Goal: Task Accomplishment & Management: Manage account settings

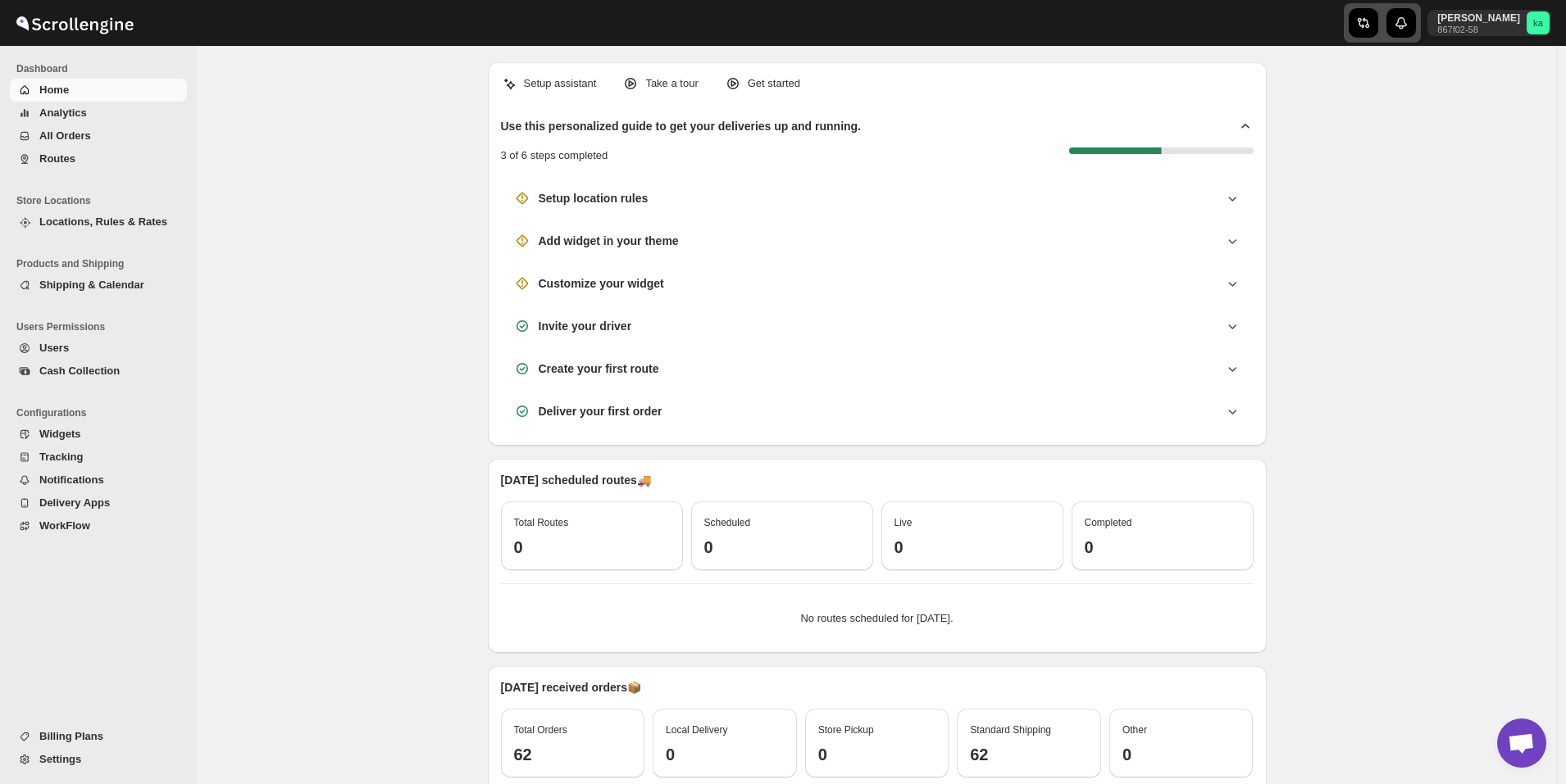
click at [1376, 33] on div "button" at bounding box center [1364, 22] width 29 height 29
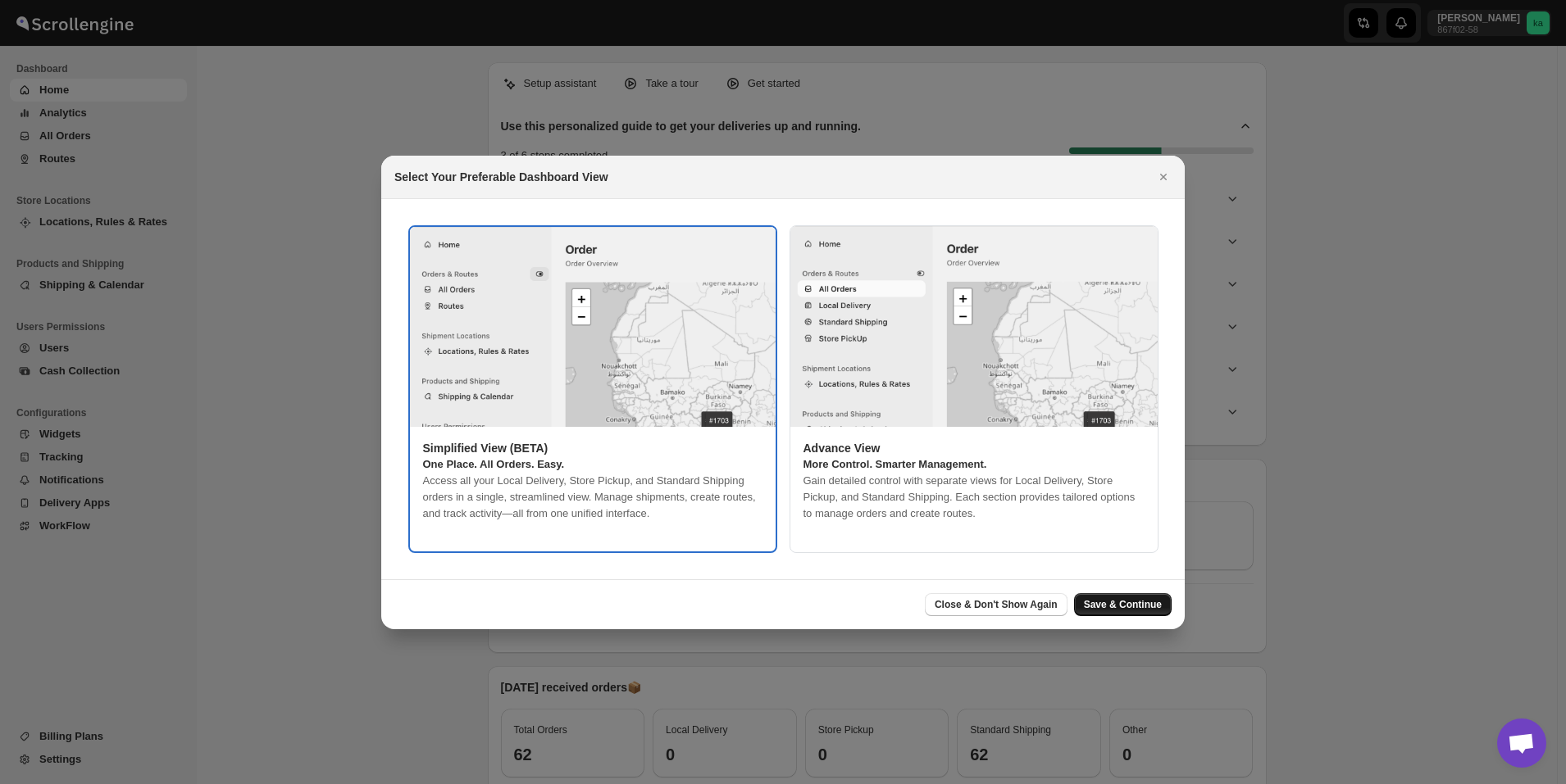
click at [1156, 606] on span "Save & Continue" at bounding box center [1123, 604] width 78 height 13
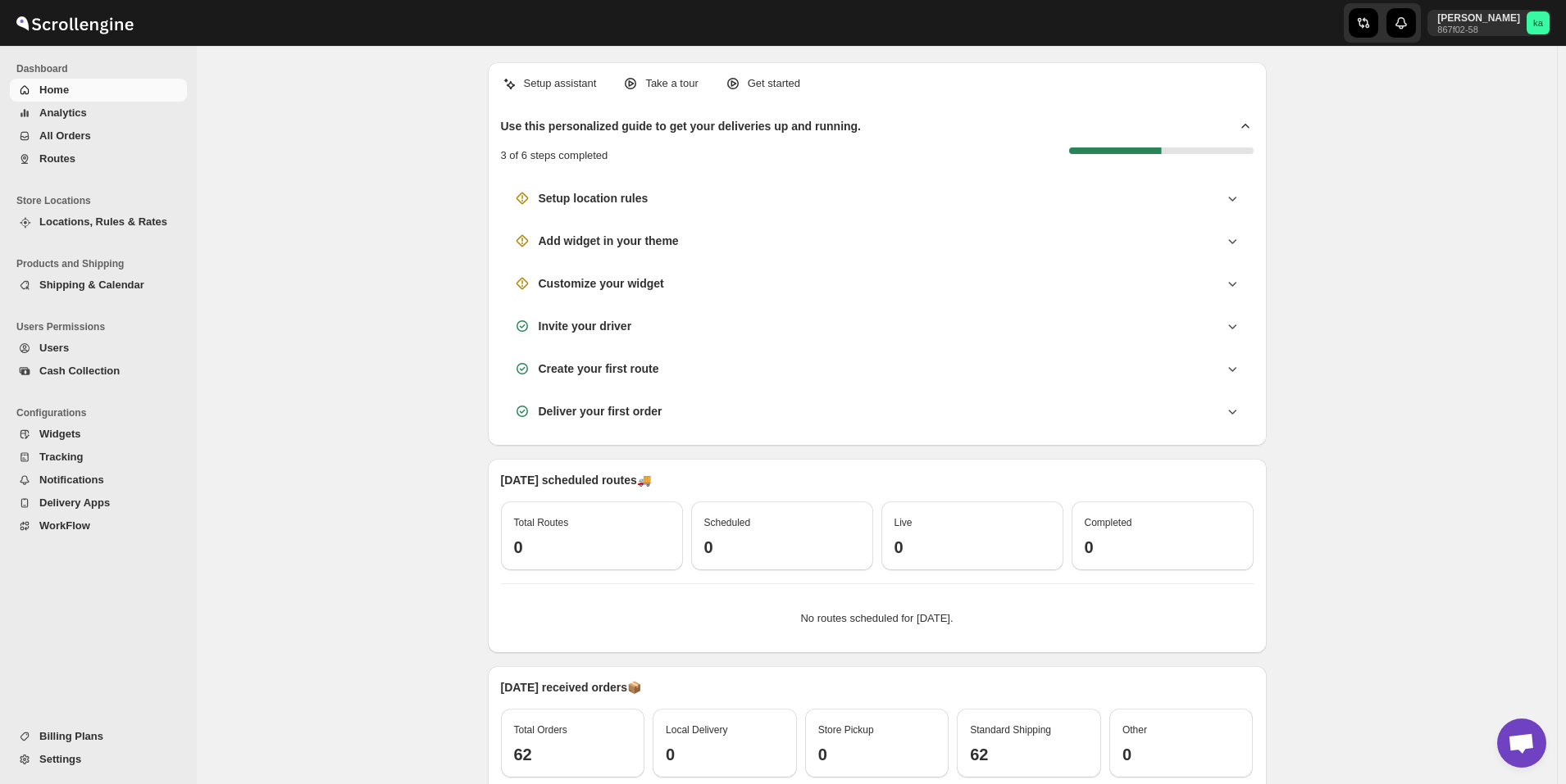
click at [74, 130] on span "All Orders" at bounding box center [64, 136] width 52 height 13
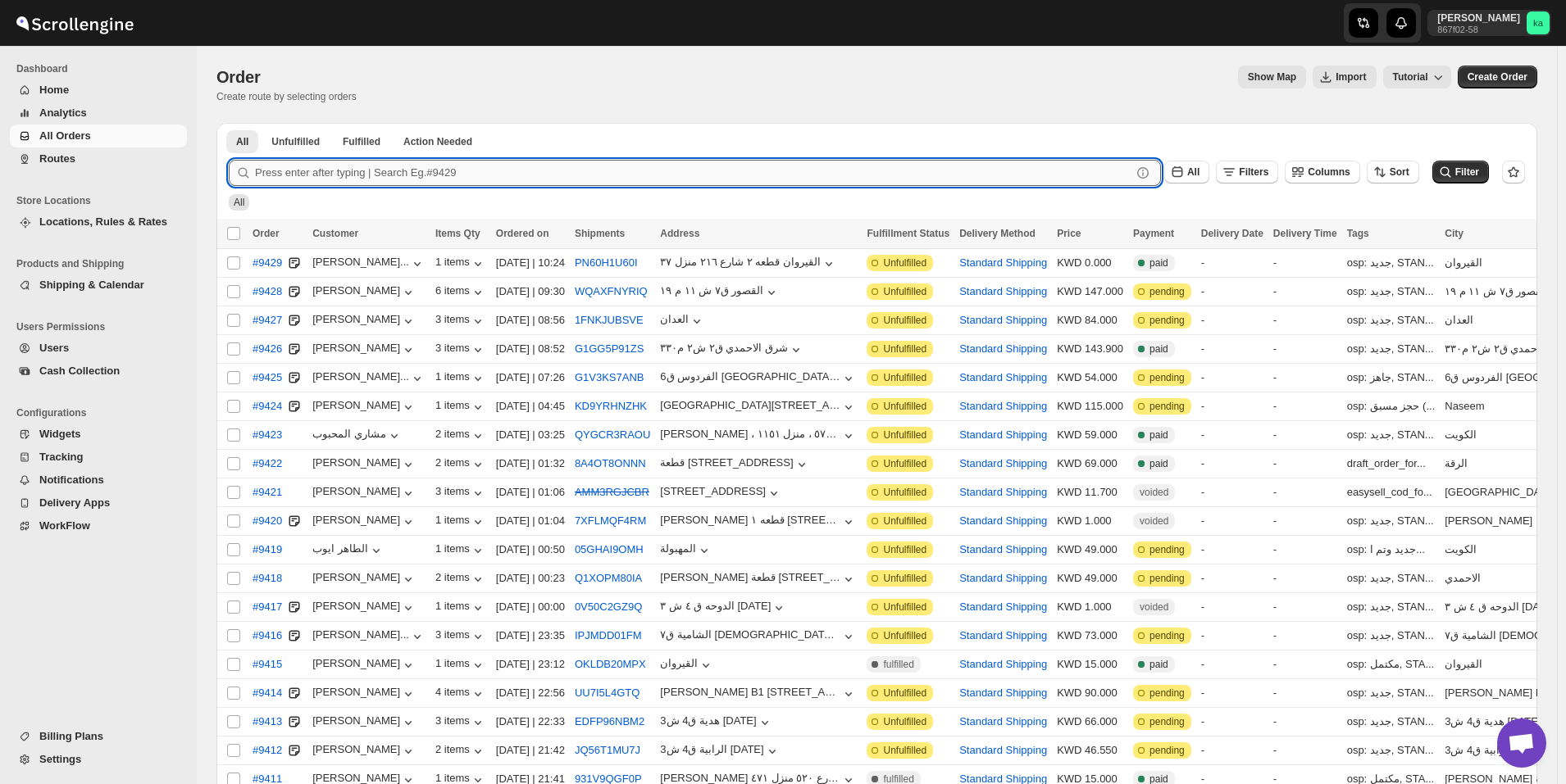
click at [375, 181] on input "text" at bounding box center [693, 173] width 876 height 26
paste input "9344"
type input "9344"
click at [229, 123] on button "Submit" at bounding box center [252, 132] width 47 height 18
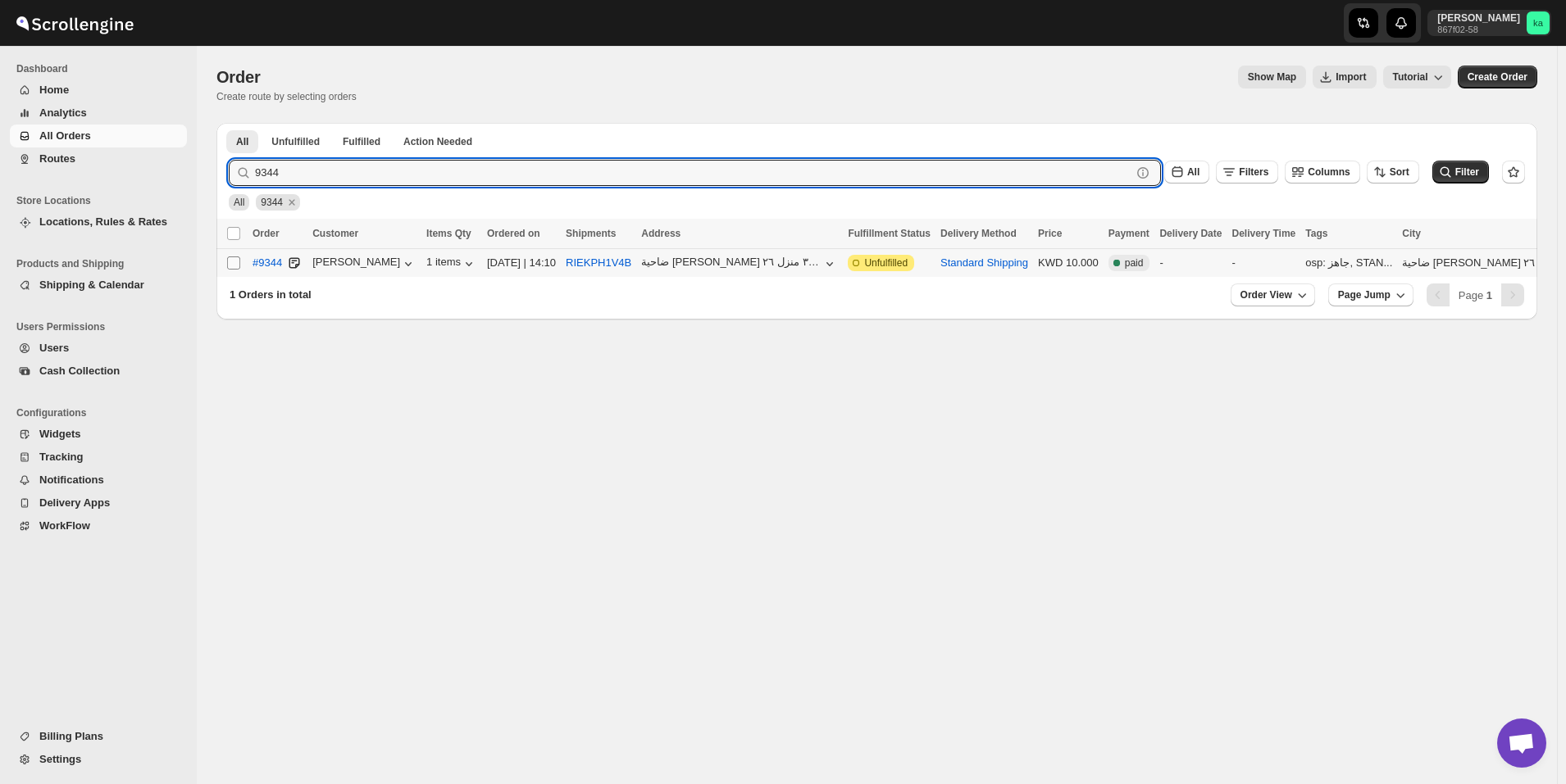
click at [235, 266] on input "Select order" at bounding box center [233, 263] width 13 height 13
checkbox input "true"
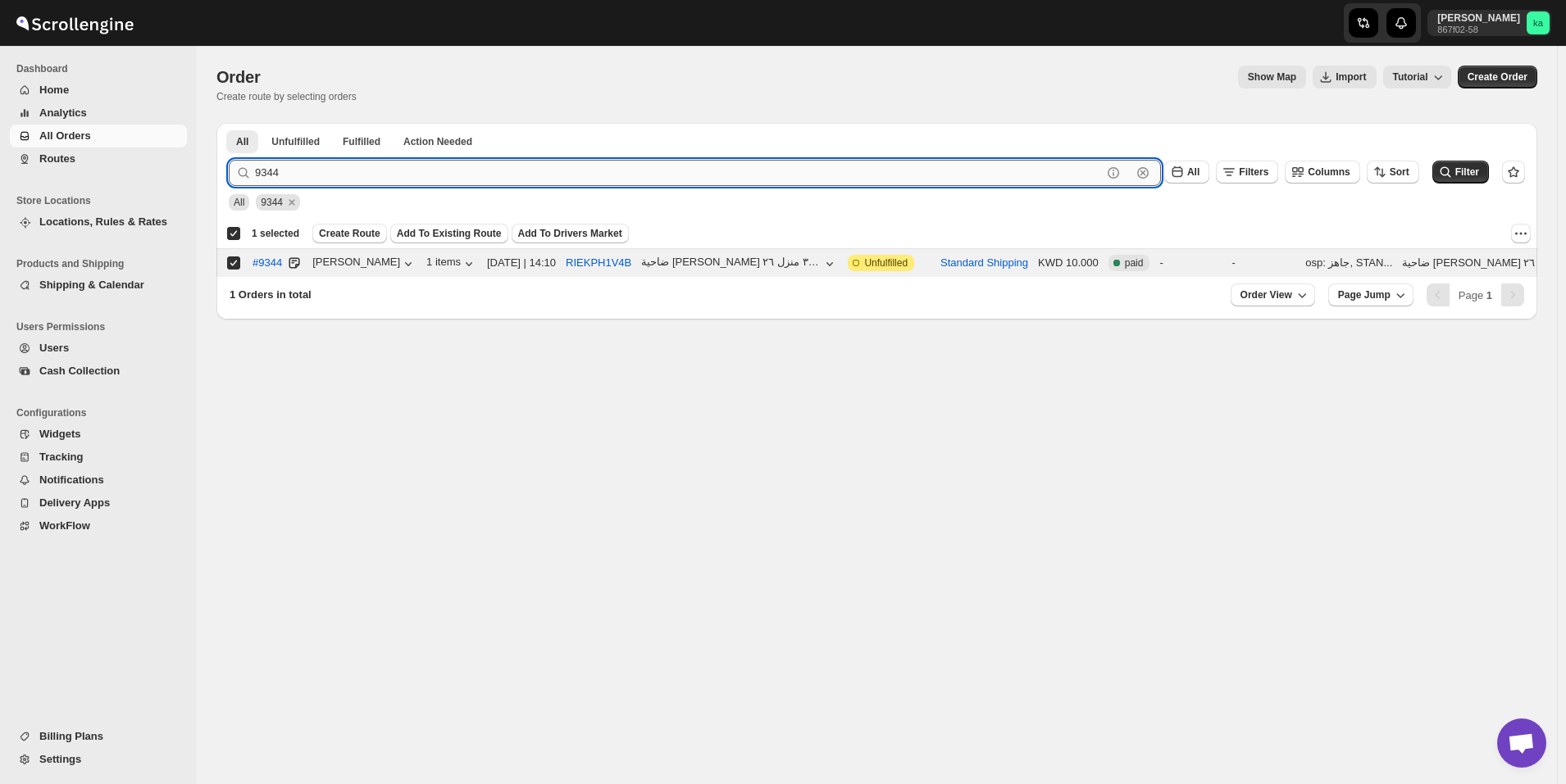
click at [387, 168] on input "9344" at bounding box center [678, 173] width 847 height 26
paste input "275"
type input "9275"
click at [229, 123] on button "Submit" at bounding box center [252, 132] width 47 height 18
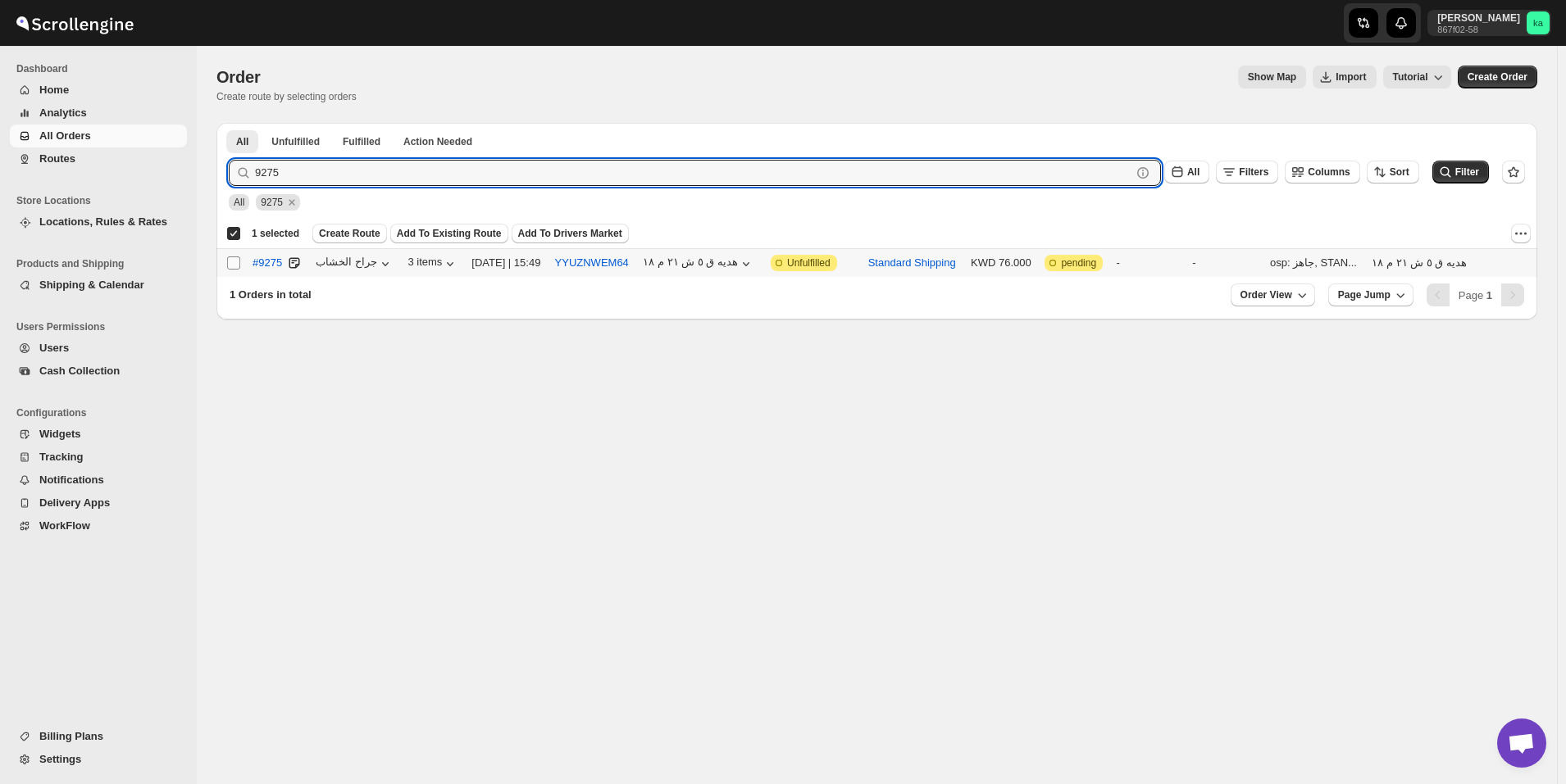
click at [229, 262] on input "Select order" at bounding box center [233, 263] width 13 height 13
checkbox input "true"
checkbox input "false"
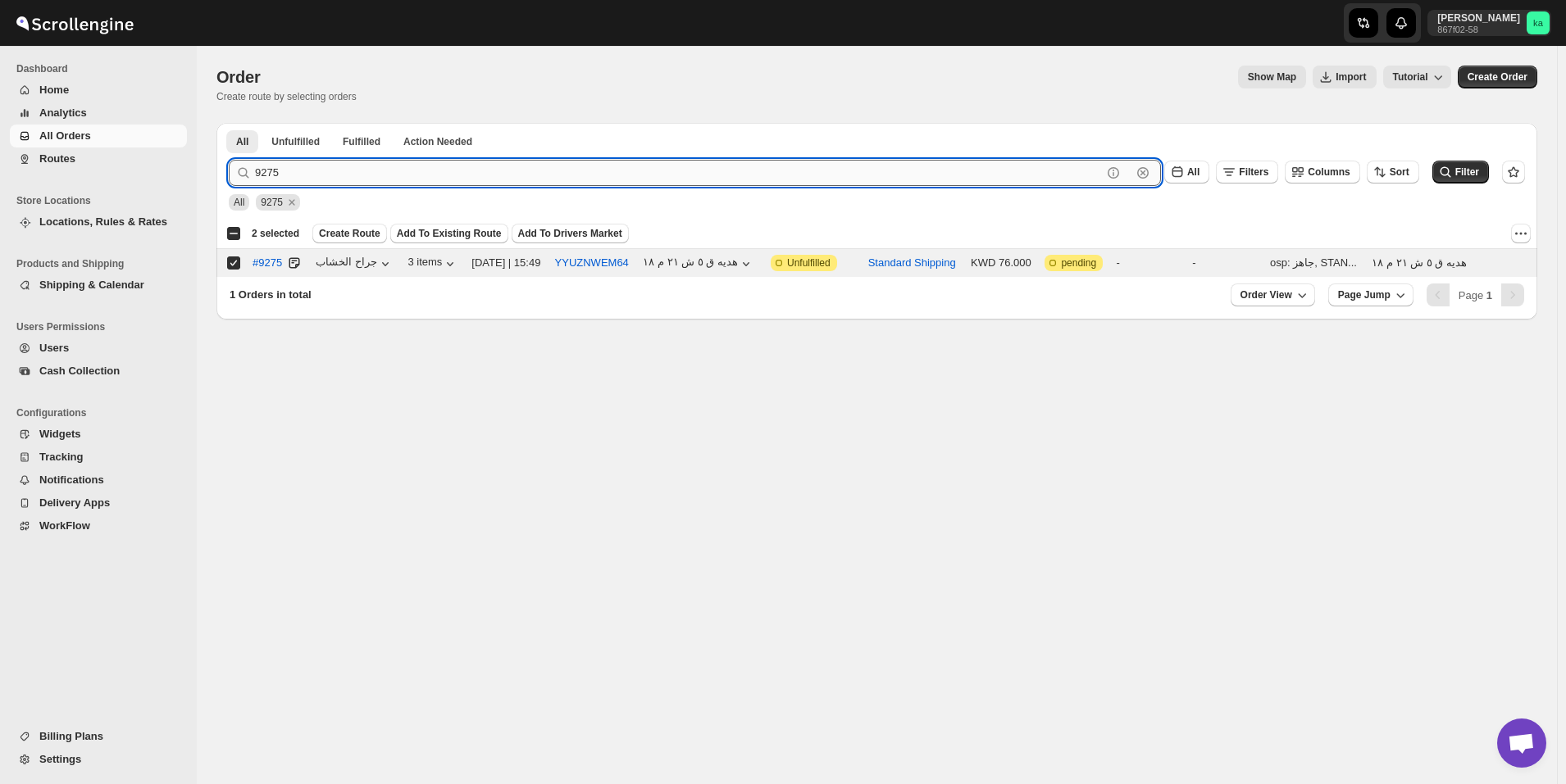
click at [412, 176] on input "9275" at bounding box center [678, 173] width 847 height 26
paste input "333"
type input "9333"
click at [229, 123] on button "Submit" at bounding box center [252, 132] width 47 height 18
click at [233, 261] on input "Select order" at bounding box center [233, 263] width 13 height 13
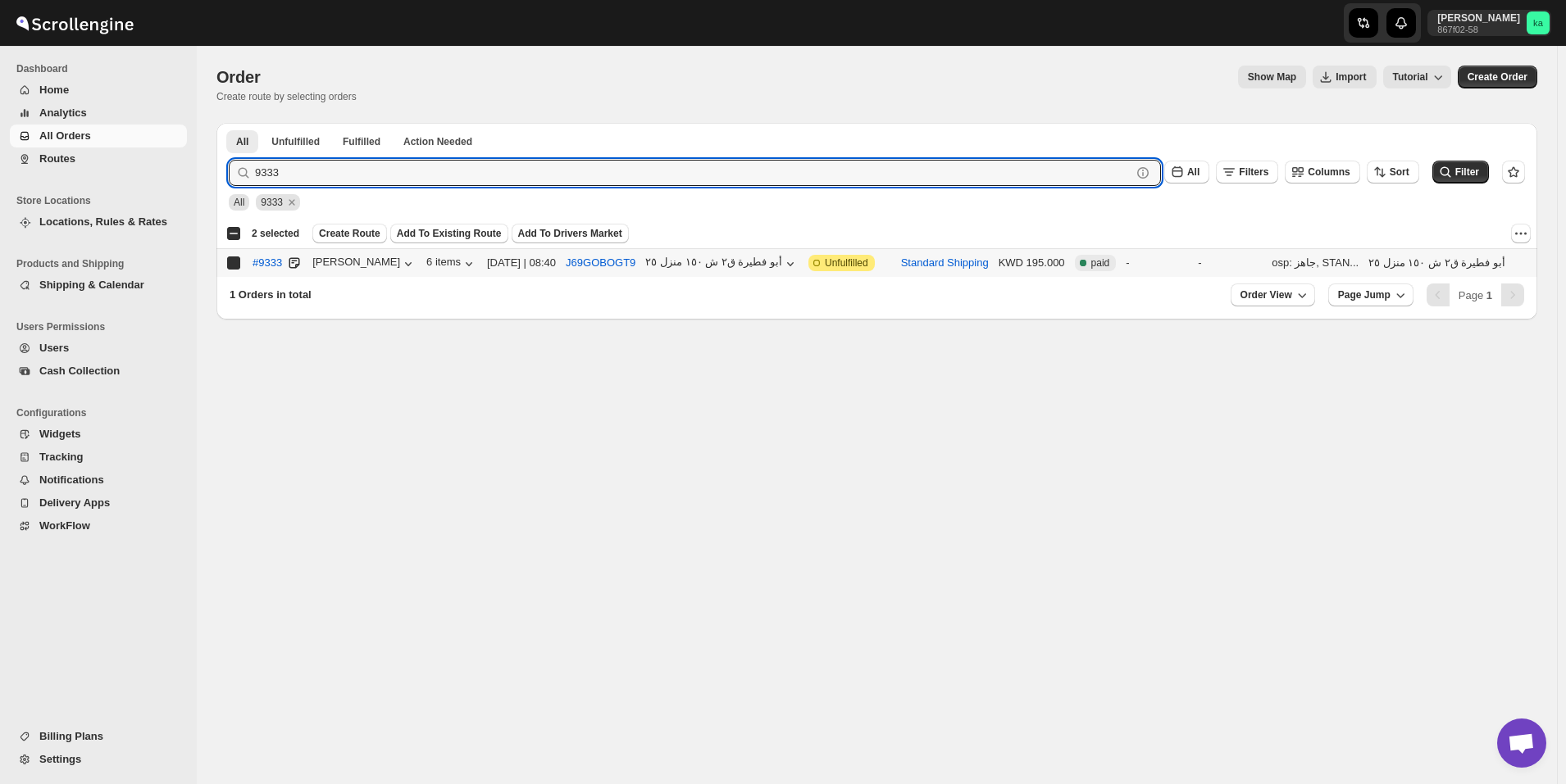
checkbox input "true"
click at [437, 175] on input "9333" at bounding box center [678, 173] width 847 height 26
paste input "61"
type input "9361"
click at [229, 123] on button "Submit" at bounding box center [252, 132] width 47 height 18
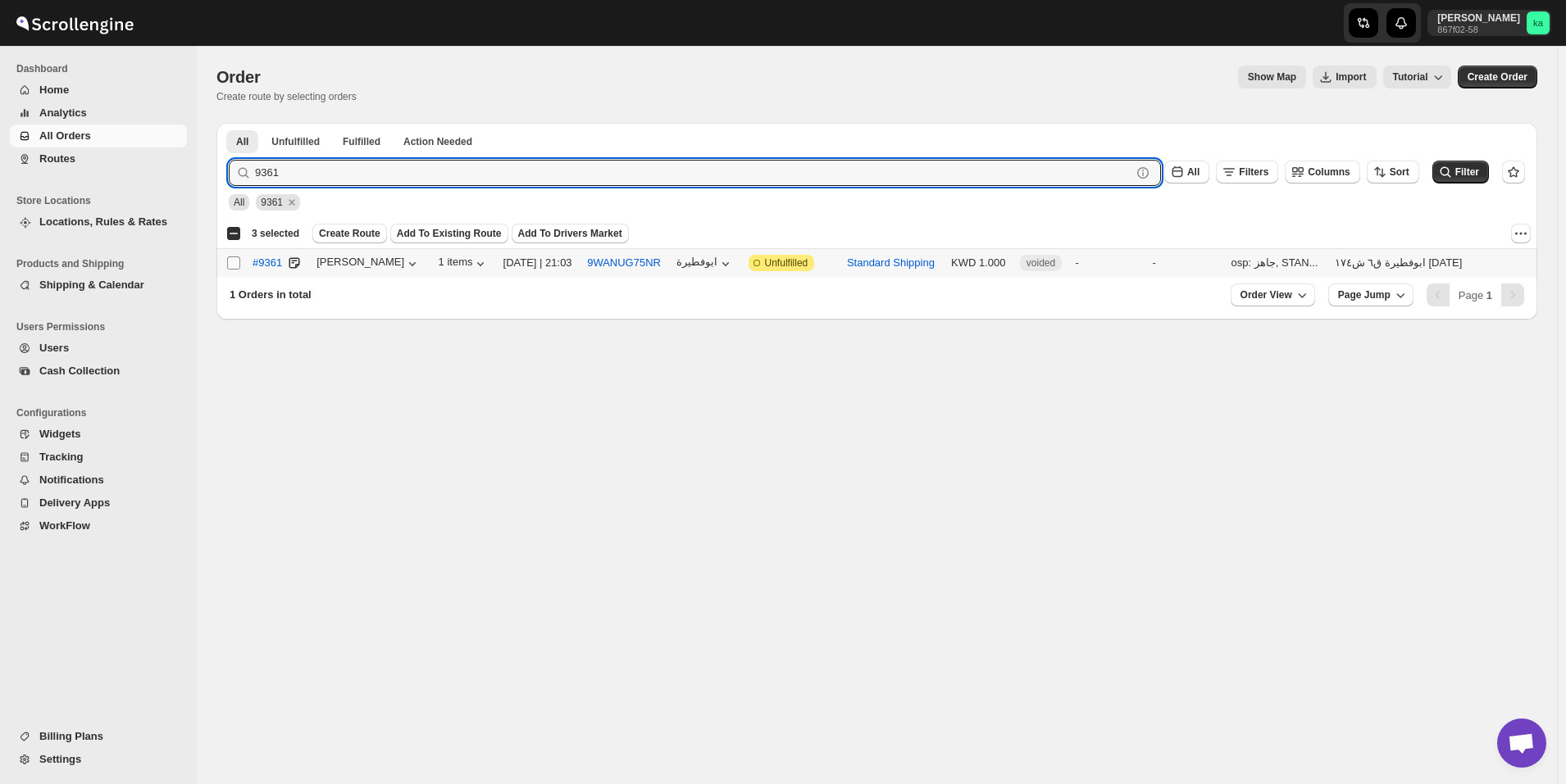
click at [233, 266] on input "Select order" at bounding box center [233, 263] width 13 height 13
checkbox input "true"
click at [374, 176] on input "9361" at bounding box center [678, 173] width 847 height 26
paste input "4"
type input "9341"
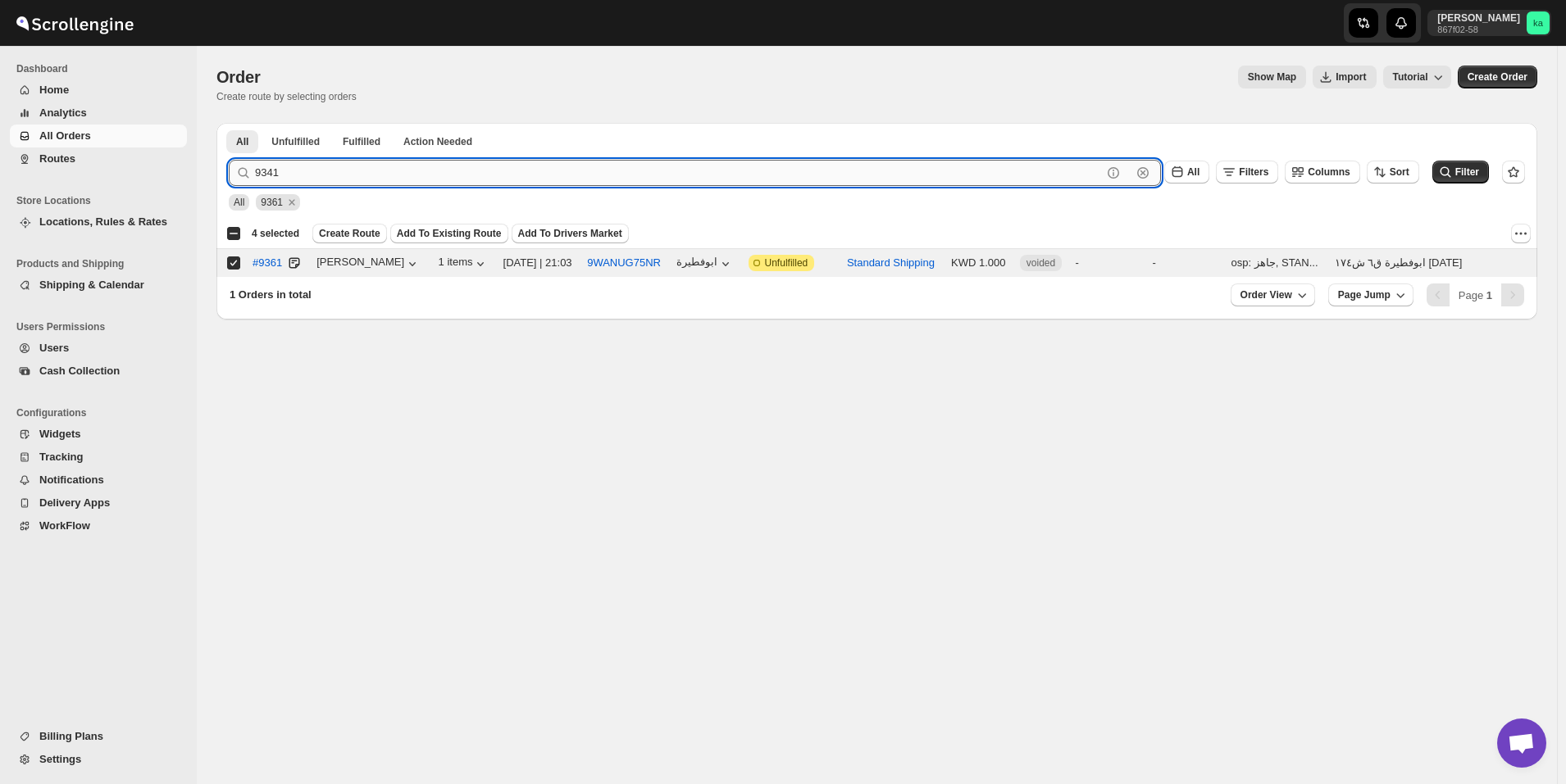
click at [229, 123] on button "Submit" at bounding box center [252, 132] width 47 height 18
click at [234, 265] on input "Select order" at bounding box center [233, 263] width 13 height 13
checkbox input "true"
click at [396, 177] on input "9341" at bounding box center [678, 173] width 847 height 26
paste input "276"
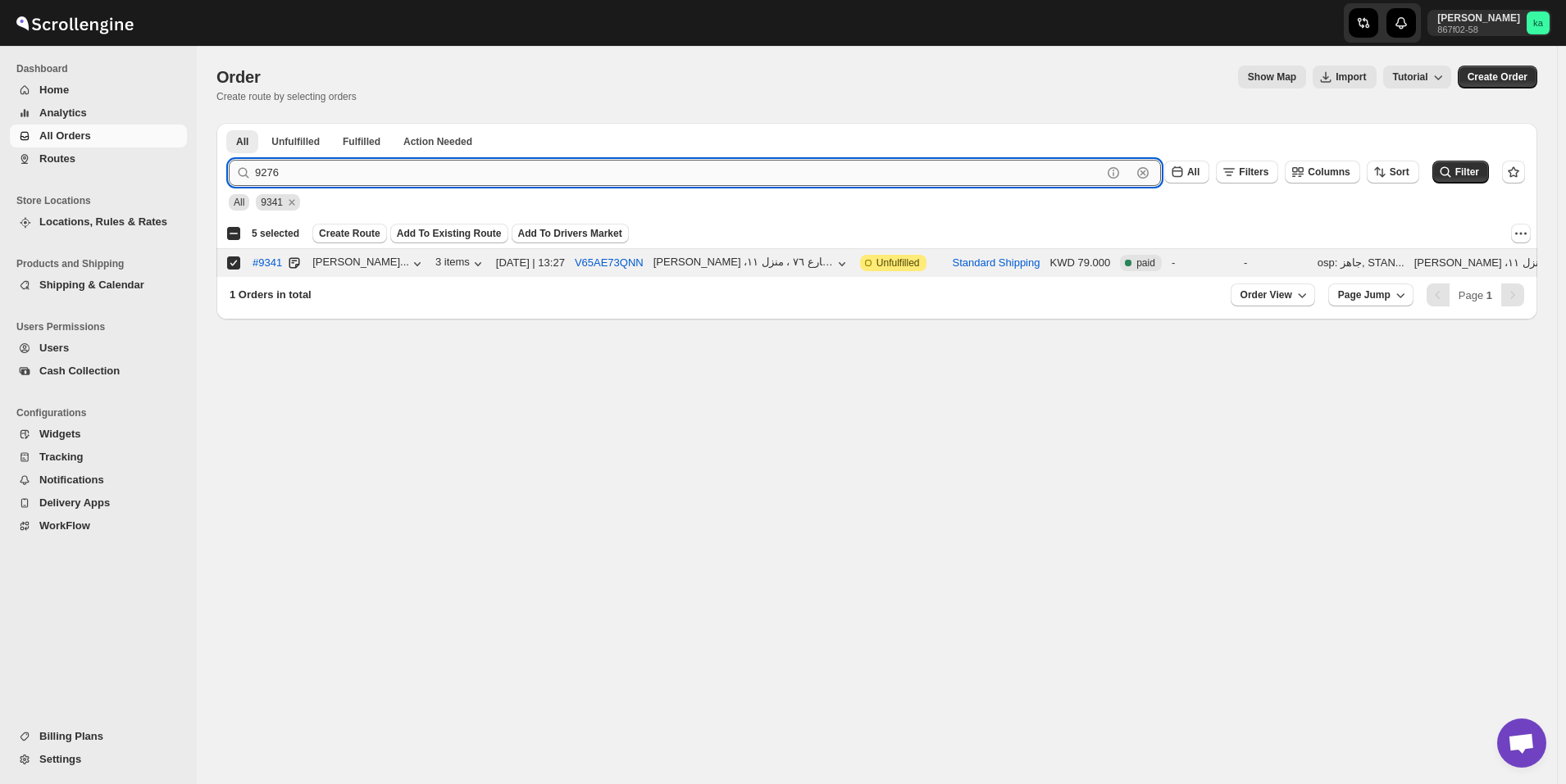
type input "9276"
click at [229, 123] on button "Submit" at bounding box center [252, 132] width 47 height 18
click at [231, 259] on input "Select order" at bounding box center [233, 263] width 13 height 13
checkbox input "true"
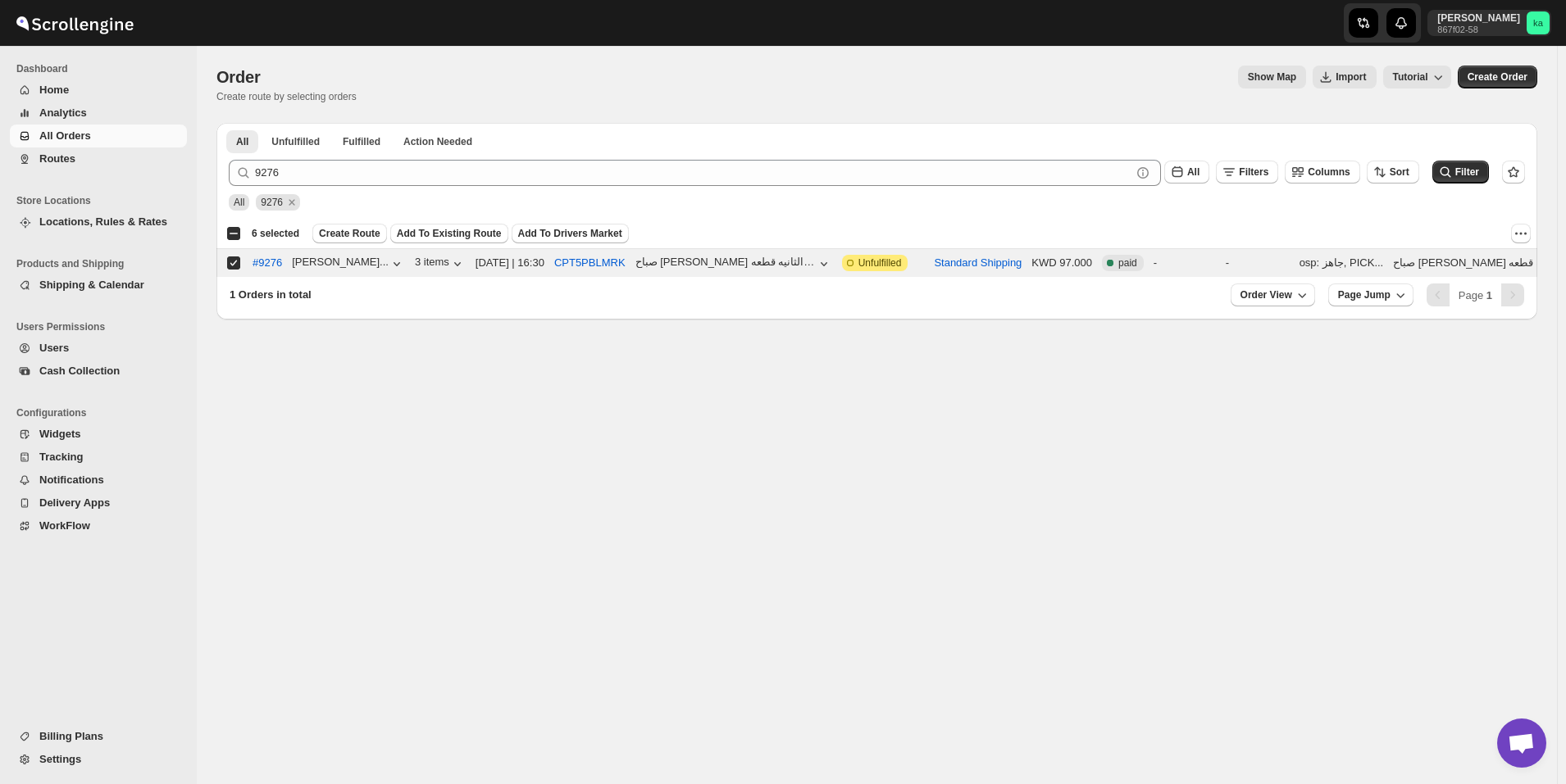
click at [342, 232] on span "Create Route" at bounding box center [350, 233] width 62 height 13
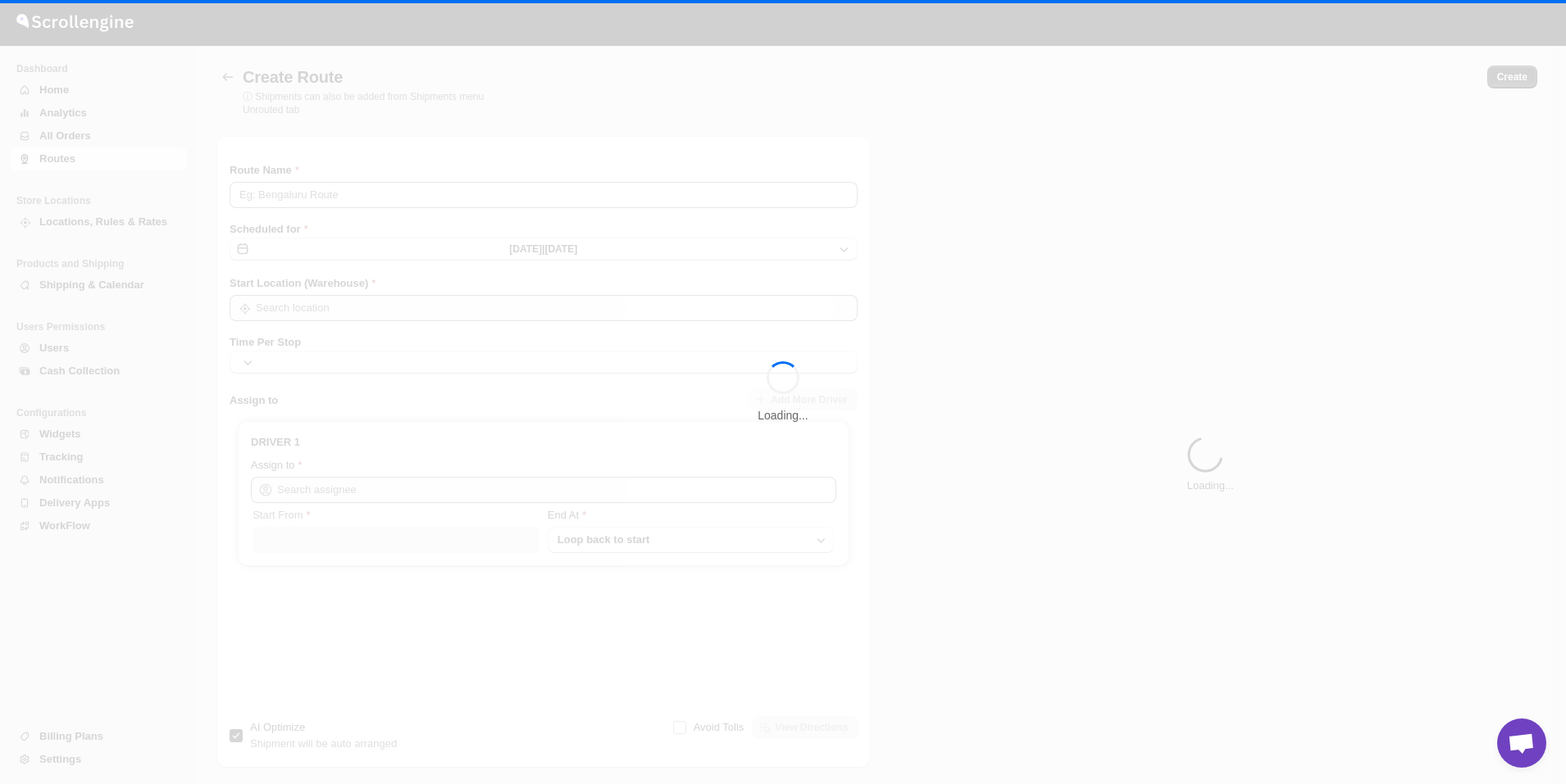
type input "Route - 20/08-1028"
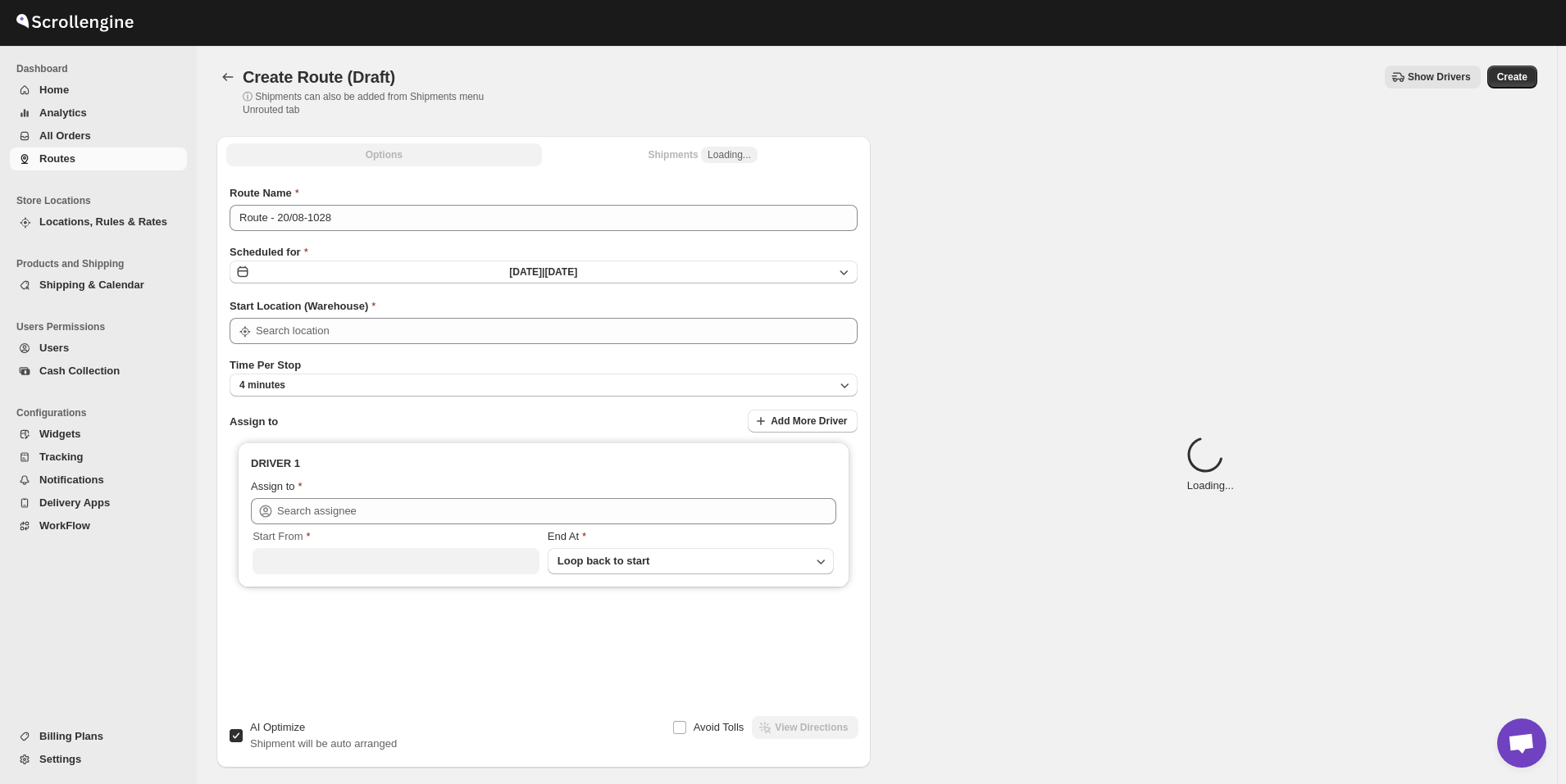
type input "[GEOGRAPHIC_DATA]"
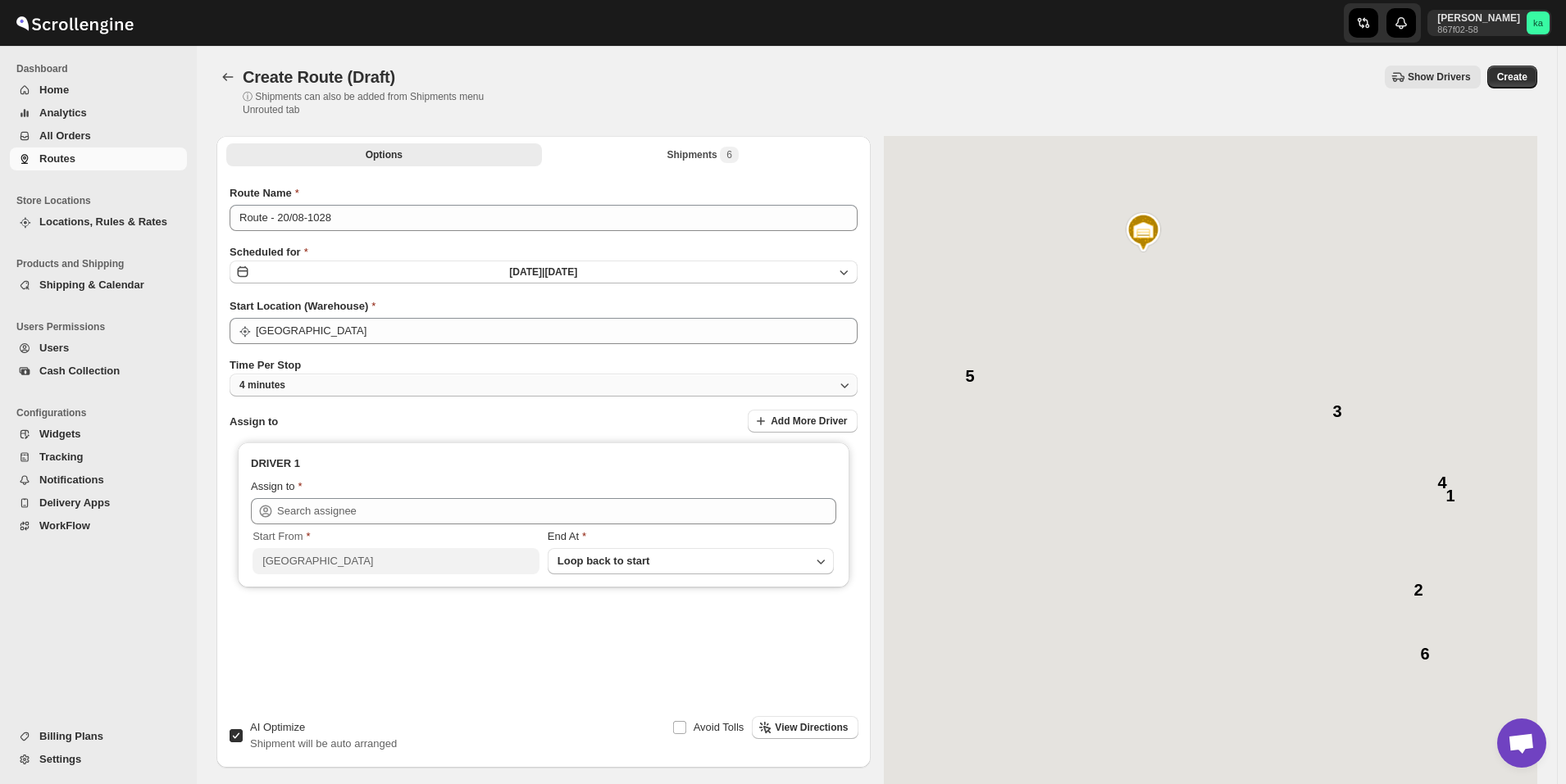
click at [491, 380] on button "4 minutes" at bounding box center [543, 386] width 628 height 23
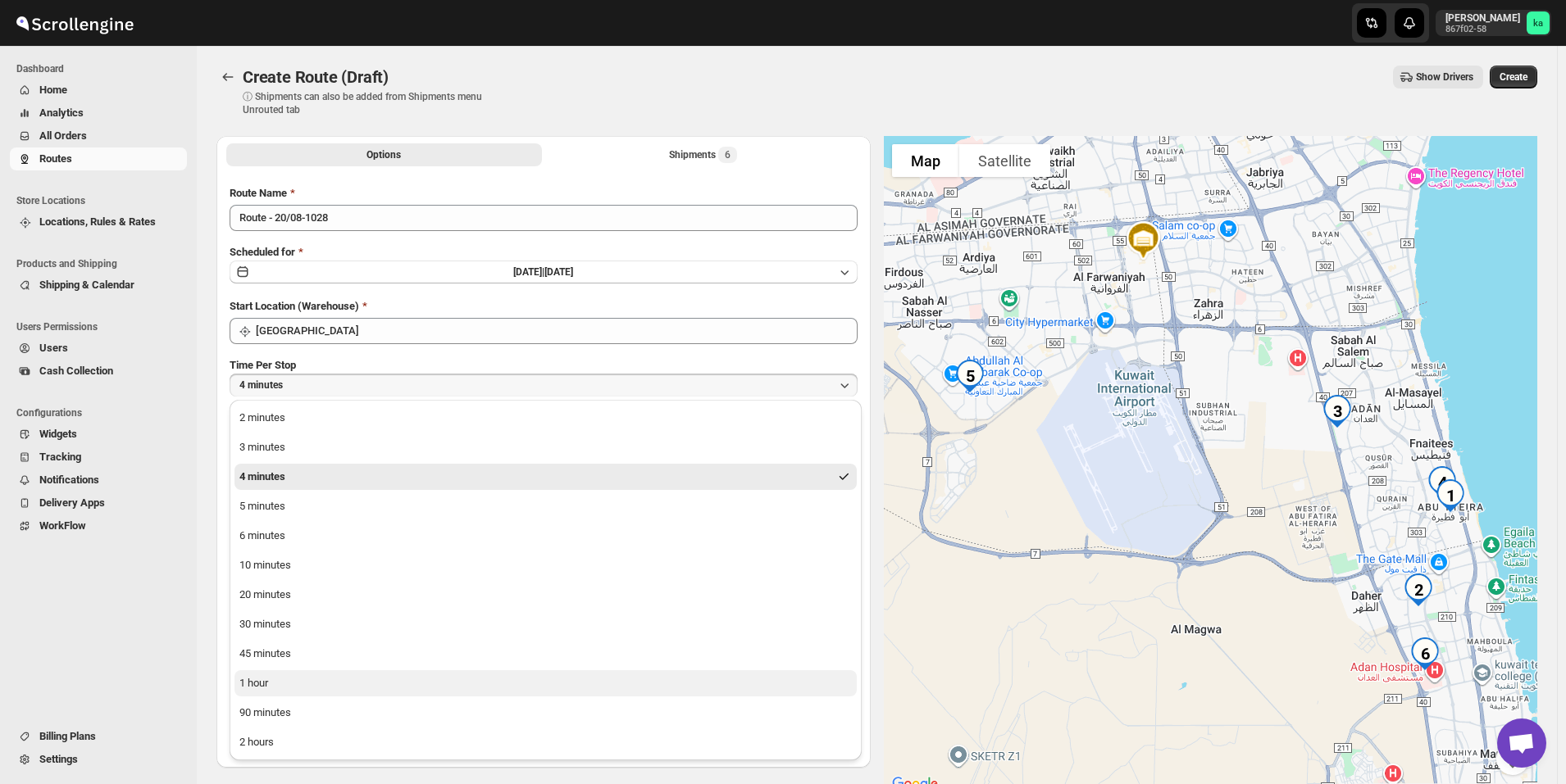
click at [276, 680] on button "1 hour" at bounding box center [545, 683] width 622 height 26
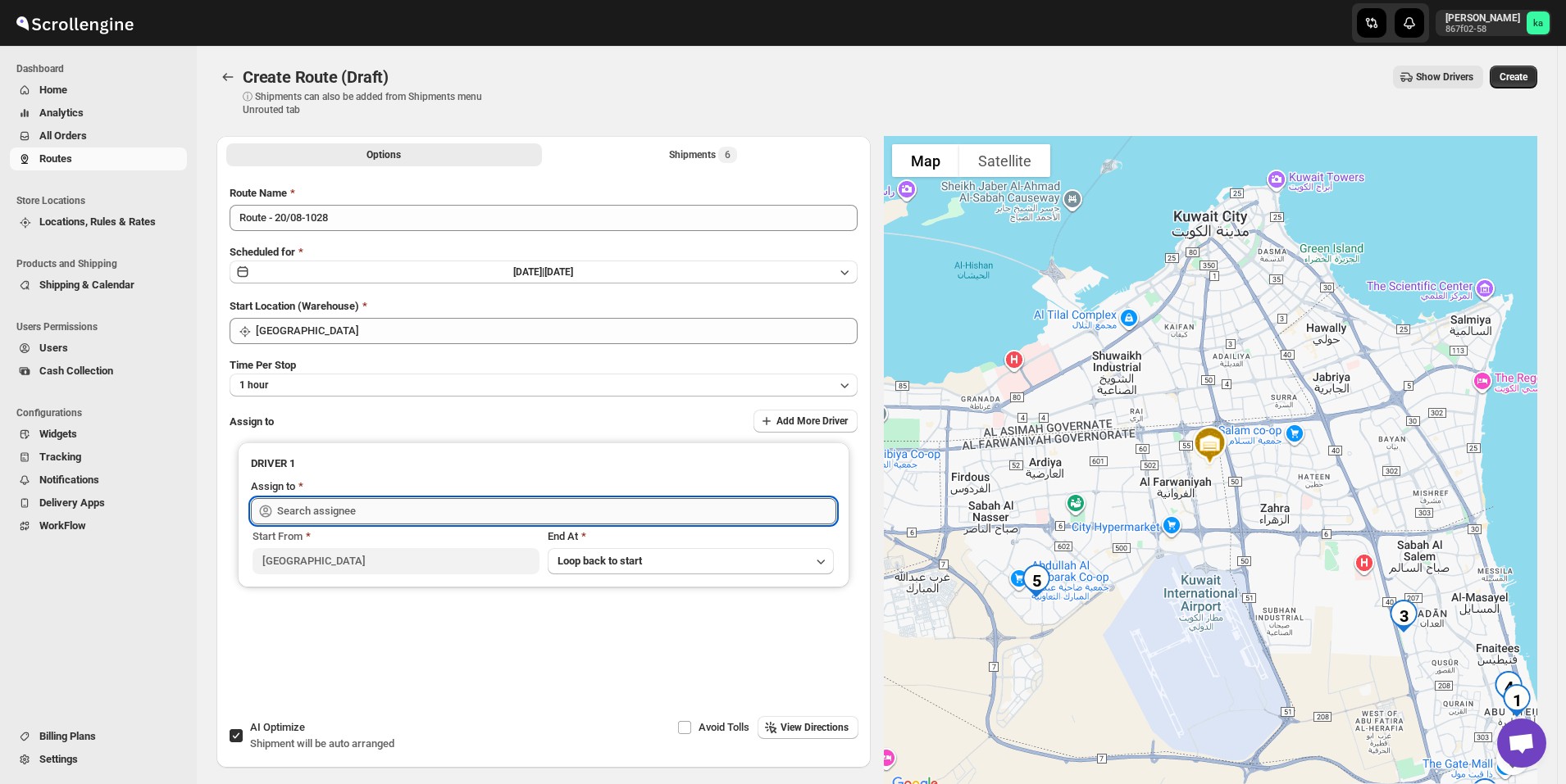
click at [310, 508] on input "text" at bounding box center [557, 511] width 559 height 26
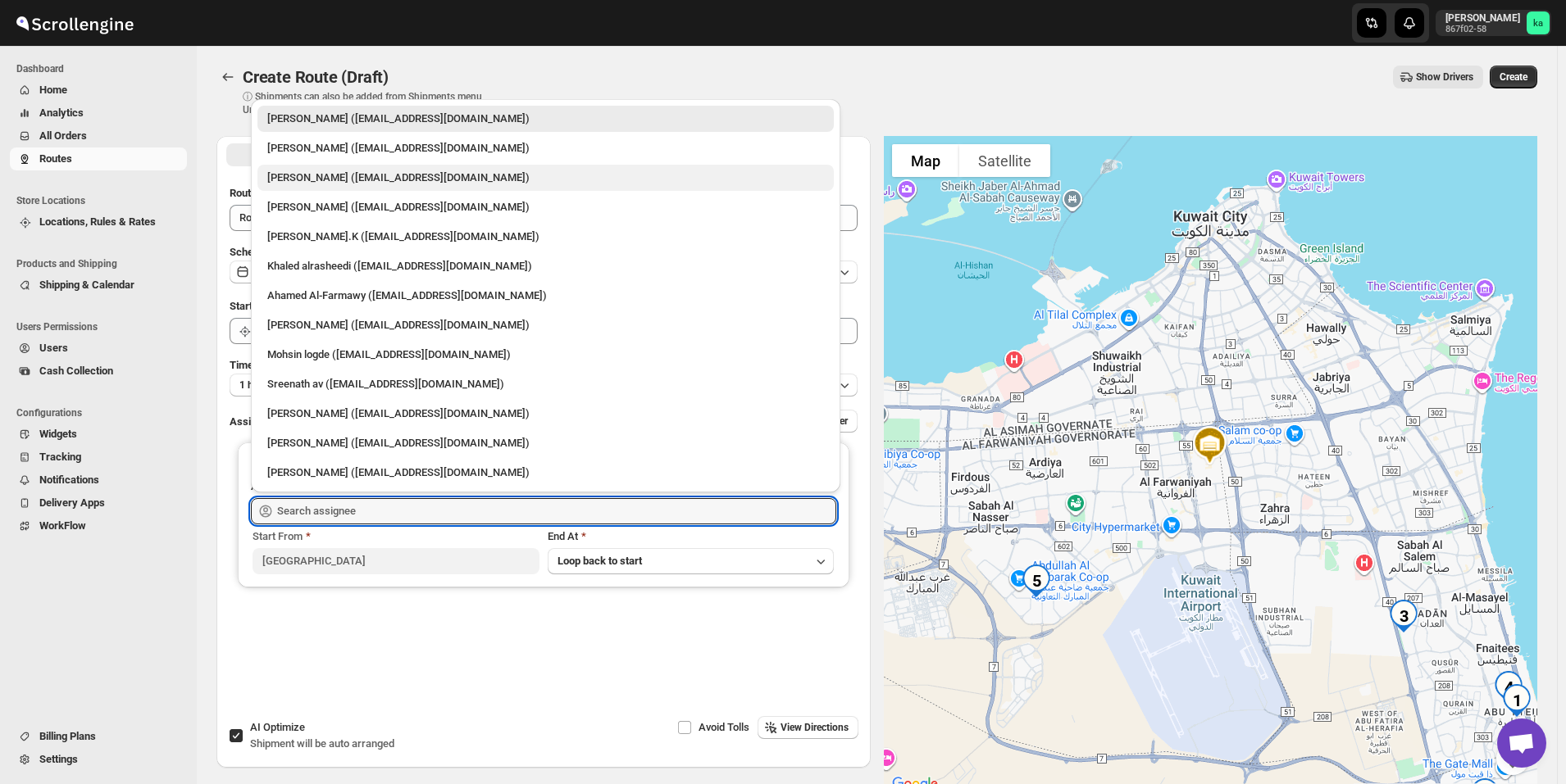
click at [328, 183] on div "[PERSON_NAME] ([EMAIL_ADDRESS][DOMAIN_NAME])" at bounding box center [546, 178] width 557 height 17
type input "[PERSON_NAME] ([EMAIL_ADDRESS][DOMAIN_NAME])"
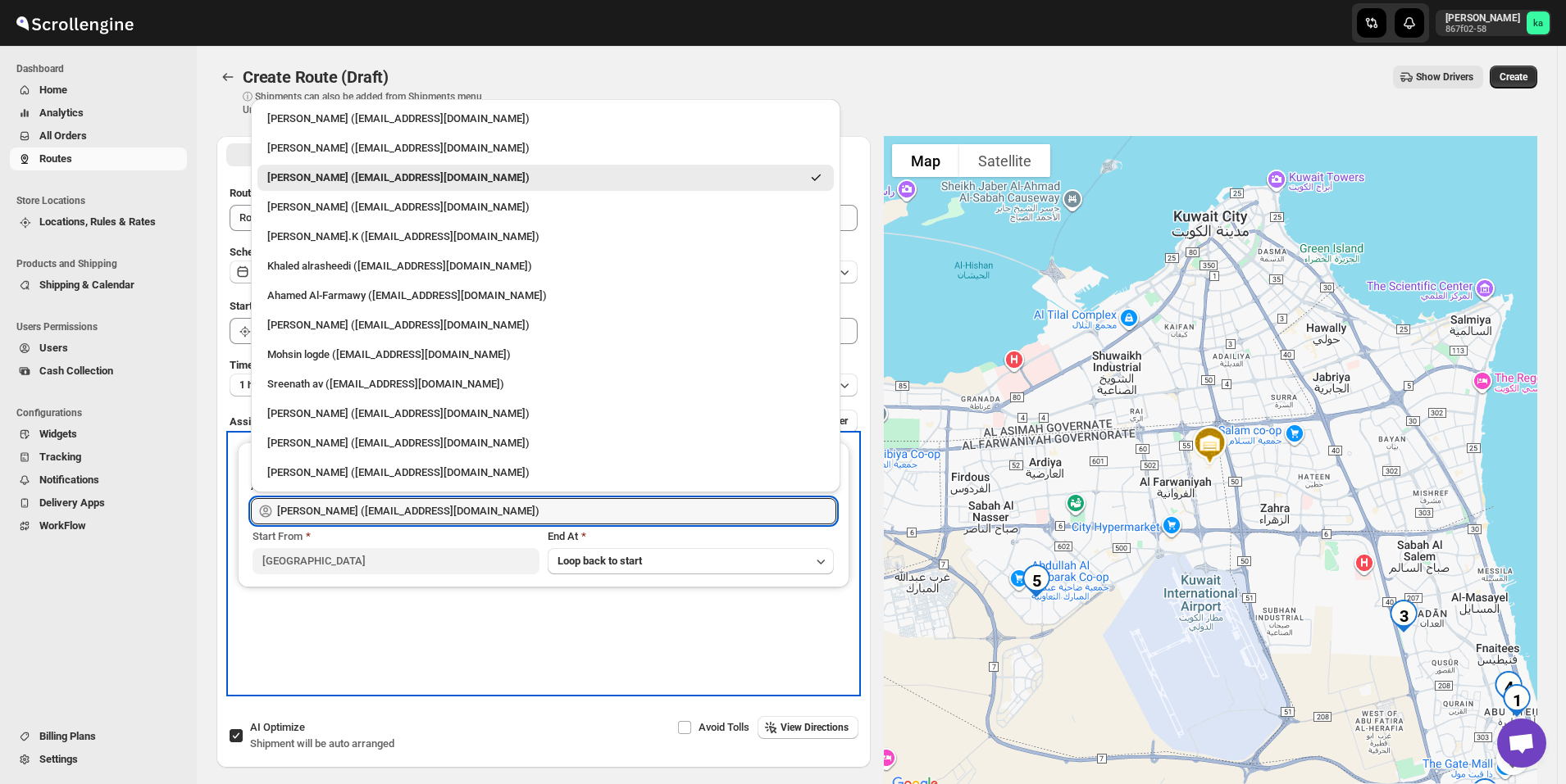
click at [591, 674] on div "DRIVER 1 Assign to [PERSON_NAME] ([EMAIL_ADDRESS][DOMAIN_NAME]) Start From [GEO…" at bounding box center [543, 563] width 628 height 259
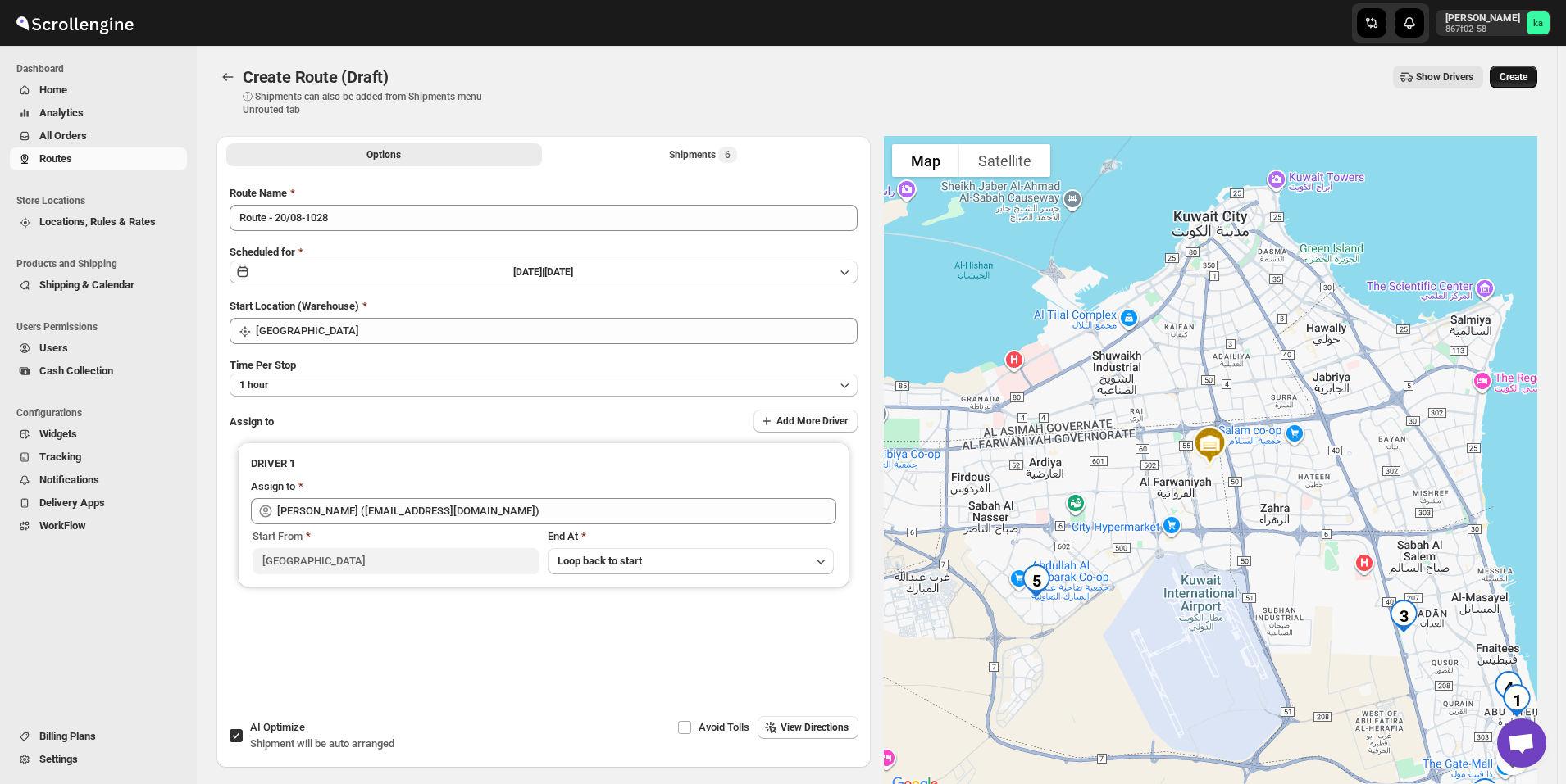
click at [1538, 77] on button "Create" at bounding box center [1513, 77] width 48 height 23
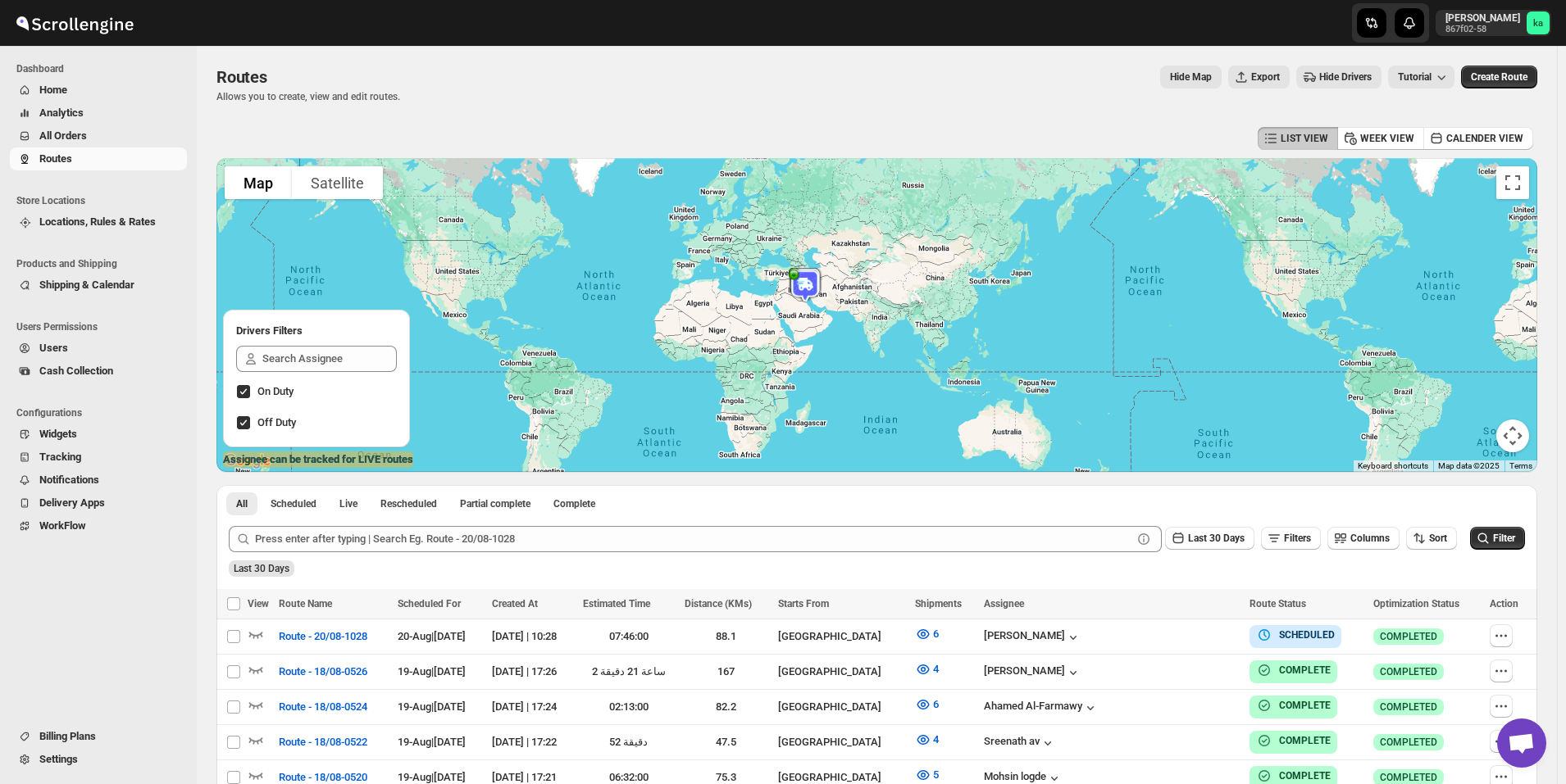
click at [95, 136] on span "All Orders" at bounding box center [111, 136] width 145 height 17
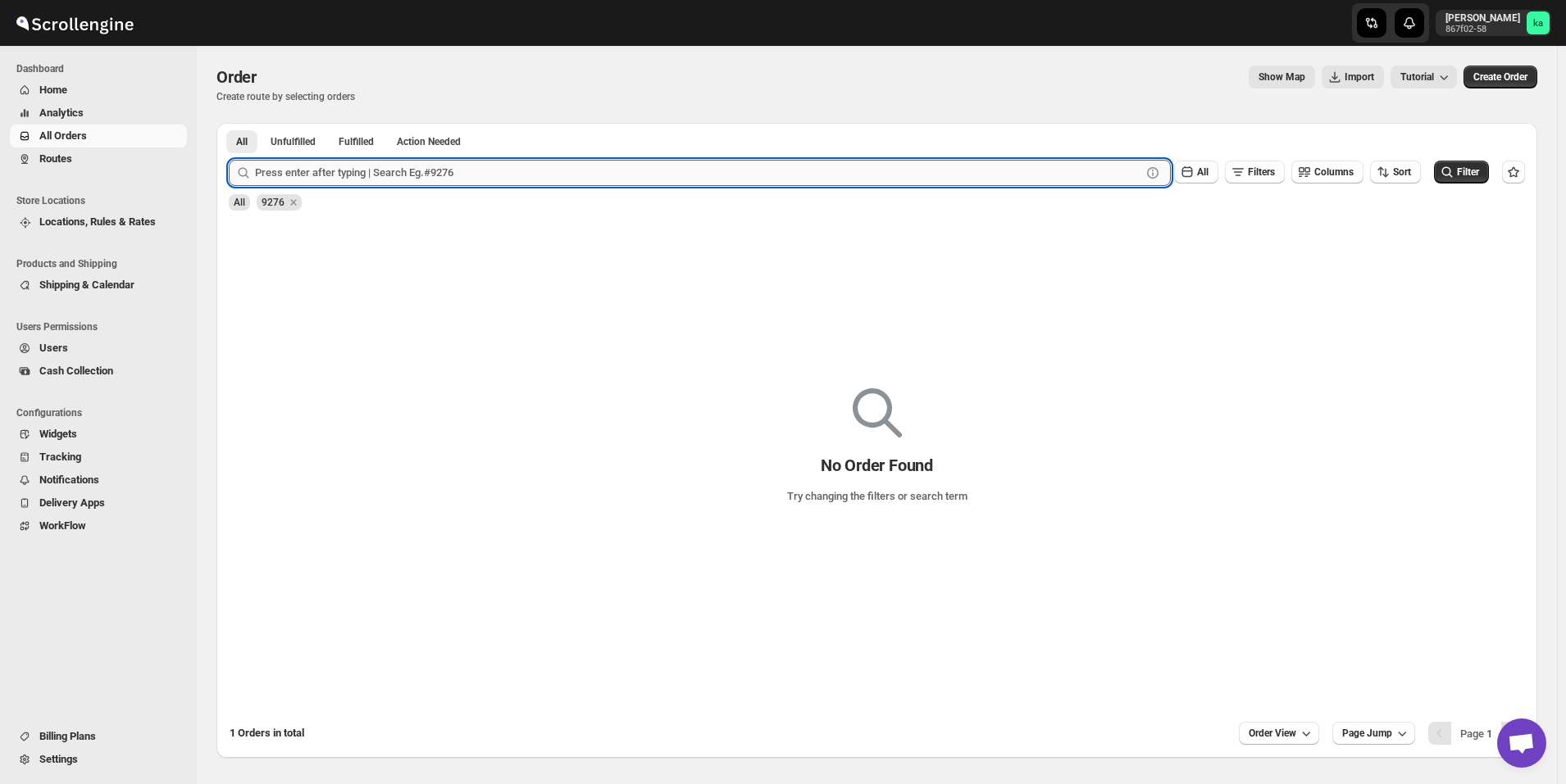
click at [360, 166] on input "text" at bounding box center [698, 173] width 886 height 26
paste input "9355"
type input "9355"
click at [229, 123] on button "Submit" at bounding box center [252, 132] width 47 height 18
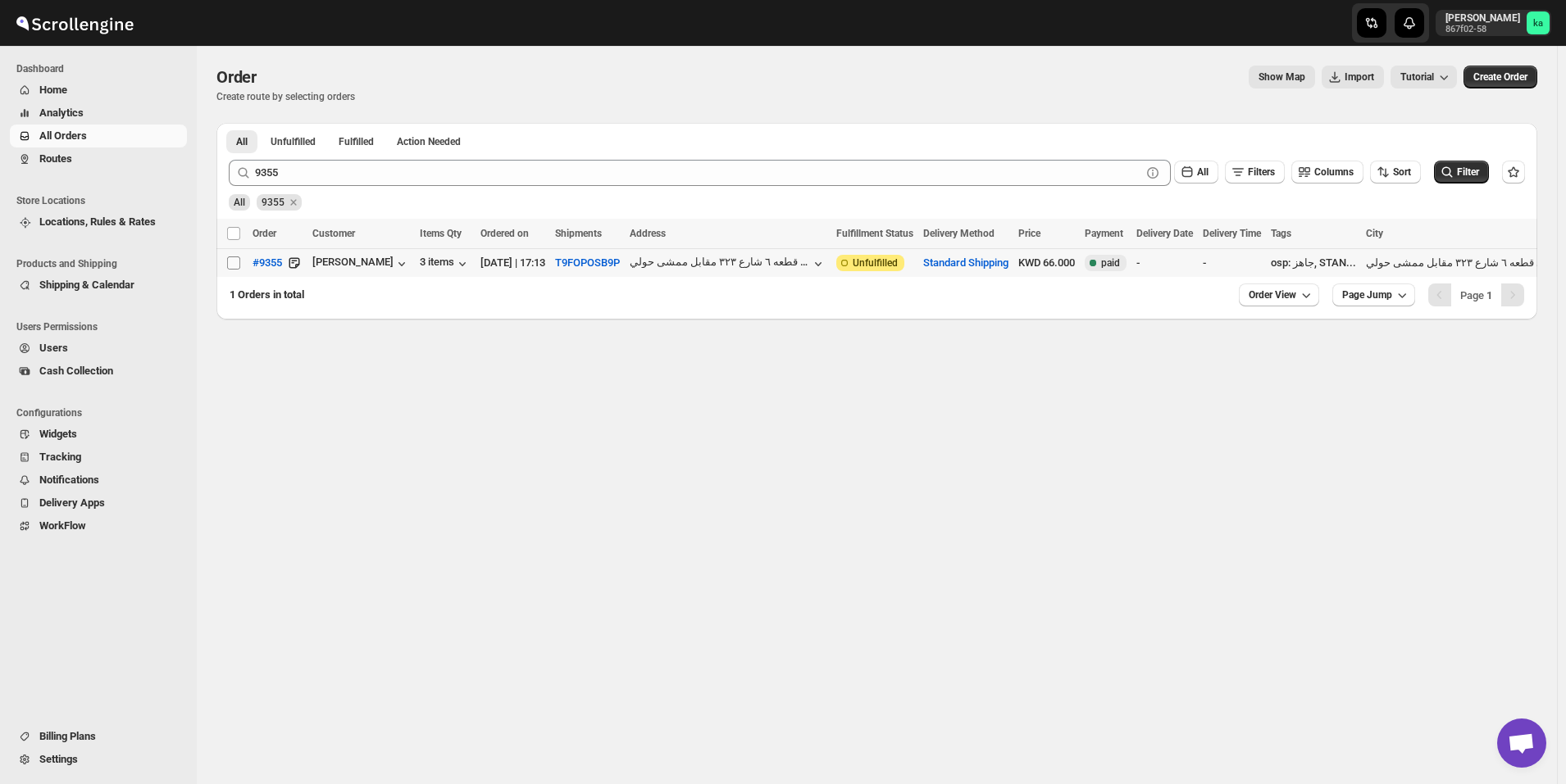
click at [237, 260] on input "Select order" at bounding box center [233, 263] width 13 height 13
checkbox input "true"
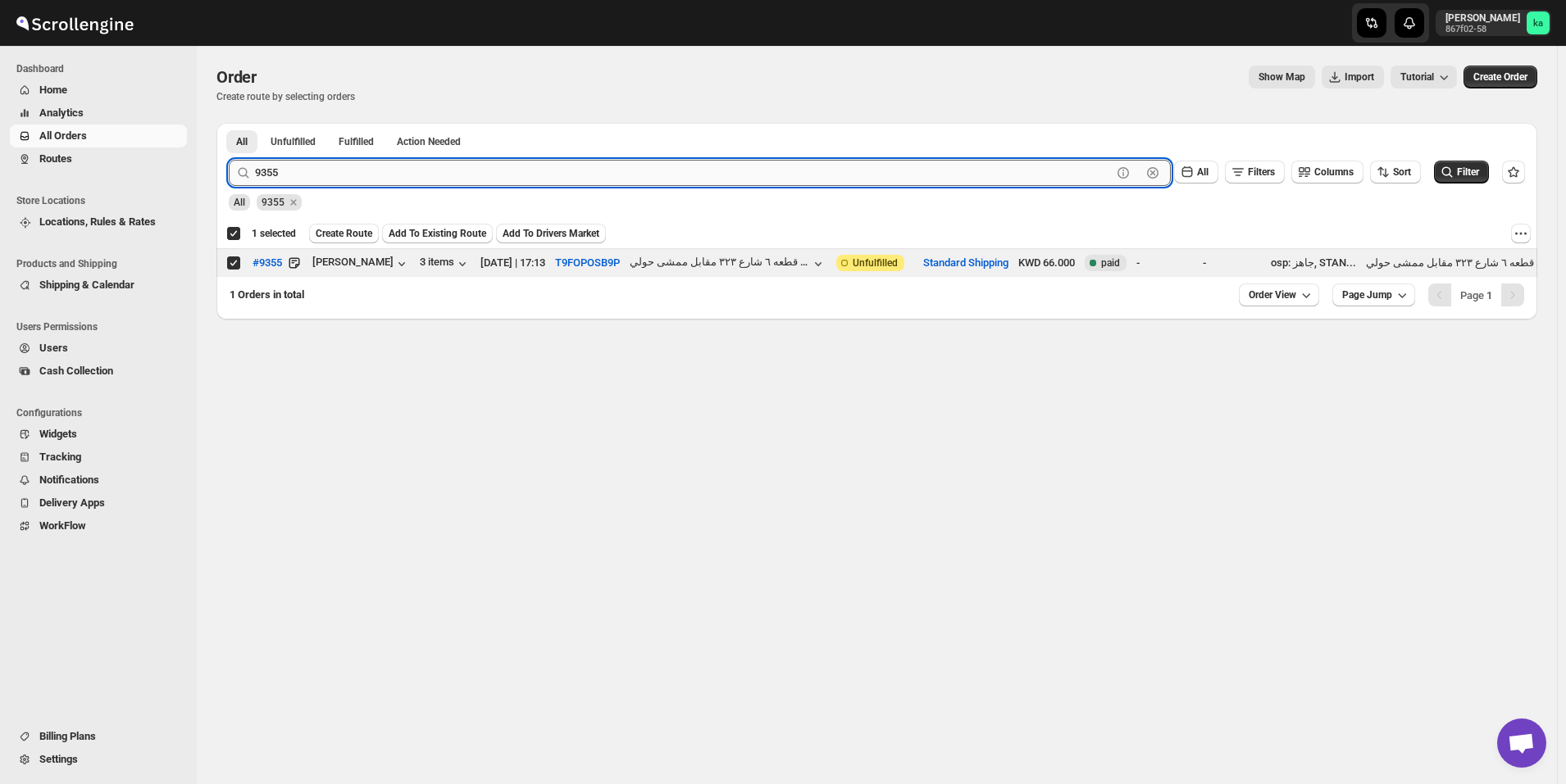
click at [329, 176] on input "9355" at bounding box center [683, 173] width 857 height 26
paste input "43"
type input "9343"
click at [229, 123] on button "Submit" at bounding box center [252, 132] width 47 height 18
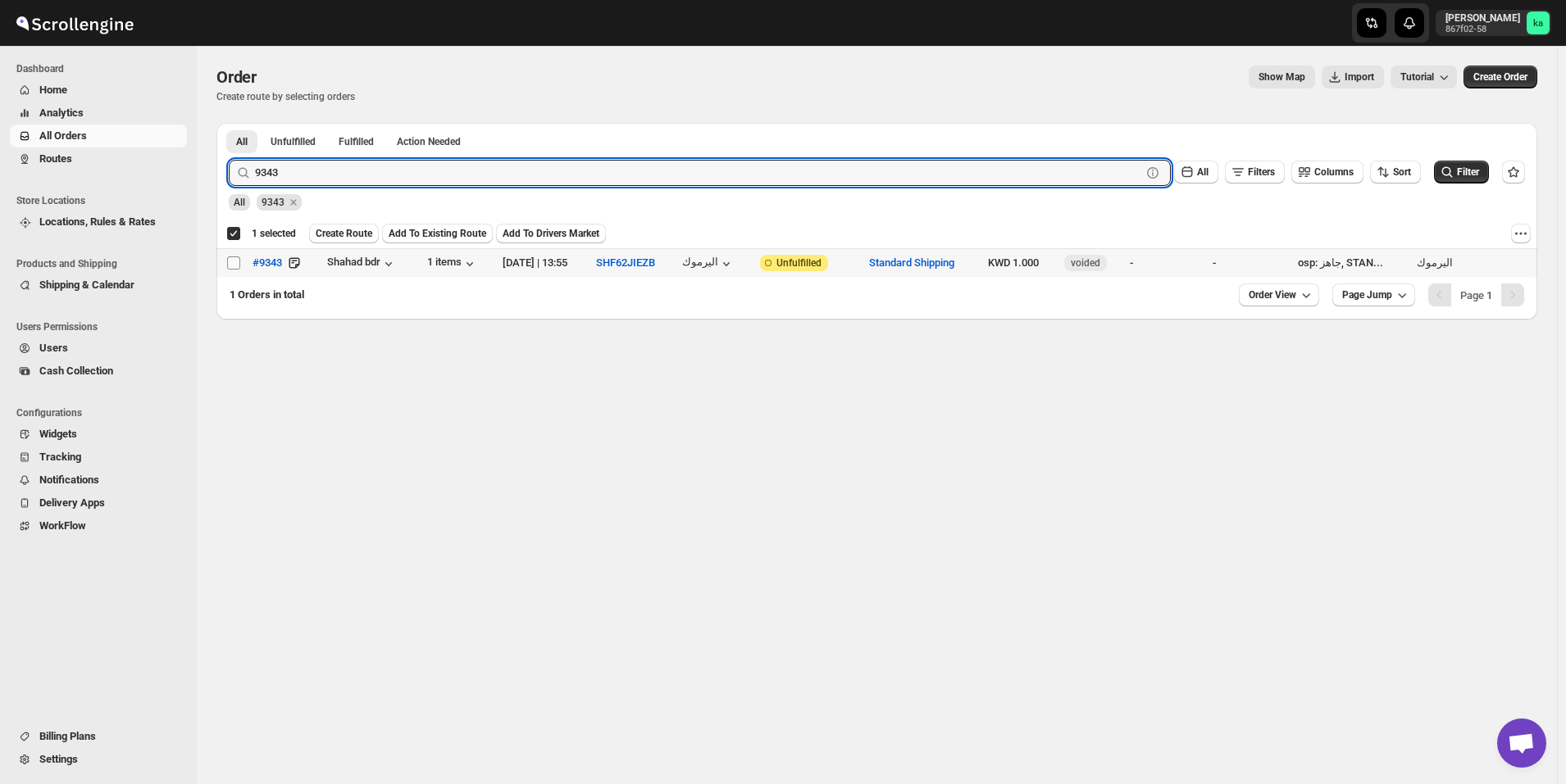
click at [237, 267] on input "Select order" at bounding box center [233, 263] width 13 height 13
checkbox input "true"
checkbox input "false"
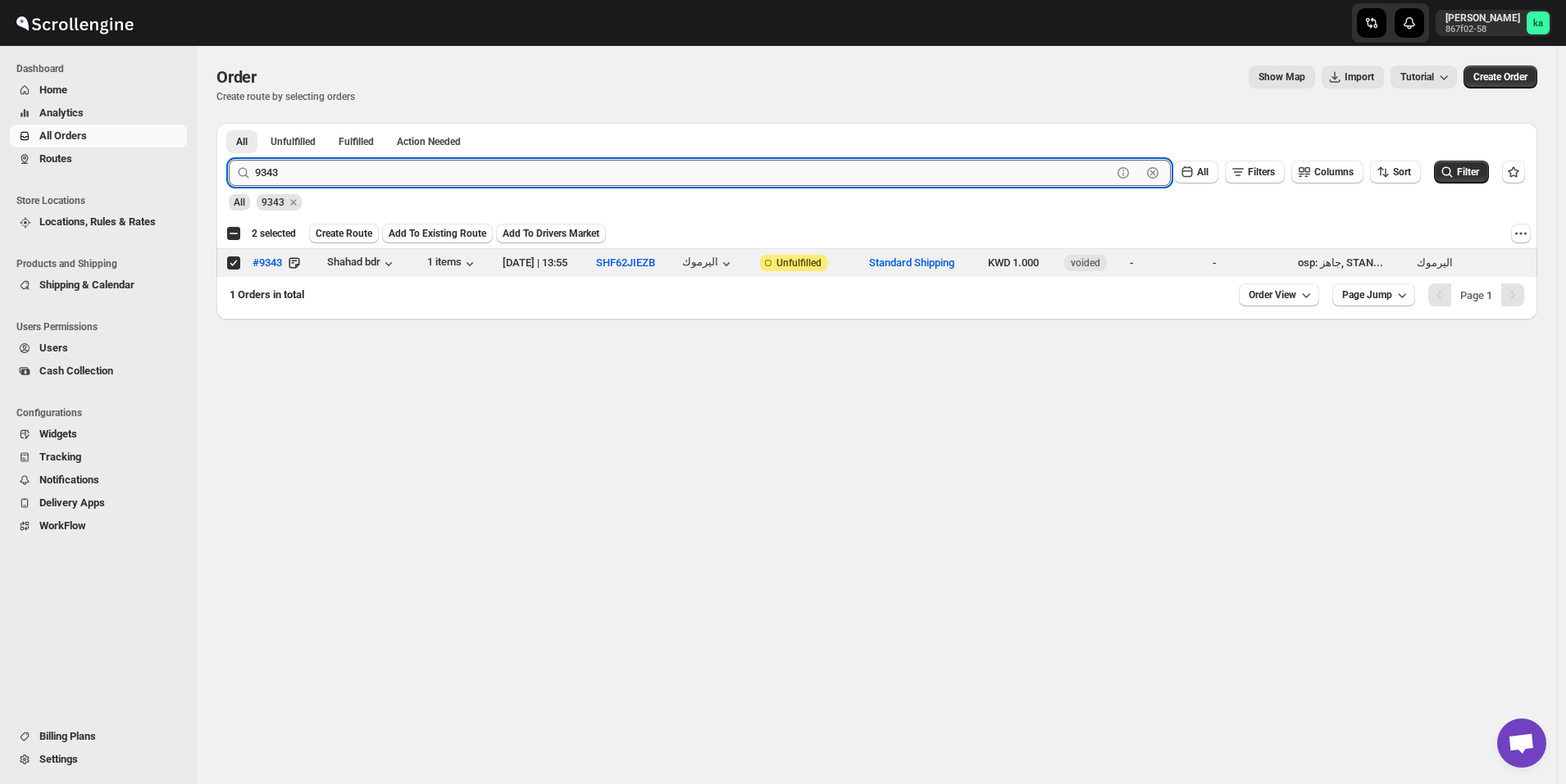
click at [365, 176] on input "9343" at bounding box center [683, 173] width 857 height 26
paste input "27"
type input "9273"
click at [229, 123] on button "Submit" at bounding box center [252, 132] width 47 height 18
click at [233, 258] on input "Select order" at bounding box center [233, 263] width 13 height 13
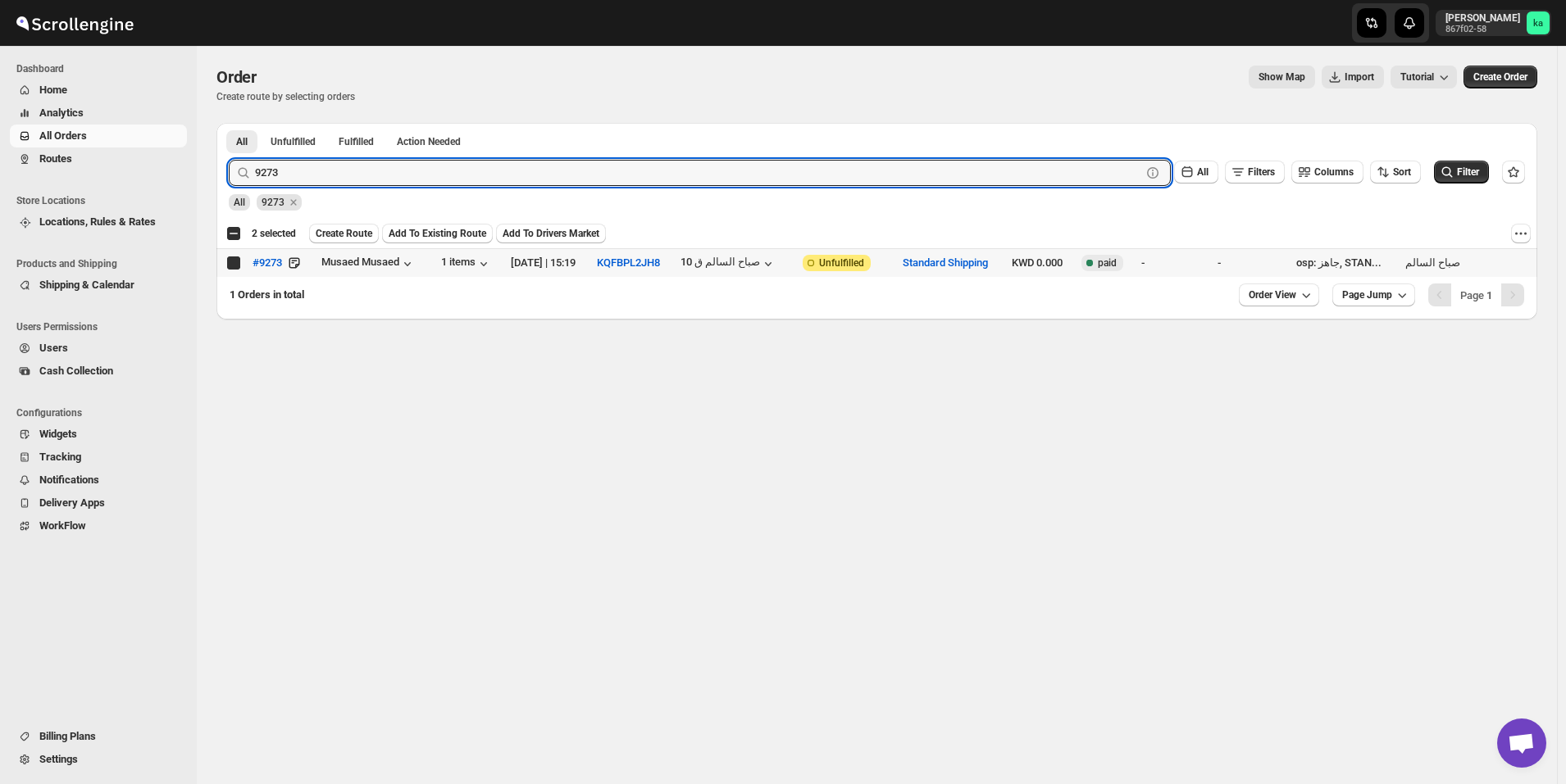
checkbox input "true"
click at [490, 166] on input "9273" at bounding box center [683, 173] width 857 height 26
paste input "357"
type input "9357"
click at [229, 123] on button "Submit" at bounding box center [252, 132] width 47 height 18
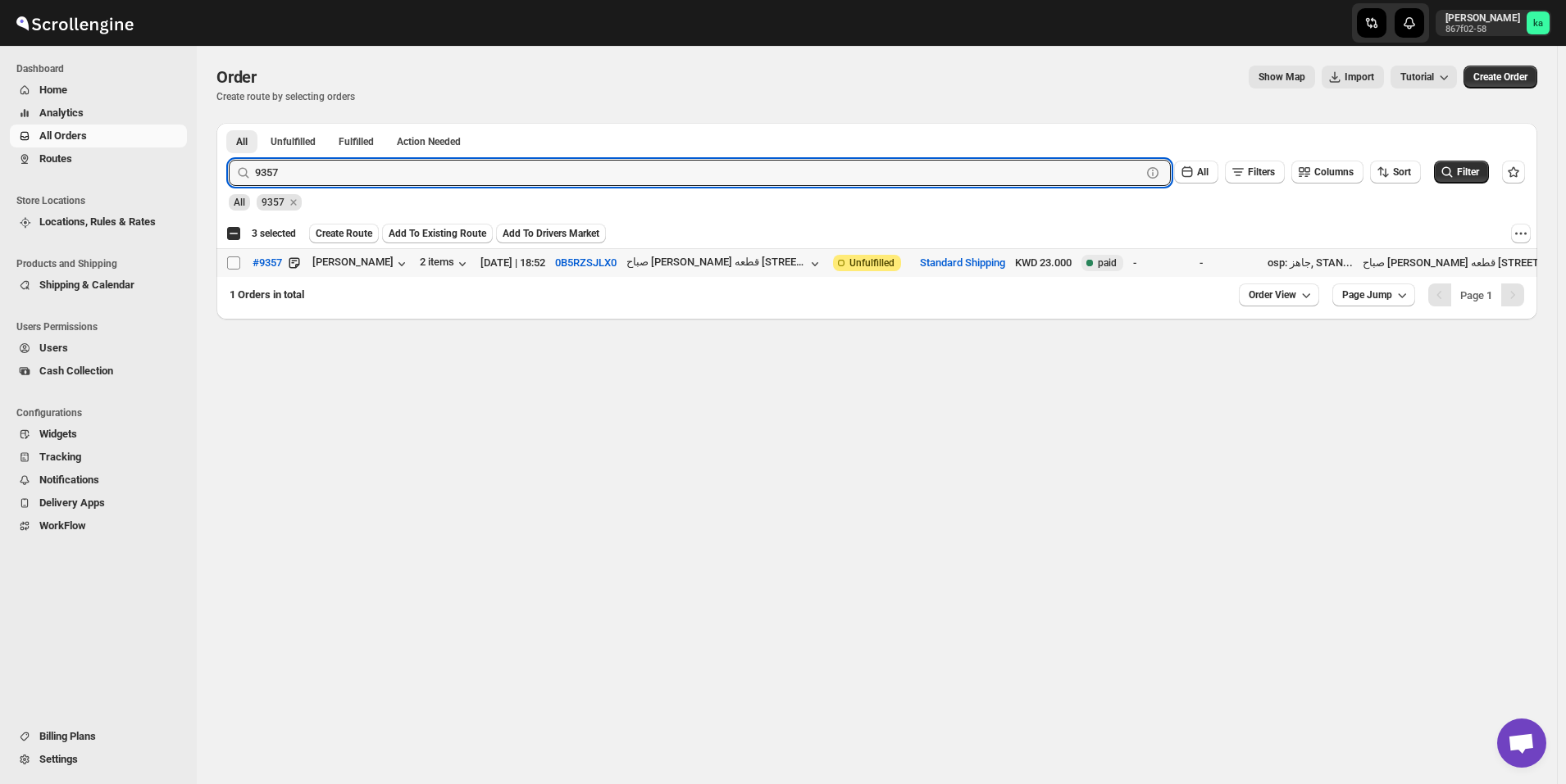
click at [232, 261] on input "Select order" at bounding box center [233, 263] width 13 height 13
checkbox input "true"
click at [353, 167] on input "9357" at bounding box center [683, 173] width 857 height 26
paste input "31"
type input "9331"
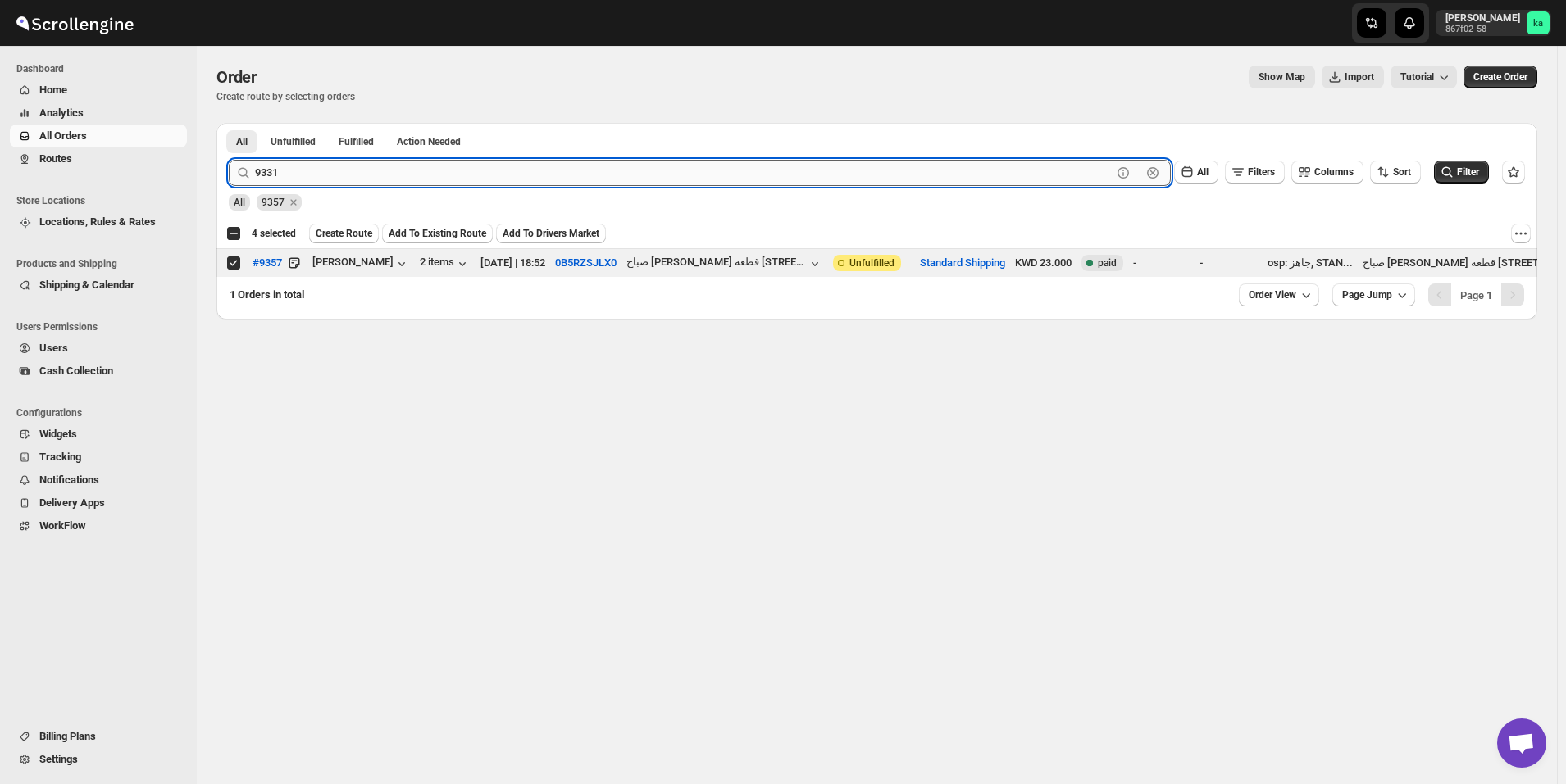
click at [229, 123] on button "Submit" at bounding box center [252, 132] width 47 height 18
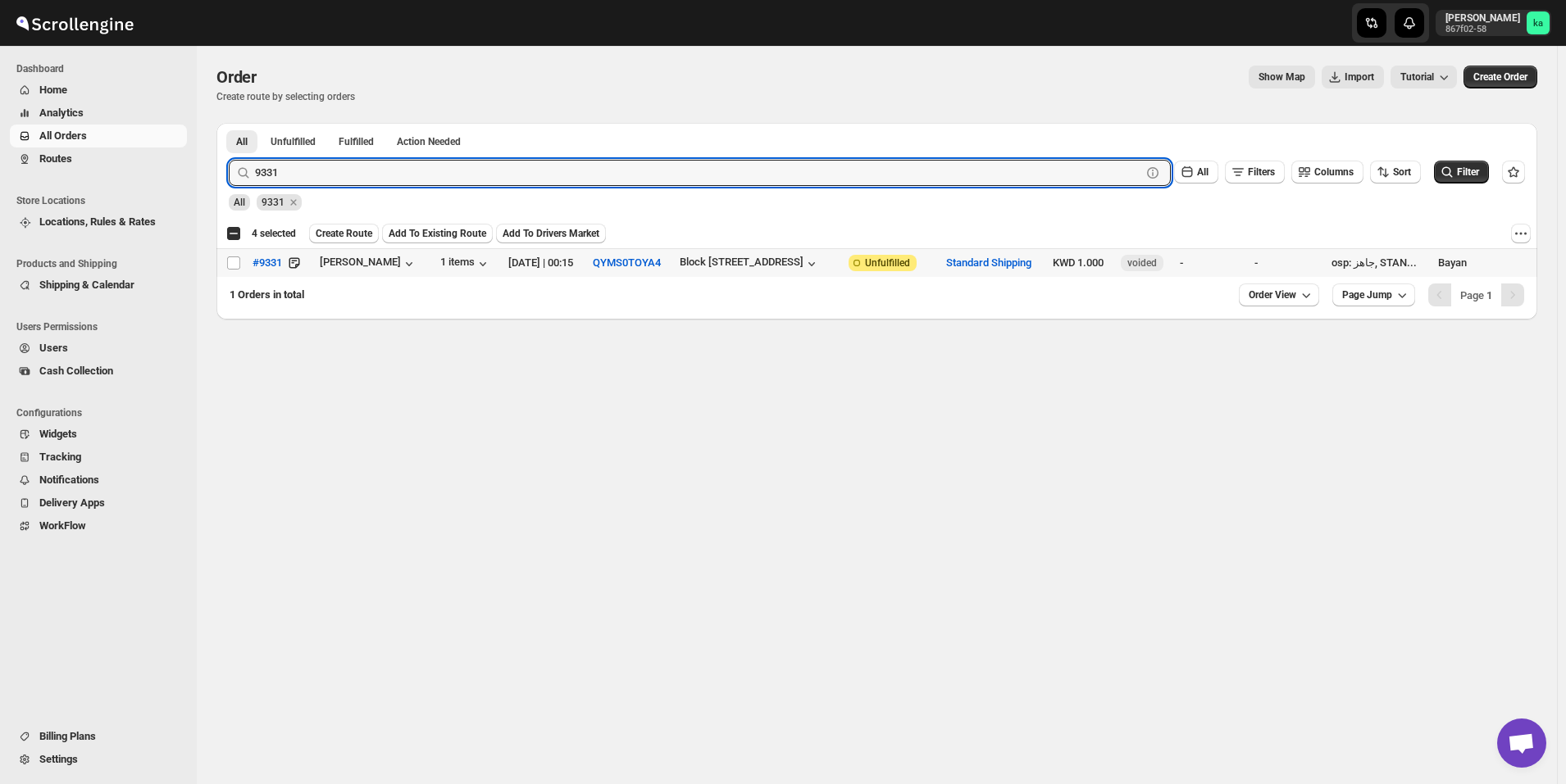
click at [233, 271] on td "Select order" at bounding box center [233, 263] width 31 height 28
checkbox input "true"
click at [396, 174] on input "9331" at bounding box center [683, 173] width 857 height 26
paste input "194"
type input "9194"
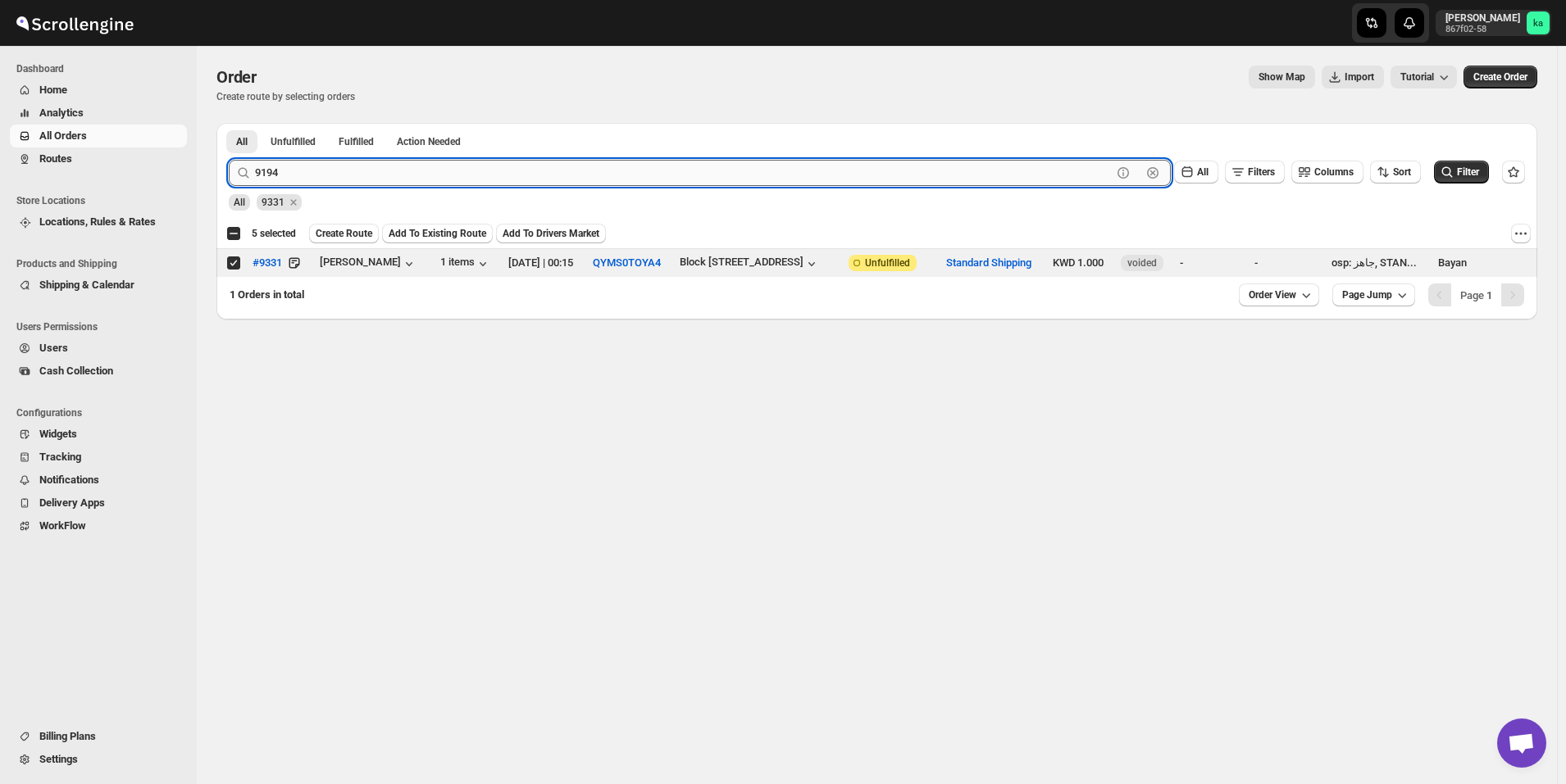
click at [229, 123] on button "Submit" at bounding box center [252, 132] width 47 height 18
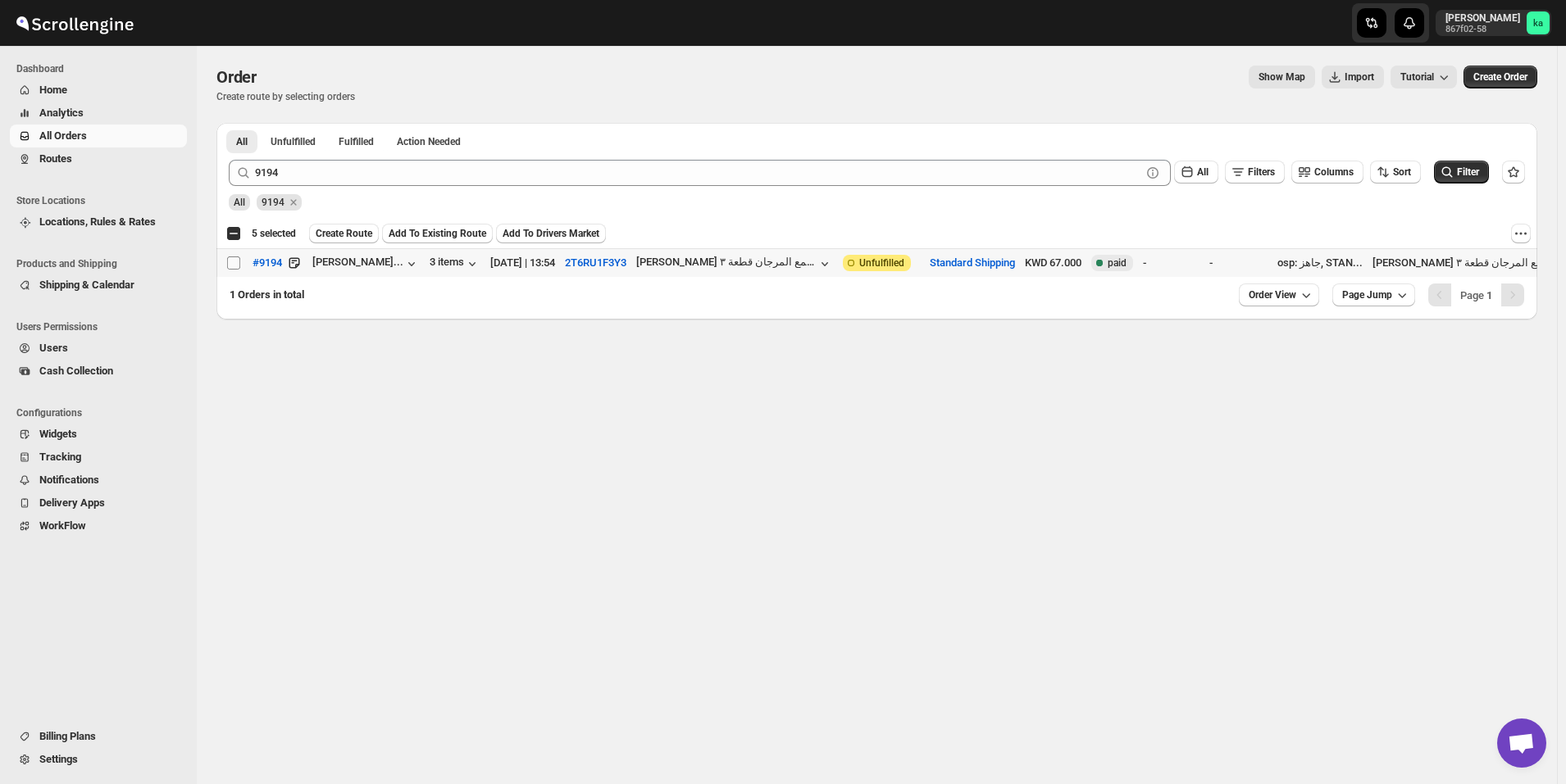
click at [234, 267] on input "Select order" at bounding box center [233, 263] width 13 height 13
checkbox input "true"
click at [344, 228] on span "Create Route" at bounding box center [344, 233] width 57 height 13
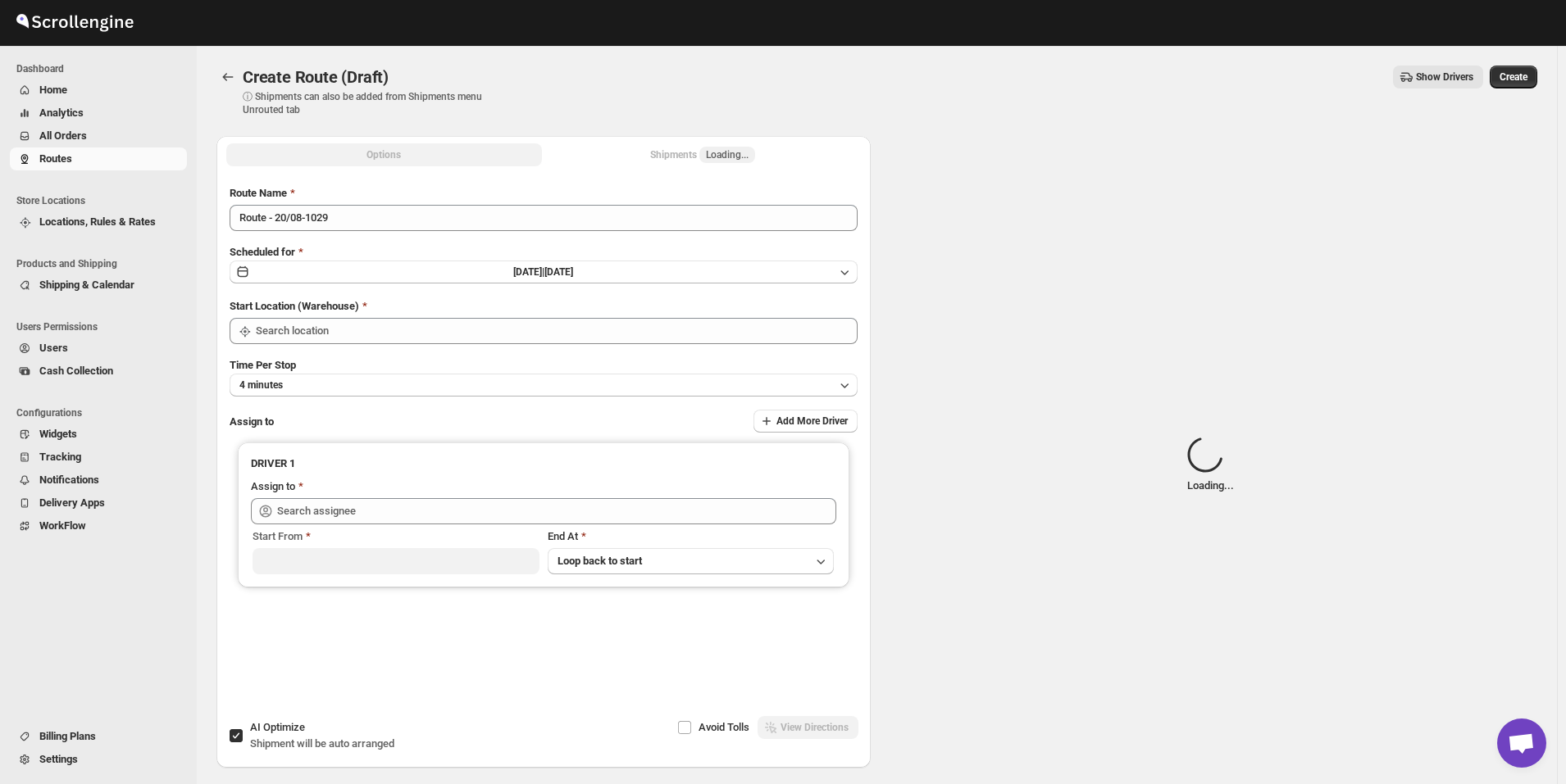
type input "[GEOGRAPHIC_DATA]"
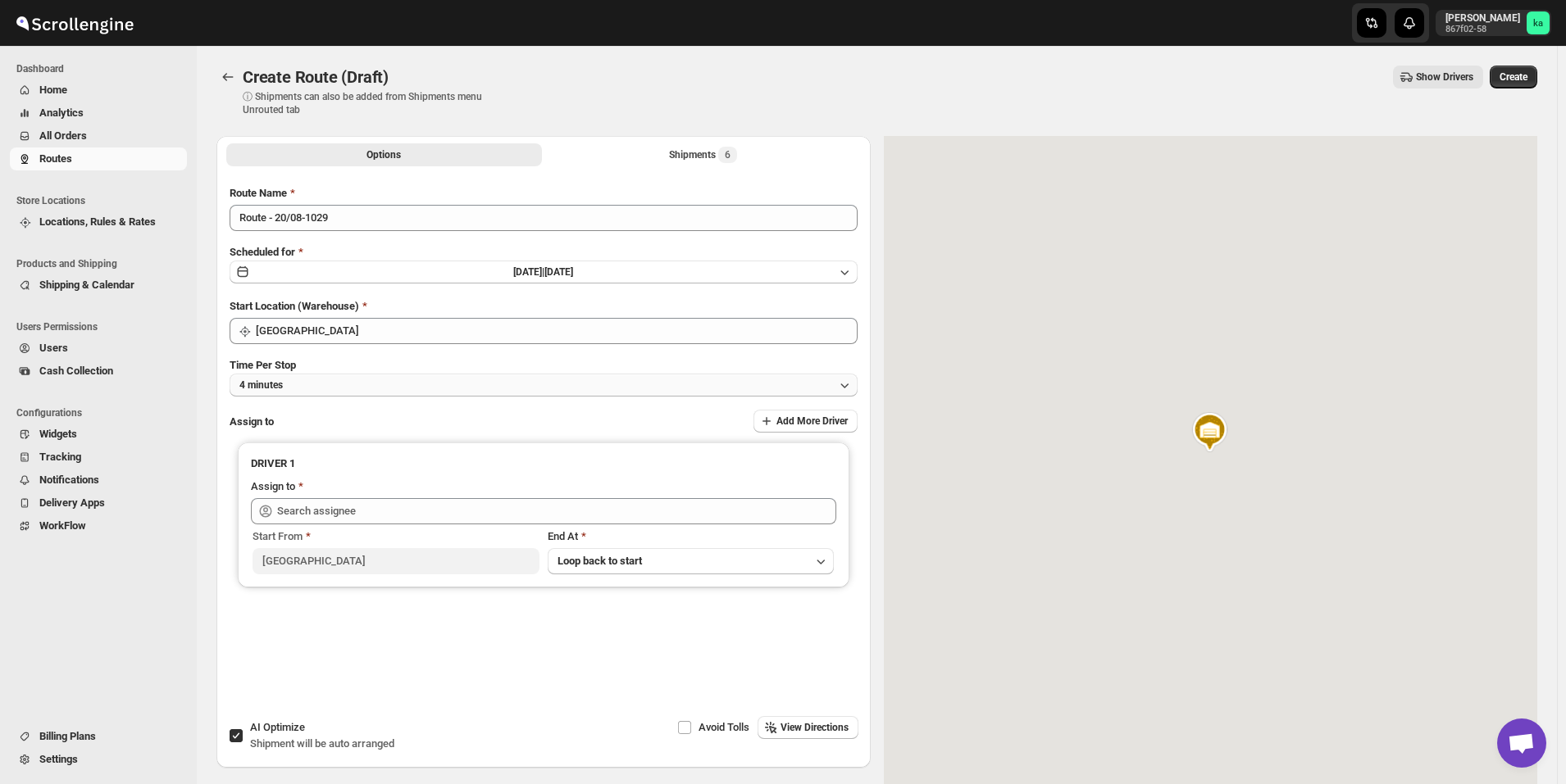
click at [288, 393] on button "4 minutes" at bounding box center [543, 386] width 628 height 23
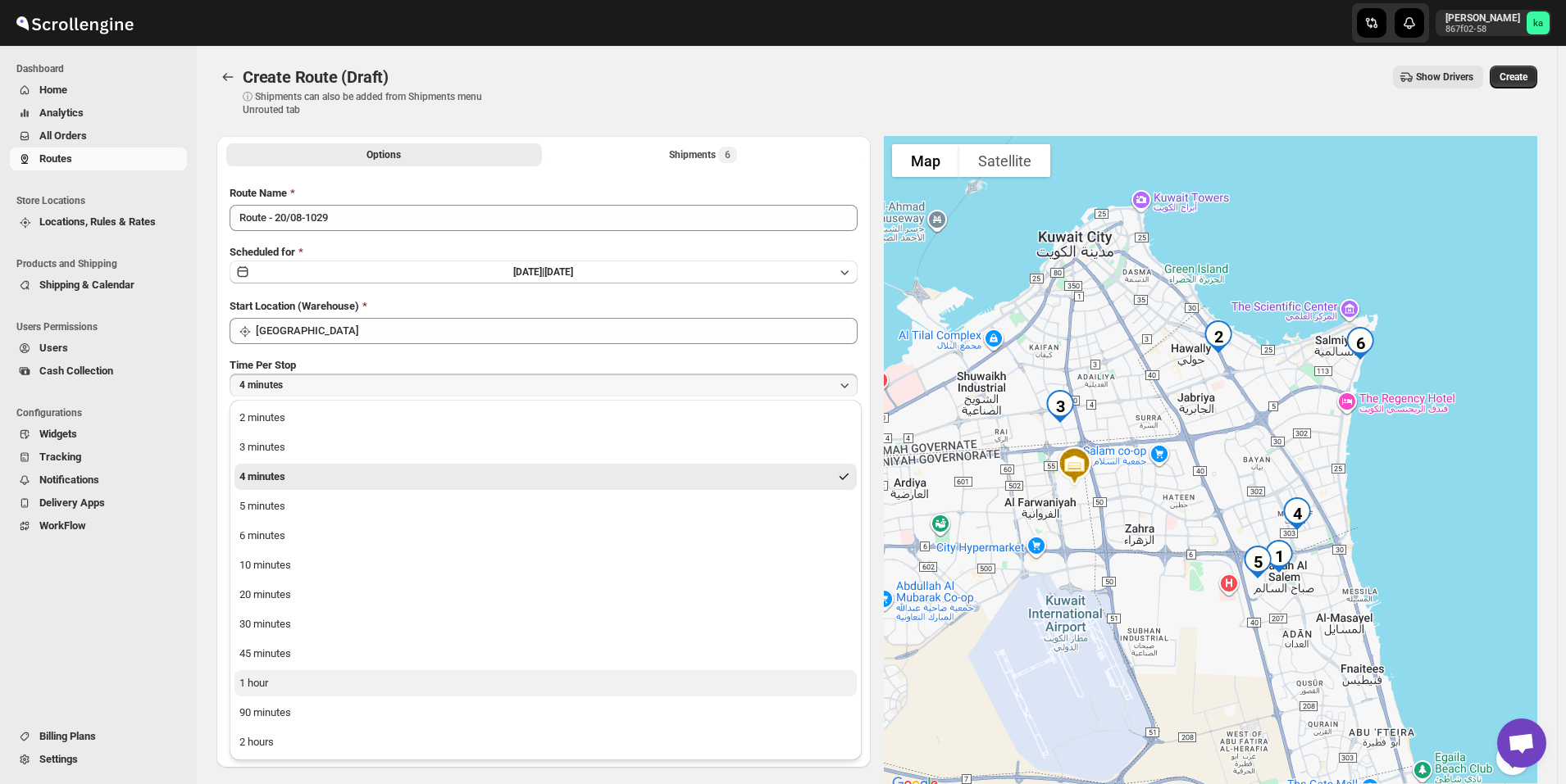
click at [272, 686] on button "1 hour" at bounding box center [545, 683] width 622 height 26
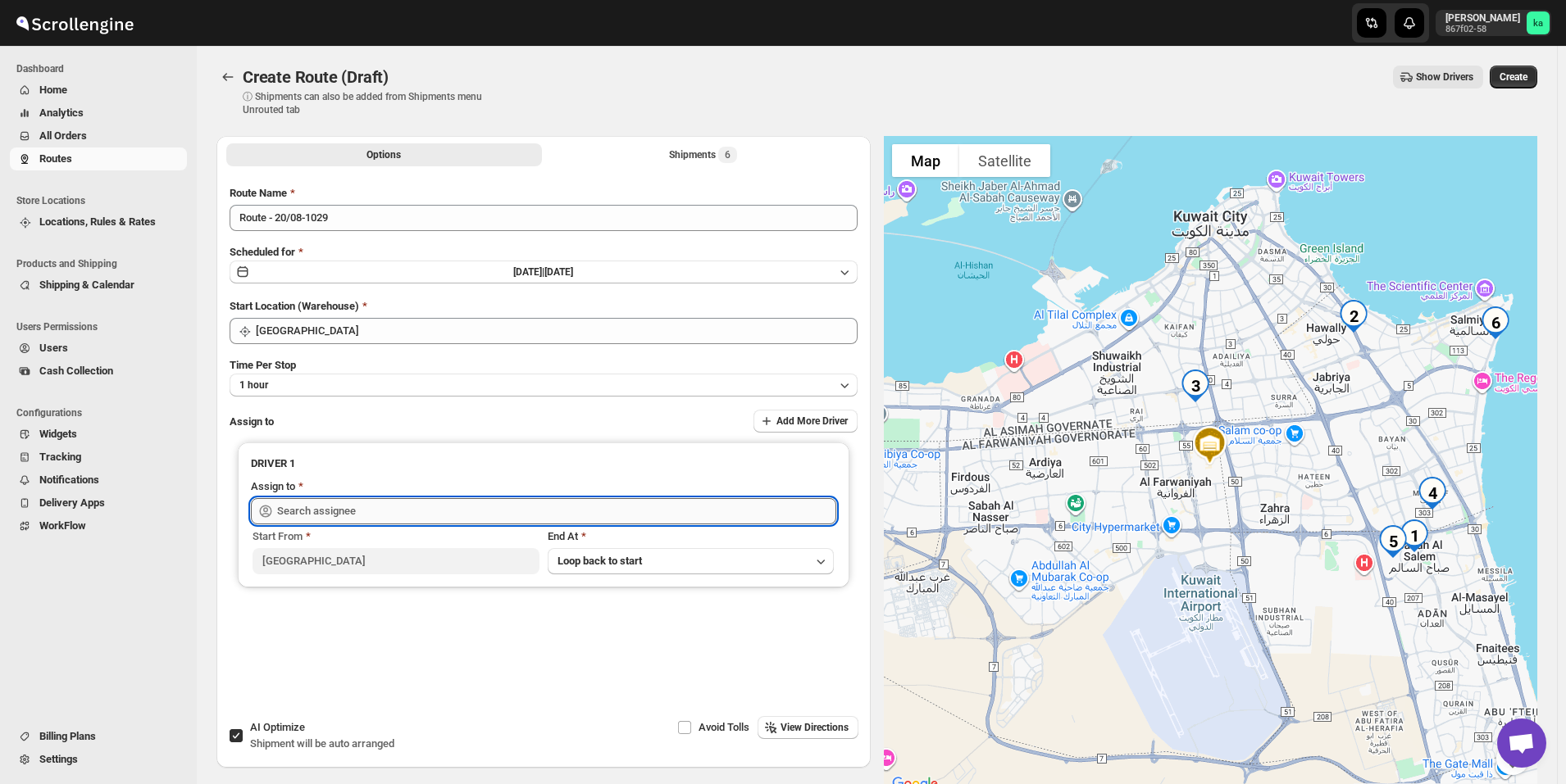
click at [304, 503] on input "text" at bounding box center [557, 511] width 559 height 26
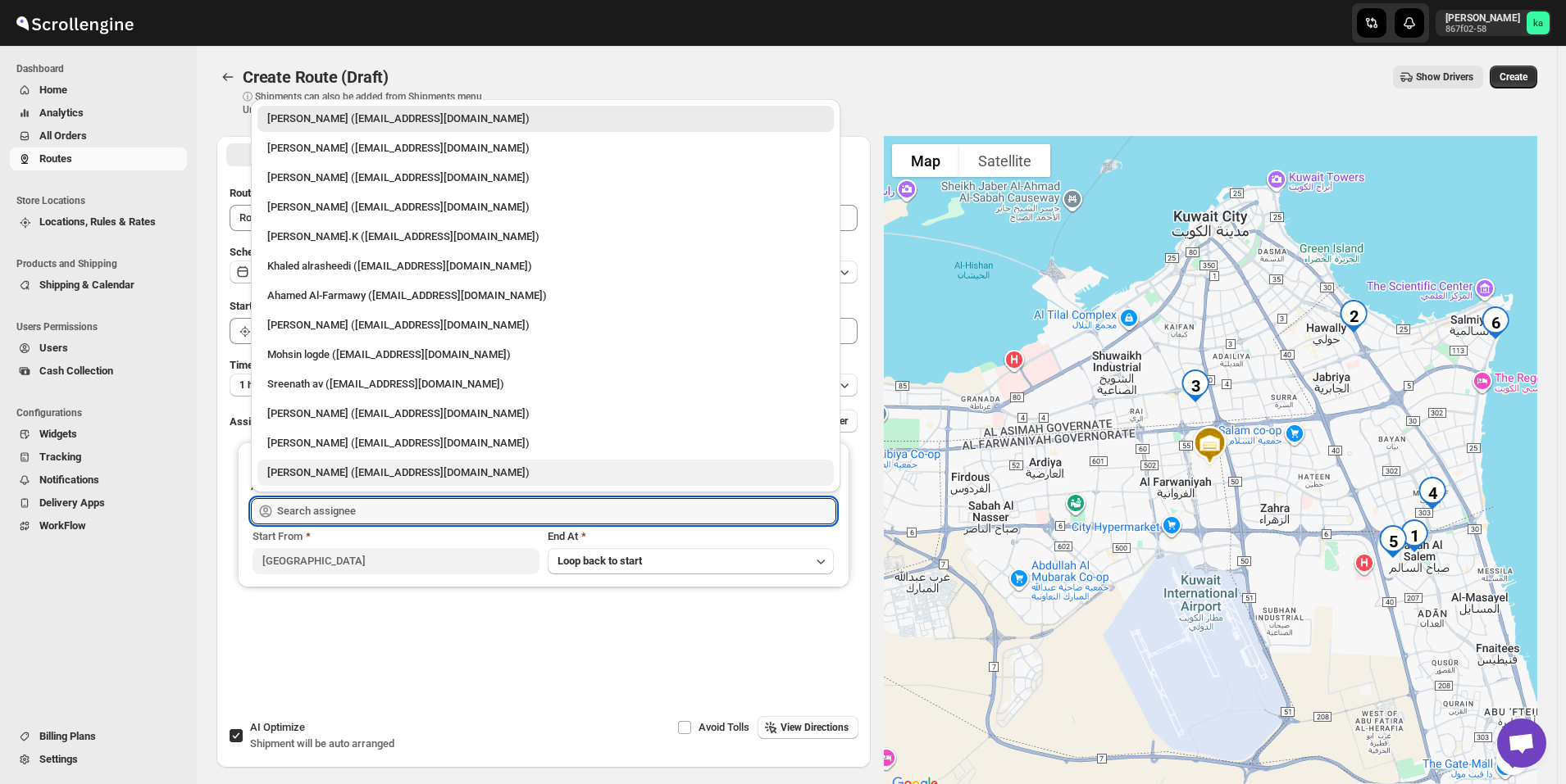
click at [332, 479] on div "[PERSON_NAME] ([EMAIL_ADDRESS][DOMAIN_NAME])" at bounding box center [546, 473] width 557 height 17
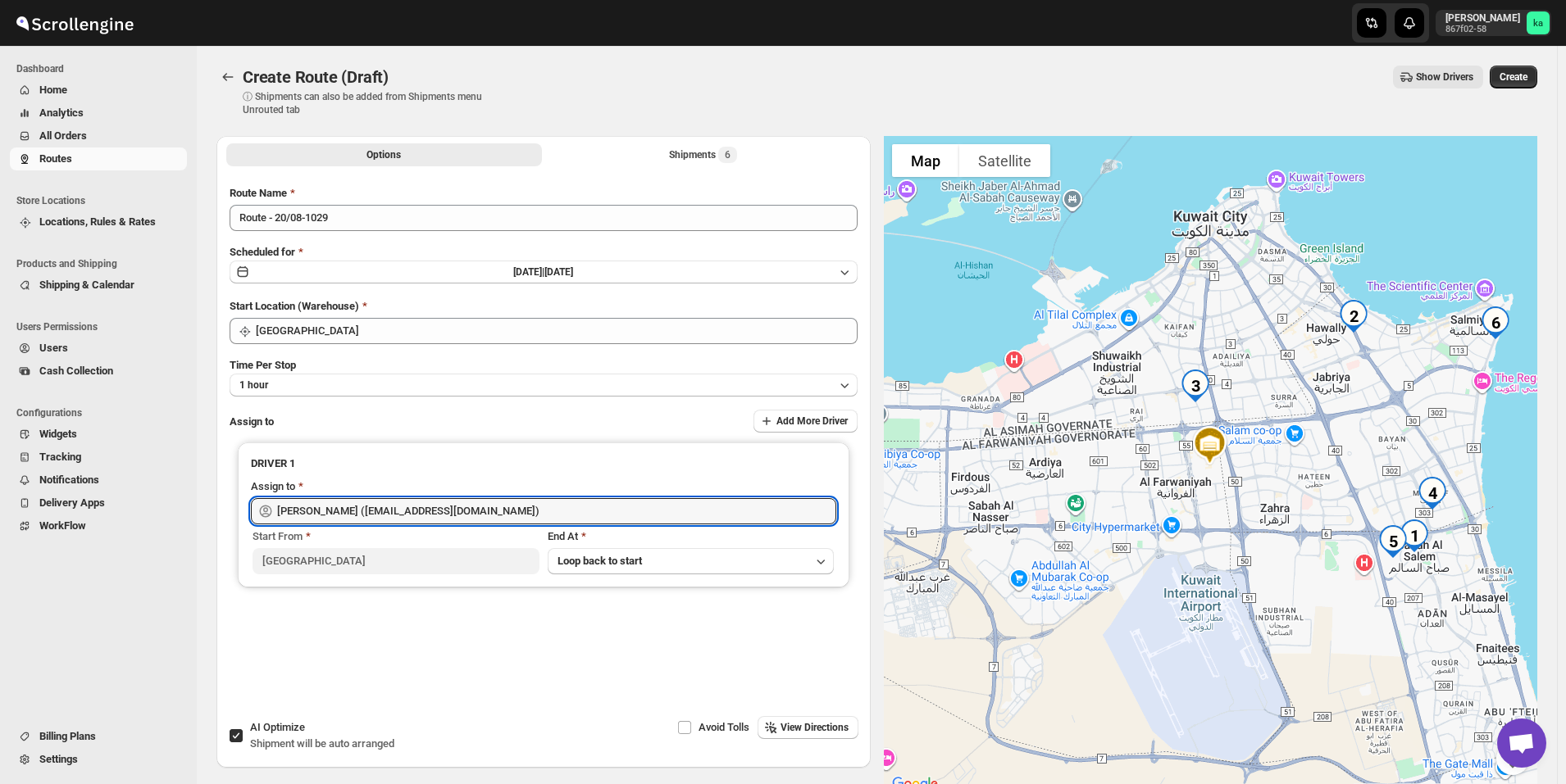
type input "[PERSON_NAME] ([EMAIL_ADDRESS][DOMAIN_NAME])"
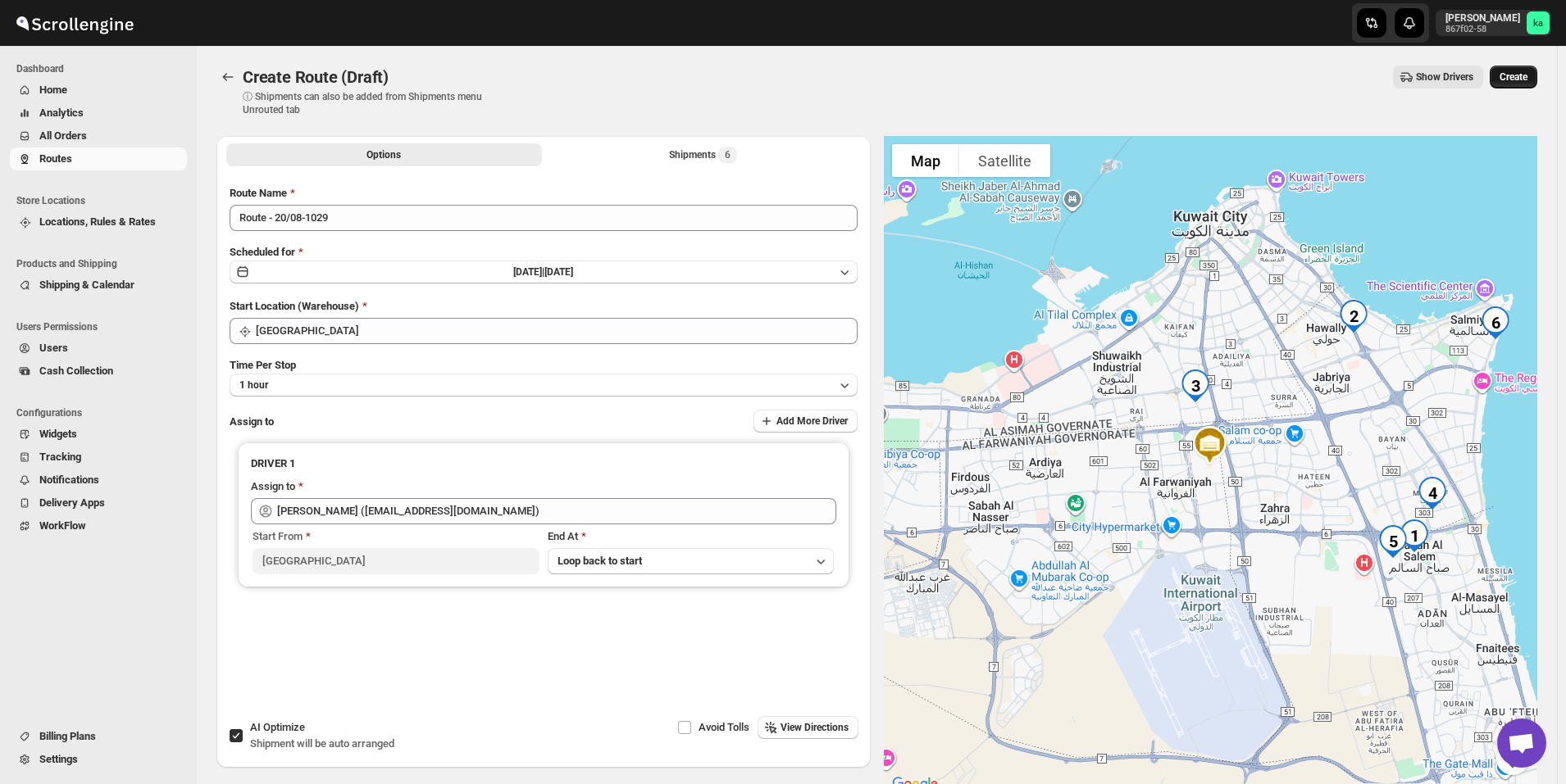
click at [1527, 77] on span "Create" at bounding box center [1513, 76] width 28 height 13
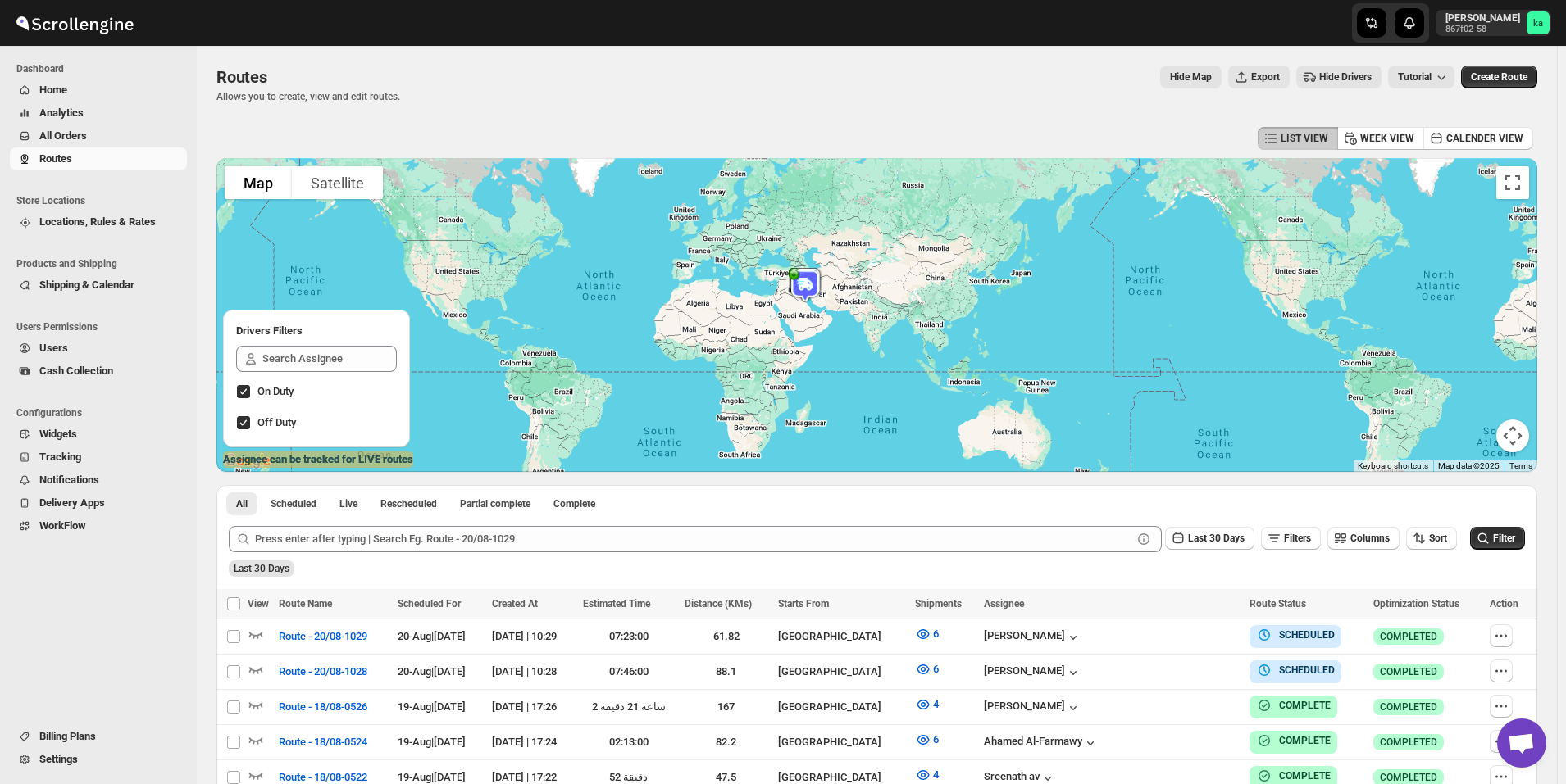
click at [119, 140] on span "All Orders" at bounding box center [111, 136] width 145 height 17
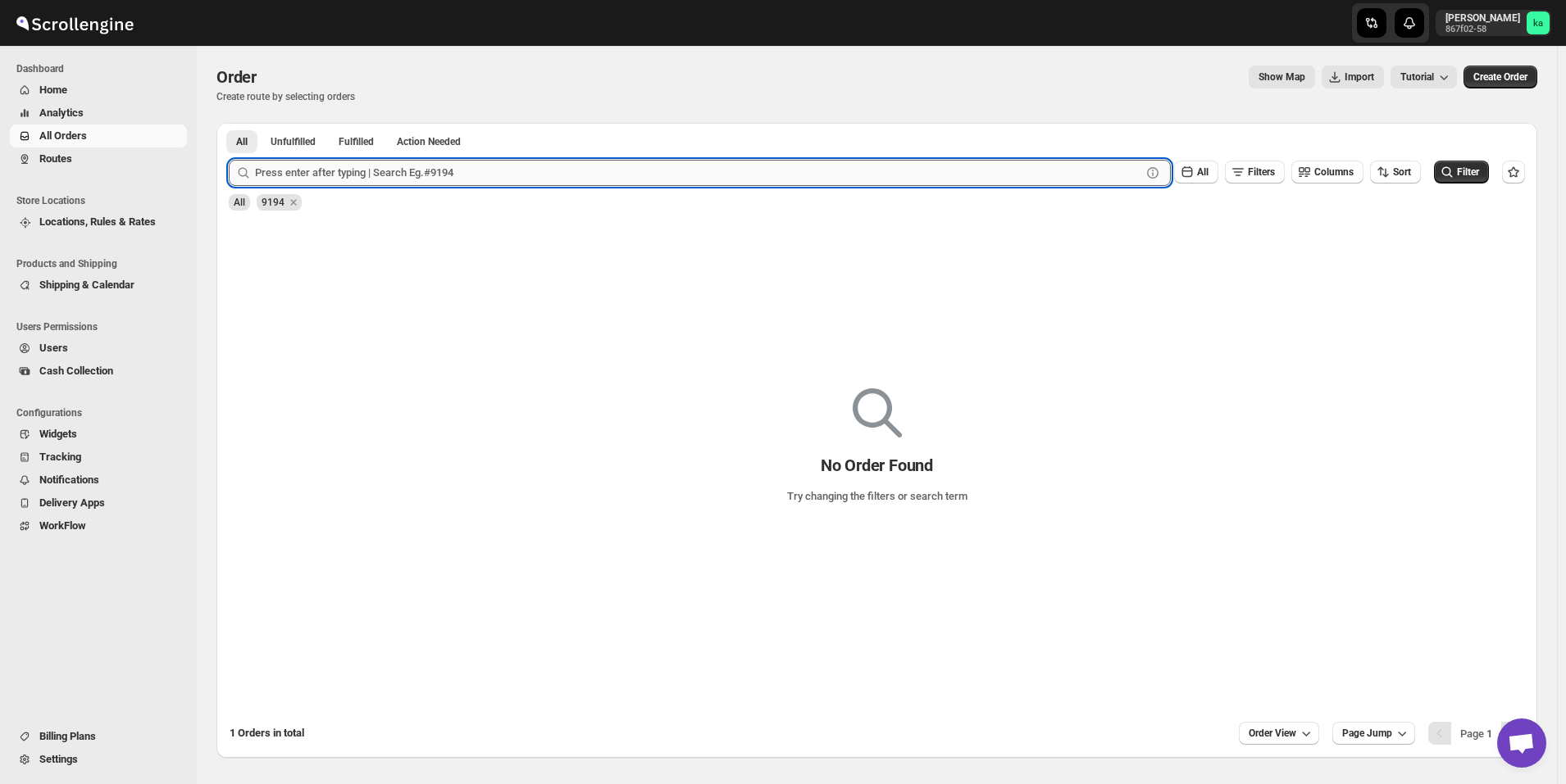
click at [334, 176] on input "text" at bounding box center [698, 173] width 886 height 26
paste input "9364"
type input "9364"
click at [229, 123] on button "Submit" at bounding box center [252, 132] width 47 height 18
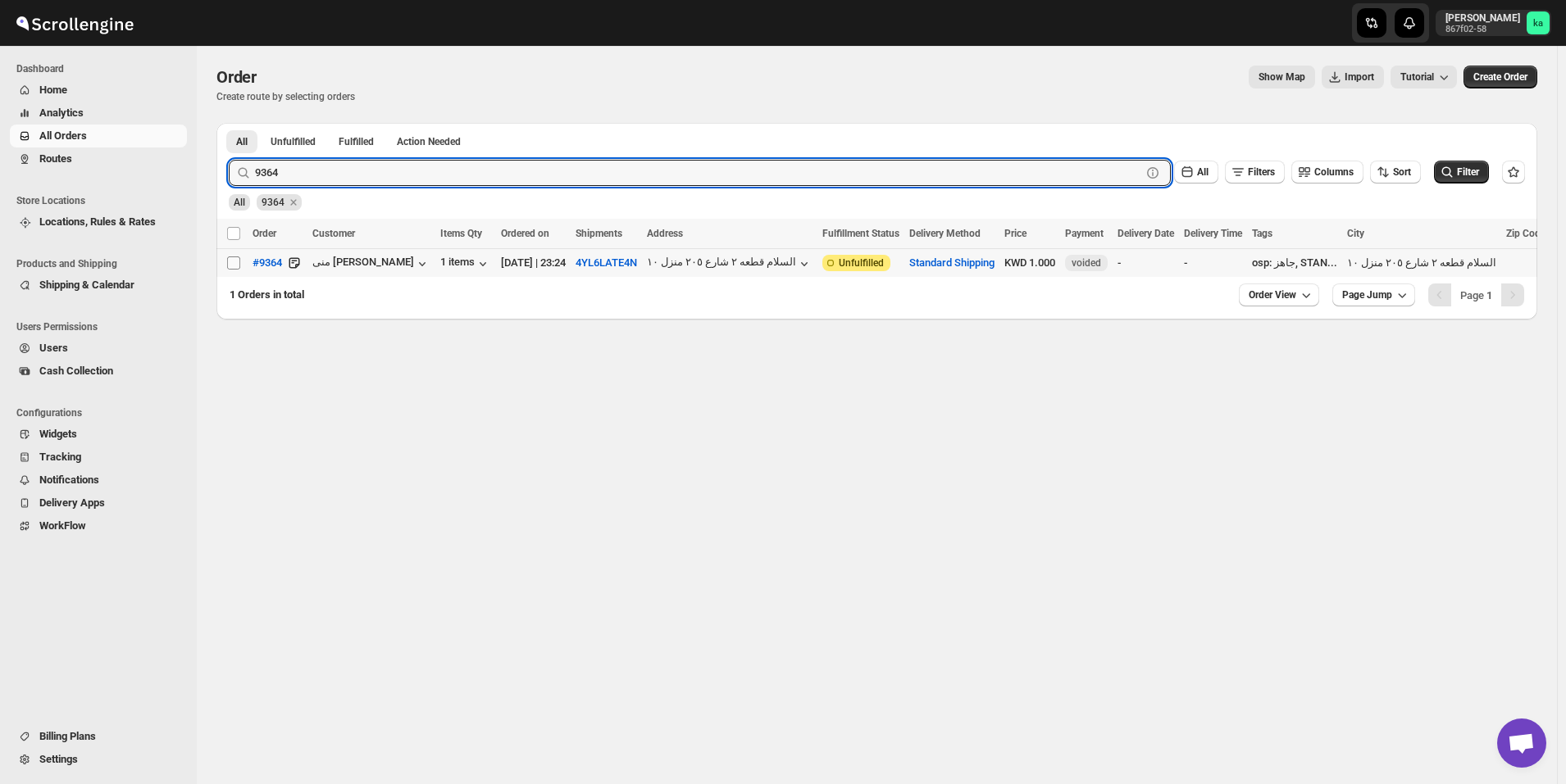
click at [229, 262] on input "Select order" at bounding box center [233, 263] width 13 height 13
checkbox input "true"
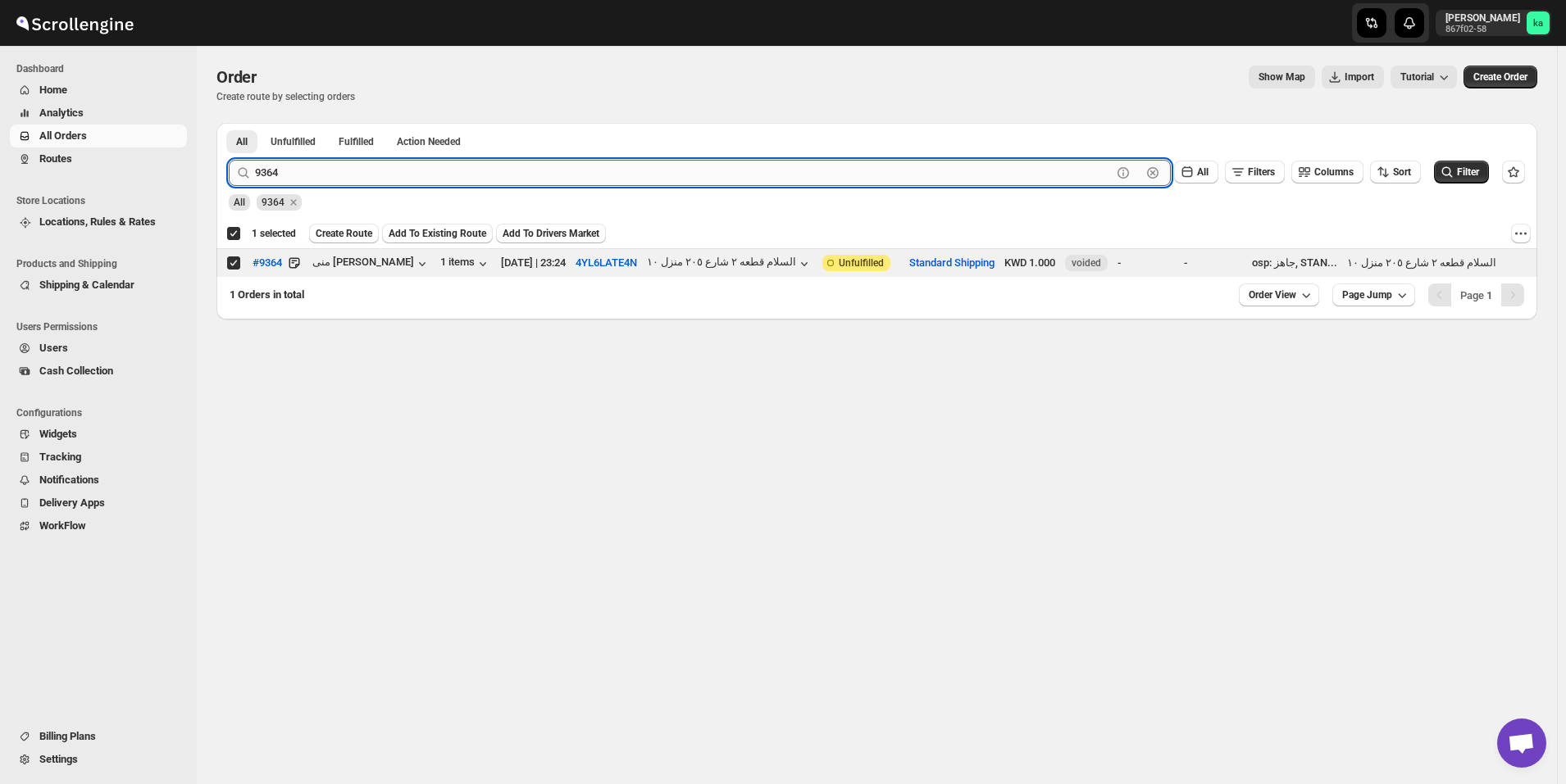
click at [381, 166] on input "9364" at bounding box center [683, 173] width 857 height 26
paste input "16"
type input "9316"
click at [229, 123] on button "Submit" at bounding box center [252, 132] width 47 height 18
click at [222, 268] on td "Select order" at bounding box center [233, 263] width 31 height 28
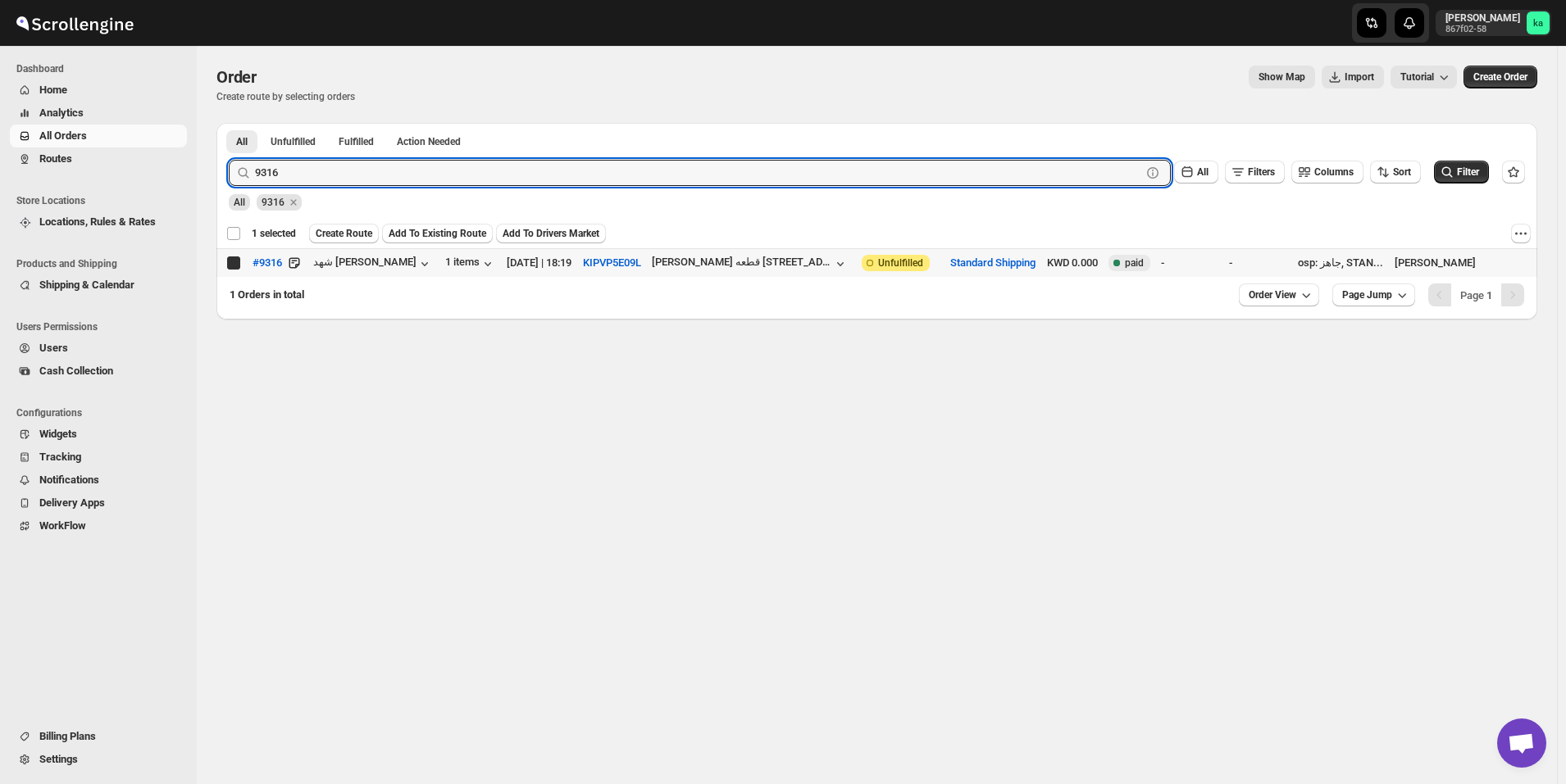
checkbox input "false"
checkbox input "true"
click at [434, 171] on input "9316" at bounding box center [683, 173] width 857 height 26
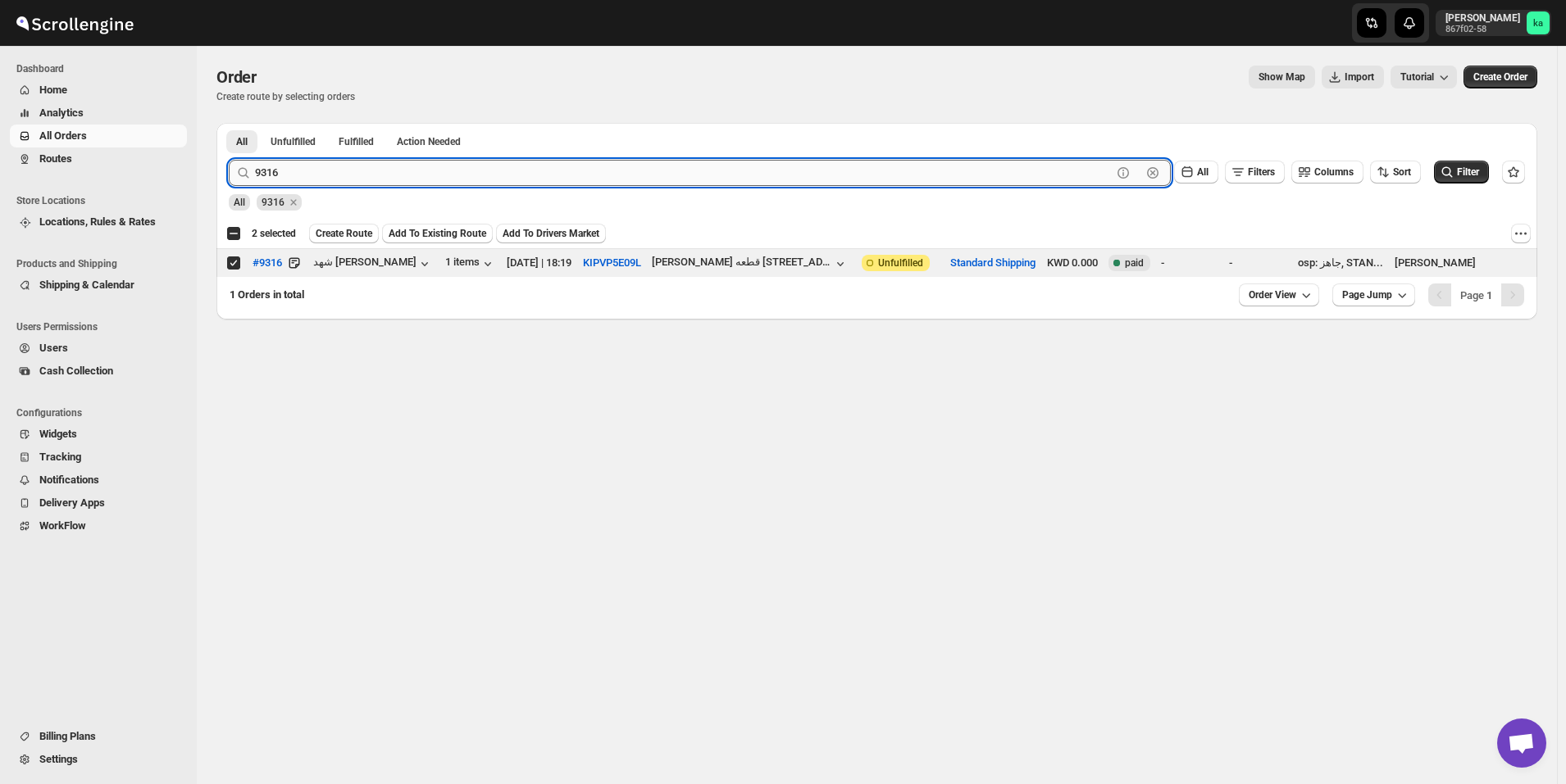
paste input "7"
type input "9376"
click at [229, 123] on button "Submit" at bounding box center [252, 132] width 47 height 18
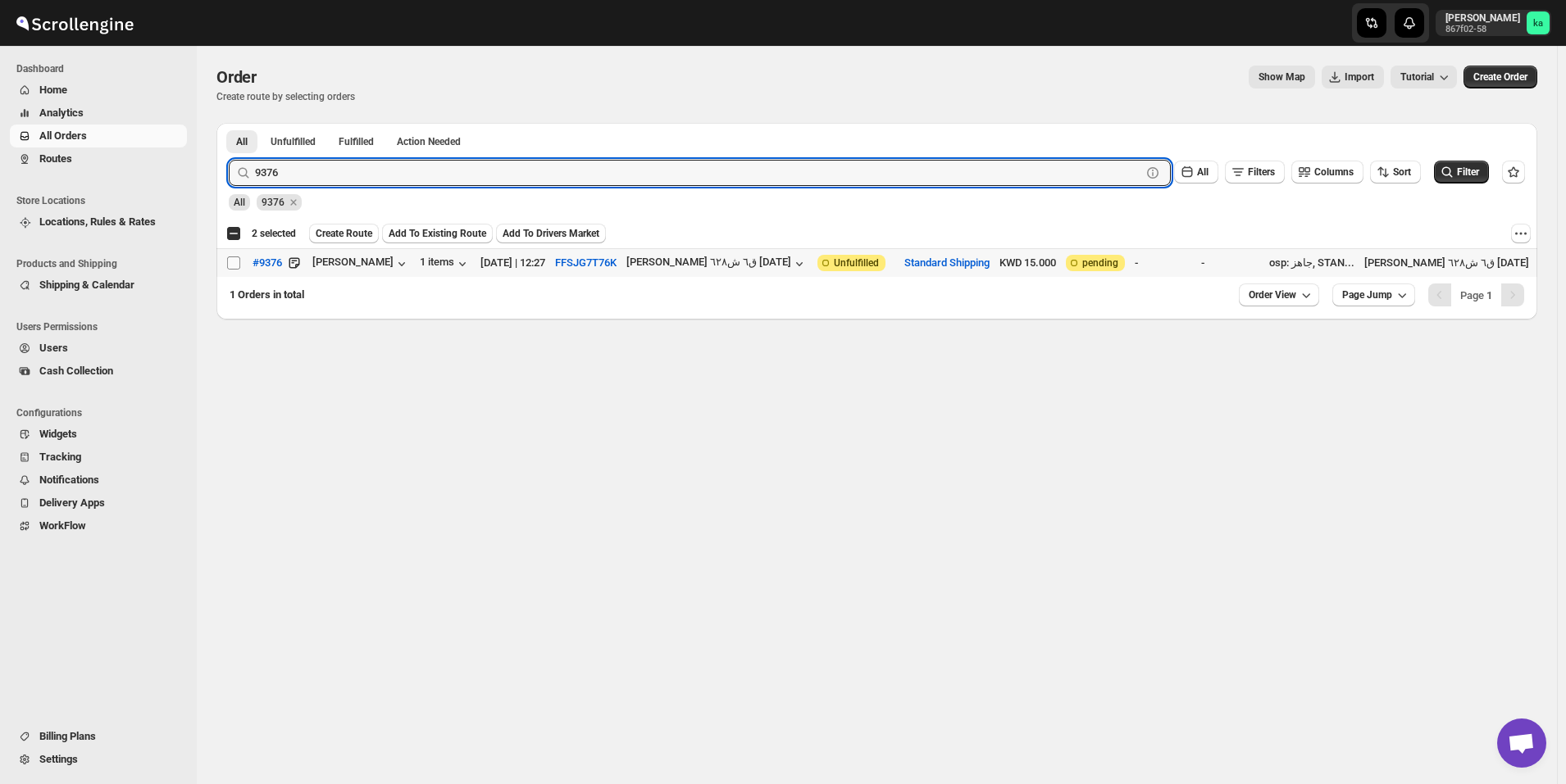
click at [236, 263] on input "Select order" at bounding box center [233, 263] width 13 height 13
checkbox input "true"
click at [421, 173] on input "9376" at bounding box center [683, 173] width 857 height 26
paste input "48"
type input "9348"
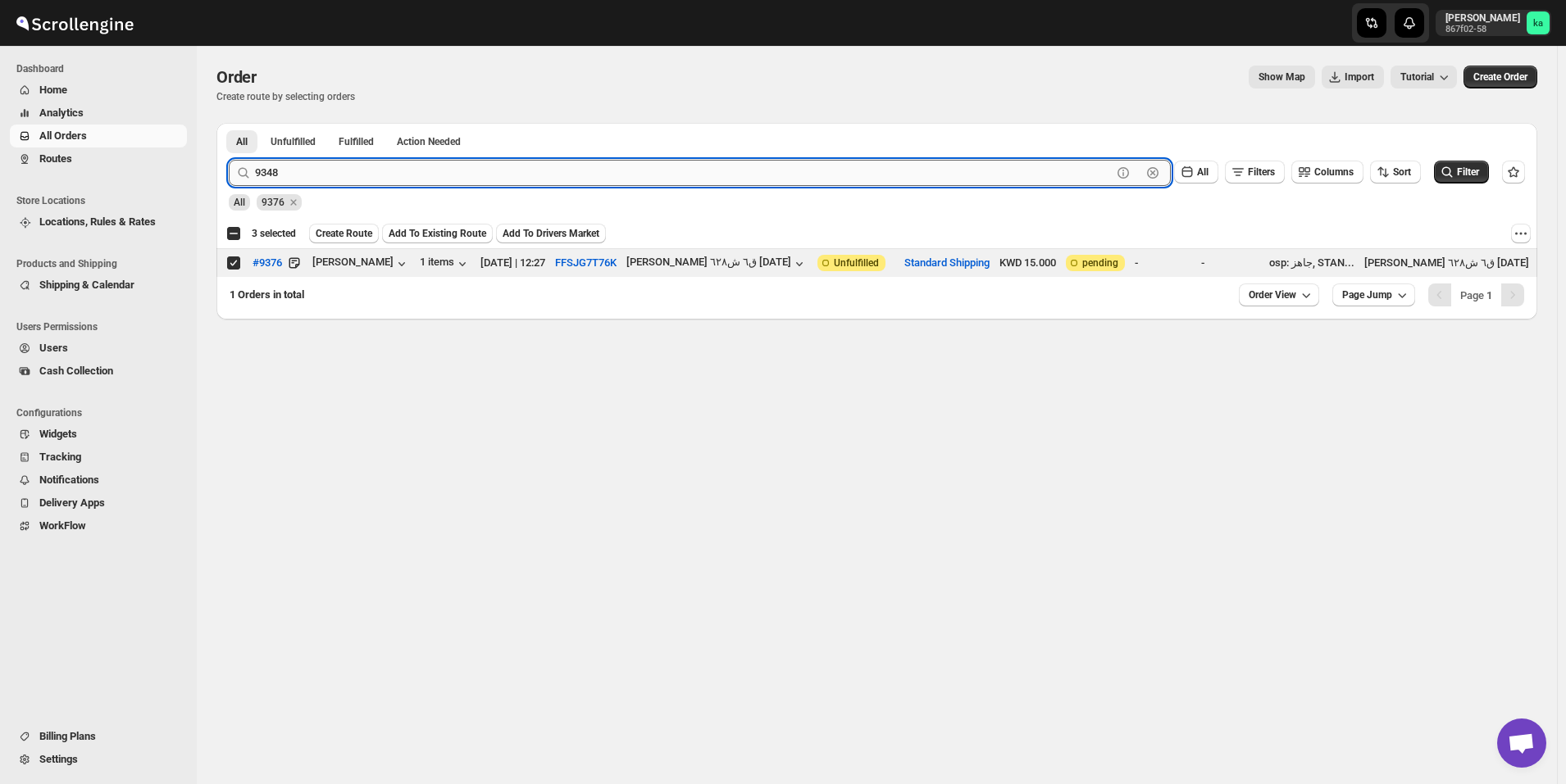
click at [229, 123] on button "Submit" at bounding box center [252, 132] width 47 height 18
click at [233, 268] on input "Select order" at bounding box center [233, 263] width 13 height 13
checkbox input "true"
click at [441, 173] on input "9348" at bounding box center [683, 173] width 857 height 26
paste input "221"
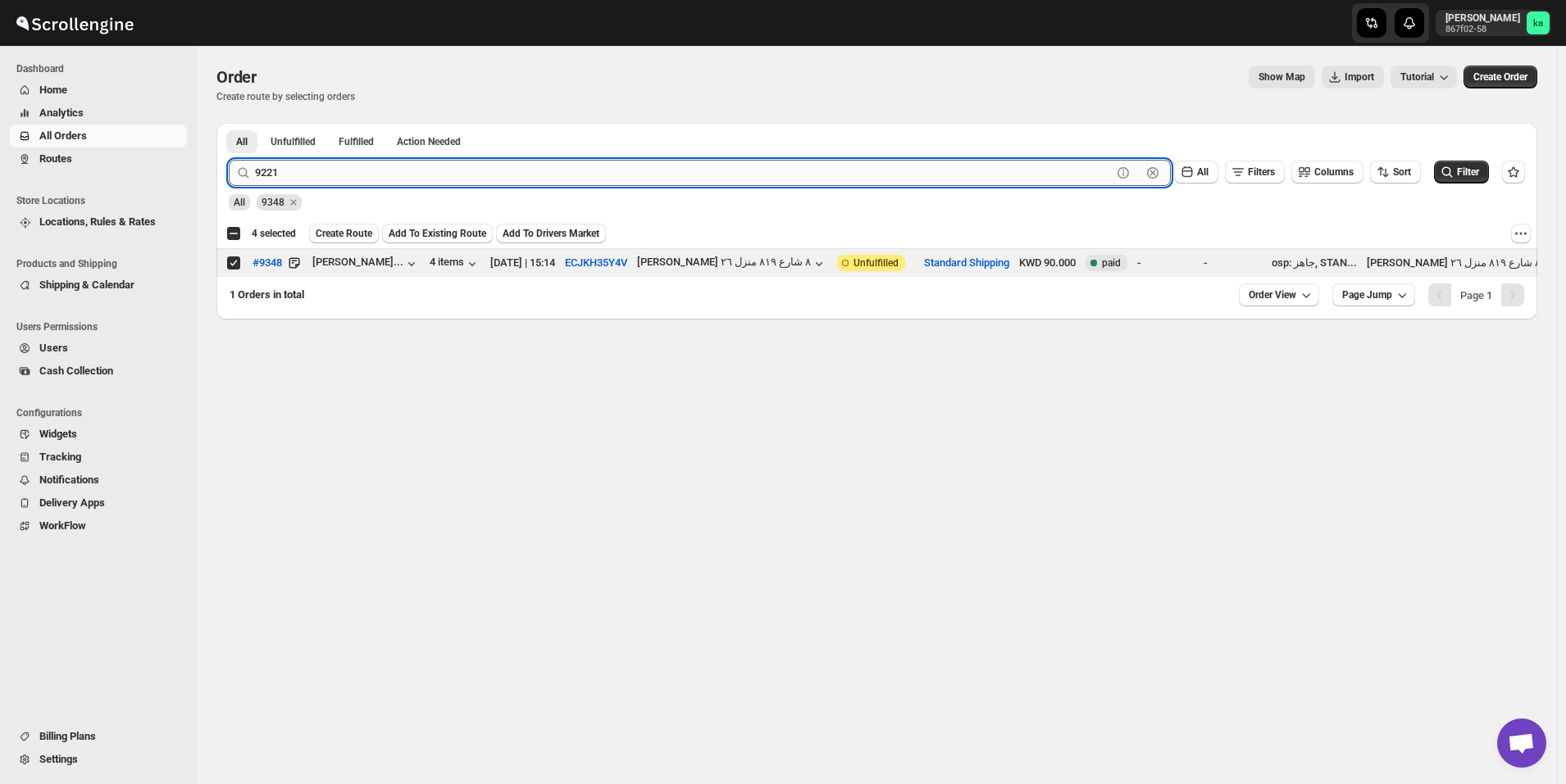
type input "9221"
click at [229, 123] on button "Submit" at bounding box center [252, 132] width 47 height 18
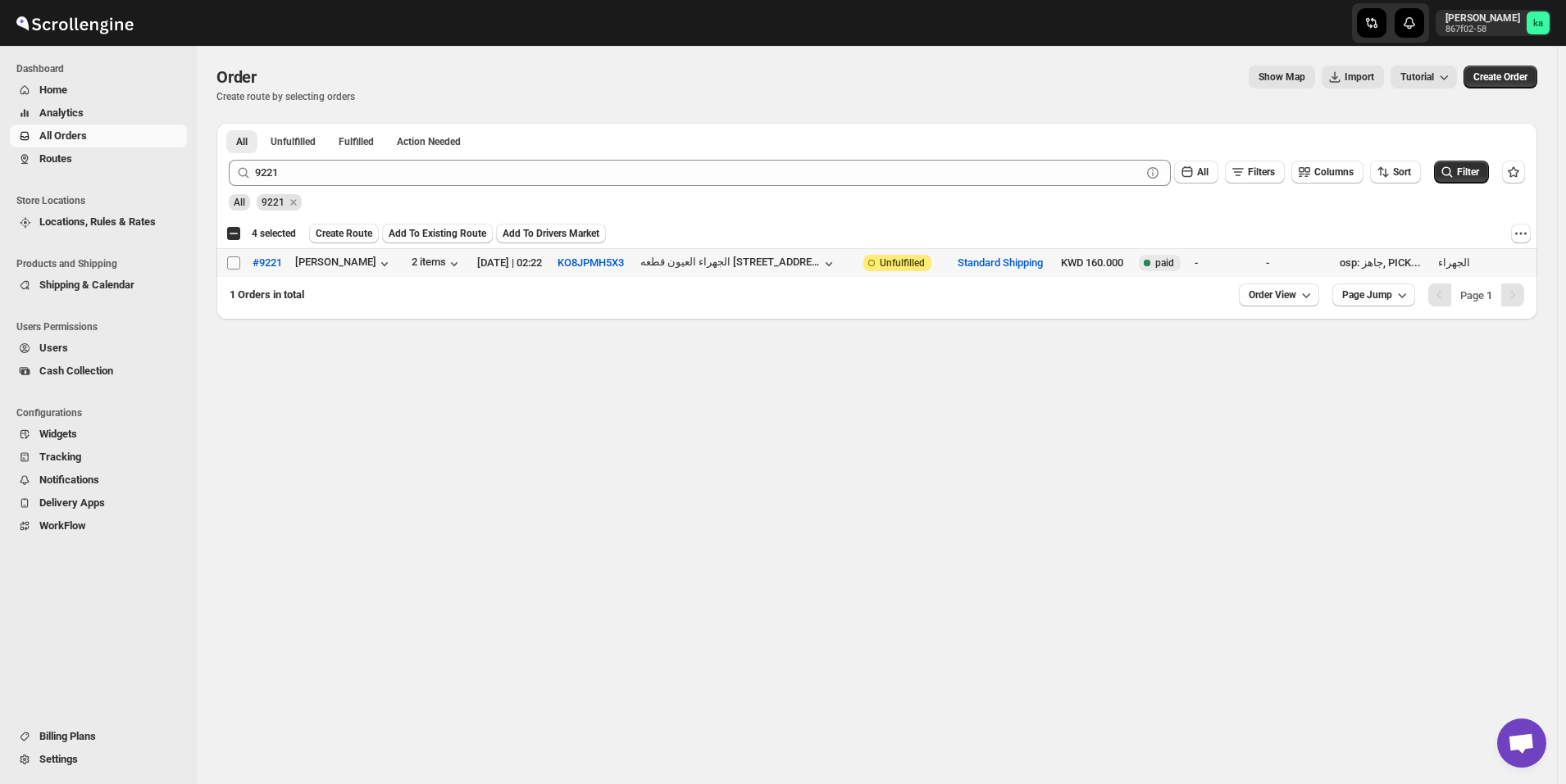
click at [230, 260] on input "Select order" at bounding box center [233, 263] width 13 height 13
checkbox input "true"
click at [346, 240] on button "Create Route" at bounding box center [343, 233] width 69 height 20
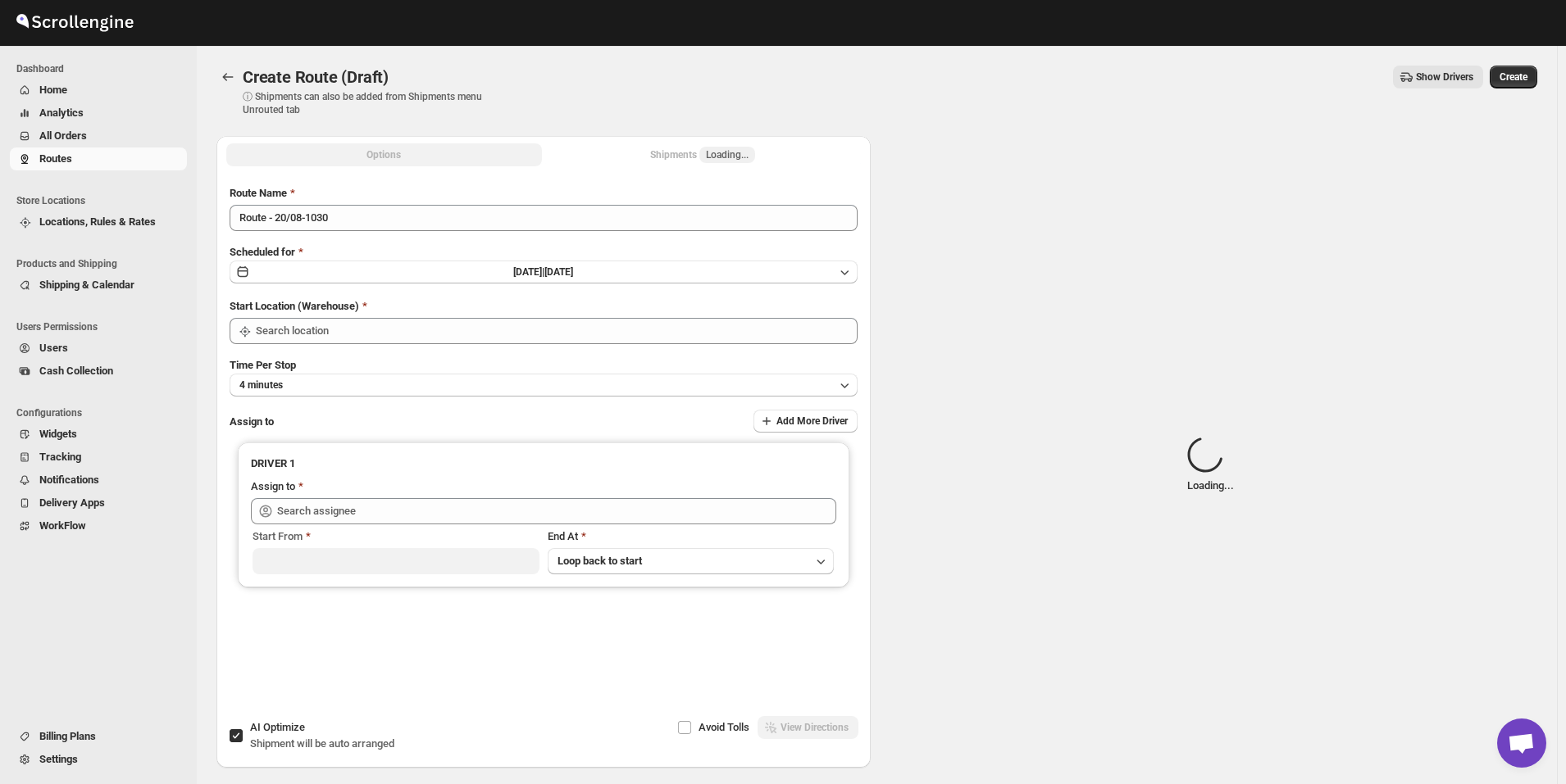
type input "[GEOGRAPHIC_DATA]"
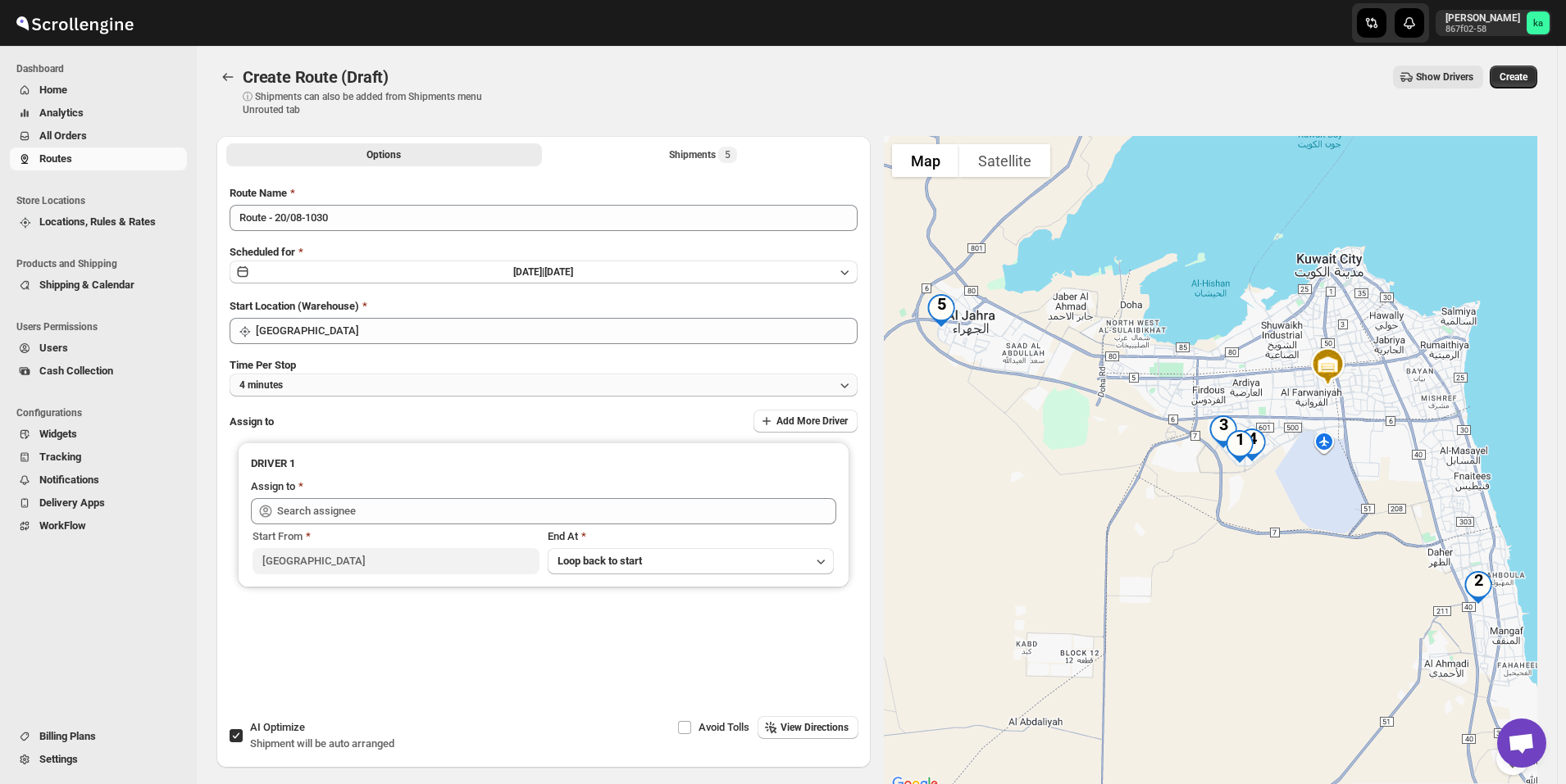
click at [309, 383] on button "4 minutes" at bounding box center [543, 386] width 628 height 23
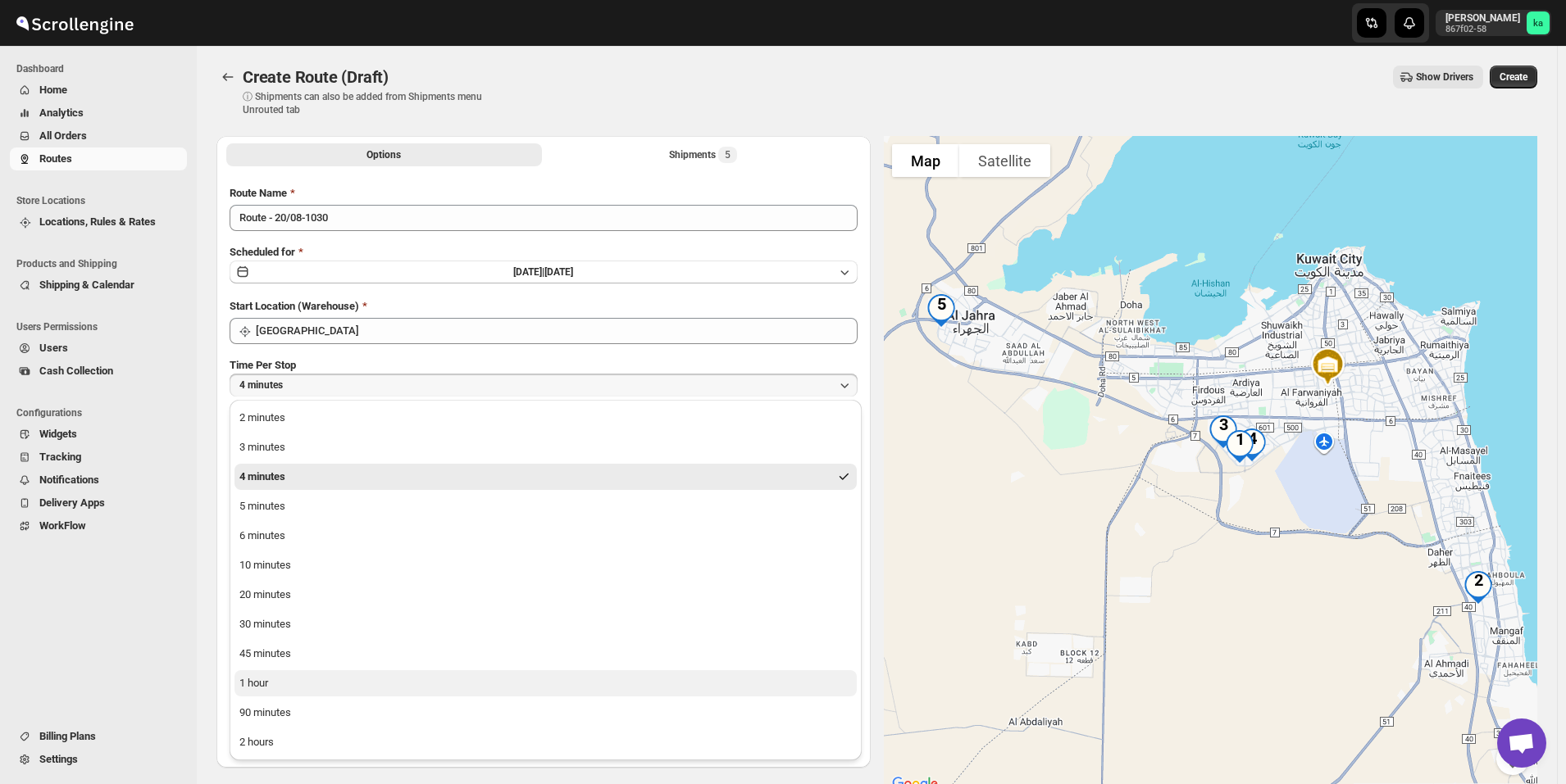
click at [303, 678] on button "1 hour" at bounding box center [545, 683] width 622 height 26
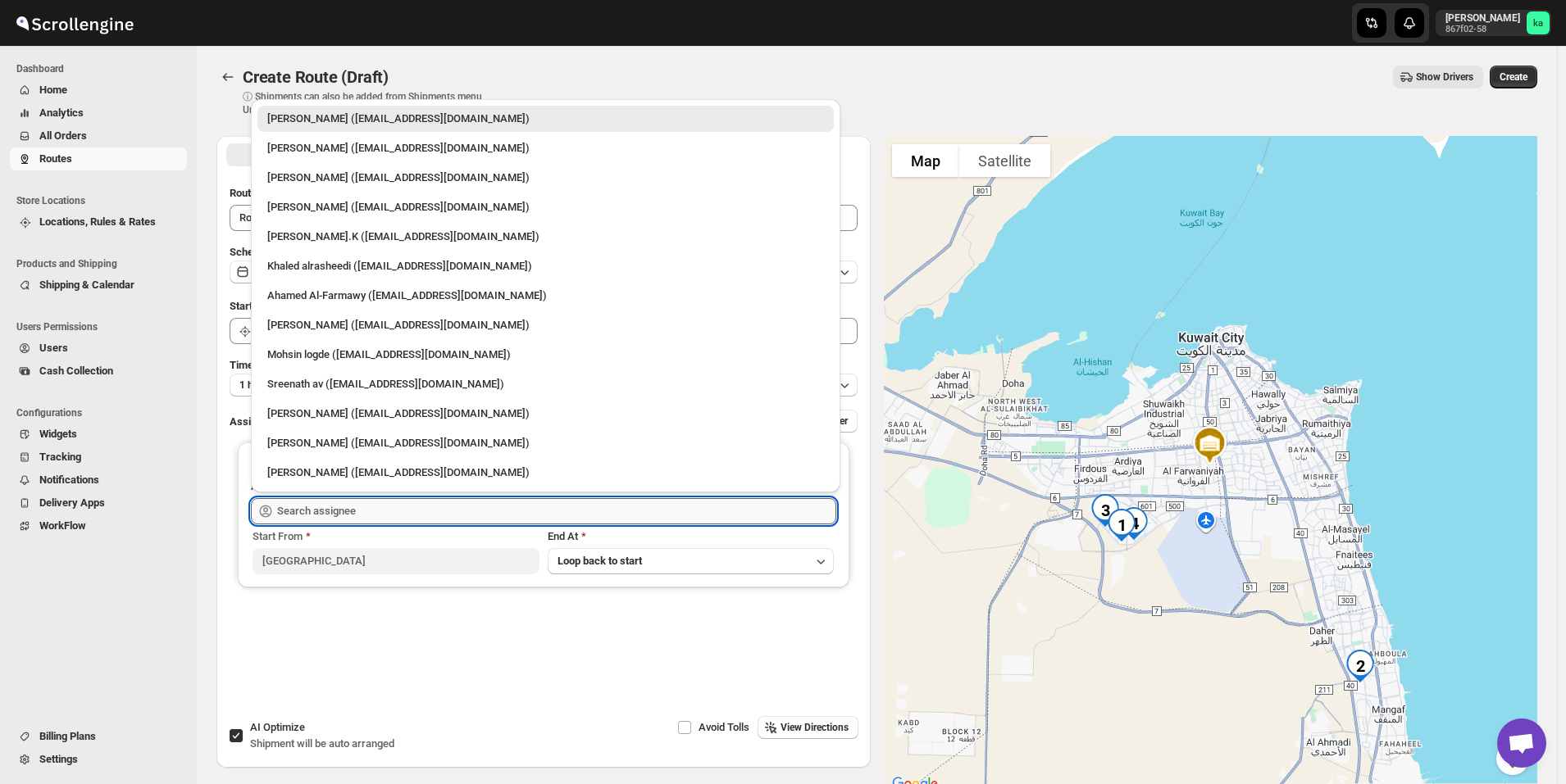
click at [301, 515] on input "text" at bounding box center [557, 511] width 559 height 26
click at [289, 363] on div "Mohsin logde ([EMAIL_ADDRESS][DOMAIN_NAME])" at bounding box center [546, 354] width 576 height 26
type input "Mohsin logde ([EMAIL_ADDRESS][DOMAIN_NAME])"
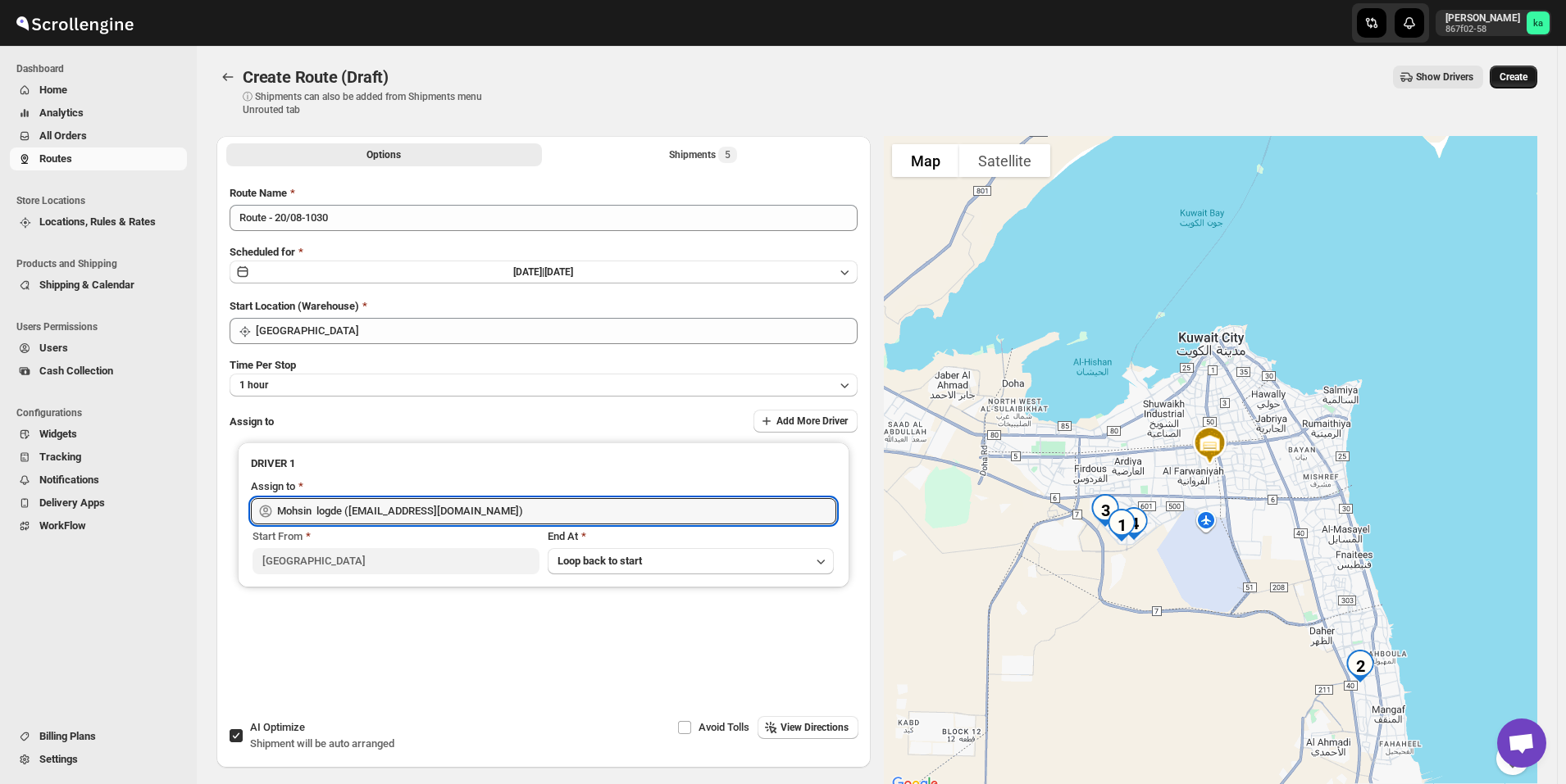
click at [1528, 80] on span "Create" at bounding box center [1513, 76] width 28 height 13
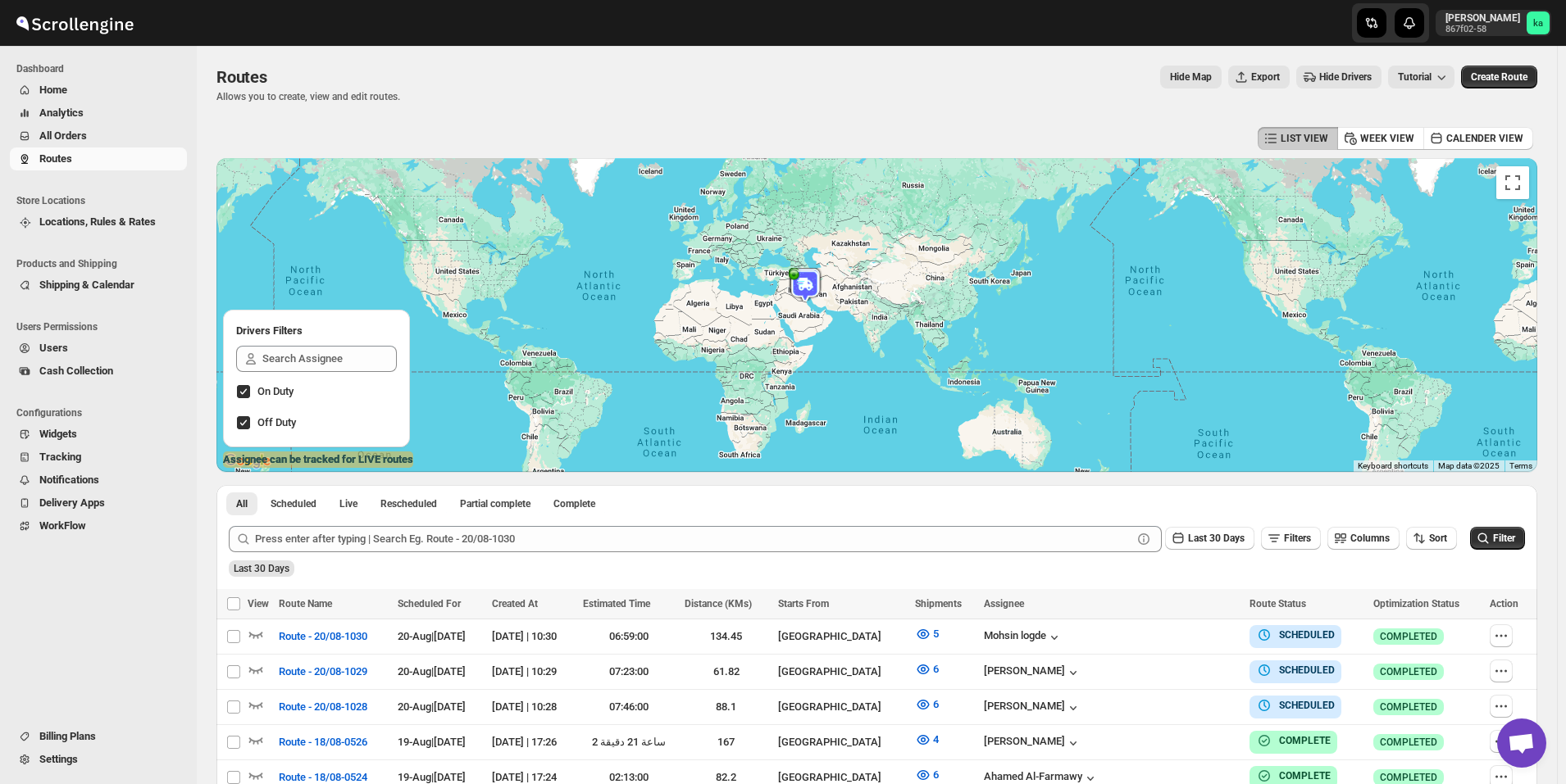
click at [100, 141] on span "All Orders" at bounding box center [111, 136] width 145 height 17
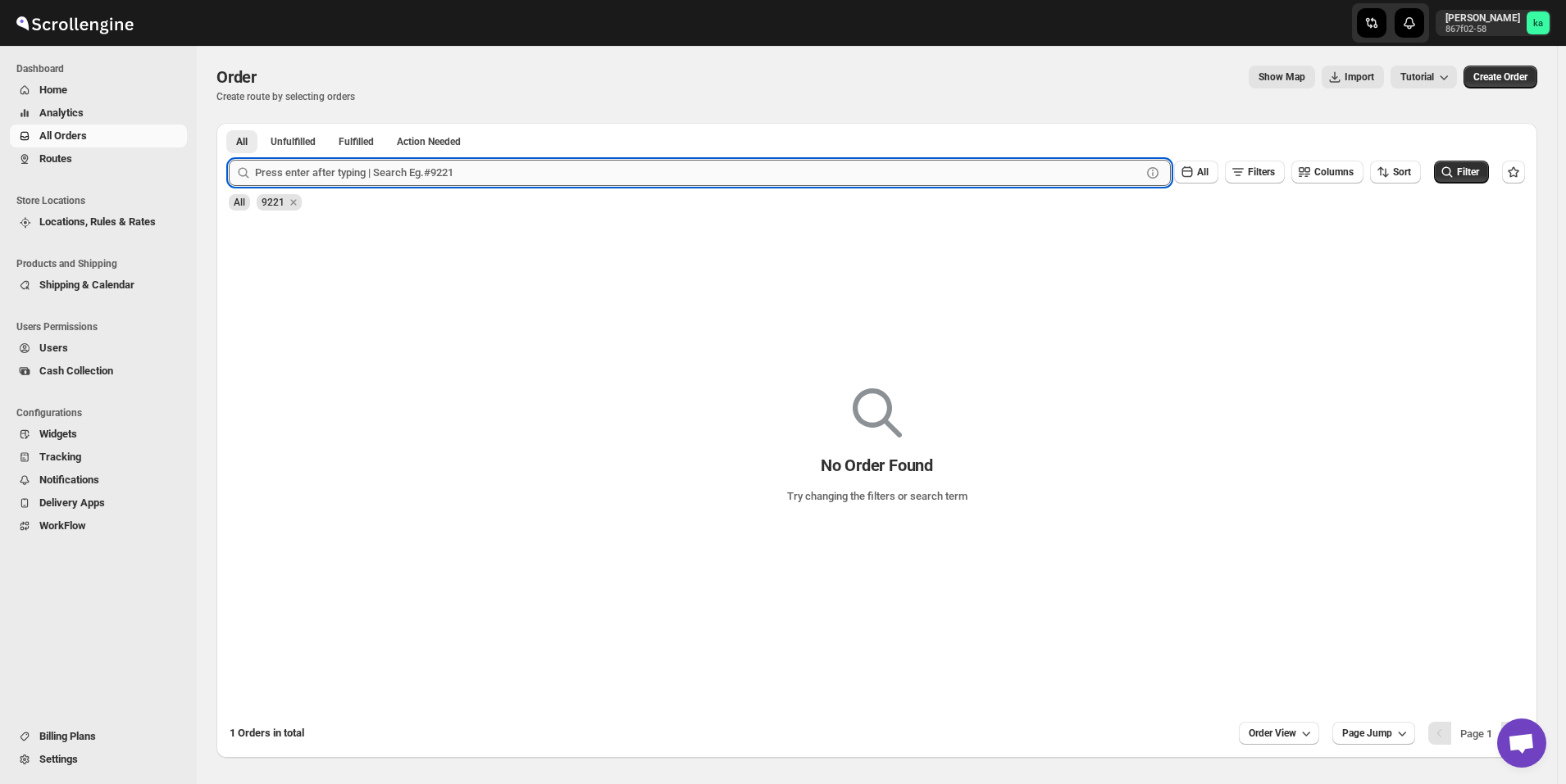
click at [281, 172] on input "text" at bounding box center [698, 173] width 886 height 26
paste input "9347"
type input "9347"
click at [229, 123] on button "Submit" at bounding box center [252, 132] width 47 height 18
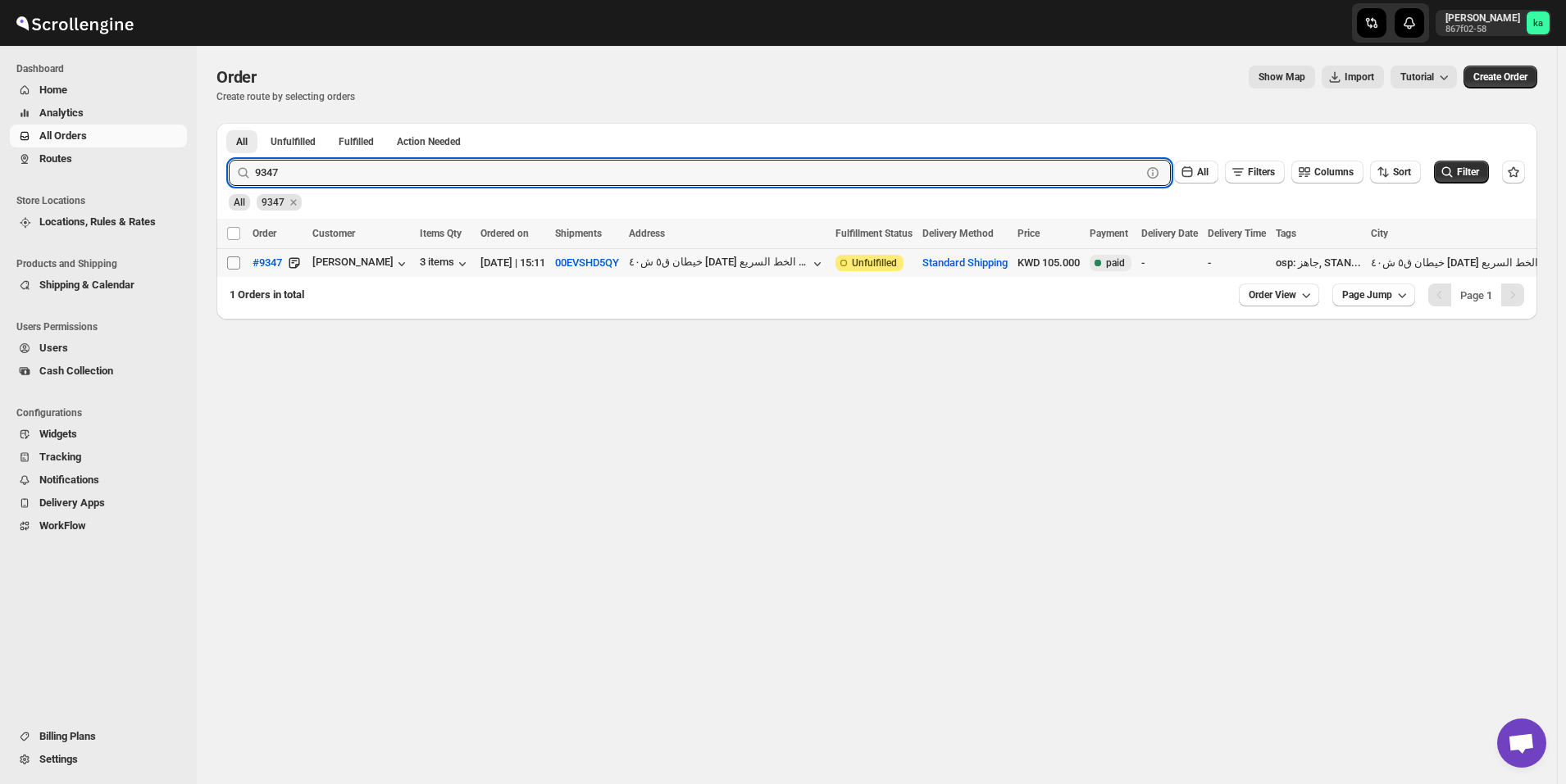
click at [234, 263] on input "Select order" at bounding box center [233, 263] width 13 height 13
checkbox input "true"
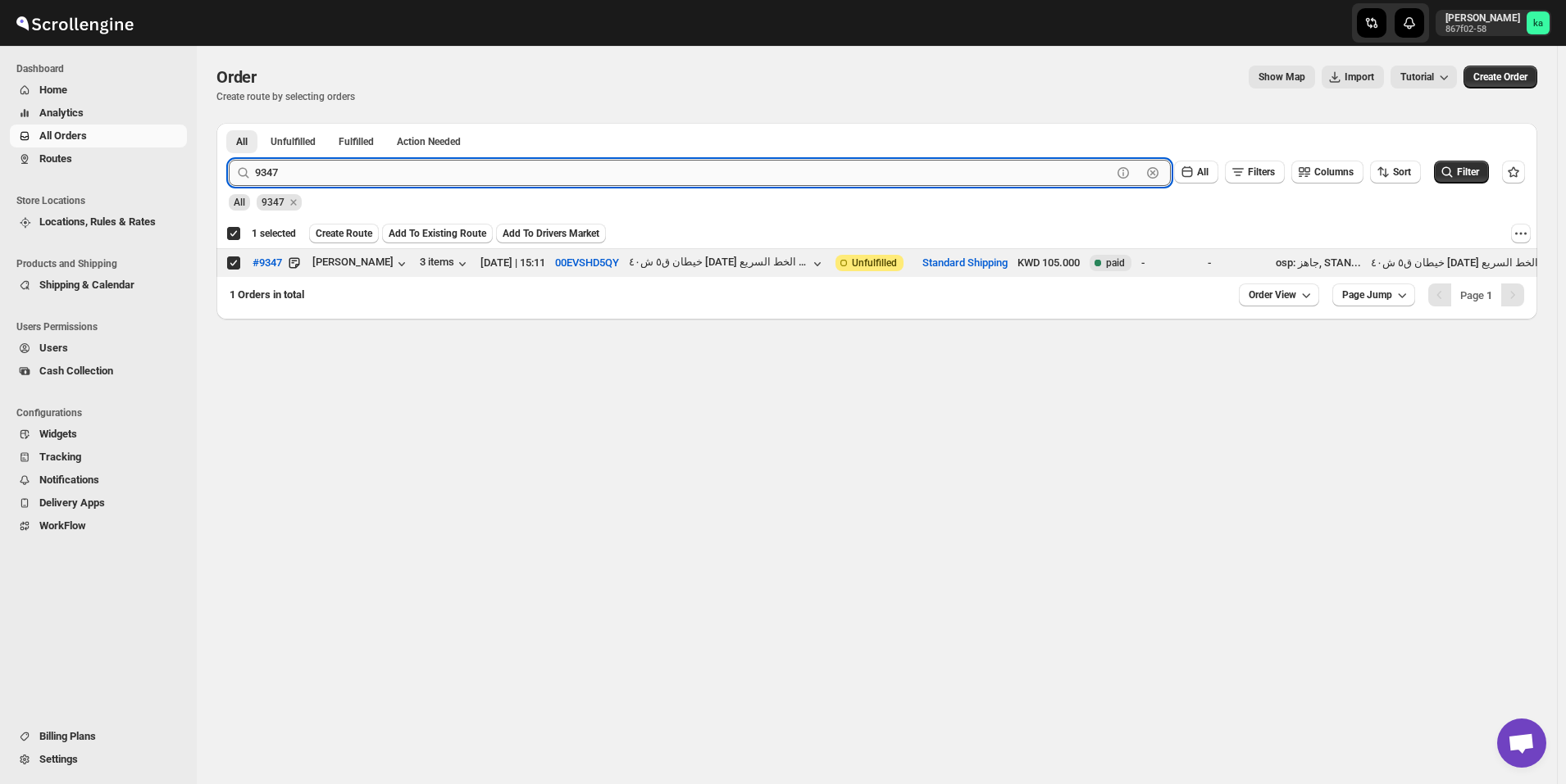
click at [314, 169] on input "9347" at bounding box center [683, 173] width 857 height 26
paste input "6"
type input "9346"
click at [229, 123] on button "Submit" at bounding box center [252, 132] width 47 height 18
click at [232, 266] on input "Select order" at bounding box center [233, 263] width 13 height 13
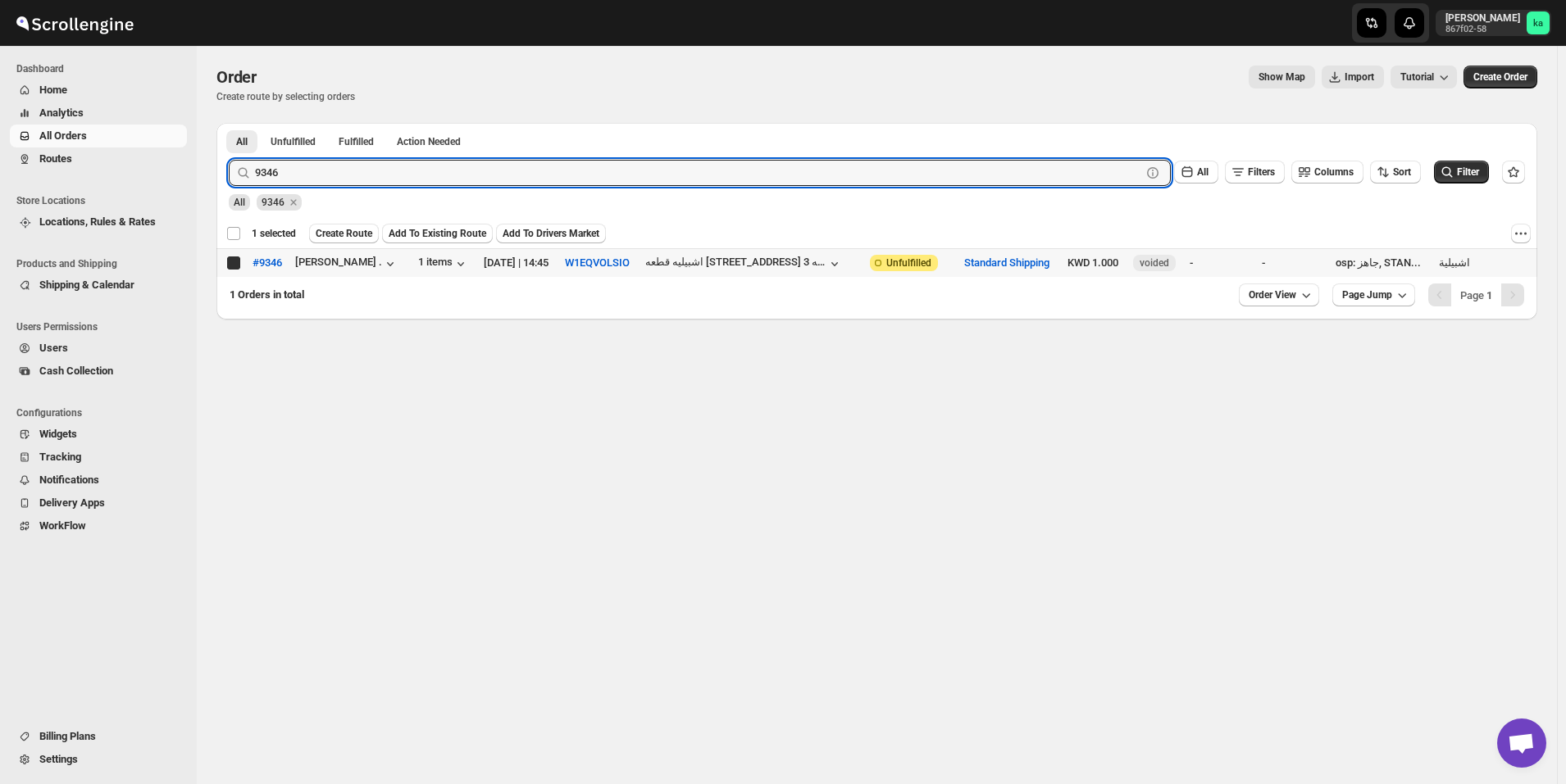
checkbox input "true"
checkbox input "false"
click at [448, 180] on input "9346" at bounding box center [683, 173] width 857 height 26
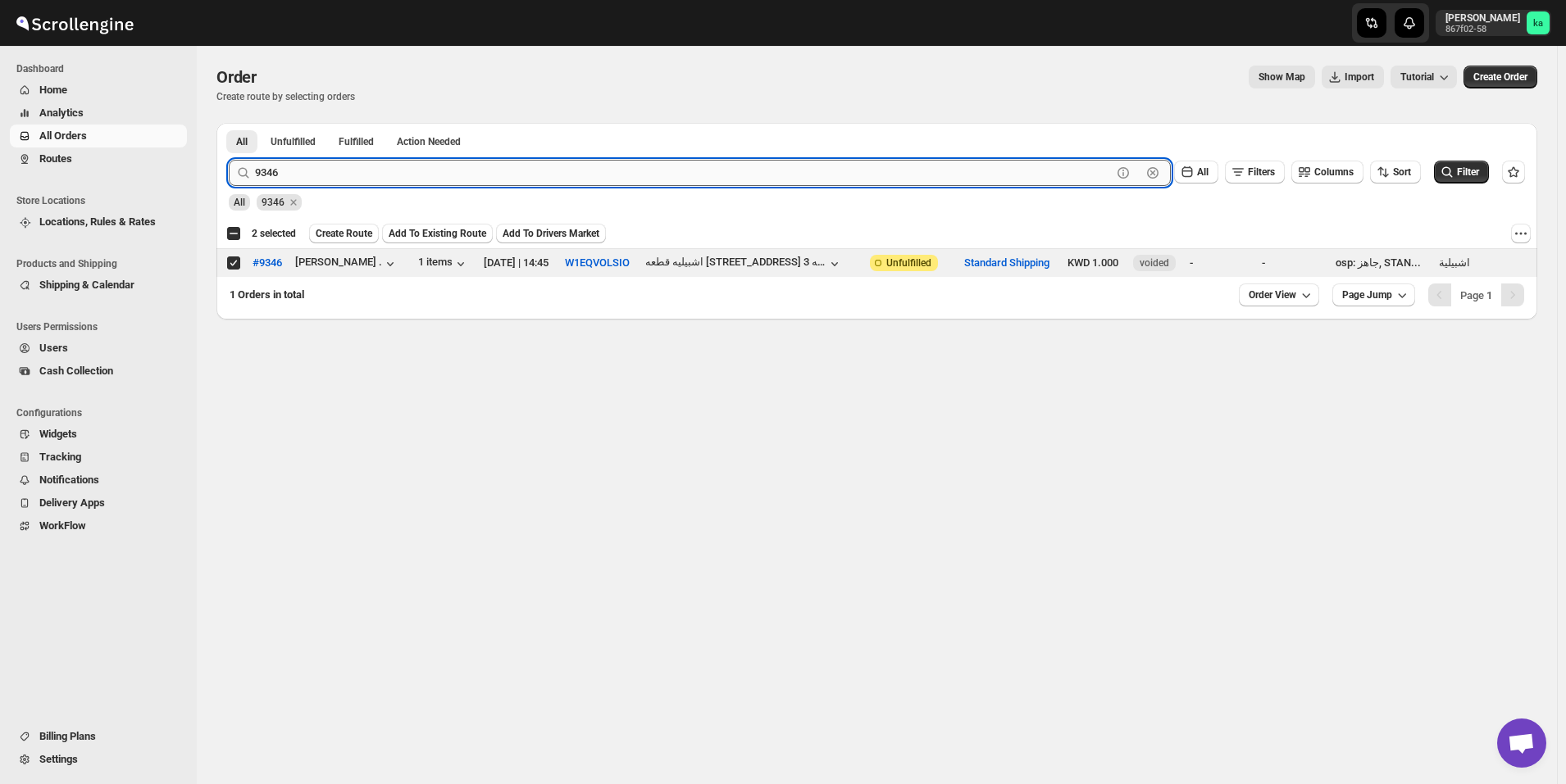
paste input "34"
type input "9334"
click at [229, 123] on button "Submit" at bounding box center [252, 132] width 47 height 18
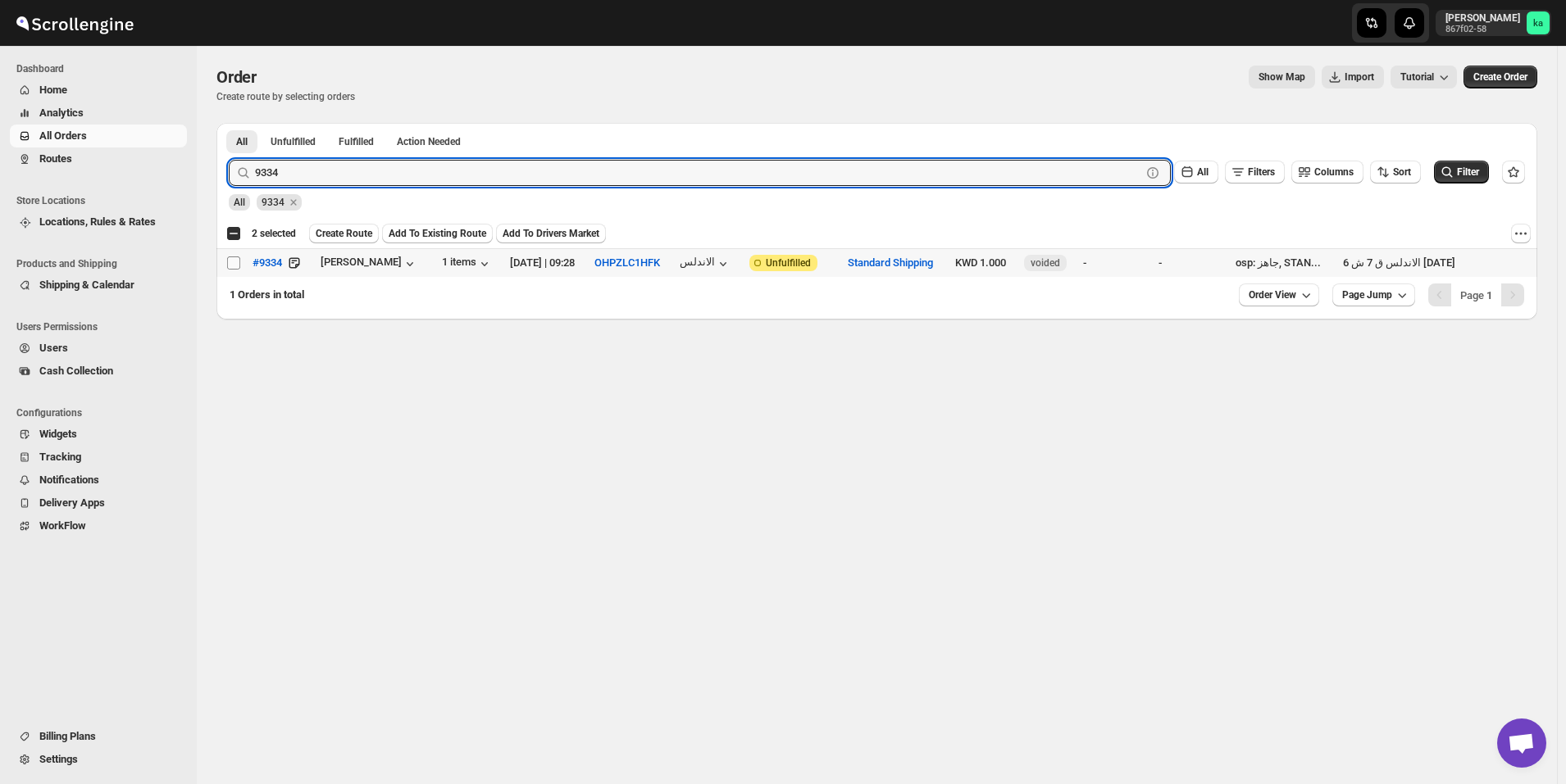
click at [233, 262] on input "Select order" at bounding box center [233, 263] width 13 height 13
checkbox input "true"
click at [452, 176] on input "9334" at bounding box center [683, 173] width 857 height 26
paste input "69"
type input "9369"
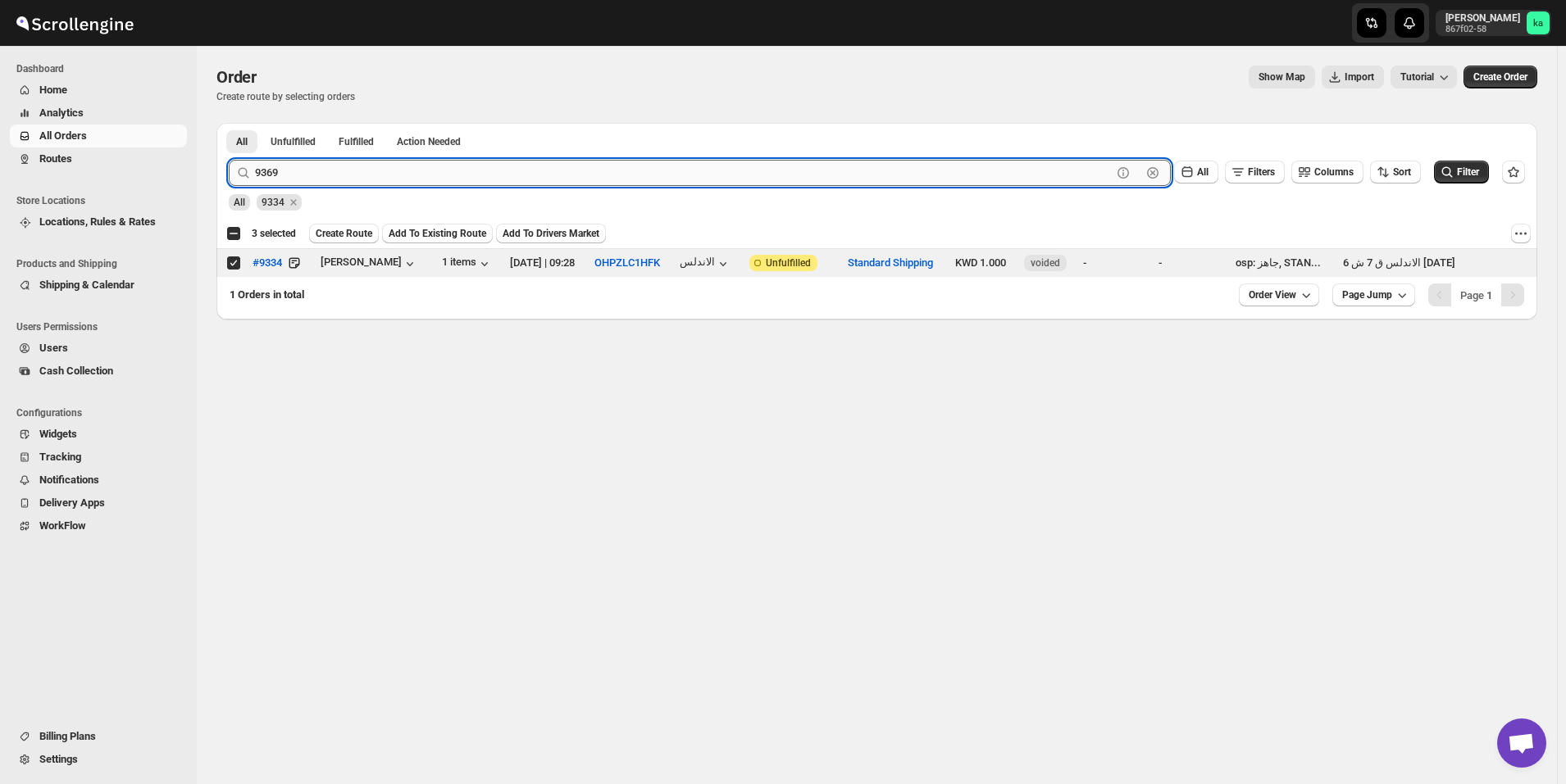
click at [229, 123] on button "Submit" at bounding box center [252, 132] width 47 height 18
click at [240, 259] on span at bounding box center [233, 263] width 15 height 15
click at [240, 259] on input "Select order" at bounding box center [233, 263] width 13 height 13
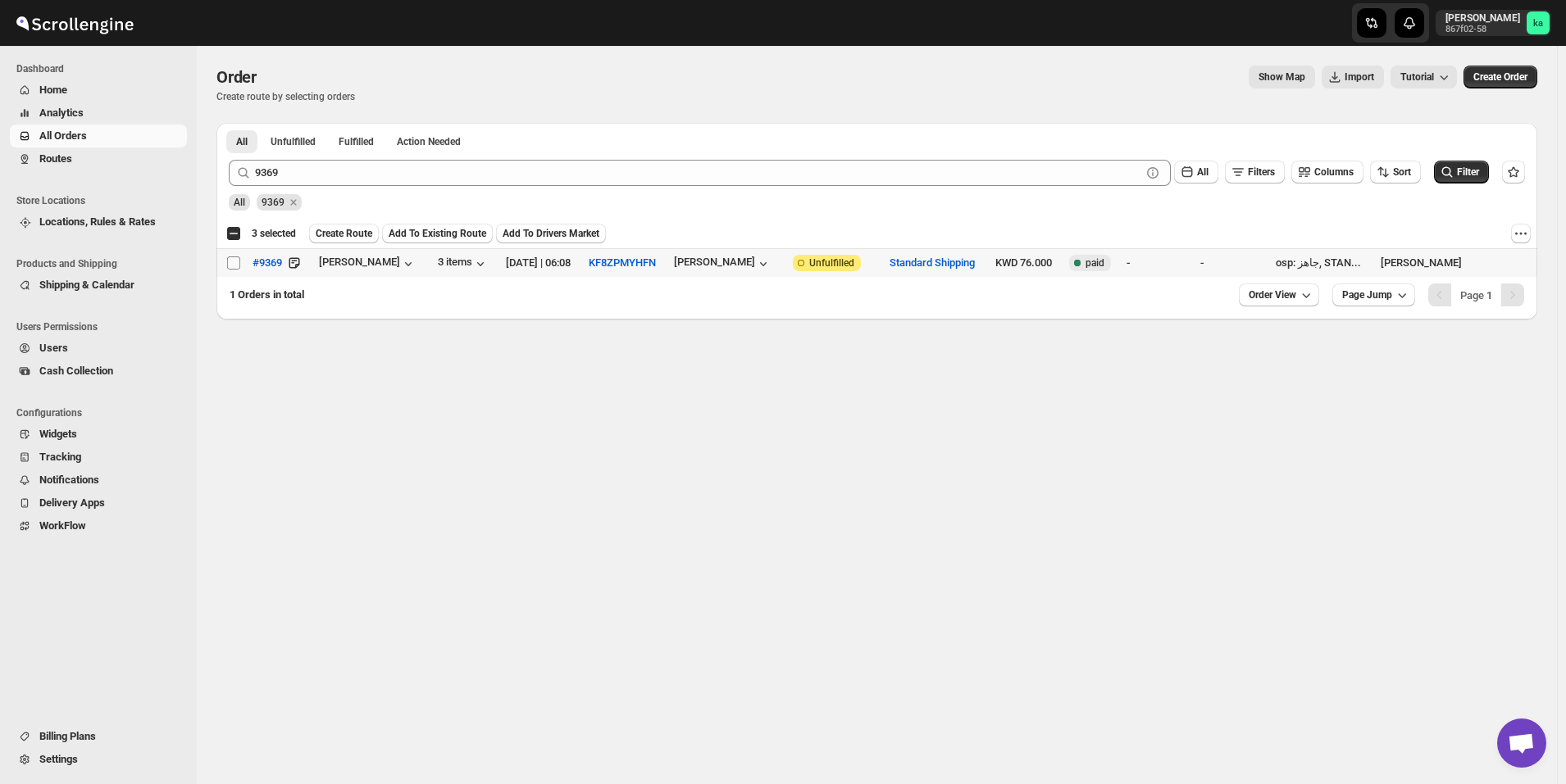
click at [235, 258] on input "Select order" at bounding box center [233, 263] width 13 height 13
checkbox input "true"
click at [341, 230] on span "Create Route" at bounding box center [344, 233] width 57 height 13
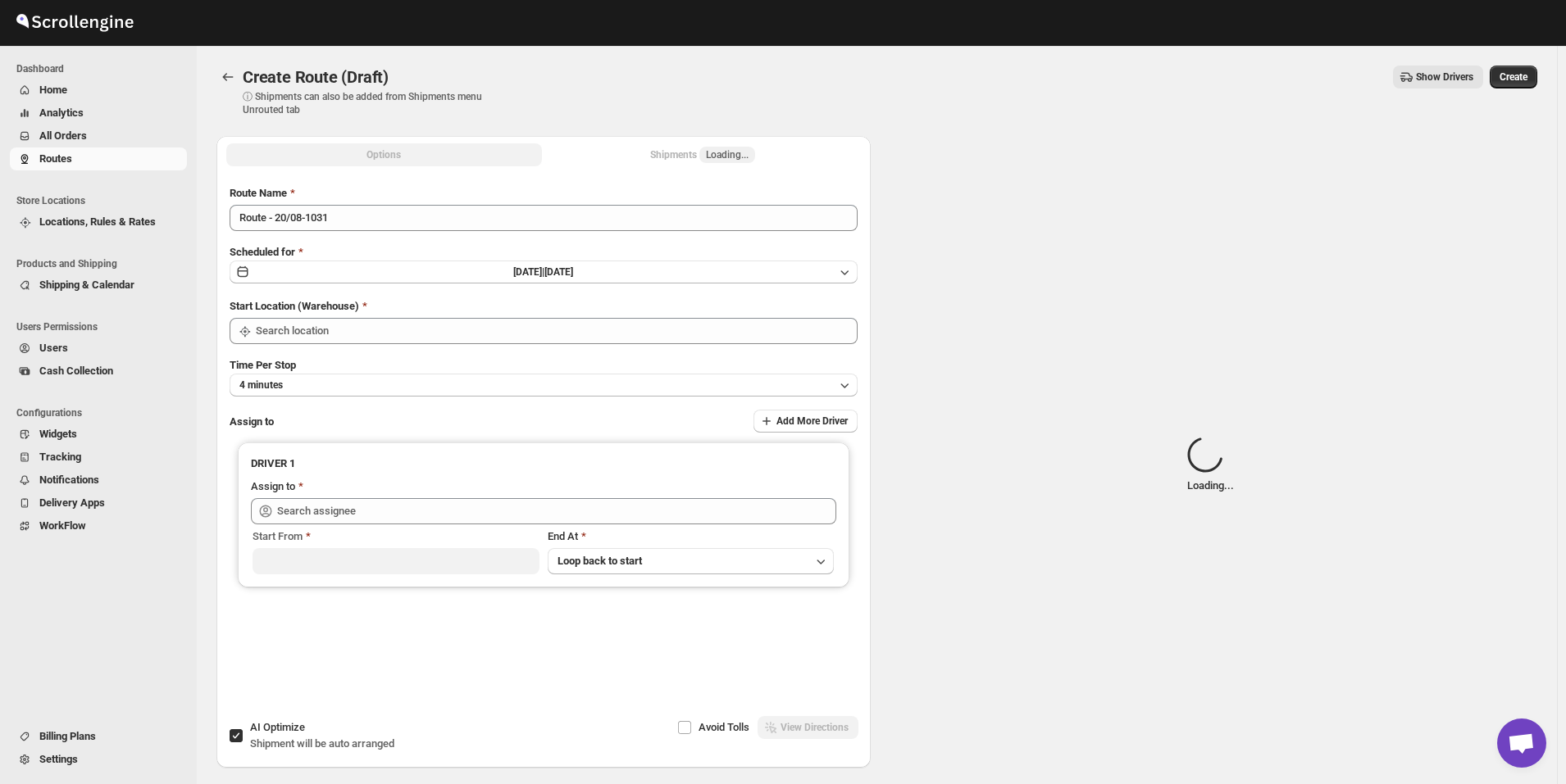
type input "[GEOGRAPHIC_DATA]"
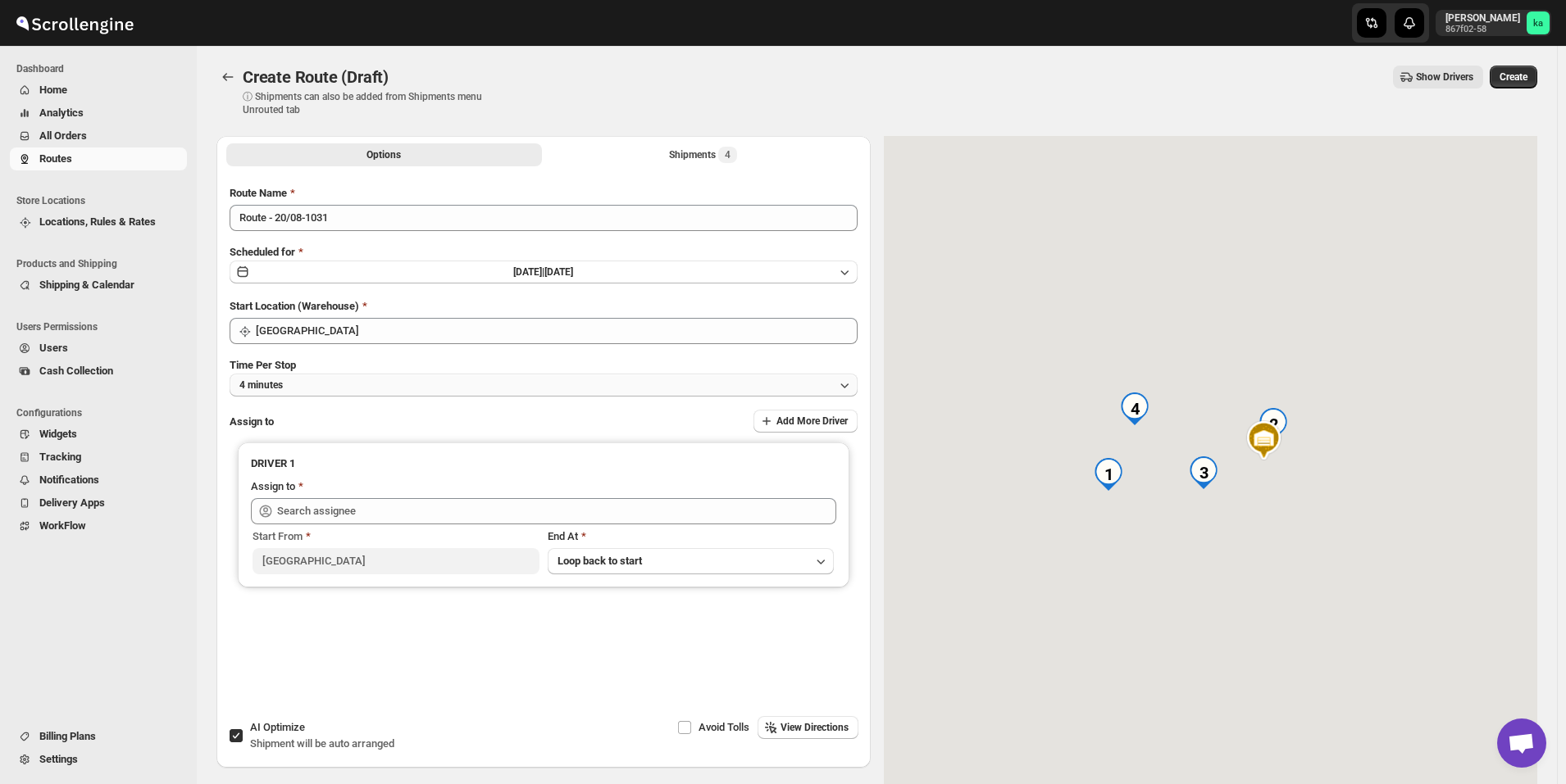
click at [304, 390] on button "4 minutes" at bounding box center [543, 386] width 628 height 23
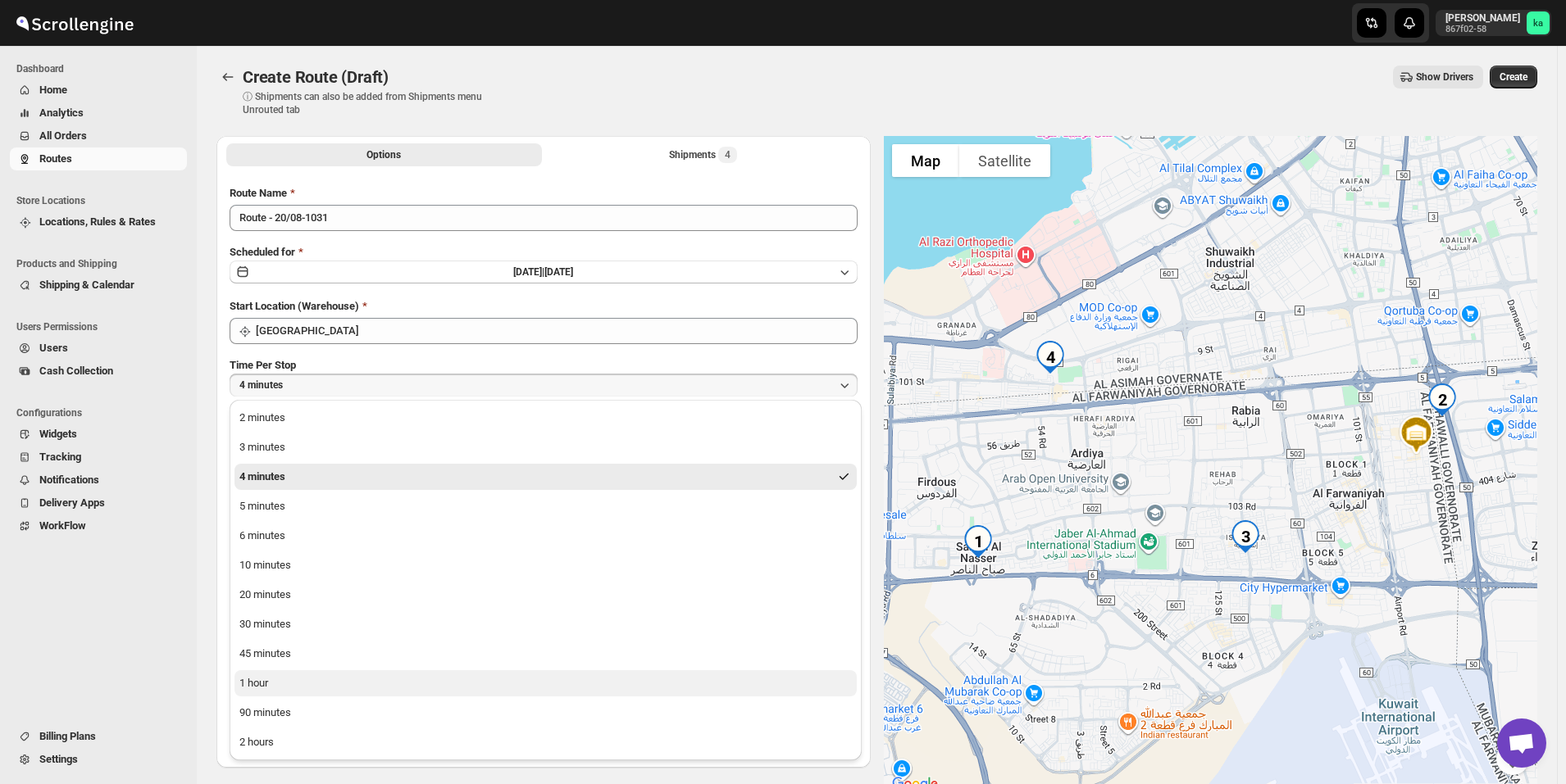
click at [277, 678] on button "1 hour" at bounding box center [545, 683] width 622 height 26
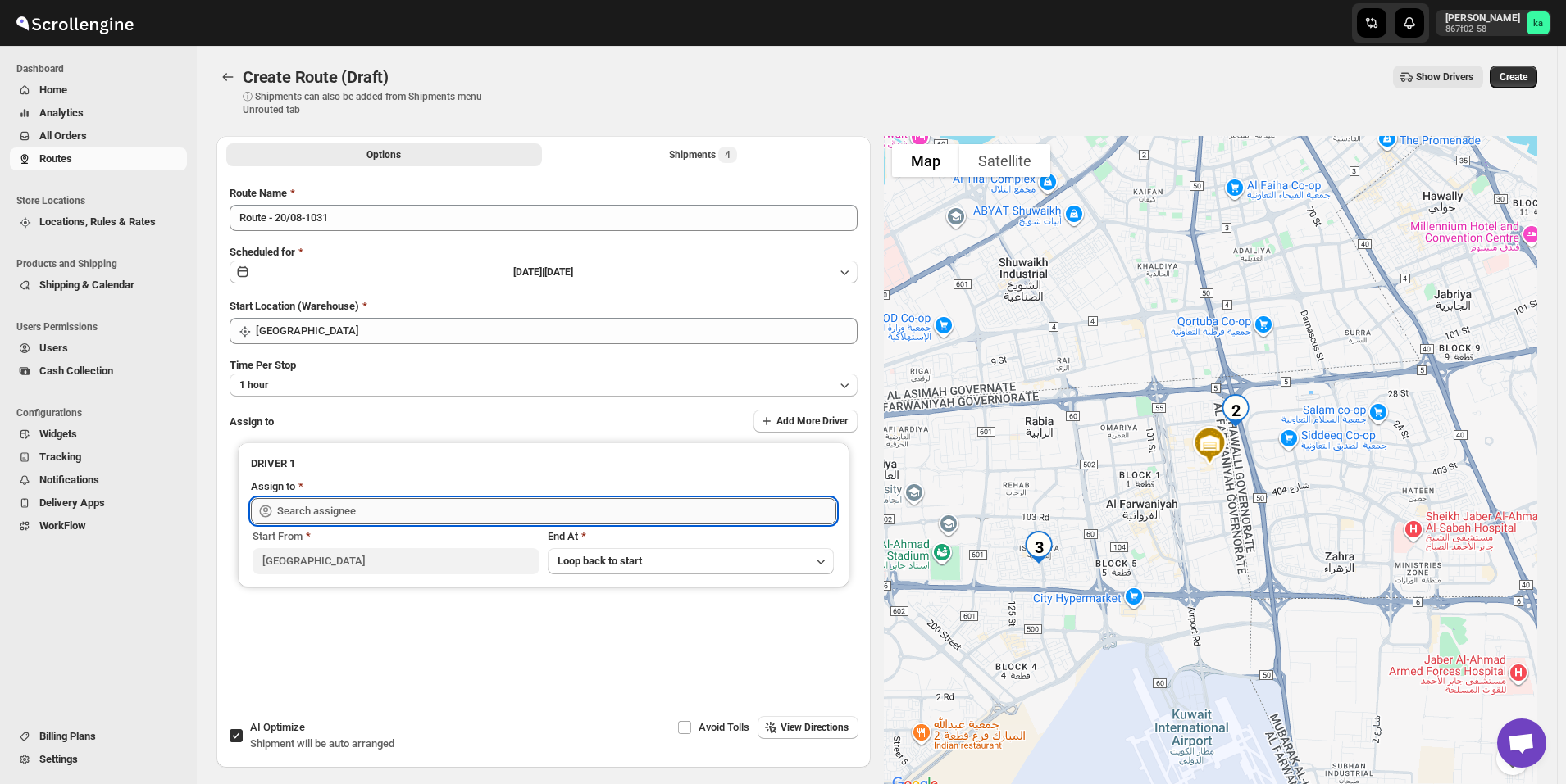
click at [324, 518] on input "text" at bounding box center [557, 511] width 559 height 26
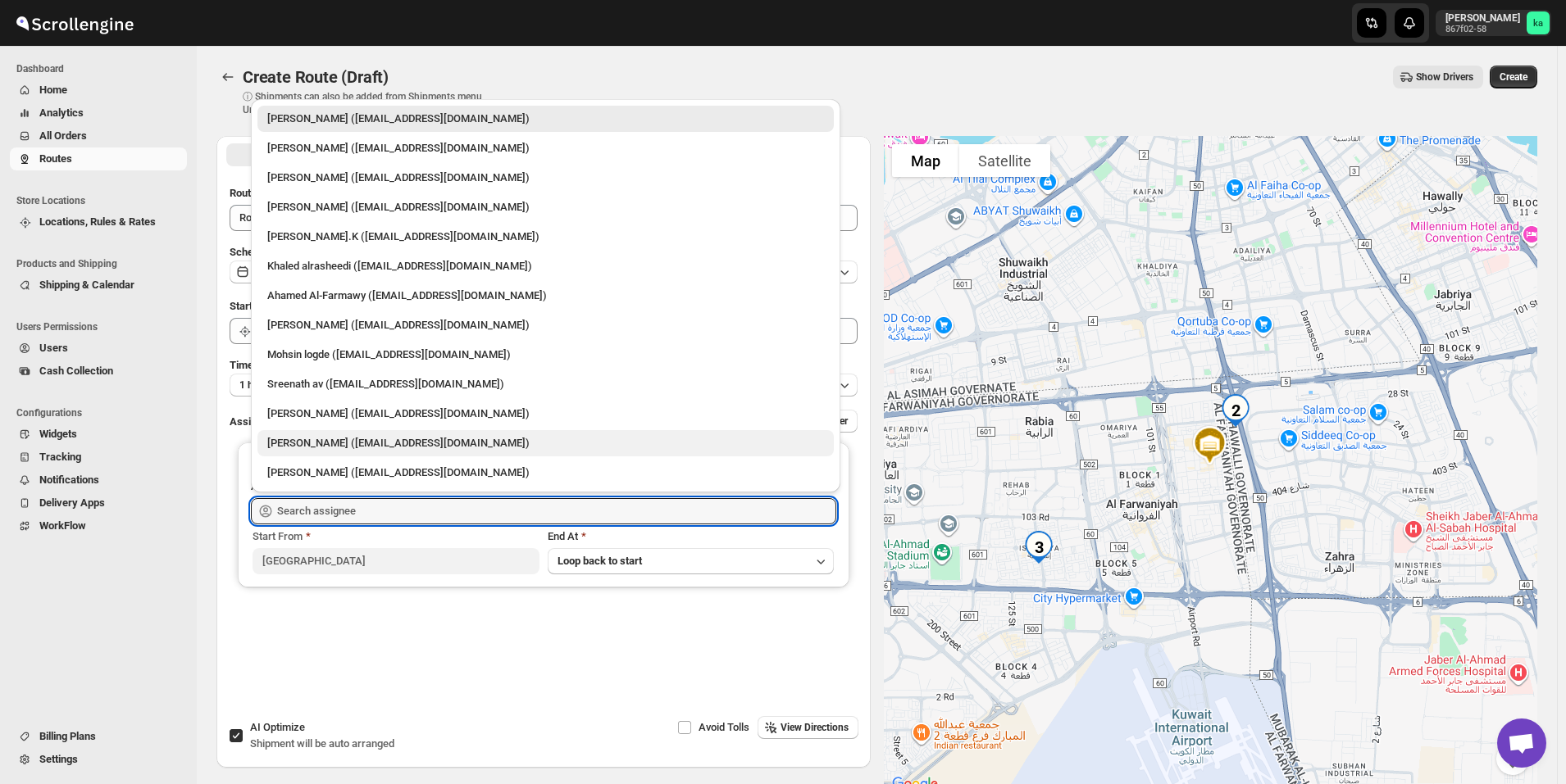
click at [324, 446] on div "[PERSON_NAME] ([EMAIL_ADDRESS][DOMAIN_NAME])" at bounding box center [546, 443] width 557 height 17
type input "[PERSON_NAME] ([EMAIL_ADDRESS][DOMAIN_NAME])"
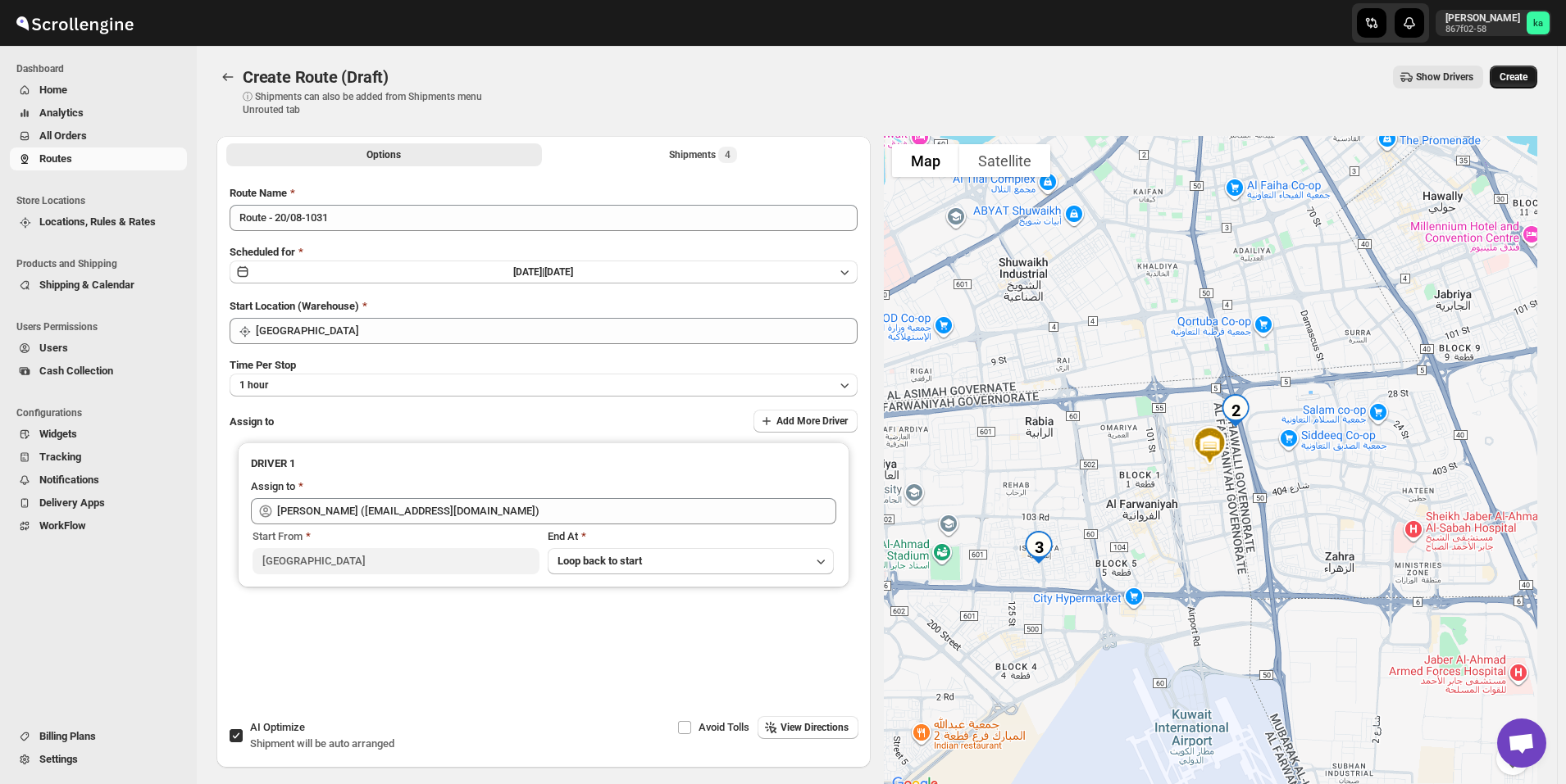
click at [1538, 71] on button "Create" at bounding box center [1513, 77] width 48 height 23
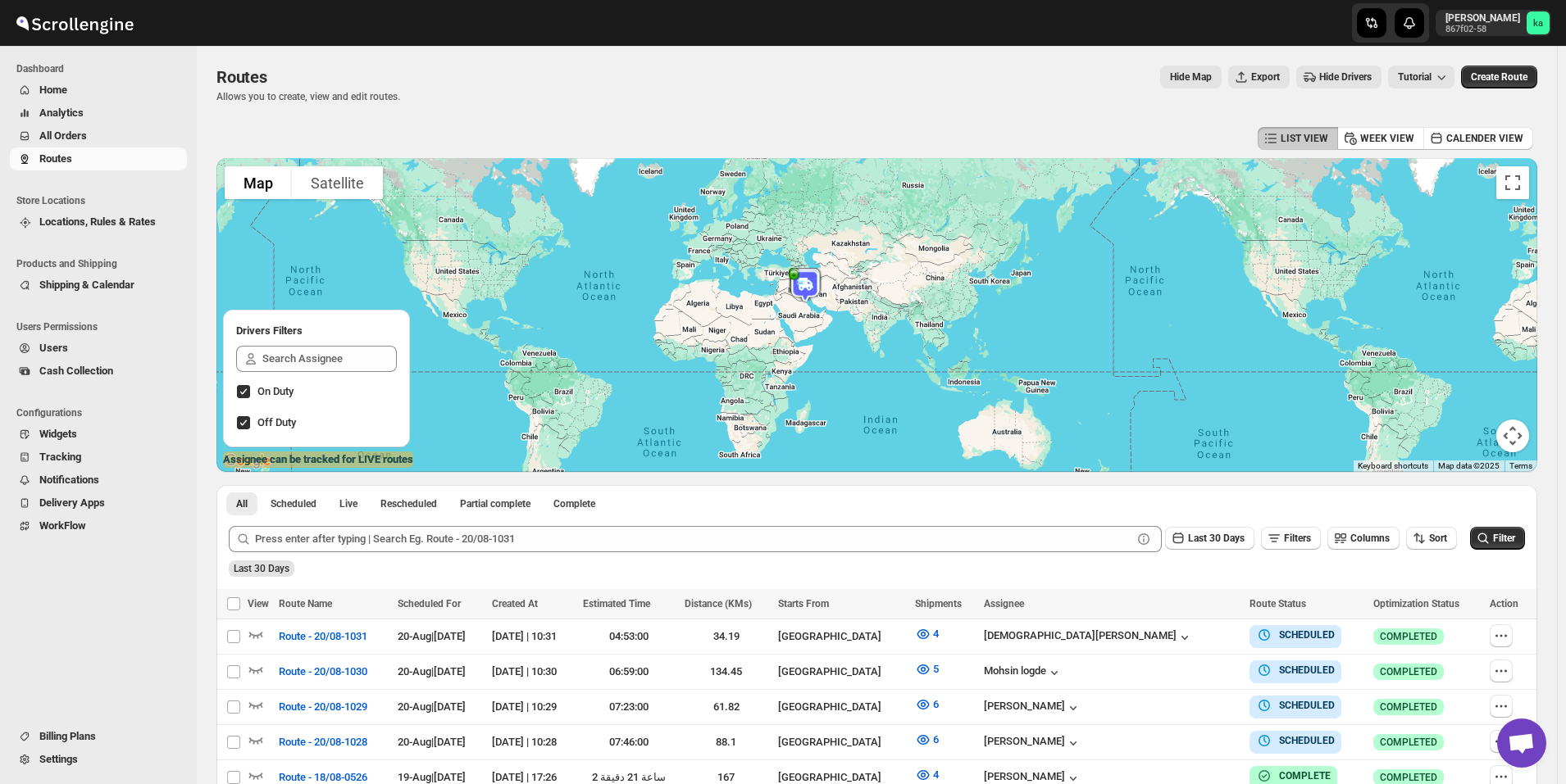
click at [105, 138] on span "All Orders" at bounding box center [111, 136] width 145 height 17
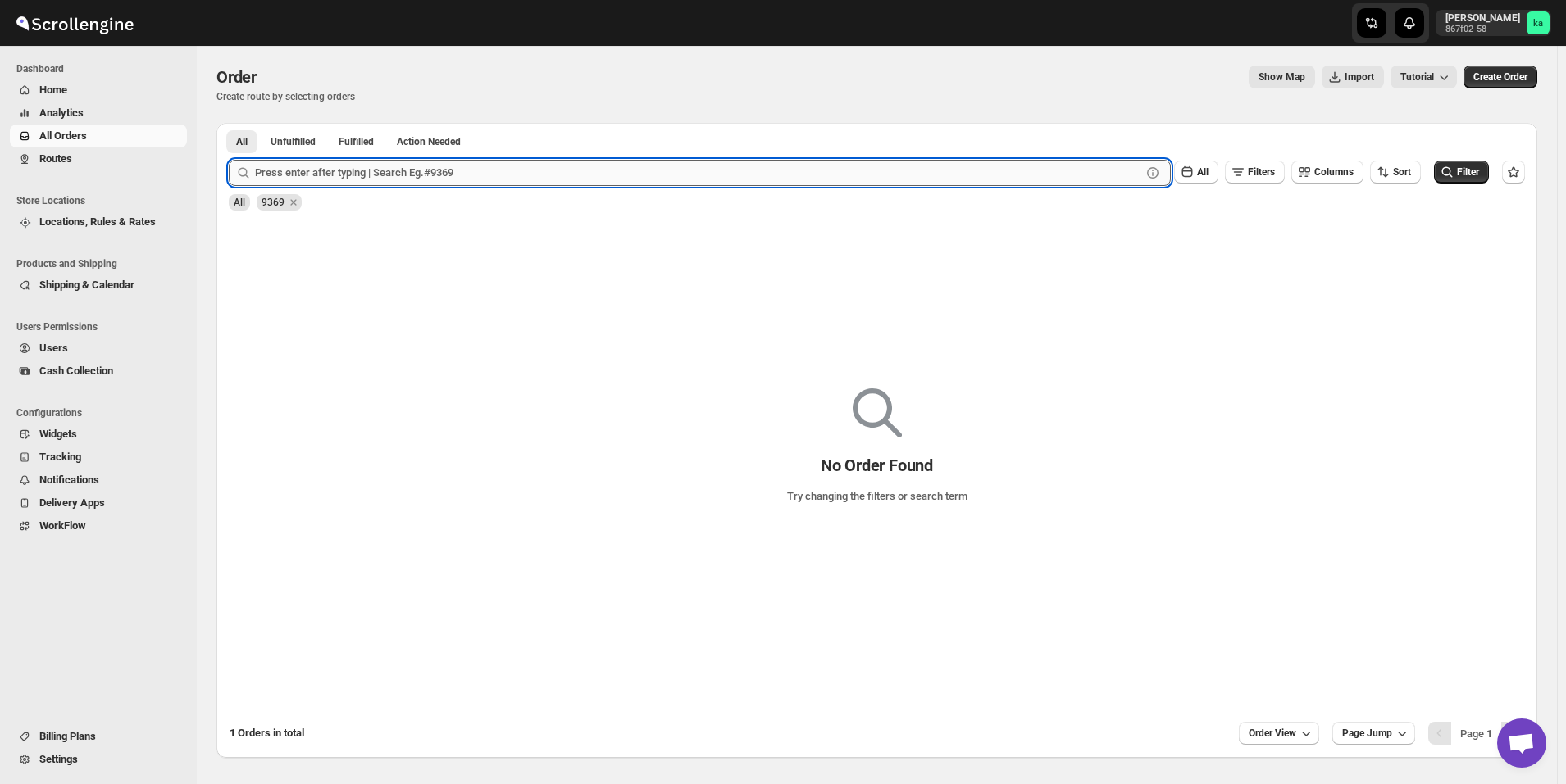
click at [308, 176] on input "text" at bounding box center [698, 173] width 886 height 26
paste input "9325"
type input "9325"
click at [229, 123] on button "Submit" at bounding box center [252, 132] width 47 height 18
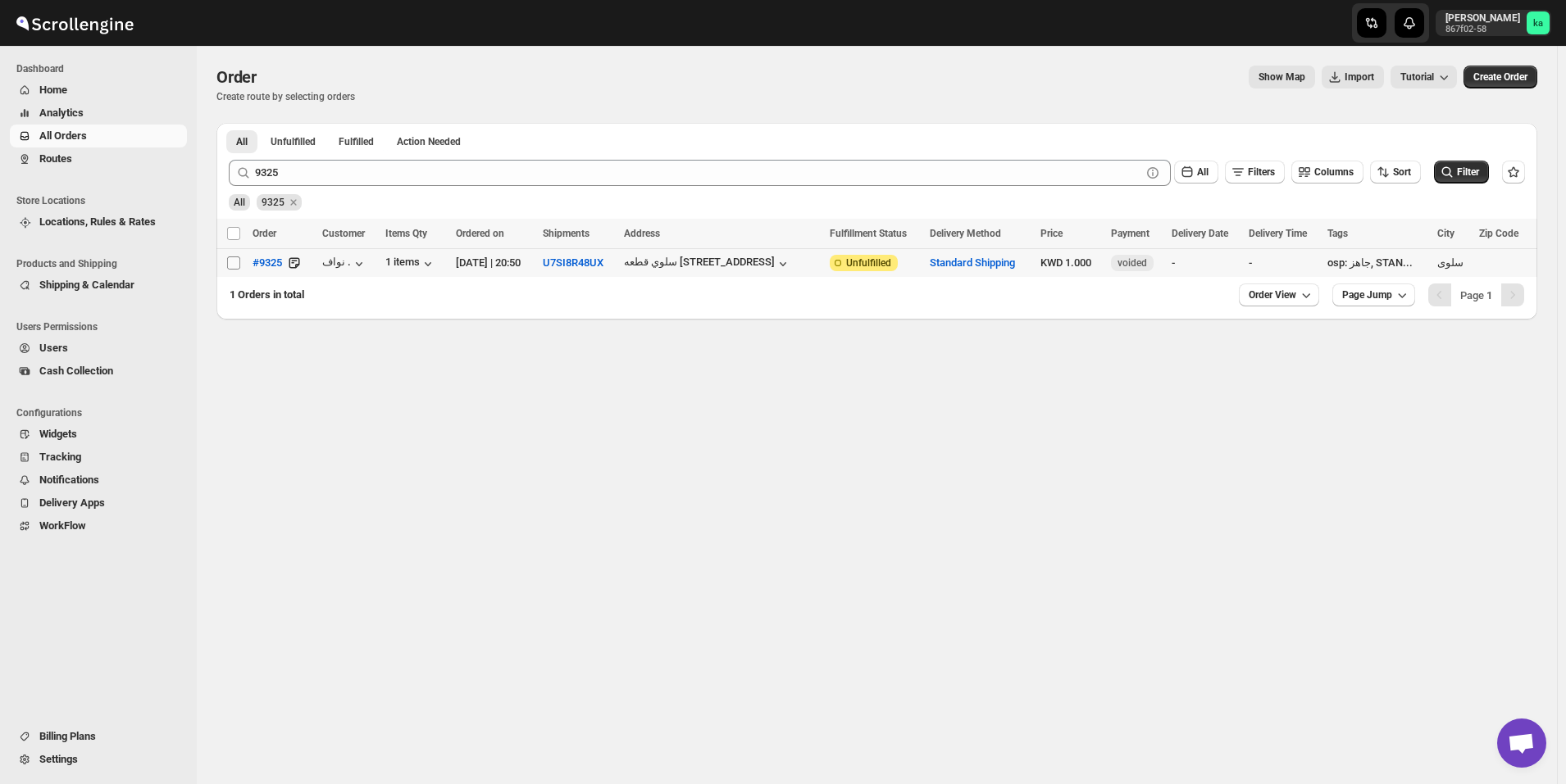
click at [238, 267] on input "Select order" at bounding box center [233, 263] width 13 height 13
checkbox input "true"
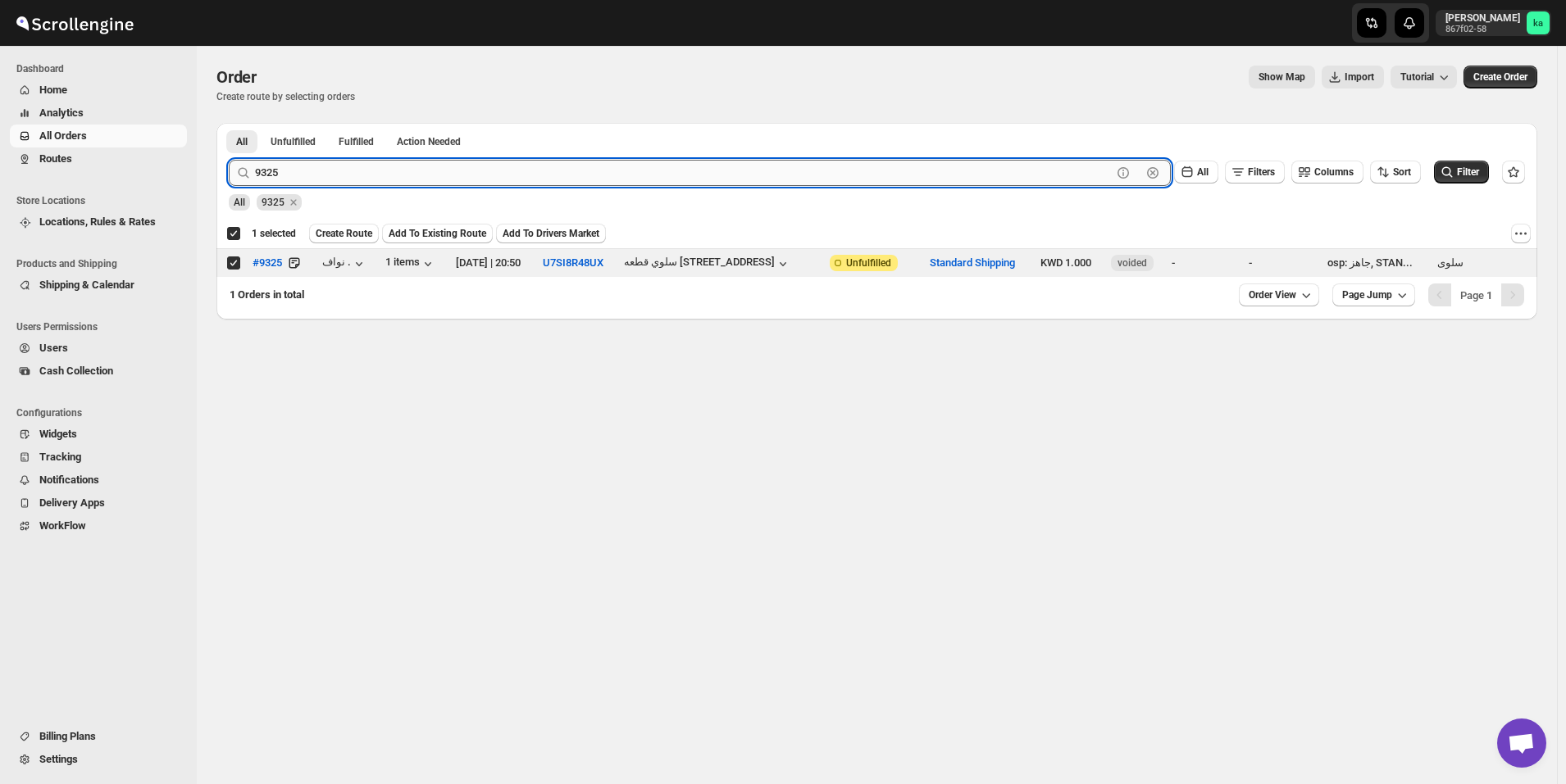
click at [428, 178] on input "9325" at bounding box center [683, 173] width 857 height 26
paste input "242"
type input "9242"
click at [229, 123] on button "Submit" at bounding box center [252, 132] width 47 height 18
click at [237, 264] on input "Select order" at bounding box center [233, 263] width 13 height 13
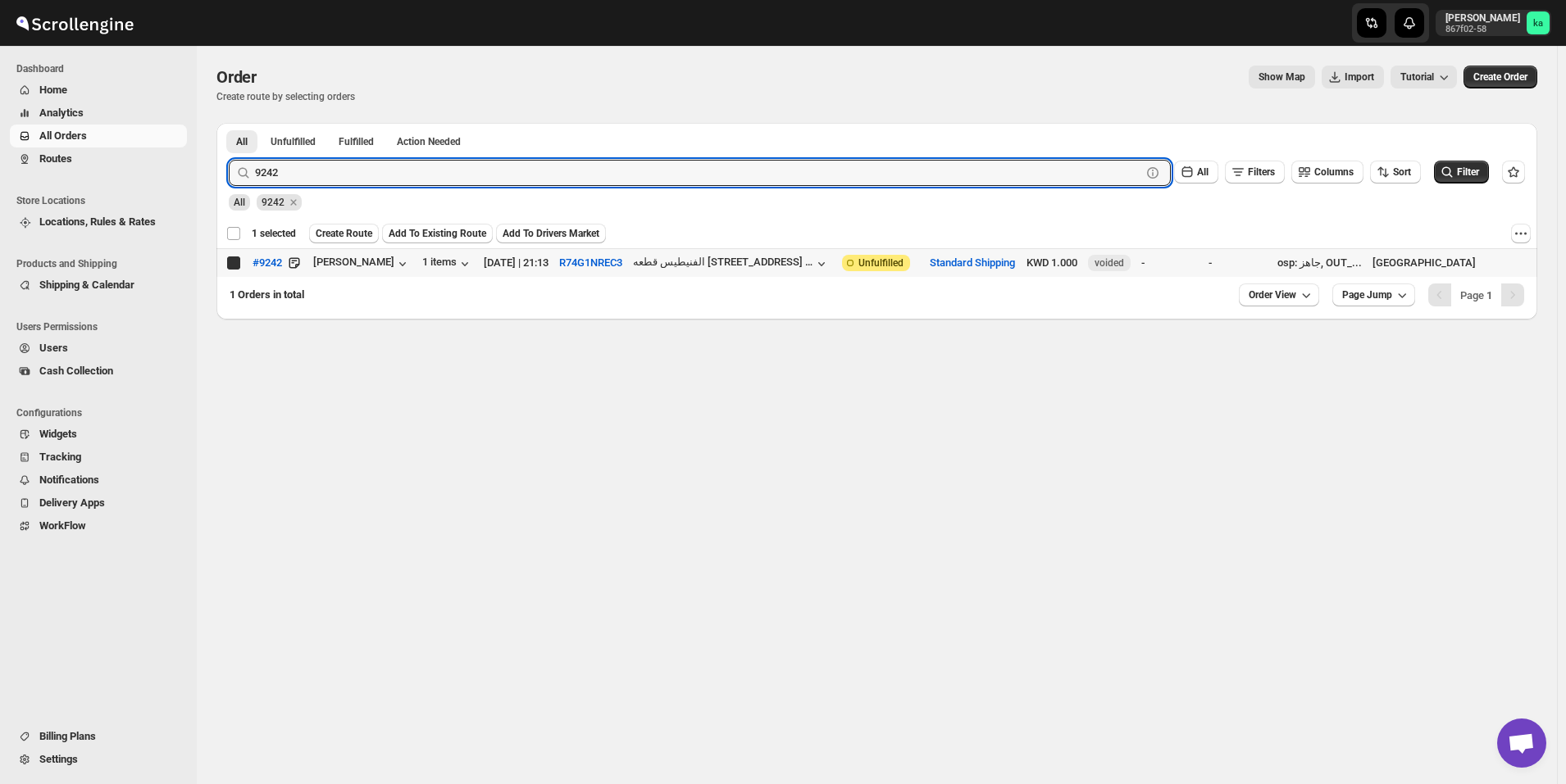
checkbox input "true"
checkbox input "false"
click at [383, 174] on input "9242" at bounding box center [683, 173] width 857 height 26
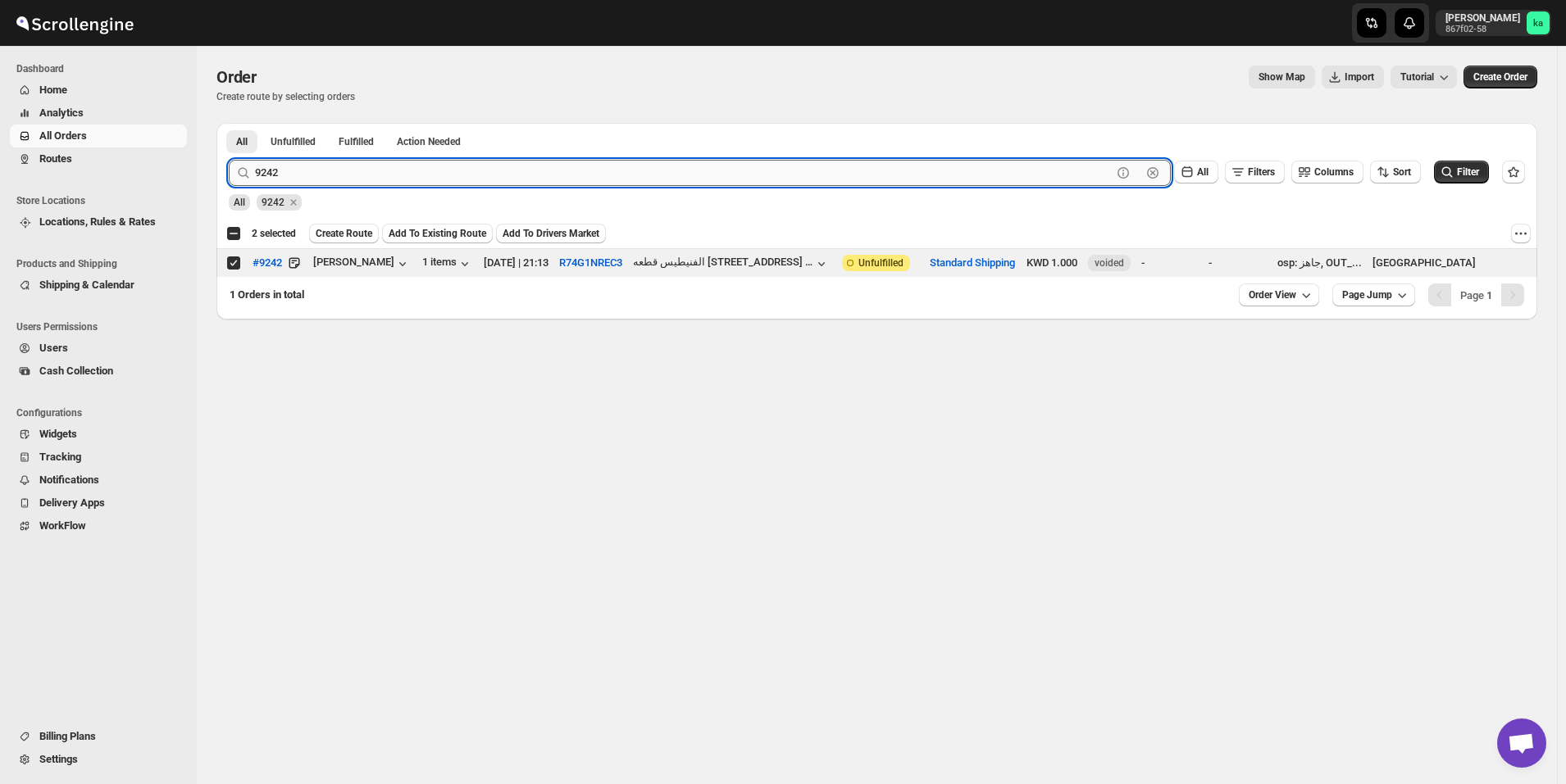
paste input "394"
type input "9394"
click at [229, 123] on button "Submit" at bounding box center [252, 132] width 47 height 18
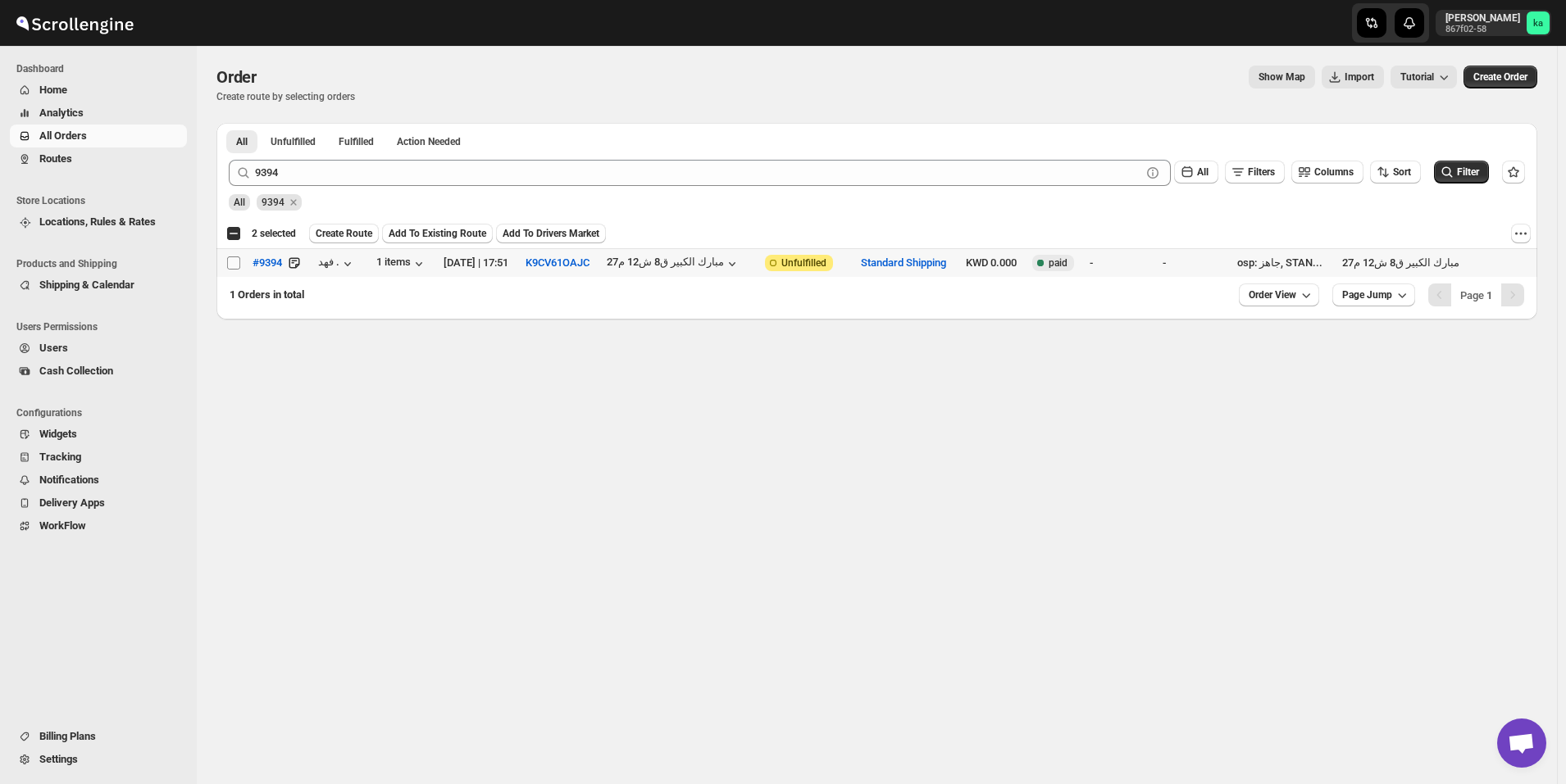
click at [239, 269] on span at bounding box center [233, 263] width 15 height 15
click at [239, 269] on input "Select order" at bounding box center [233, 263] width 13 height 13
click at [236, 260] on input "Select order" at bounding box center [233, 263] width 13 height 13
checkbox input "true"
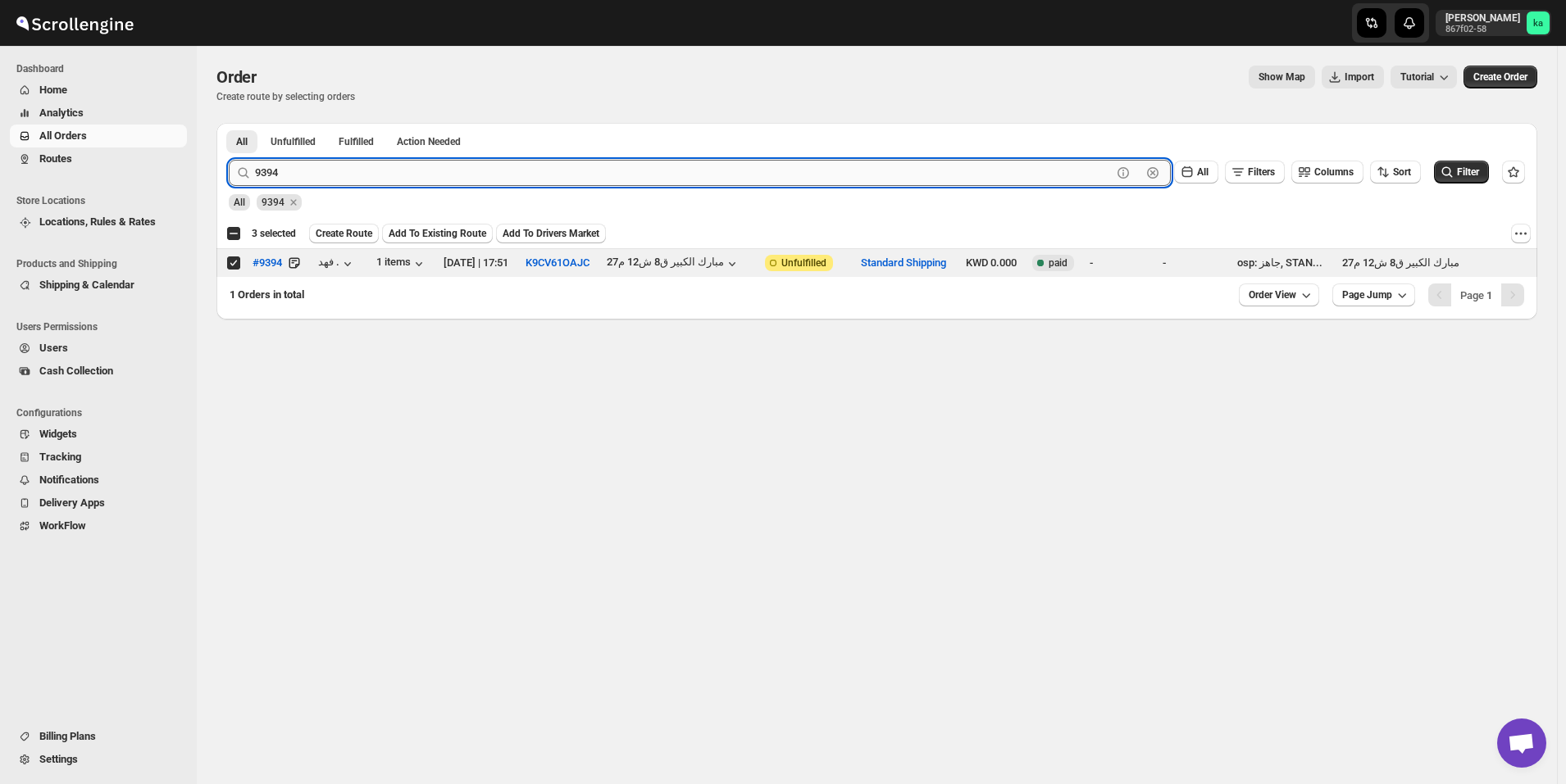
click at [476, 172] on input "9394" at bounding box center [683, 173] width 857 height 26
paste input "20"
type input "9320"
click at [229, 123] on button "Submit" at bounding box center [252, 132] width 47 height 18
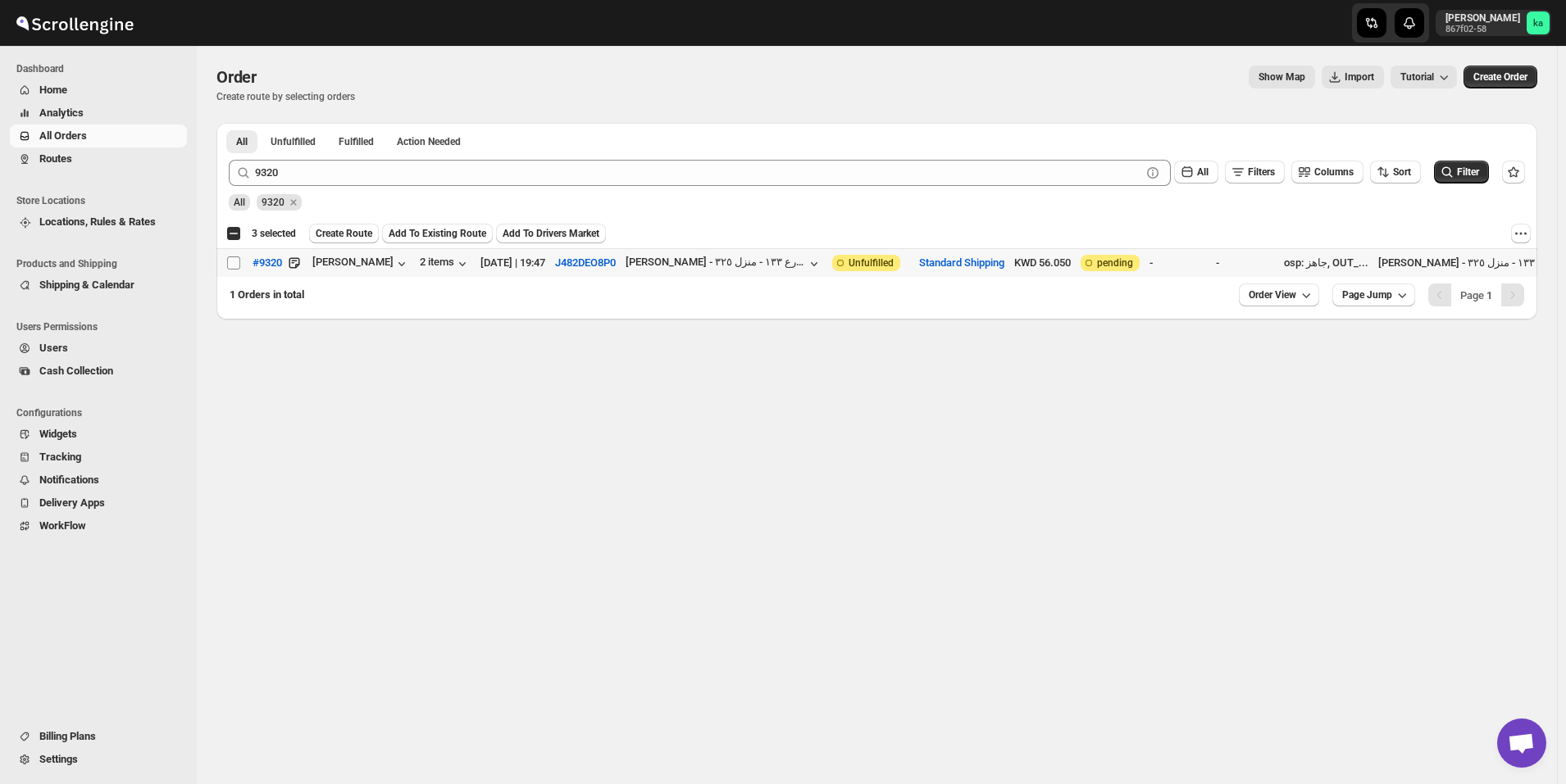
click at [233, 263] on input "Select order" at bounding box center [233, 263] width 13 height 13
checkbox input "true"
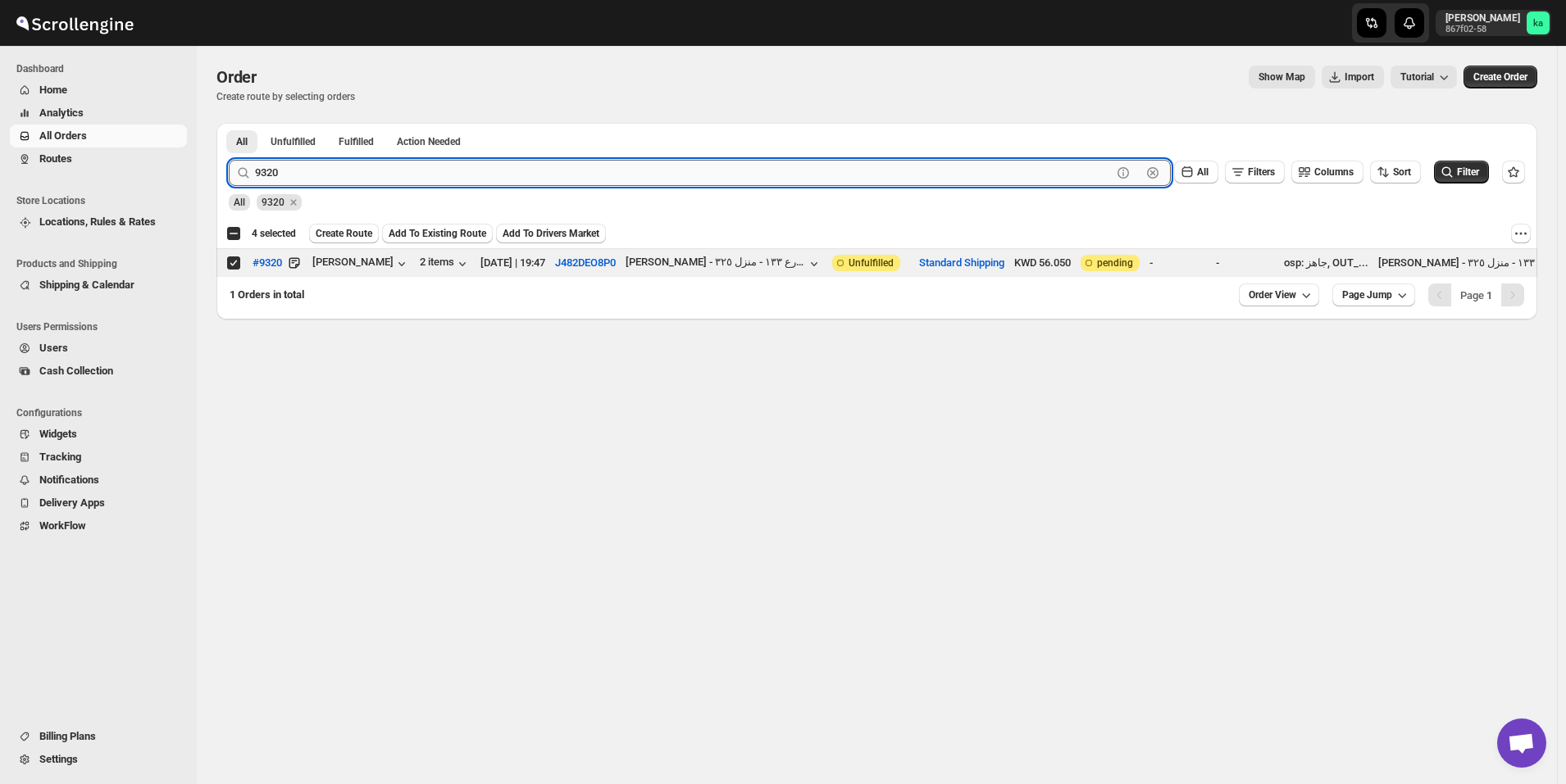
click at [360, 179] on input "9320" at bounding box center [683, 173] width 857 height 26
paste input "36"
type input "9336"
click at [229, 123] on button "Submit" at bounding box center [252, 132] width 47 height 18
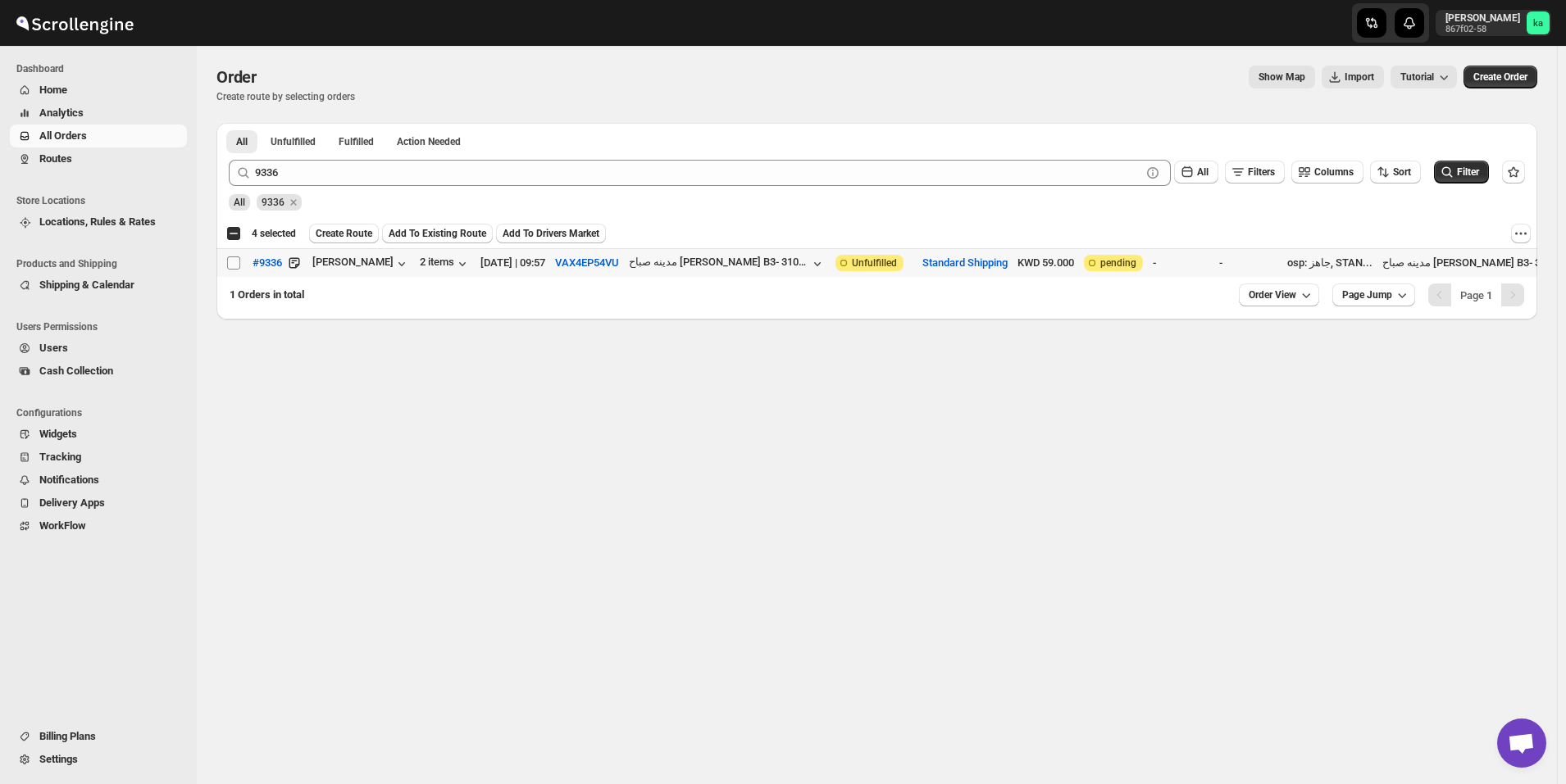
click at [234, 258] on input "Select order" at bounding box center [233, 263] width 13 height 13
checkbox input "true"
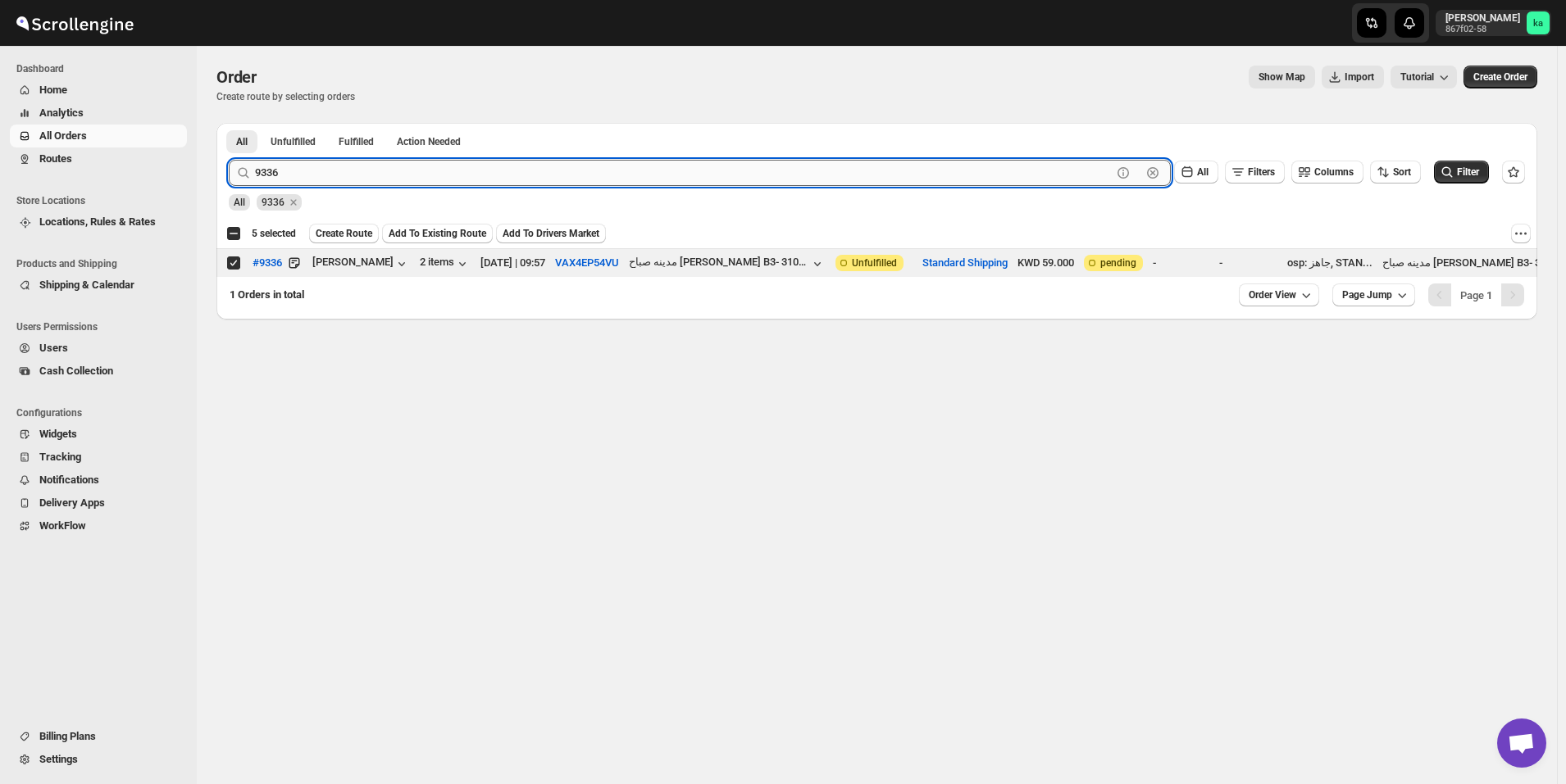
click at [424, 176] on input "9336" at bounding box center [683, 173] width 857 height 26
paste input "54"
type input "9354"
click at [229, 123] on button "Submit" at bounding box center [252, 132] width 47 height 18
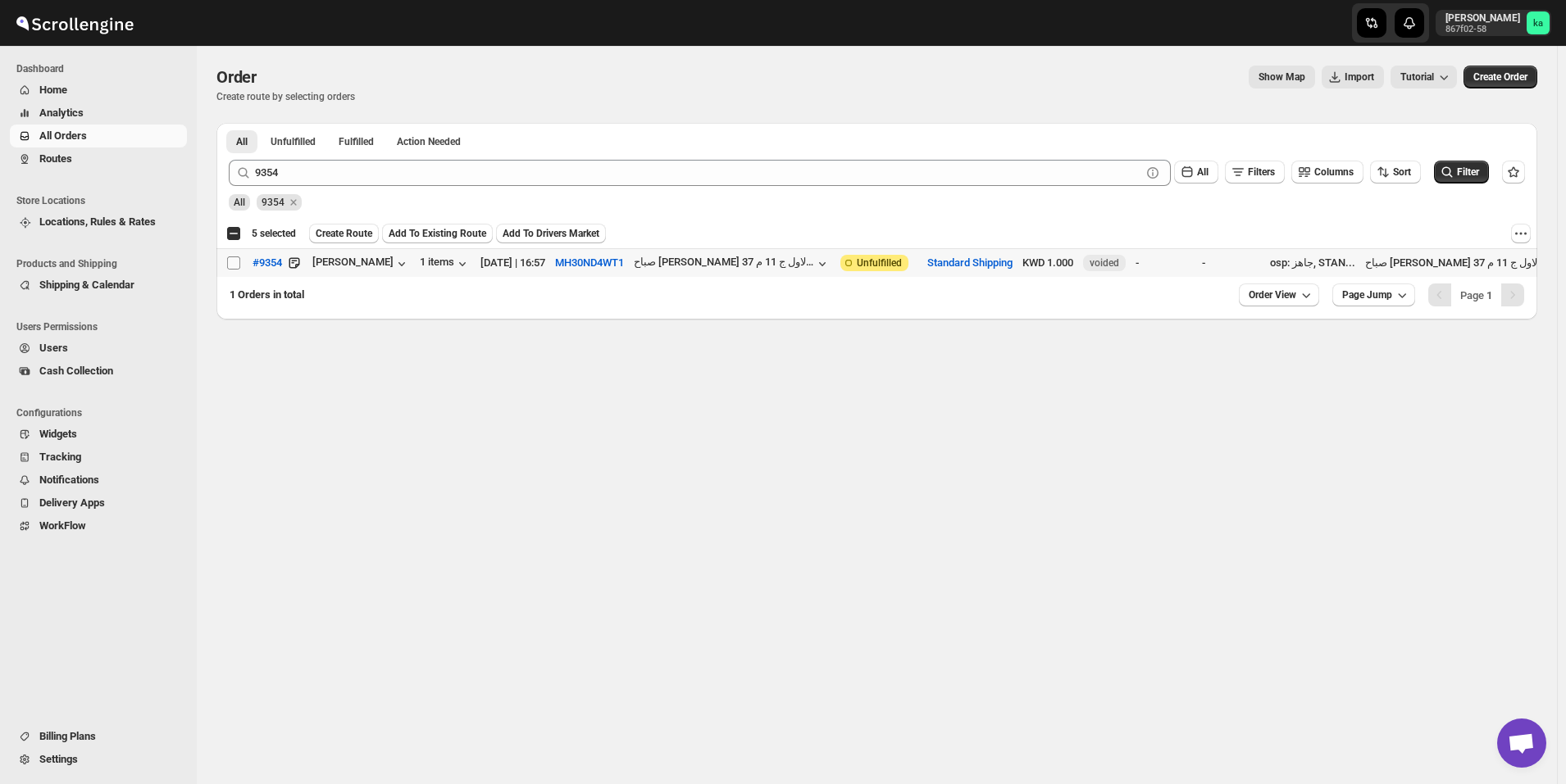
click at [237, 263] on input "Select order" at bounding box center [233, 263] width 13 height 13
checkbox input "true"
click at [319, 228] on span "Create Route" at bounding box center [344, 233] width 57 height 13
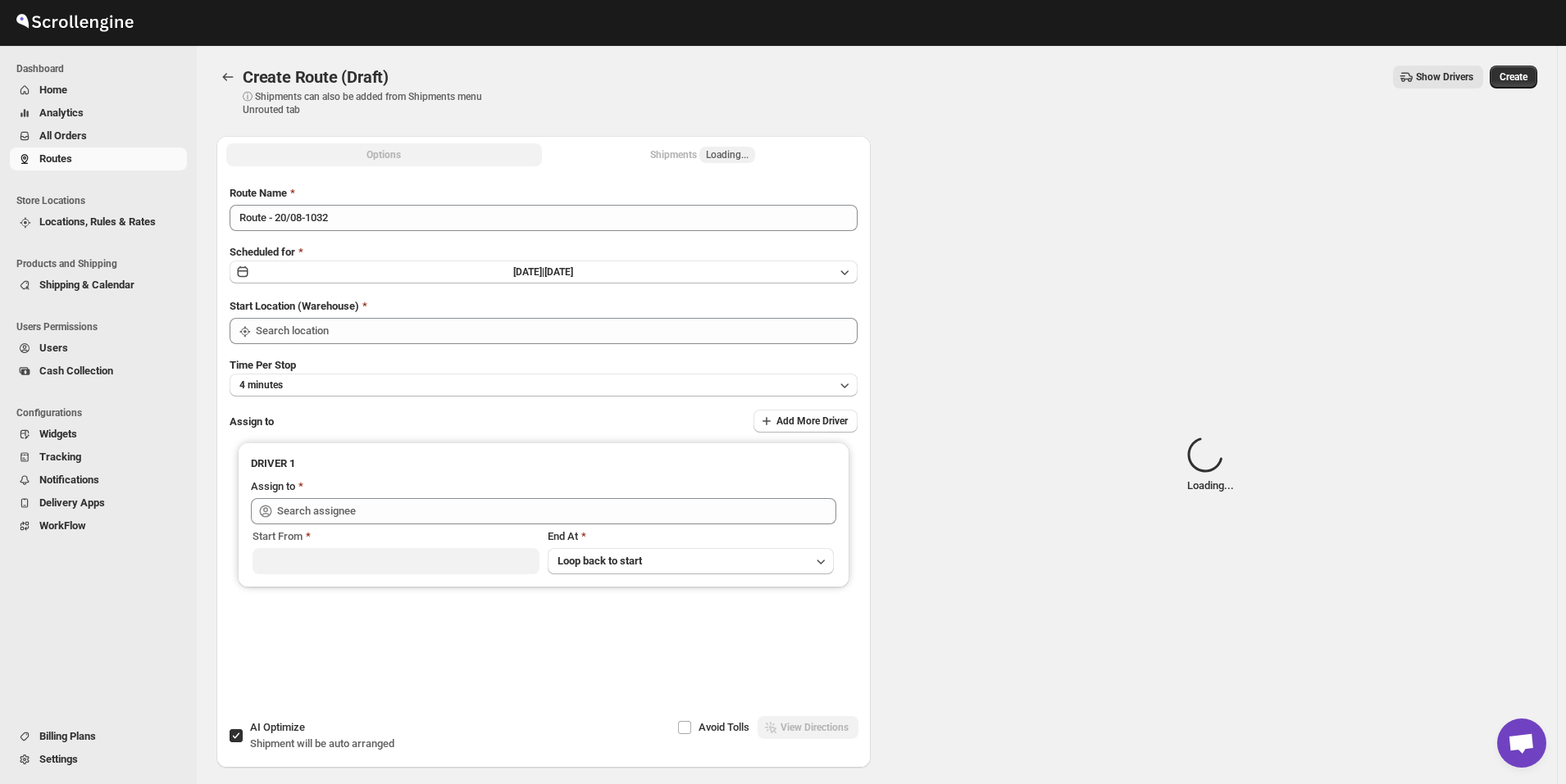
type input "[GEOGRAPHIC_DATA]"
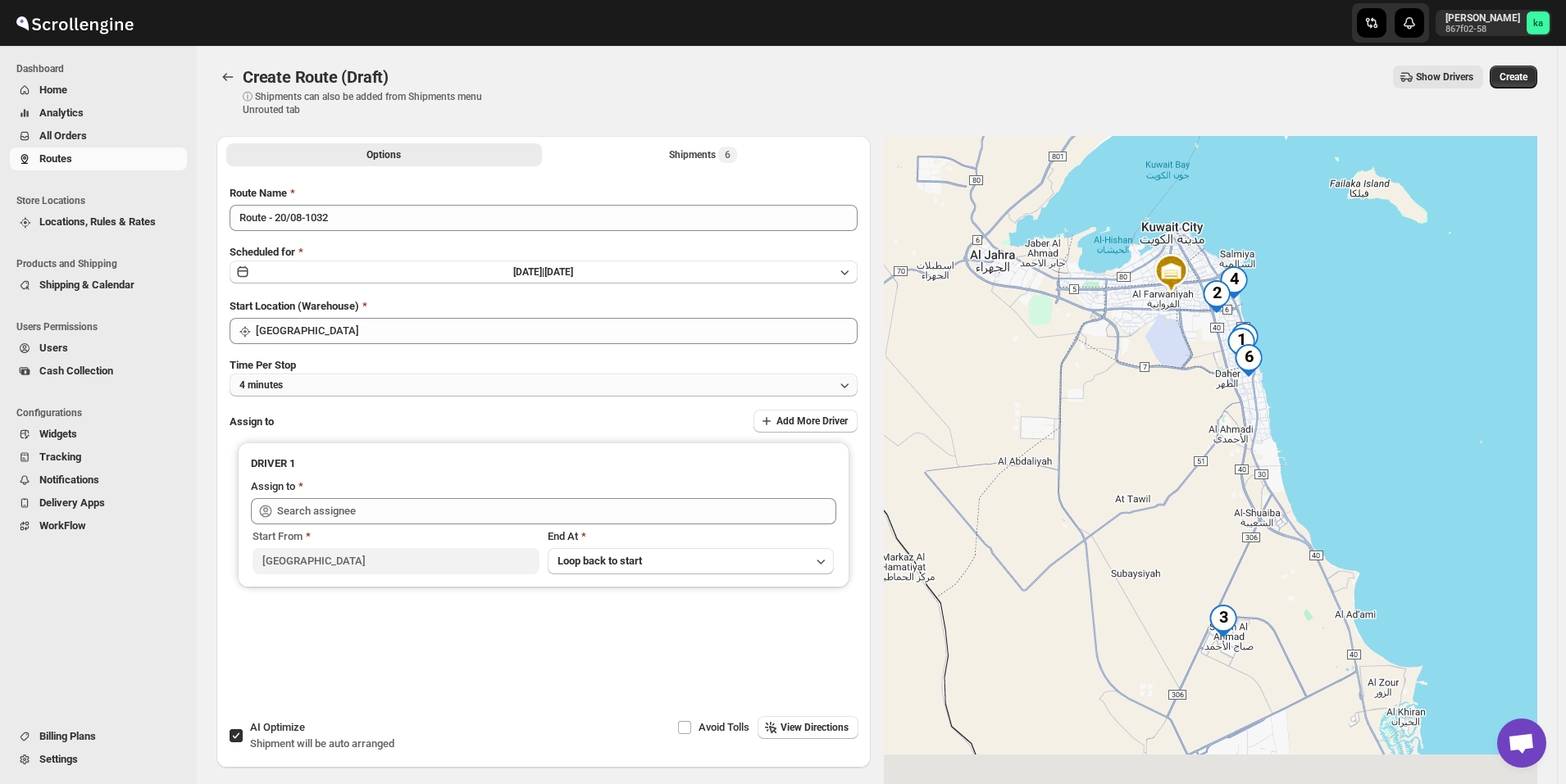
click at [416, 388] on button "4 minutes" at bounding box center [543, 386] width 628 height 23
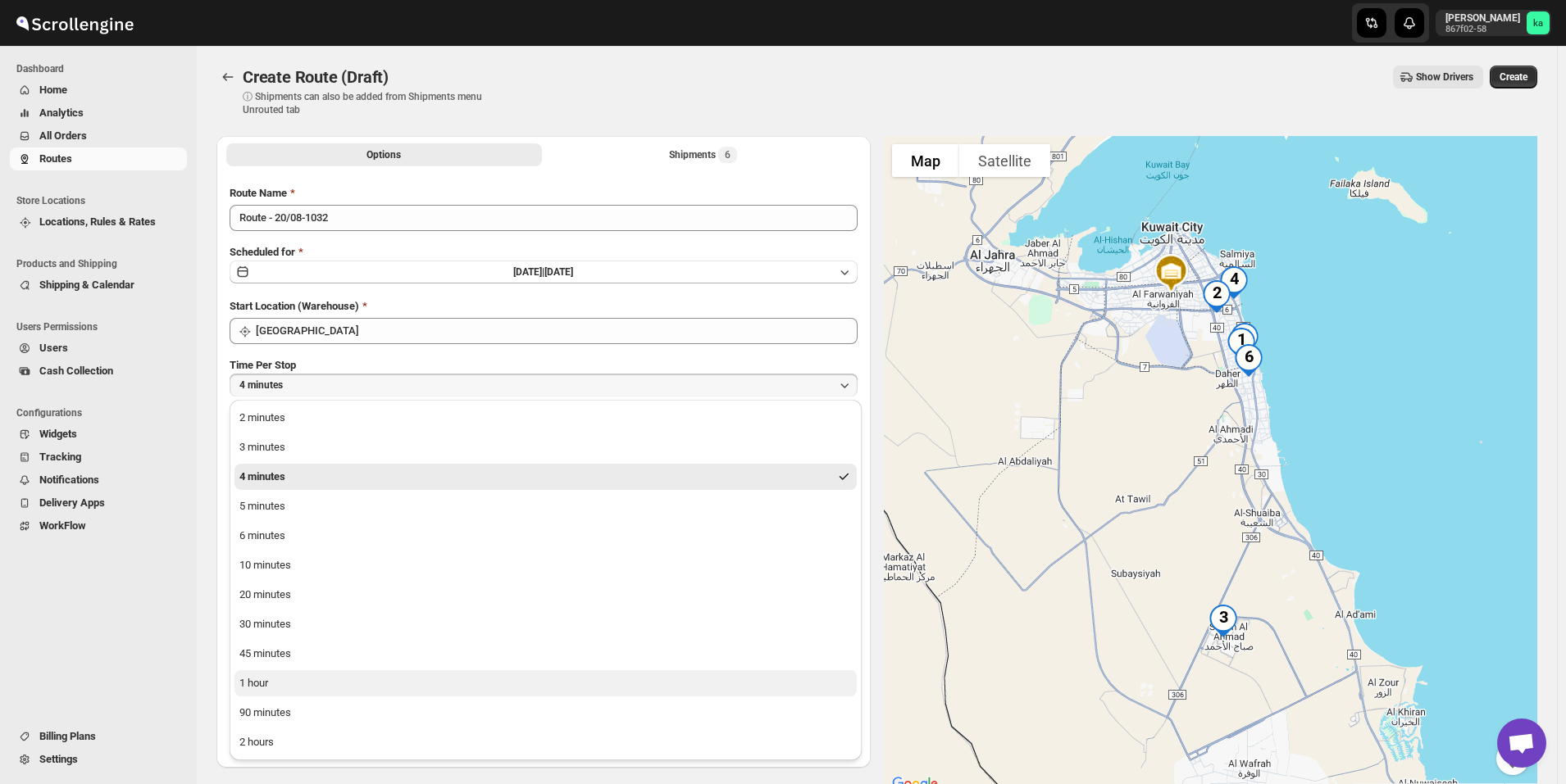
click at [350, 676] on button "1 hour" at bounding box center [545, 683] width 622 height 26
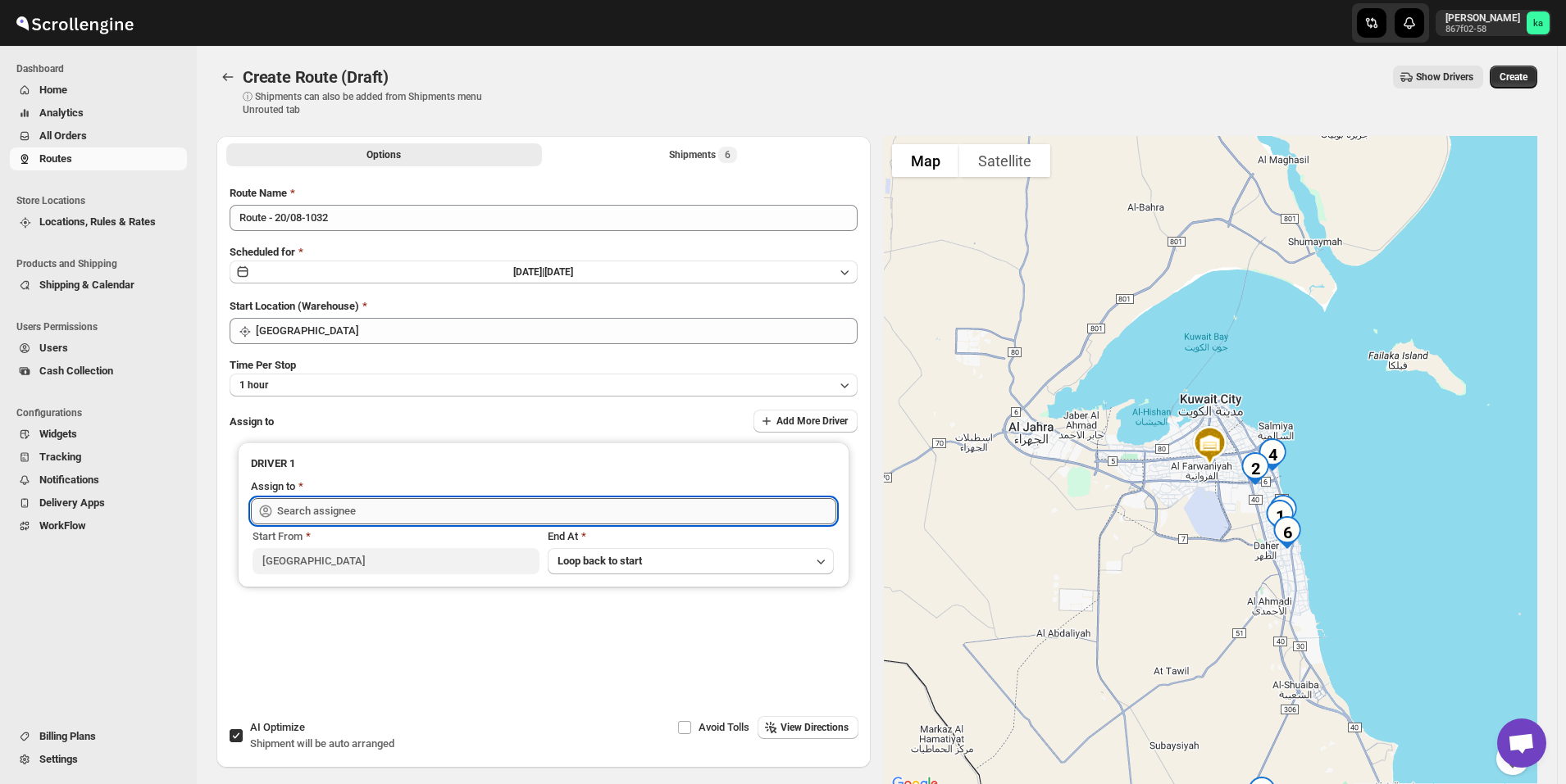
click at [353, 508] on input "text" at bounding box center [557, 511] width 559 height 26
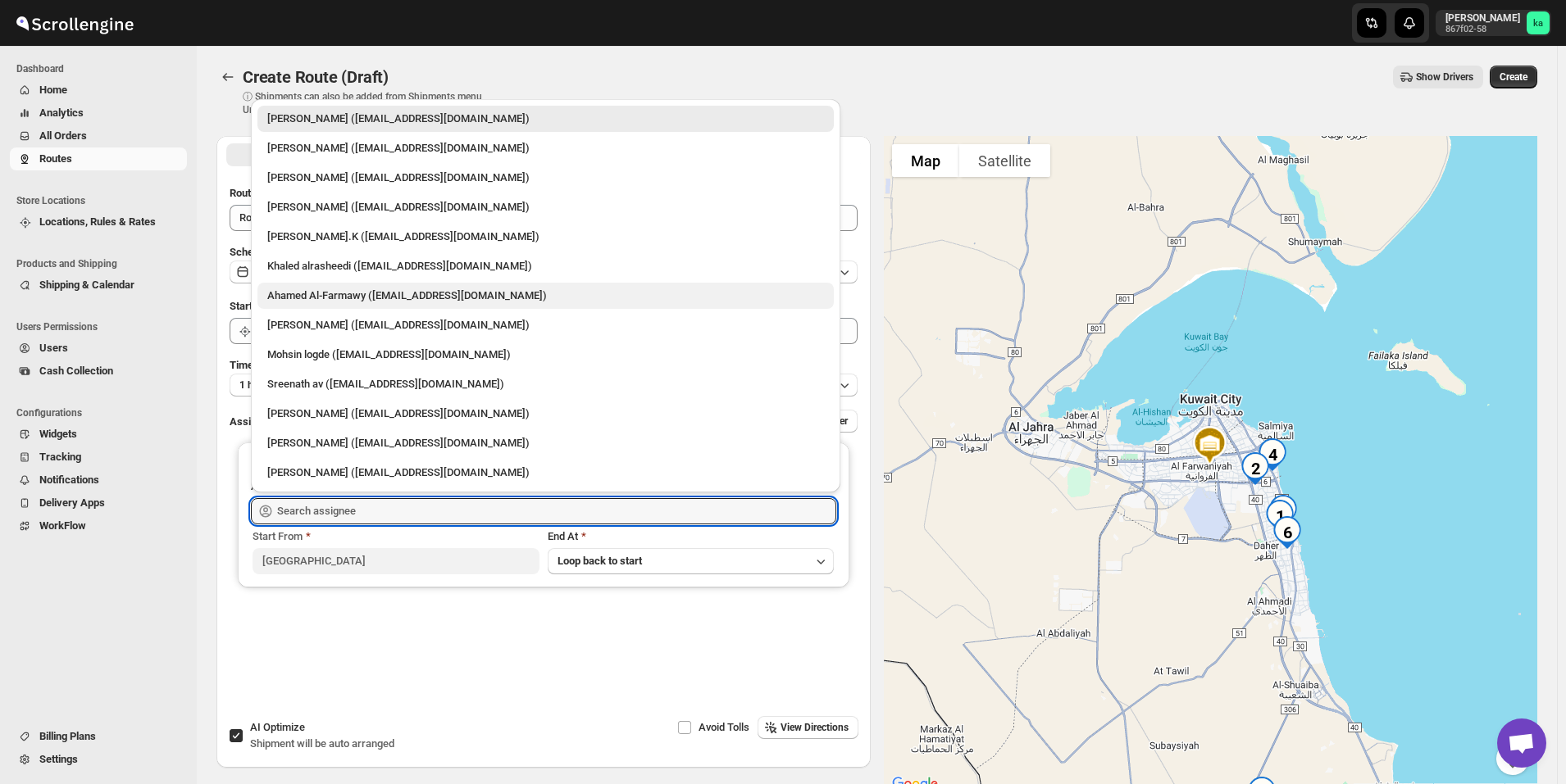
click at [322, 300] on div "Ahamed Al-Farmawy ([EMAIL_ADDRESS][DOMAIN_NAME])" at bounding box center [546, 296] width 557 height 17
type input "Ahamed Al-Farmawy ([EMAIL_ADDRESS][DOMAIN_NAME])"
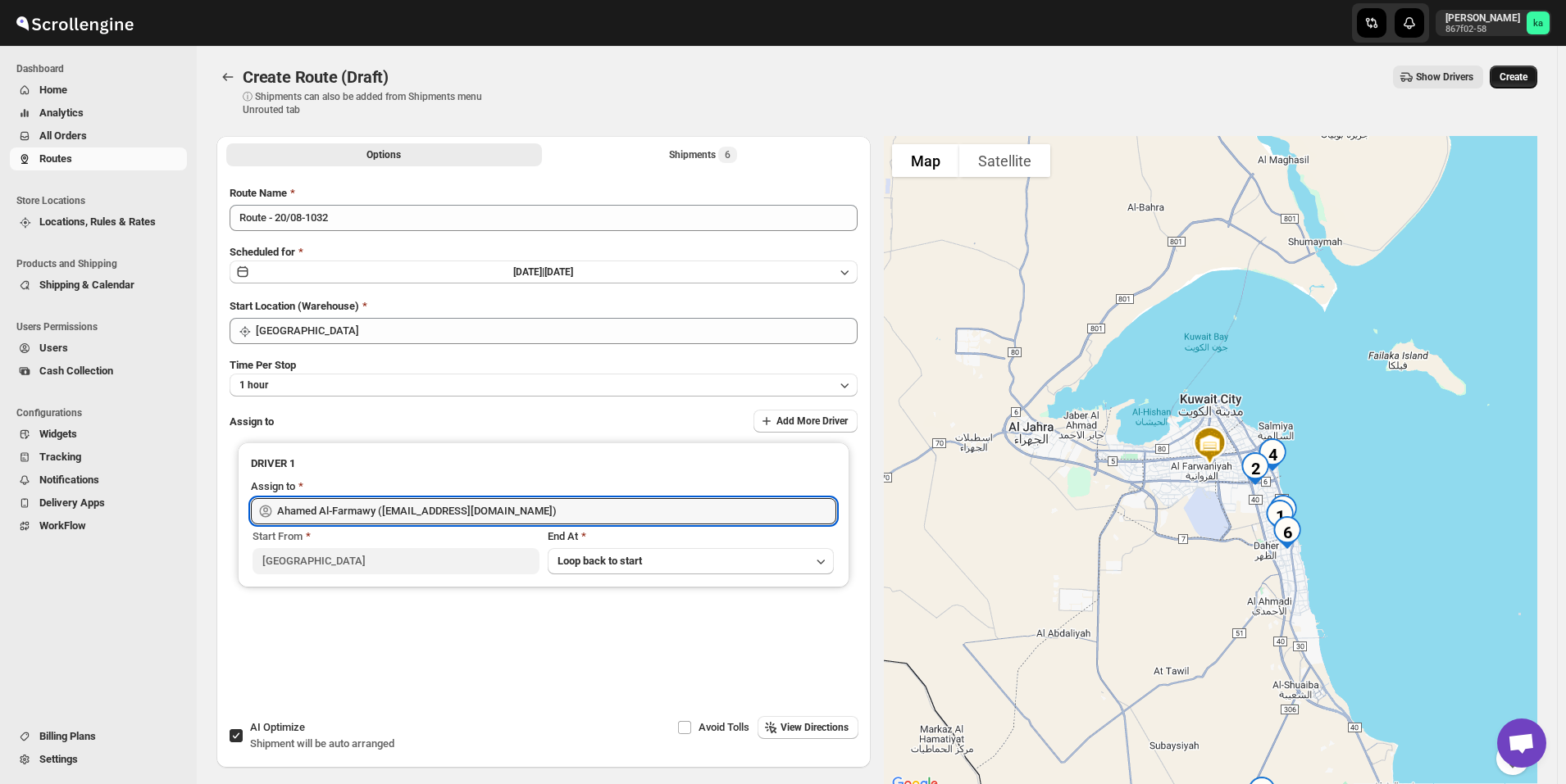
click at [1536, 69] on button "Create" at bounding box center [1513, 77] width 48 height 23
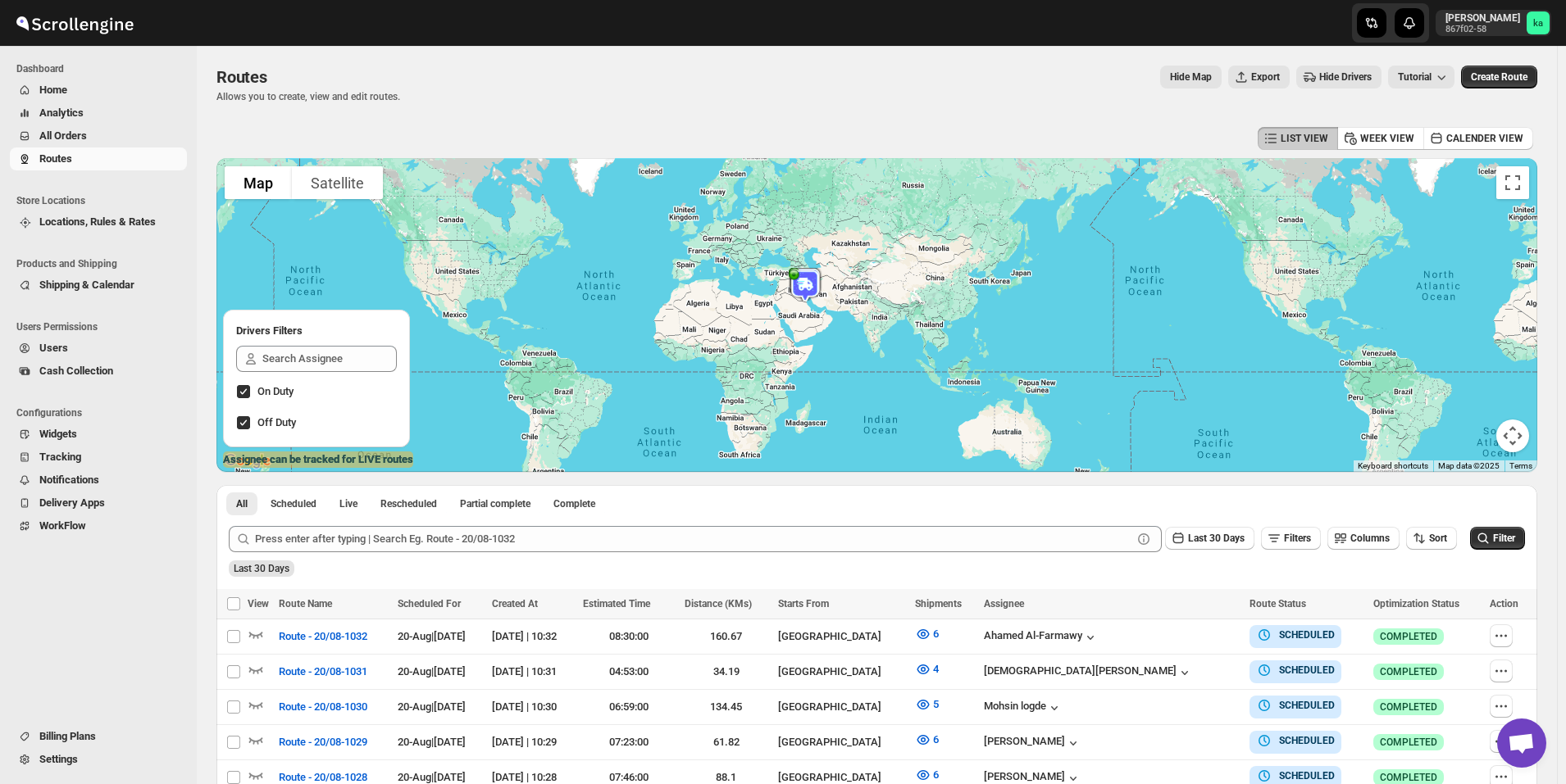
click at [105, 138] on span "All Orders" at bounding box center [111, 136] width 145 height 17
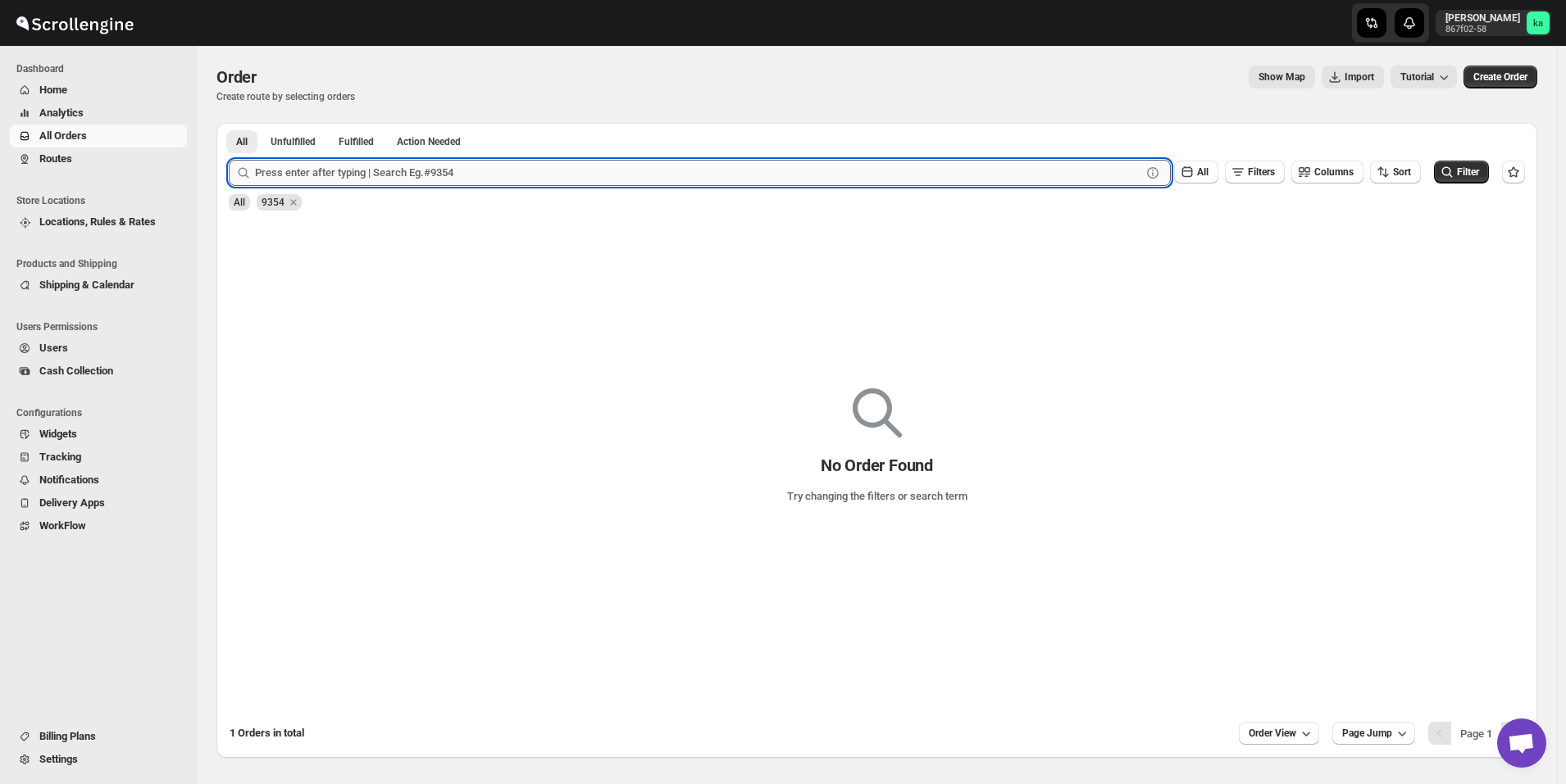
click at [301, 169] on input "text" at bounding box center [698, 173] width 886 height 26
click at [385, 180] on input "text" at bounding box center [698, 173] width 886 height 26
paste input "9351"
type input "9351"
click at [229, 123] on button "Submit" at bounding box center [252, 132] width 47 height 18
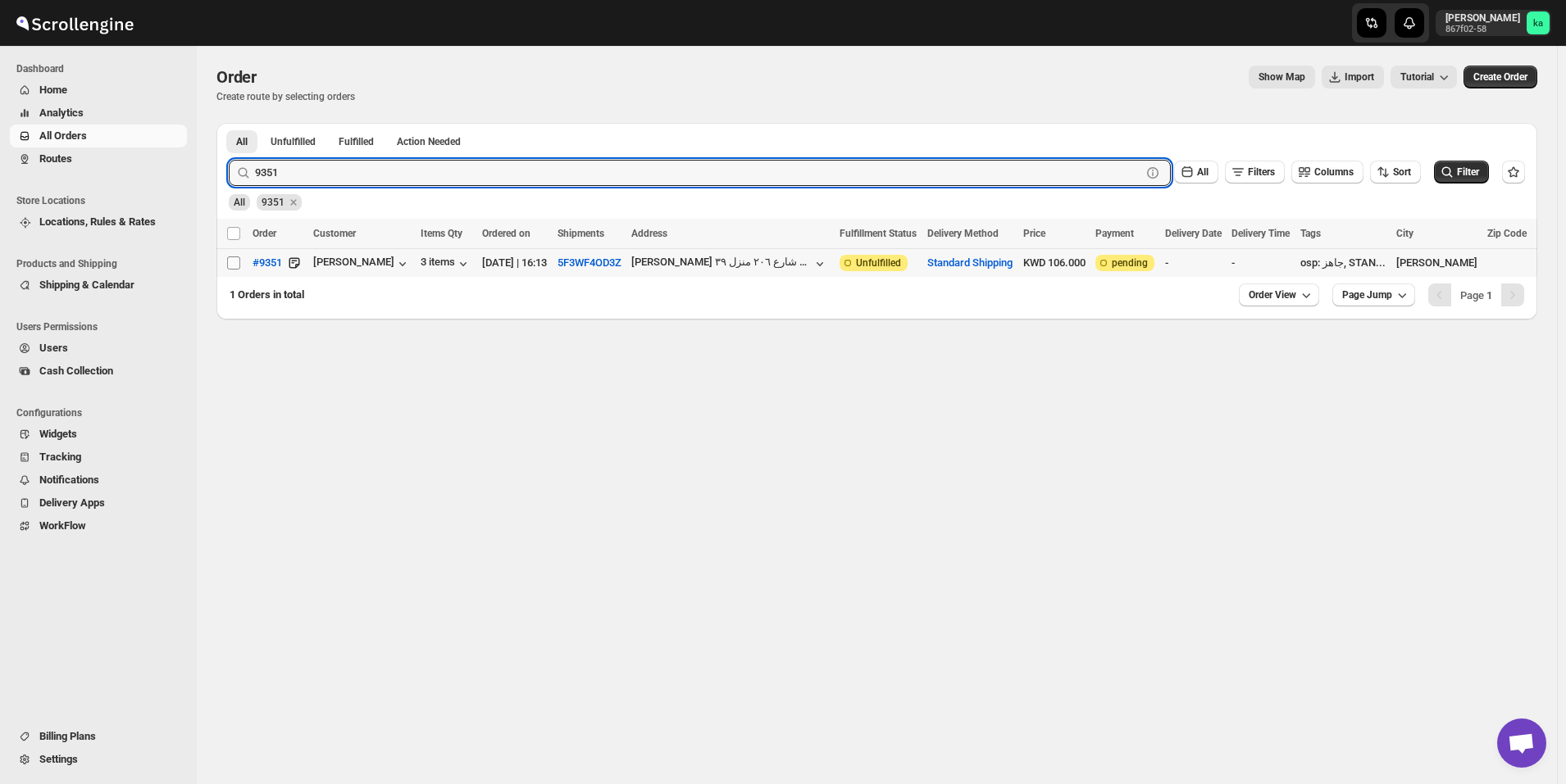
click at [230, 268] on input "Select order" at bounding box center [233, 263] width 13 height 13
checkbox input "true"
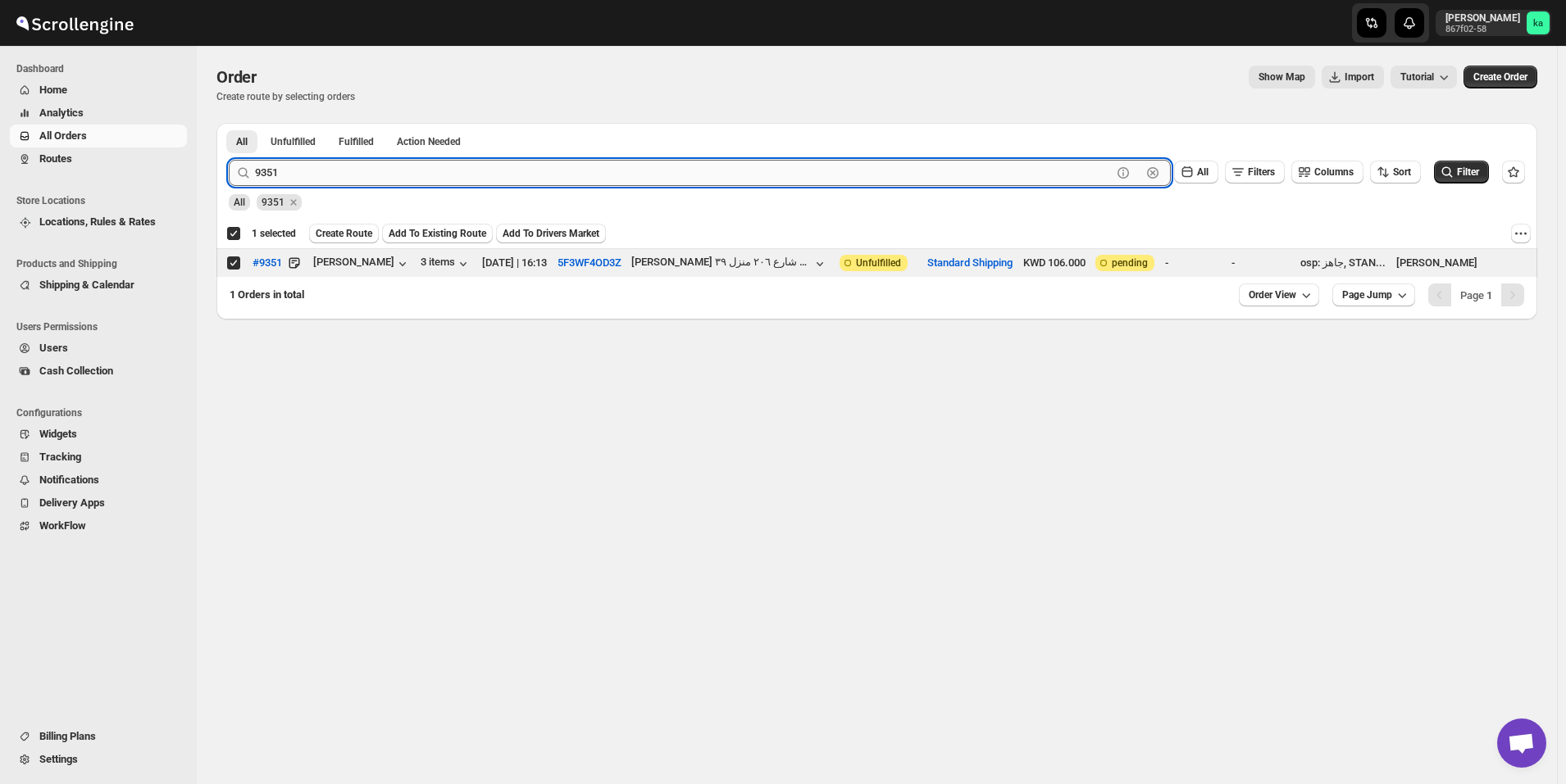
click at [428, 171] on input "9351" at bounding box center [683, 173] width 857 height 26
paste input "32"
type input "9332"
click at [229, 123] on button "Submit" at bounding box center [252, 132] width 47 height 18
click at [233, 264] on input "Select order" at bounding box center [233, 263] width 13 height 13
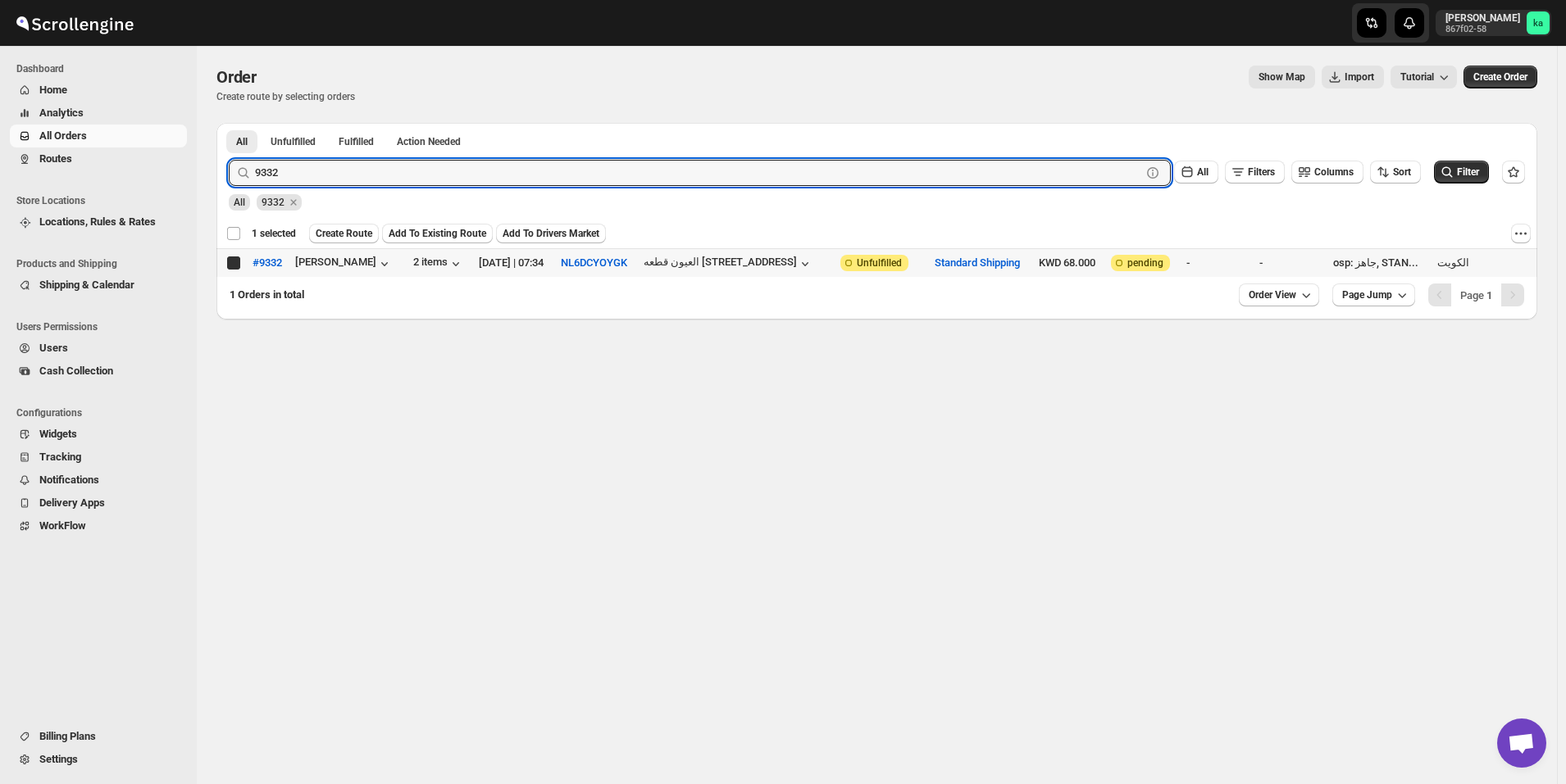
checkbox input "true"
checkbox input "false"
click at [475, 176] on input "9332" at bounding box center [683, 173] width 857 height 26
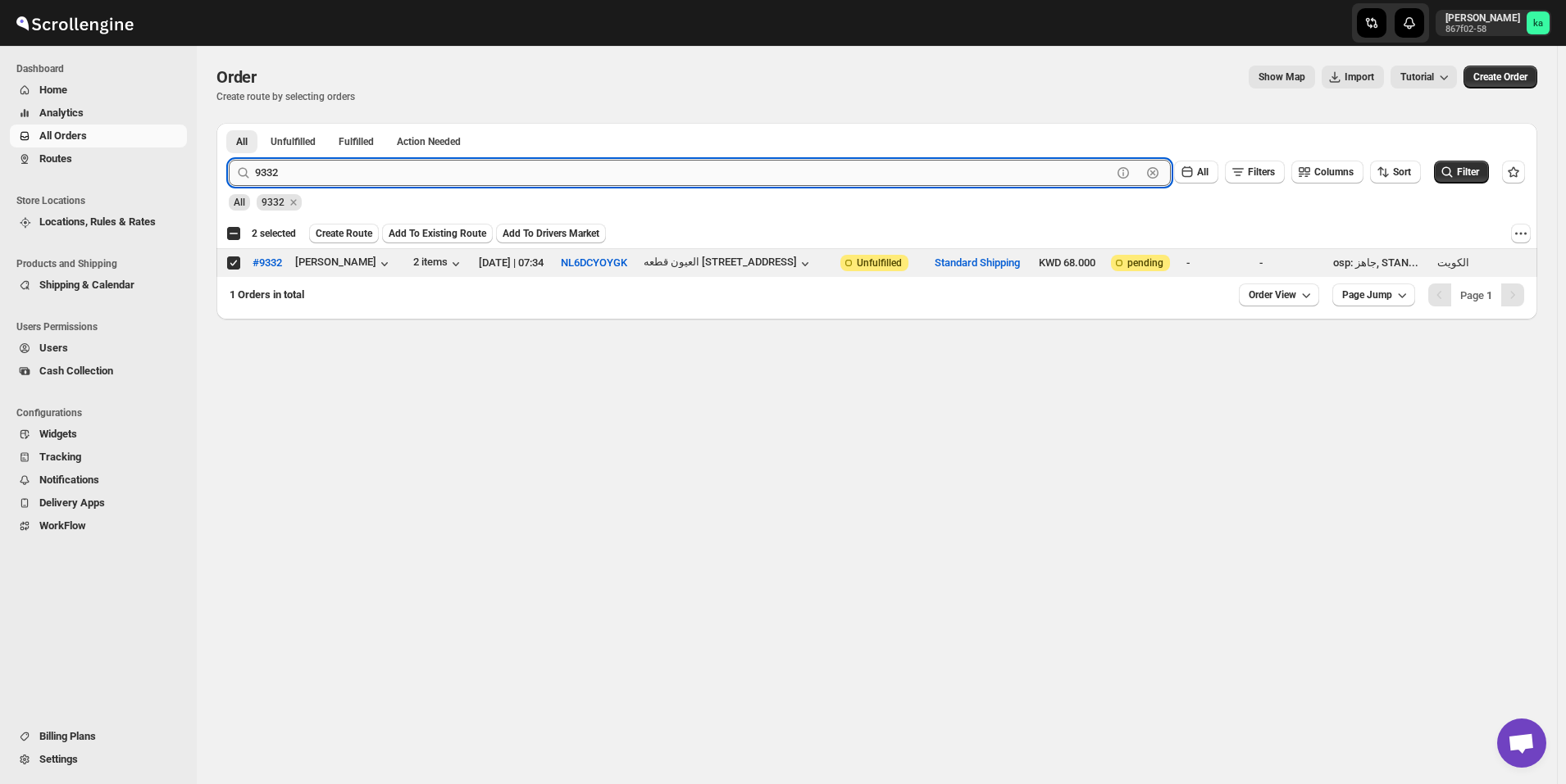
paste input "60"
type input "9360"
click at [229, 123] on button "Submit" at bounding box center [252, 132] width 47 height 18
click at [234, 259] on input "Select order" at bounding box center [233, 263] width 13 height 13
checkbox input "true"
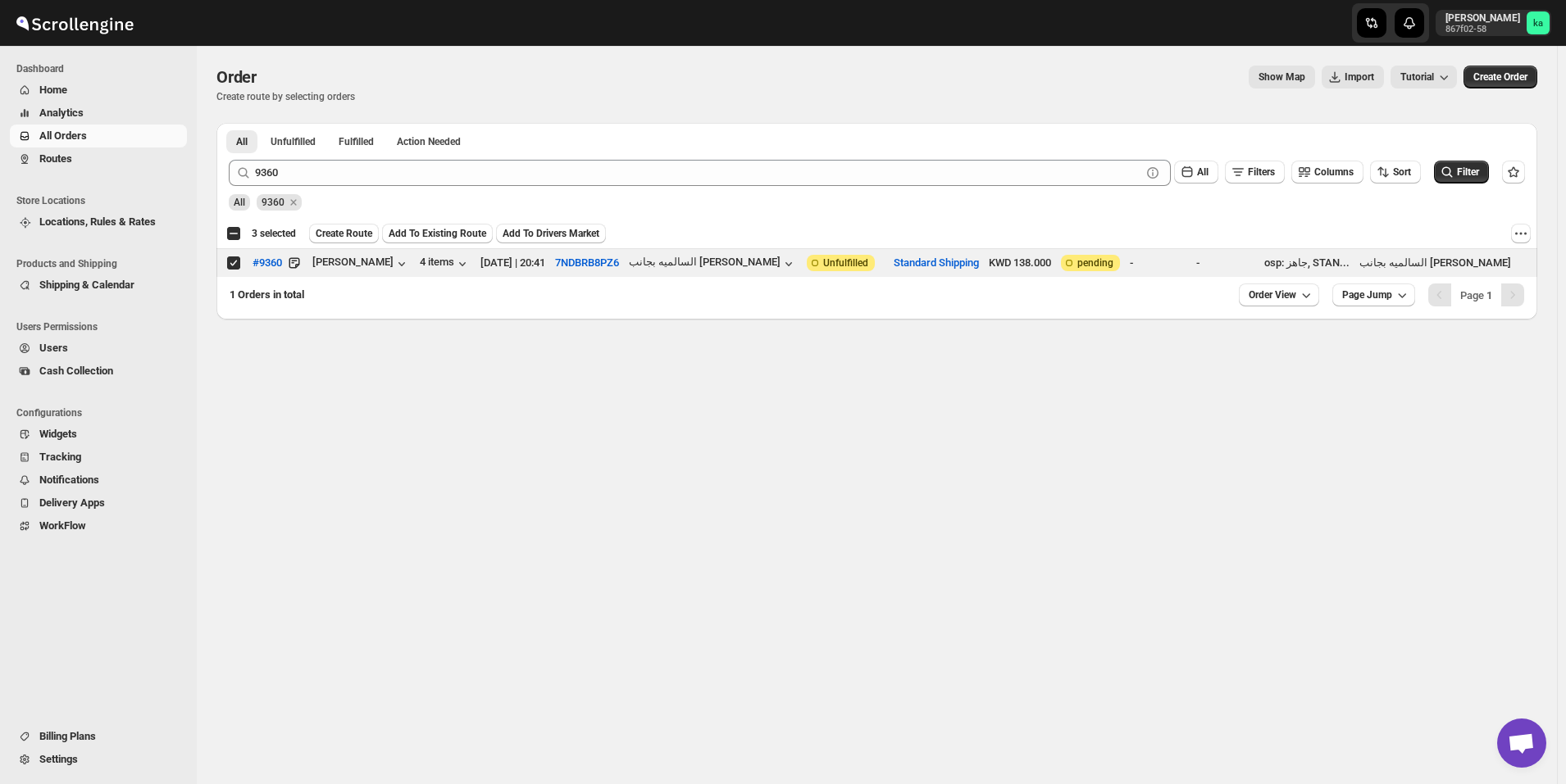
click at [353, 191] on div "All 9360" at bounding box center [873, 195] width 1303 height 31
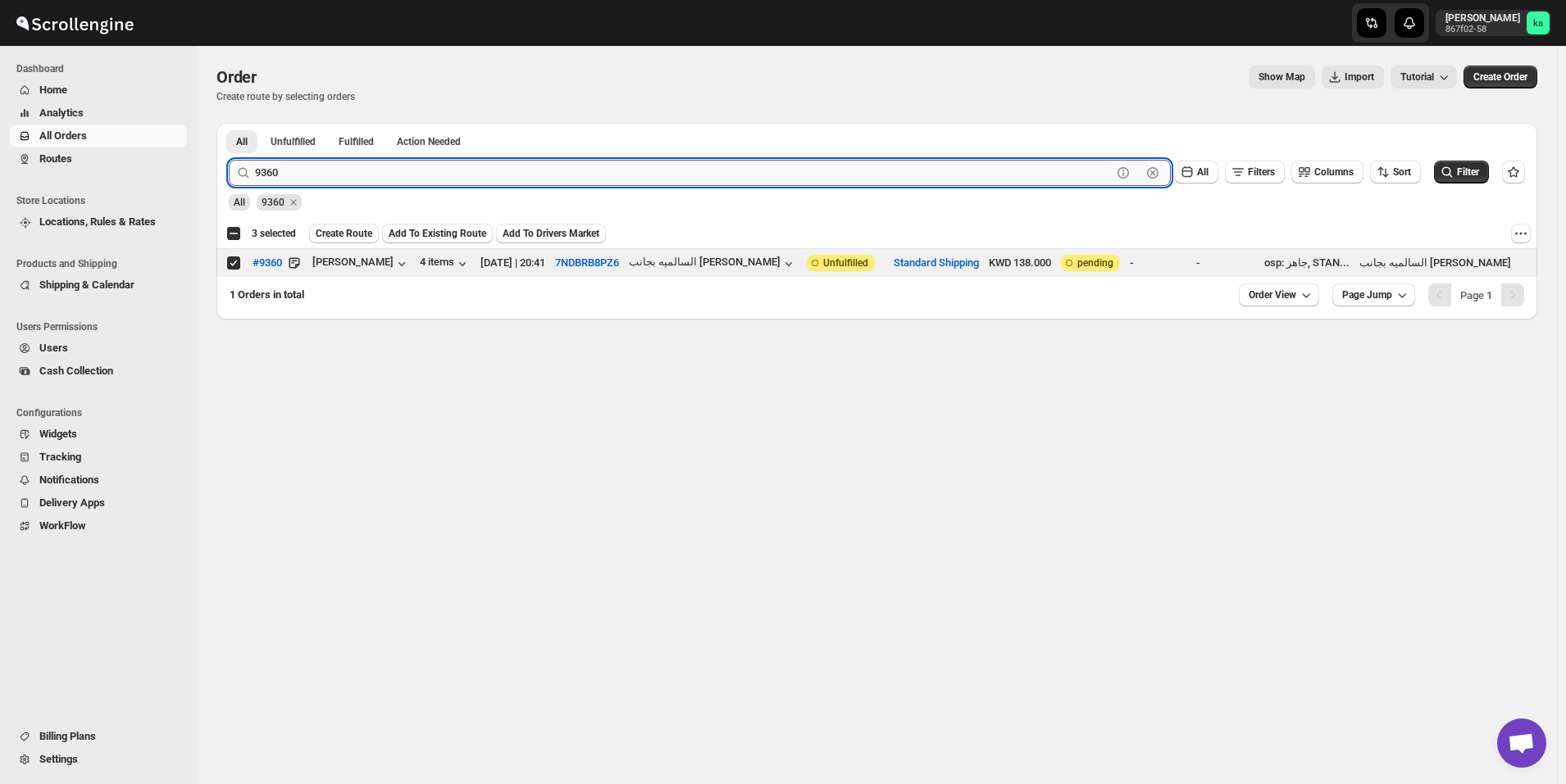
click at [350, 181] on input "9360" at bounding box center [683, 173] width 857 height 26
paste input "42"
type input "9342"
click at [229, 123] on button "Submit" at bounding box center [252, 132] width 47 height 18
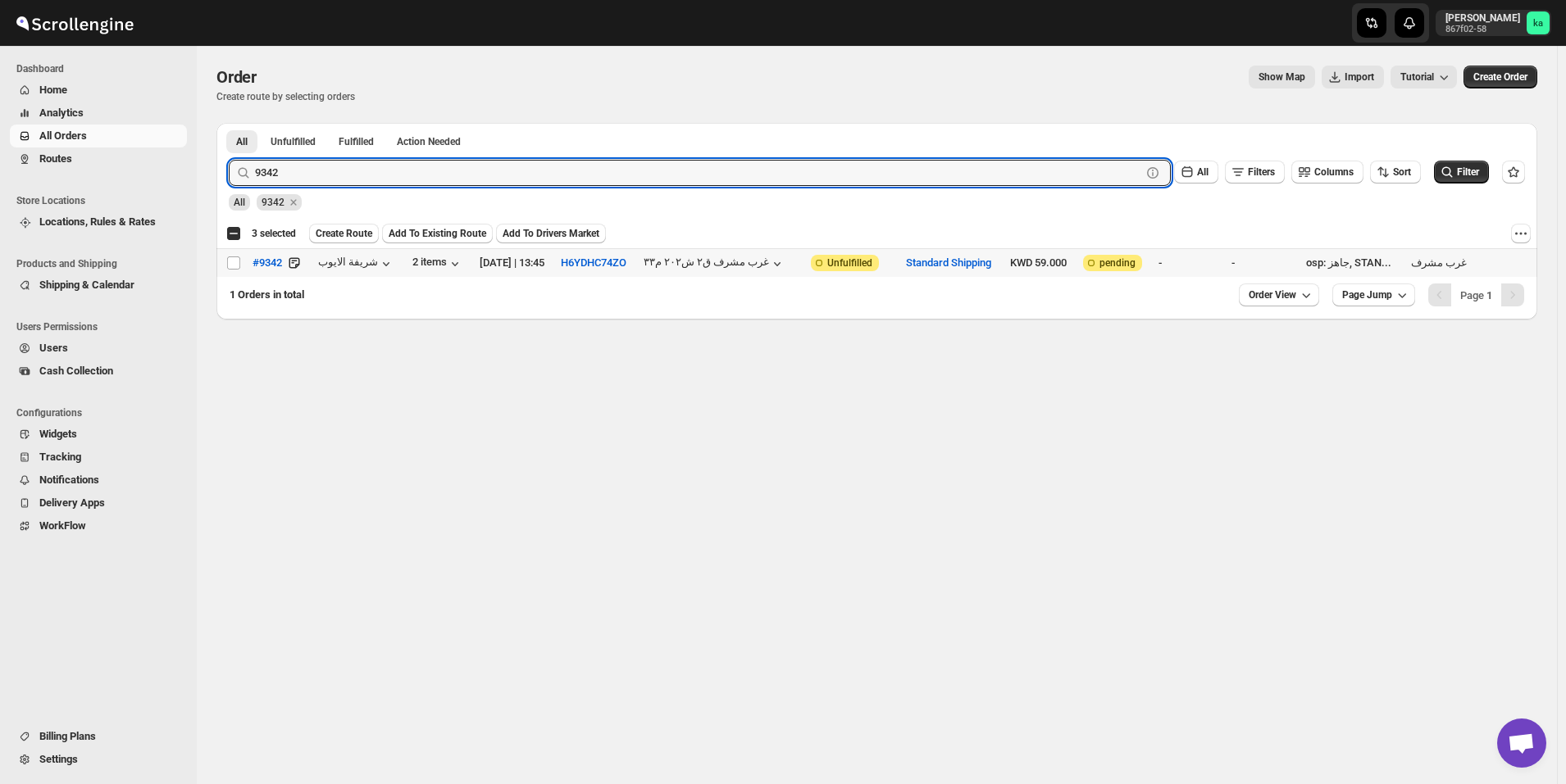
click at [242, 268] on div "Select order" at bounding box center [234, 263] width 17 height 15
checkbox input "true"
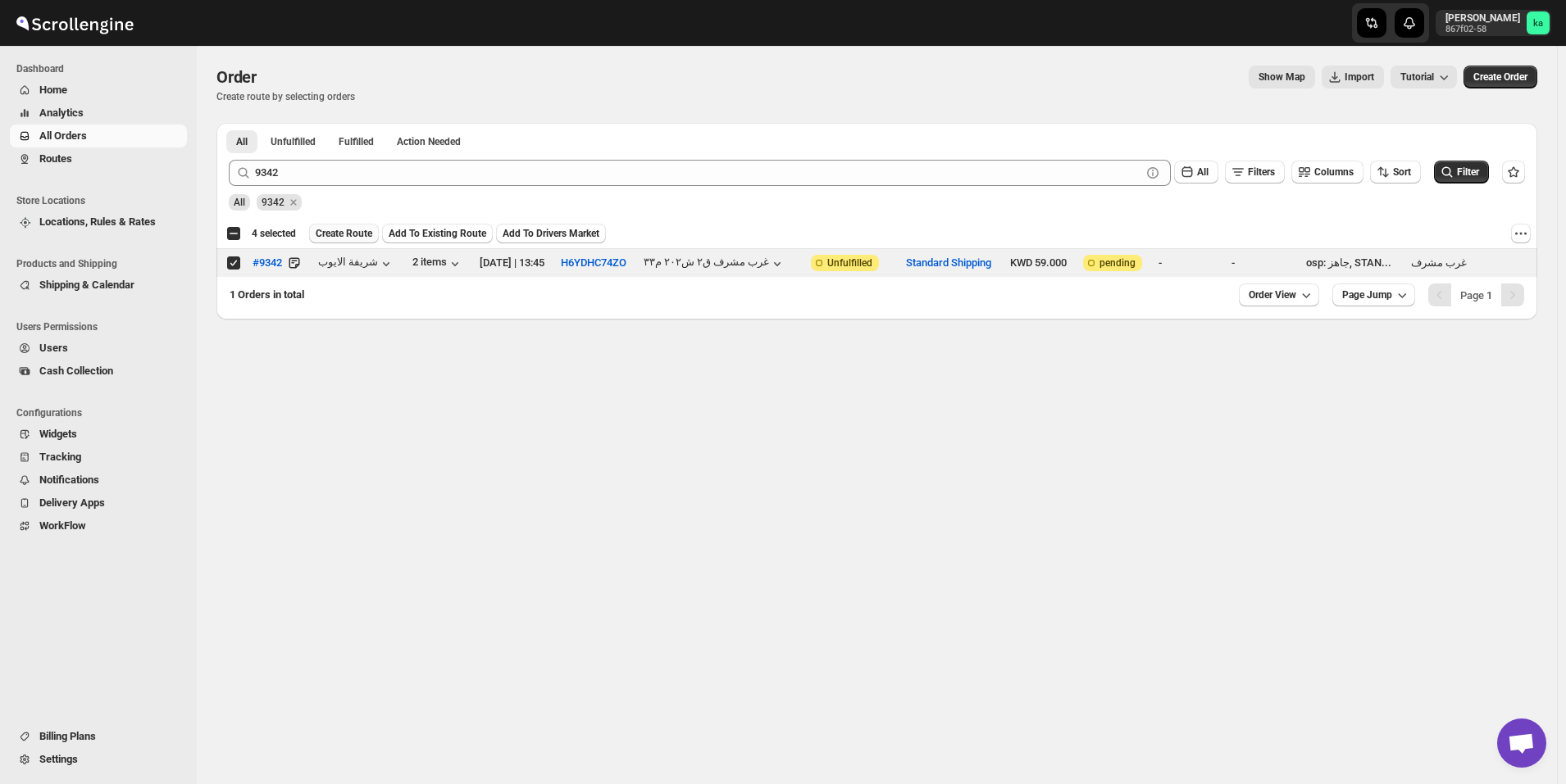
click at [336, 228] on span "Create Route" at bounding box center [344, 233] width 57 height 13
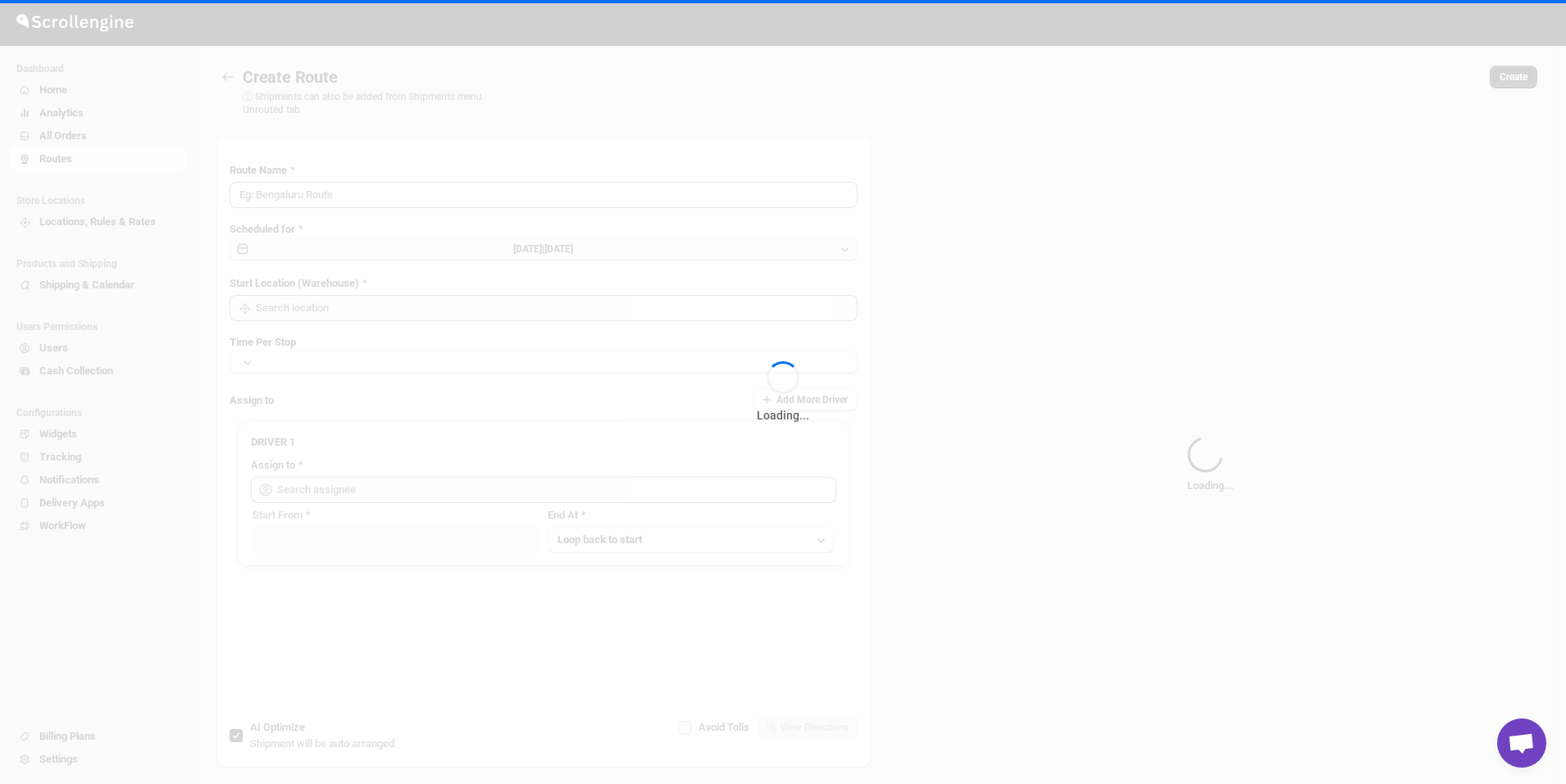
type input "Route - 20/08-1033"
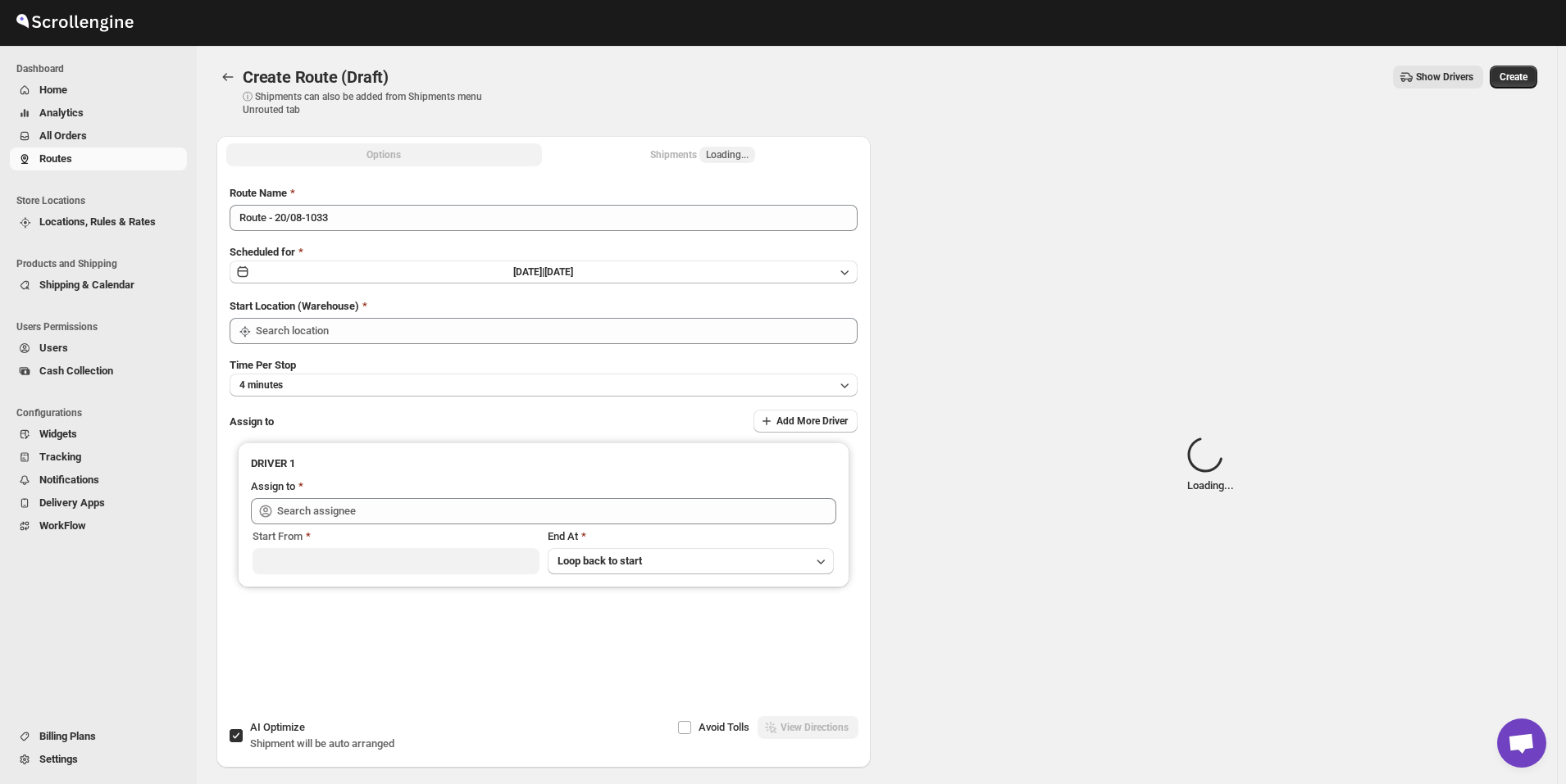
type input "[GEOGRAPHIC_DATA]"
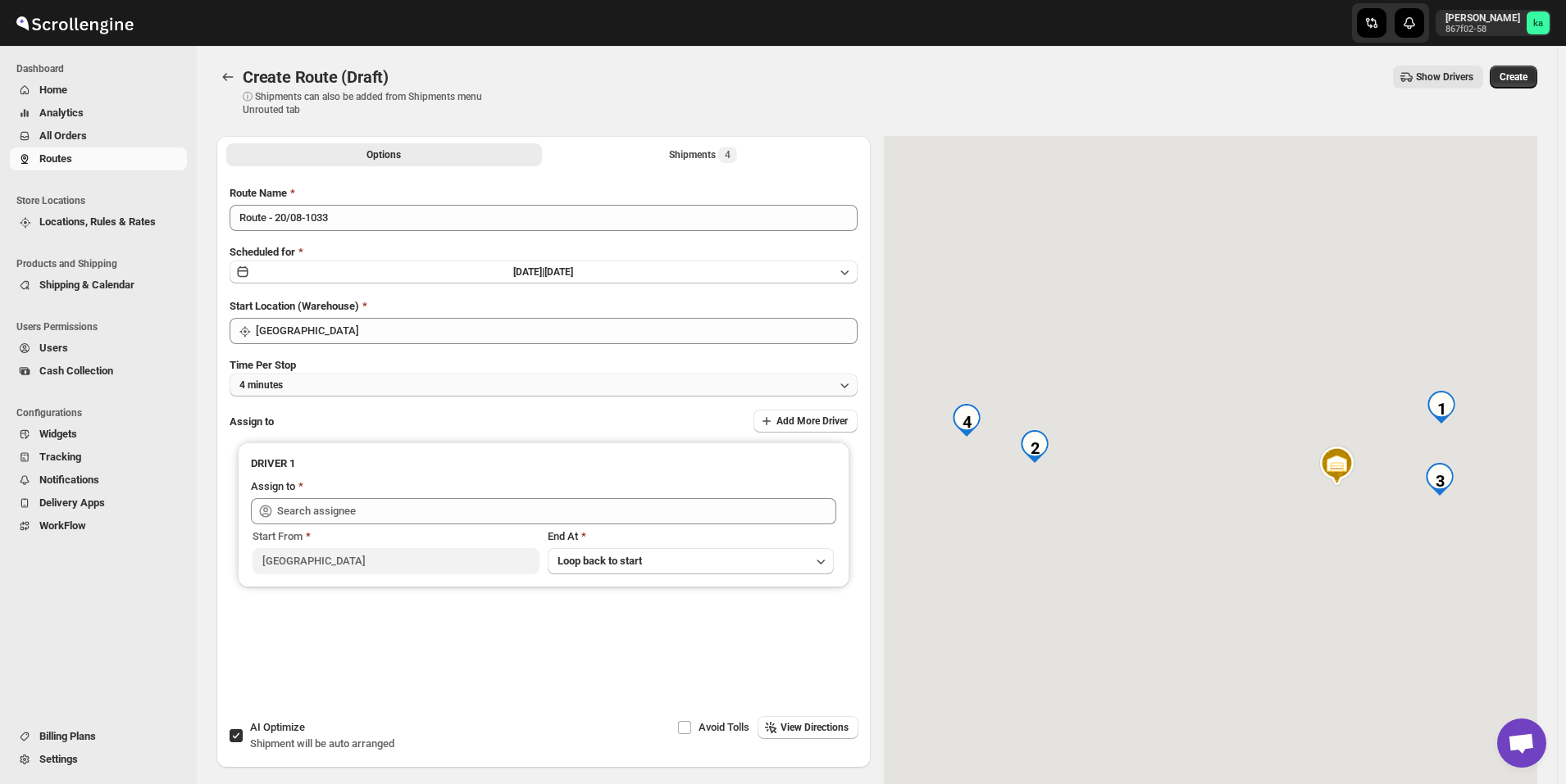
click at [376, 384] on button "4 minutes" at bounding box center [543, 386] width 628 height 23
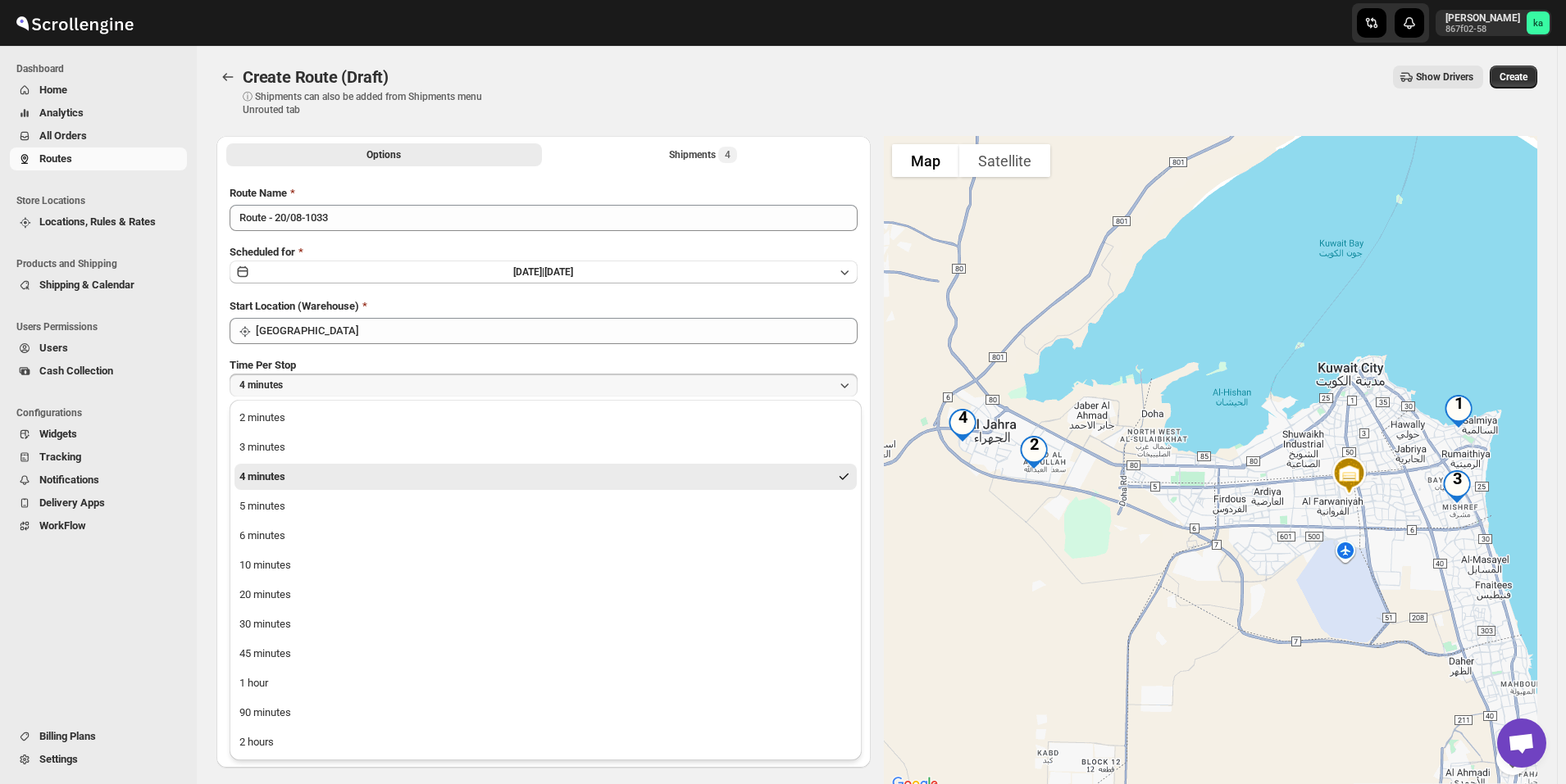
drag, startPoint x: 321, startPoint y: 681, endPoint x: 328, endPoint y: 670, distance: 13.0
click at [322, 681] on button "1 hour" at bounding box center [545, 683] width 622 height 26
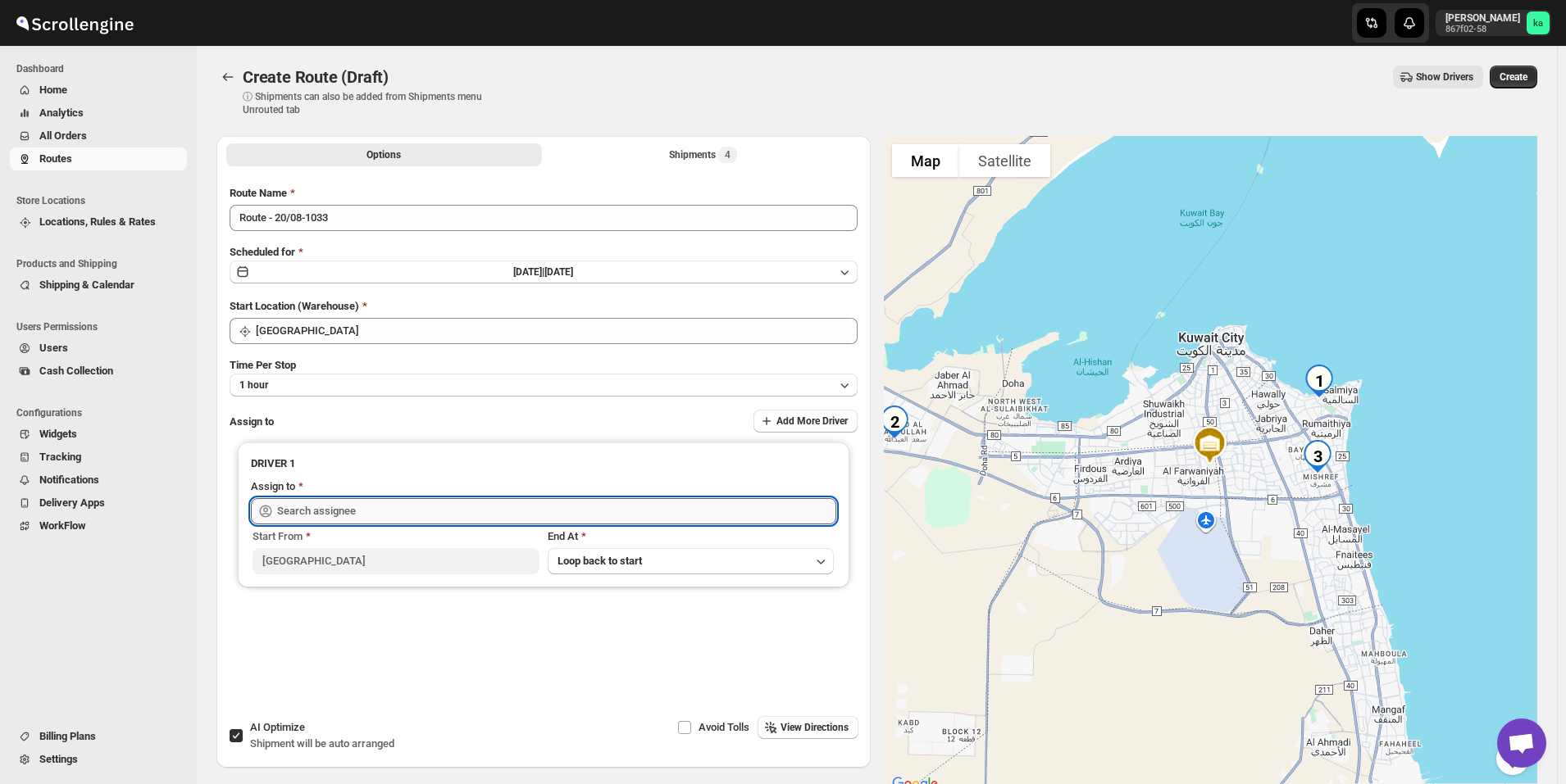
click at [346, 508] on input "text" at bounding box center [557, 511] width 559 height 26
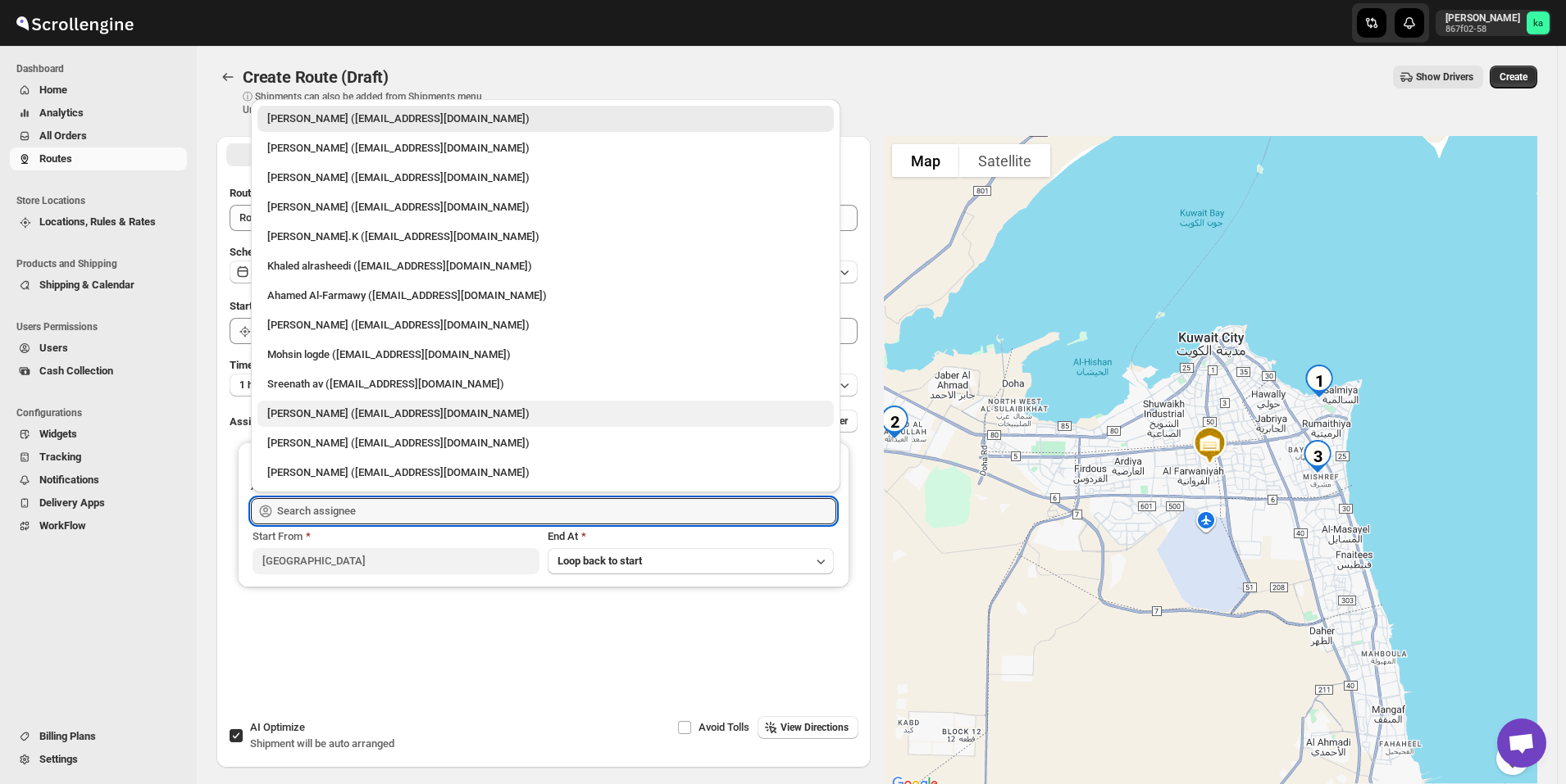
click at [323, 423] on div "[PERSON_NAME] ([EMAIL_ADDRESS][DOMAIN_NAME])" at bounding box center [546, 413] width 576 height 26
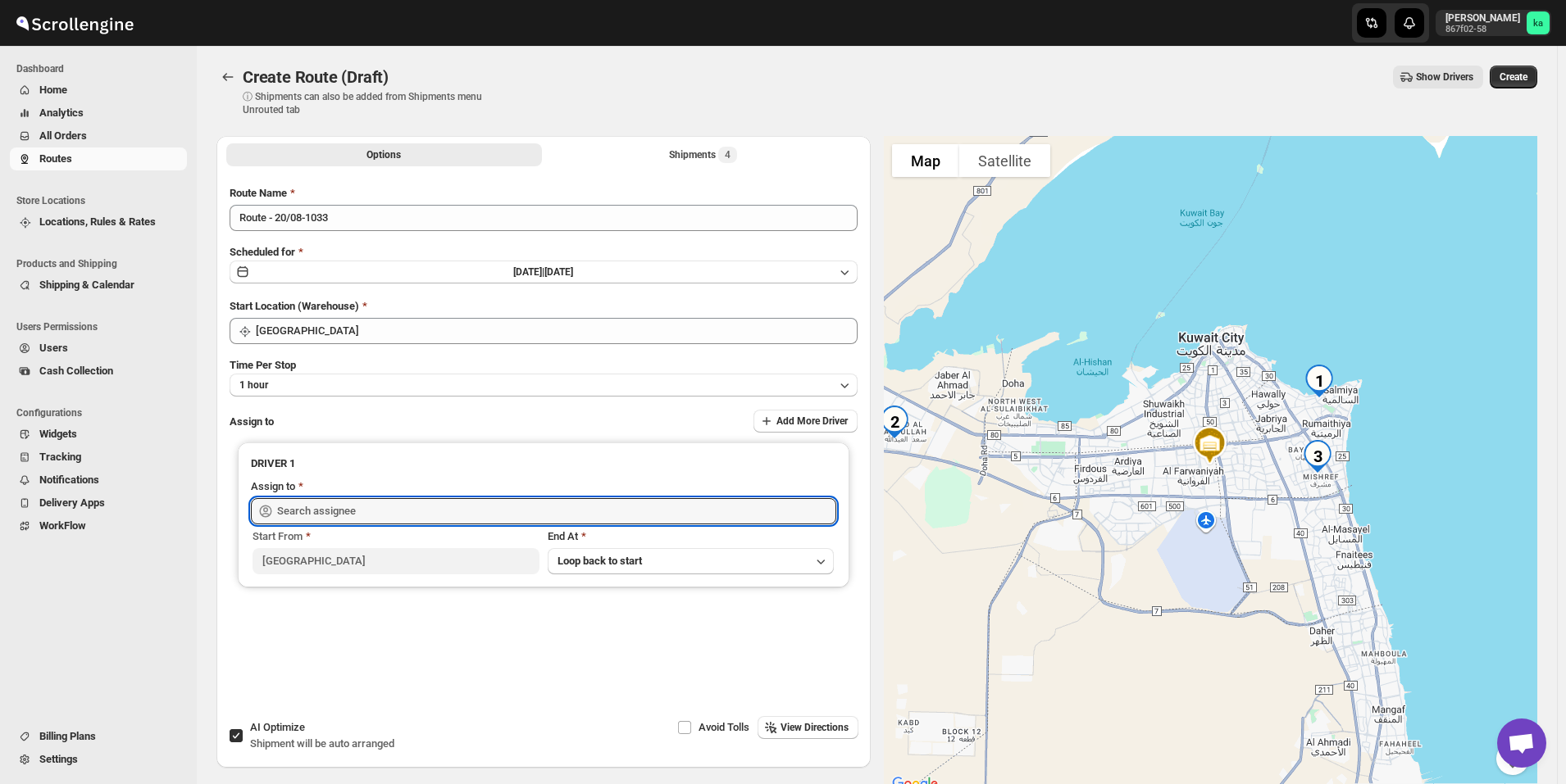
type input "[PERSON_NAME] ([EMAIL_ADDRESS][DOMAIN_NAME])"
click at [1528, 80] on span "Create" at bounding box center [1513, 76] width 28 height 13
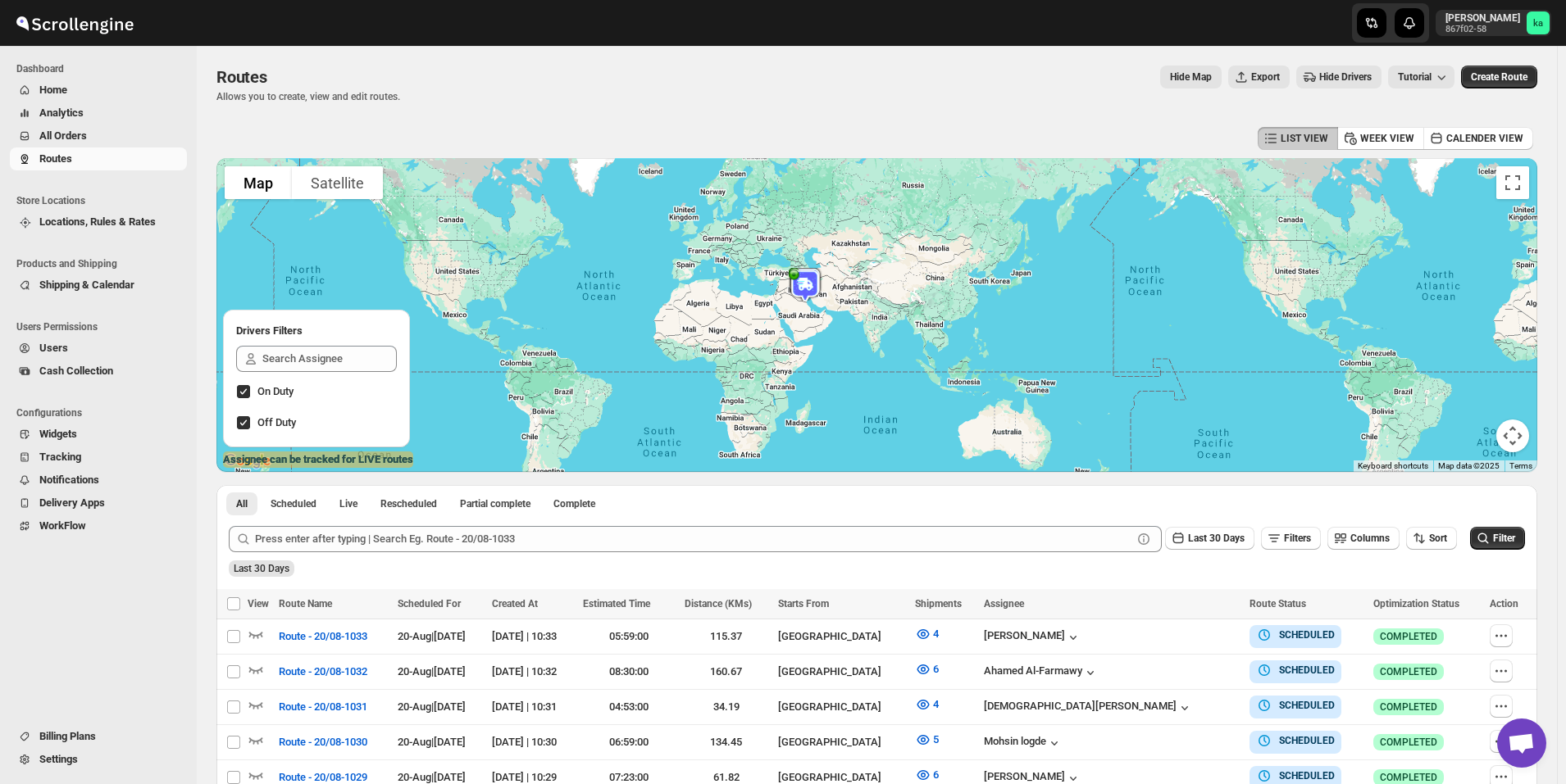
click at [89, 125] on button "All Orders" at bounding box center [98, 137] width 177 height 23
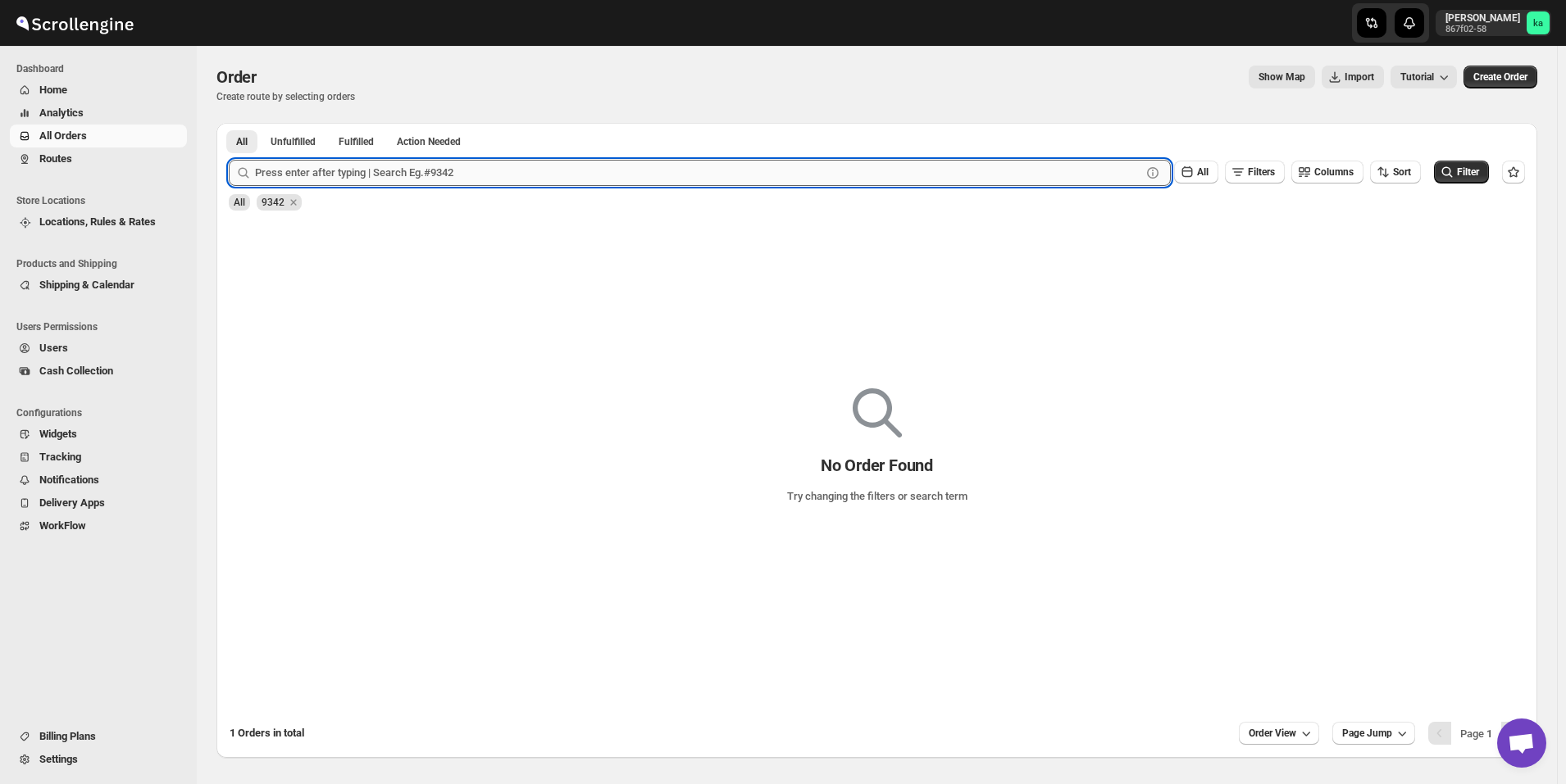
click at [334, 176] on input "text" at bounding box center [698, 173] width 886 height 26
type input "9429"
click at [229, 123] on button "Submit" at bounding box center [252, 132] width 47 height 18
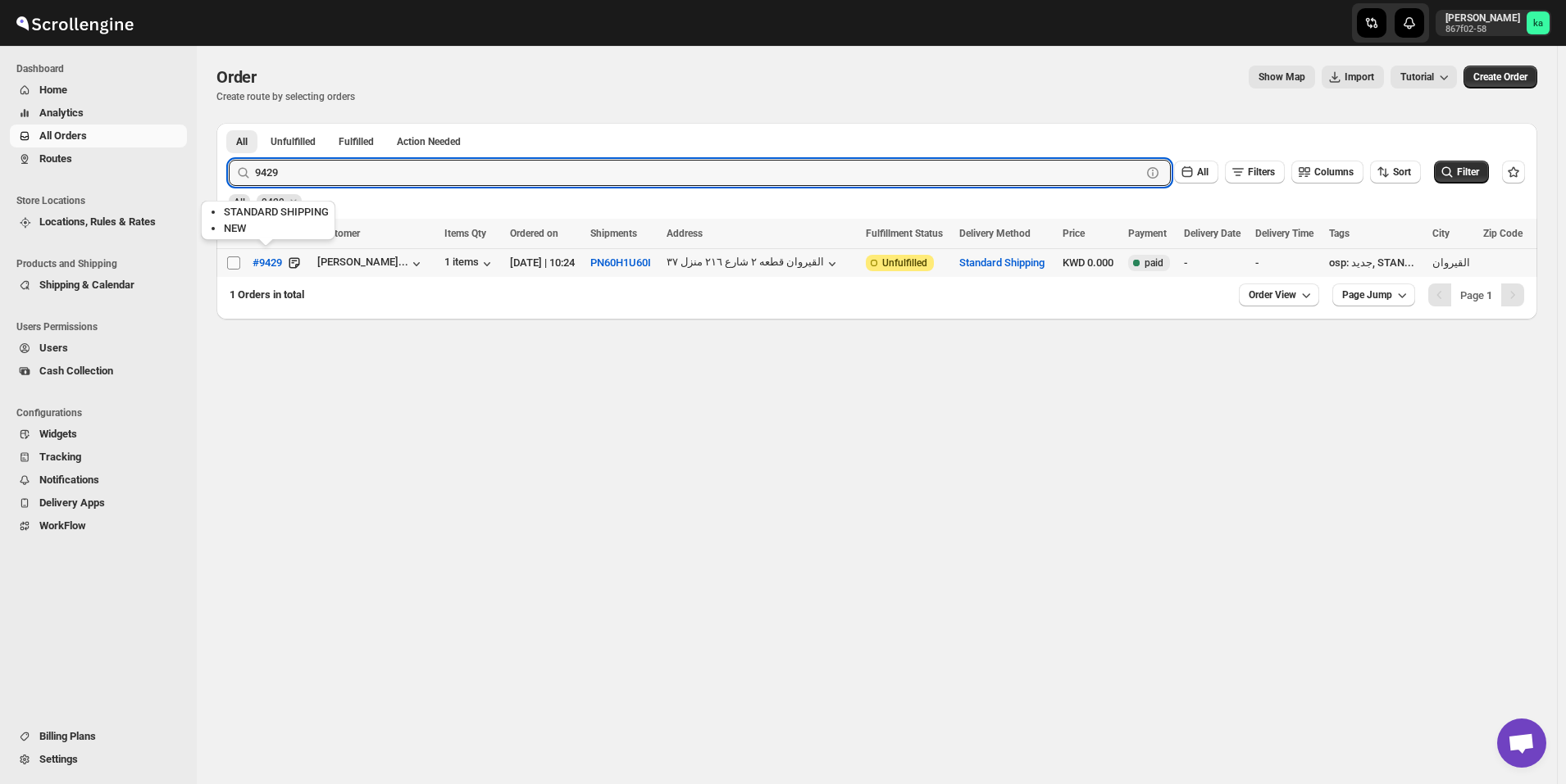
click at [240, 267] on span at bounding box center [233, 263] width 15 height 15
click at [240, 267] on input "Select order" at bounding box center [233, 263] width 13 height 13
checkbox input "false"
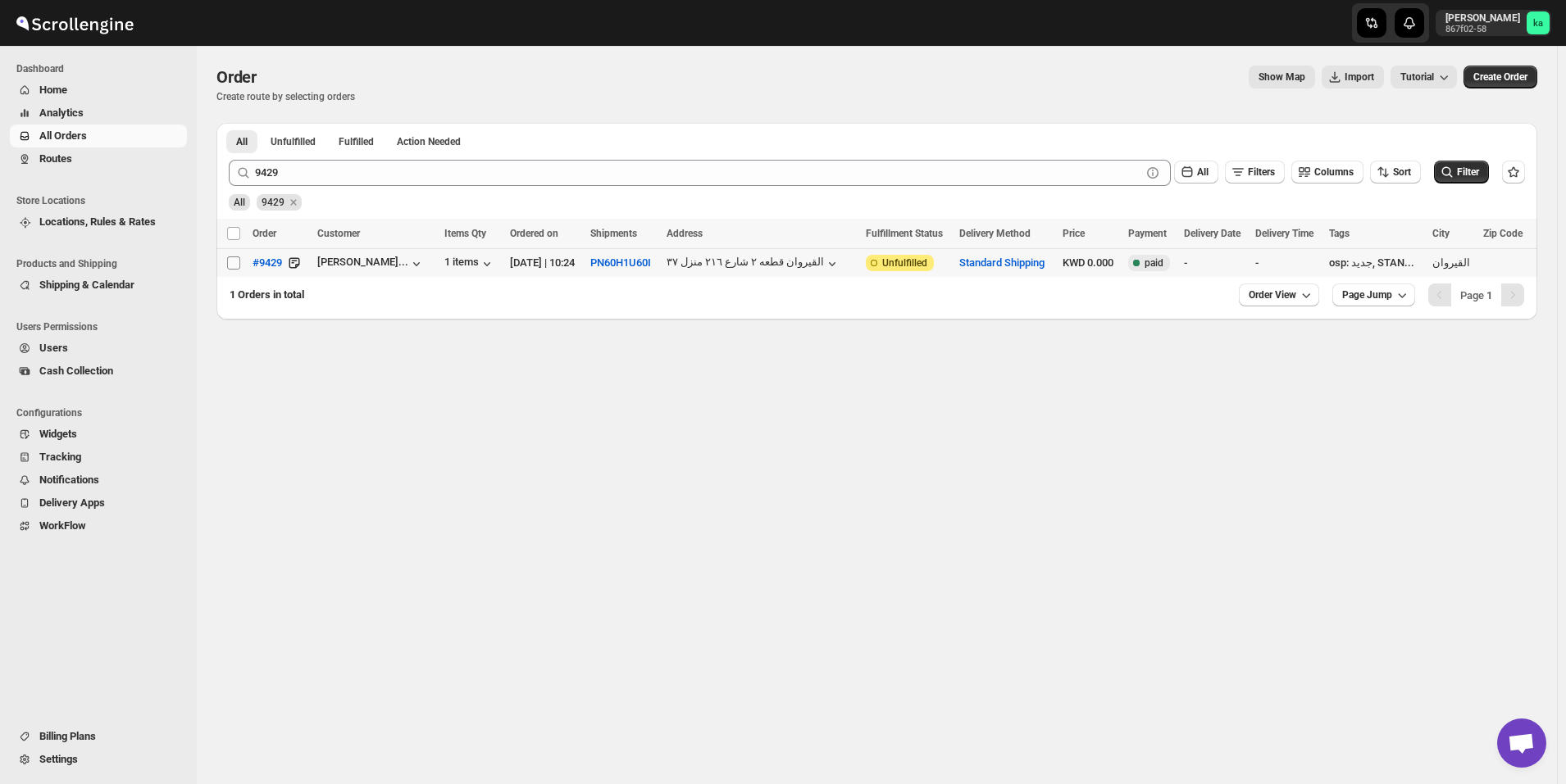
checkbox input "false"
click at [233, 261] on input "Select order" at bounding box center [233, 263] width 13 height 13
checkbox input "true"
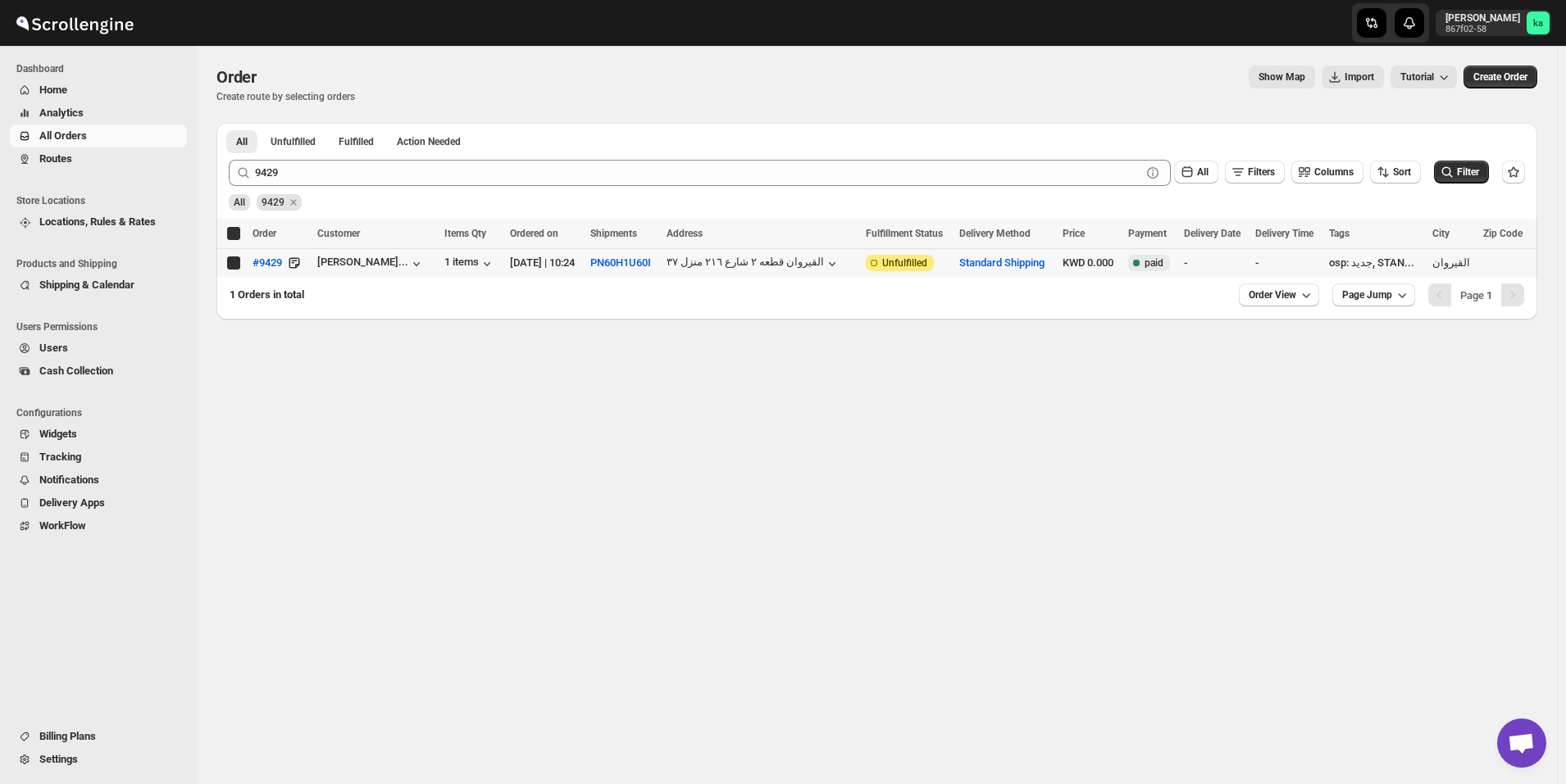
checkbox input "true"
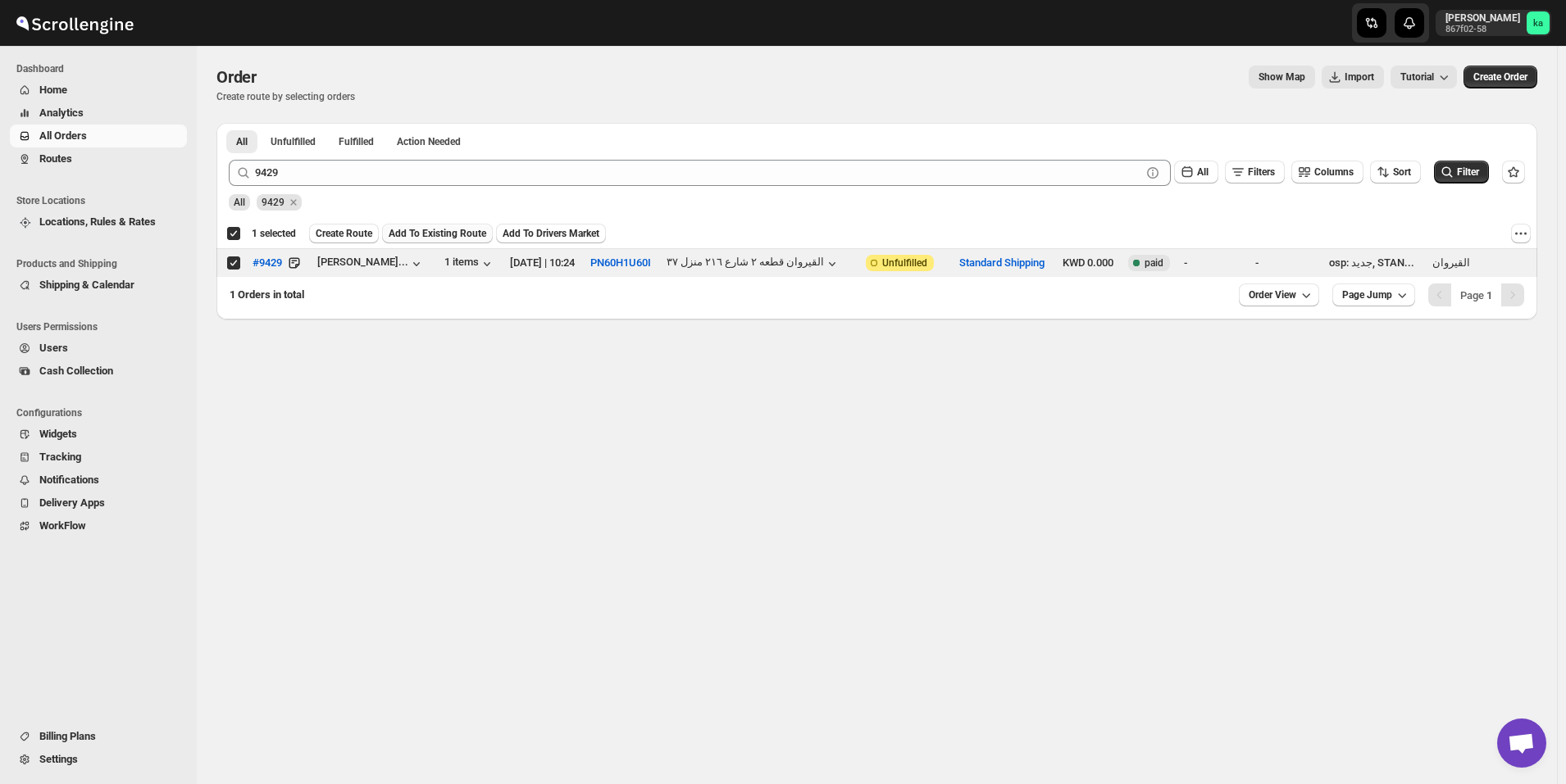
click at [428, 237] on span "Add To Existing Route" at bounding box center [438, 233] width 98 height 13
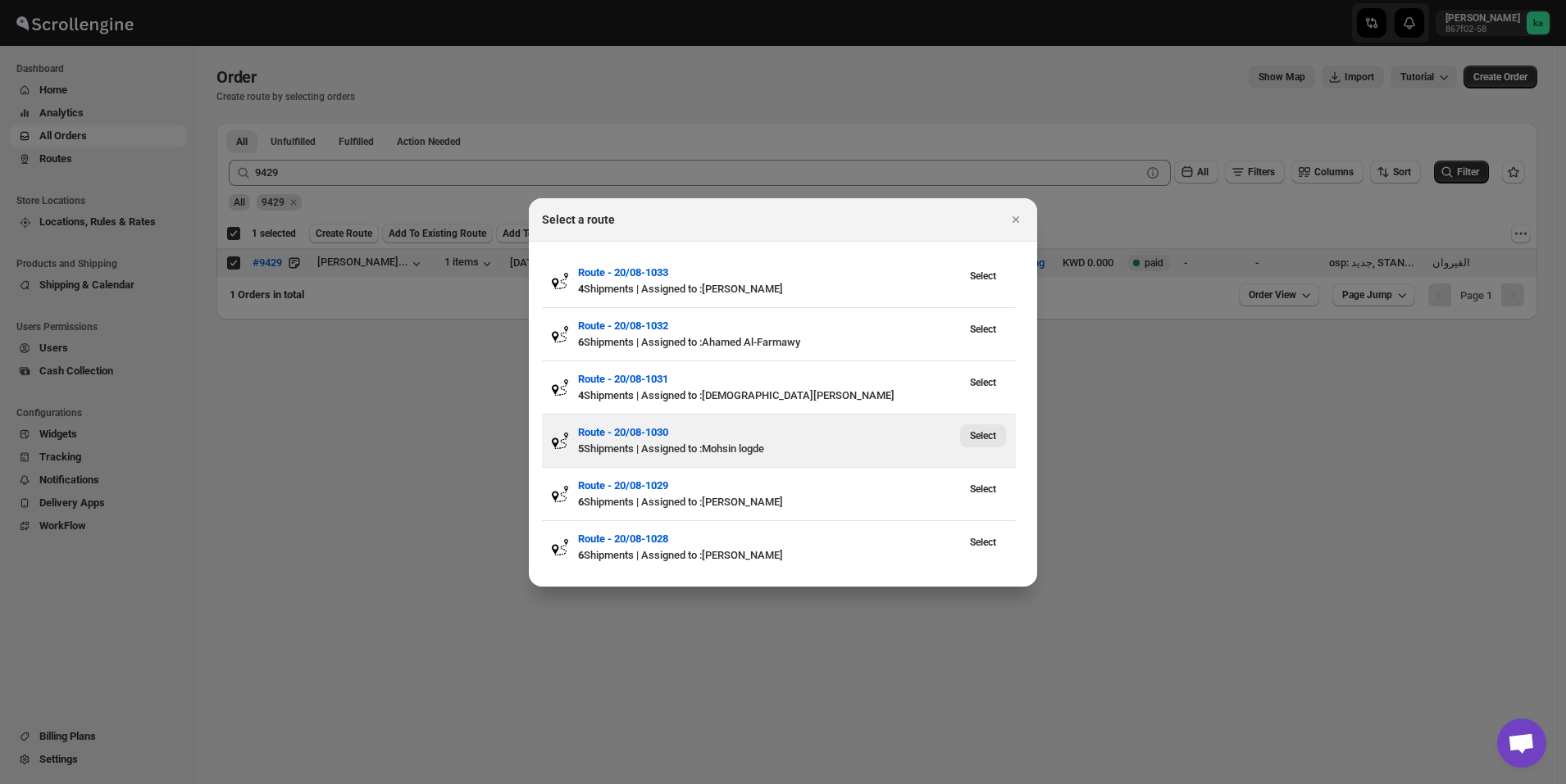
click at [990, 439] on span "Select" at bounding box center [983, 435] width 26 height 13
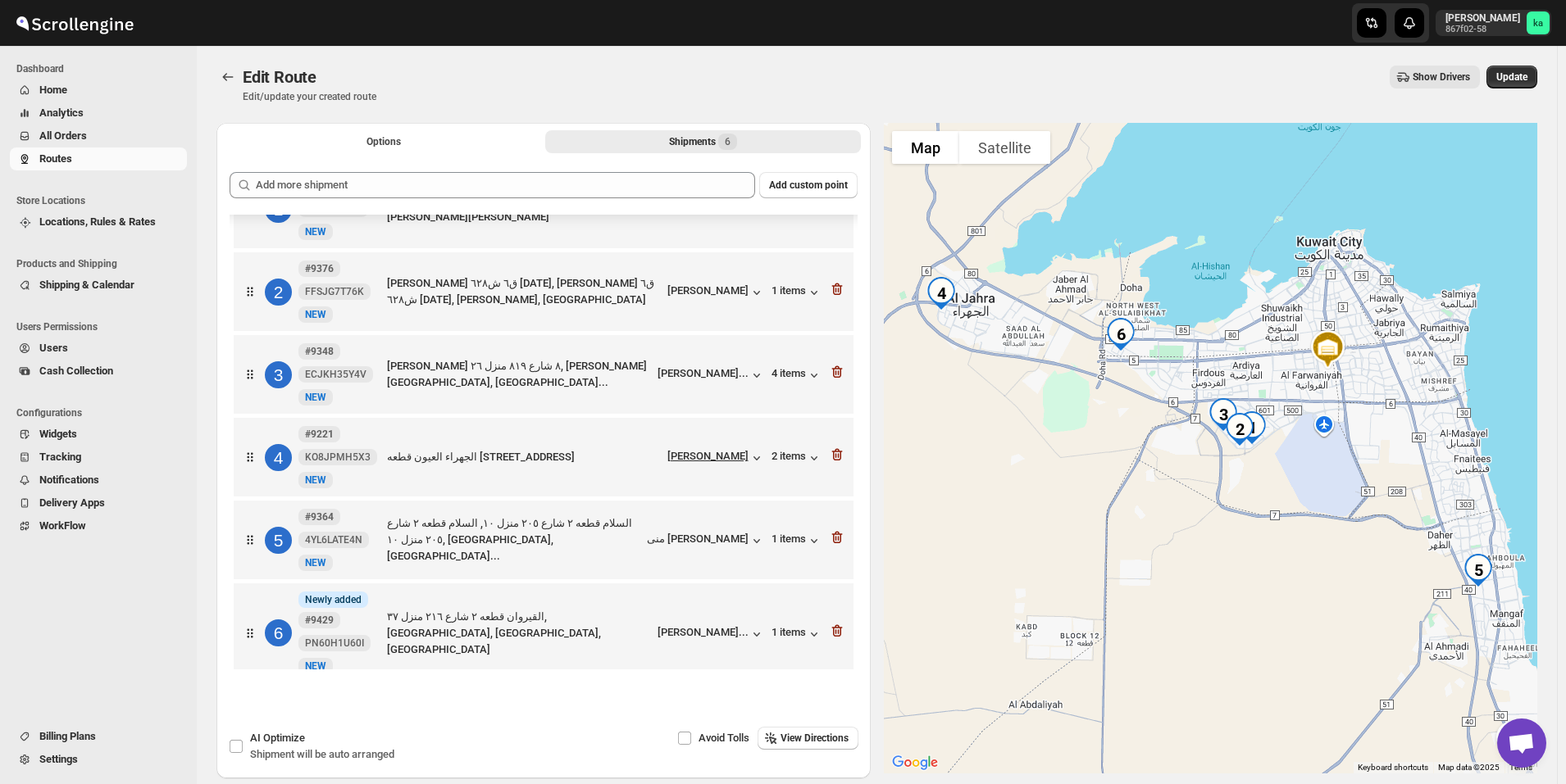
scroll to position [70, 0]
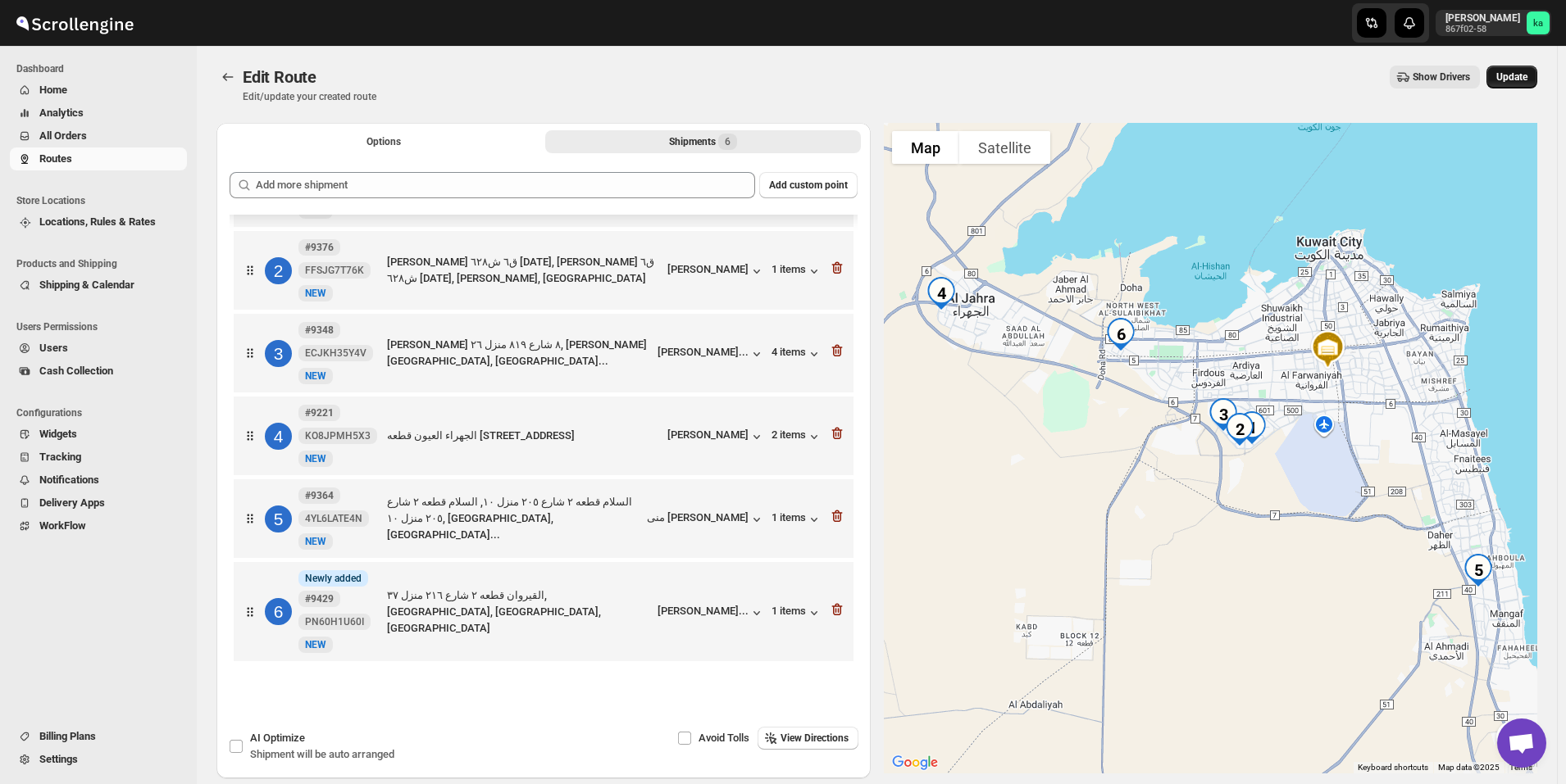
click at [1524, 77] on span "Update" at bounding box center [1512, 76] width 31 height 13
